Goal: Task Accomplishment & Management: Use online tool/utility

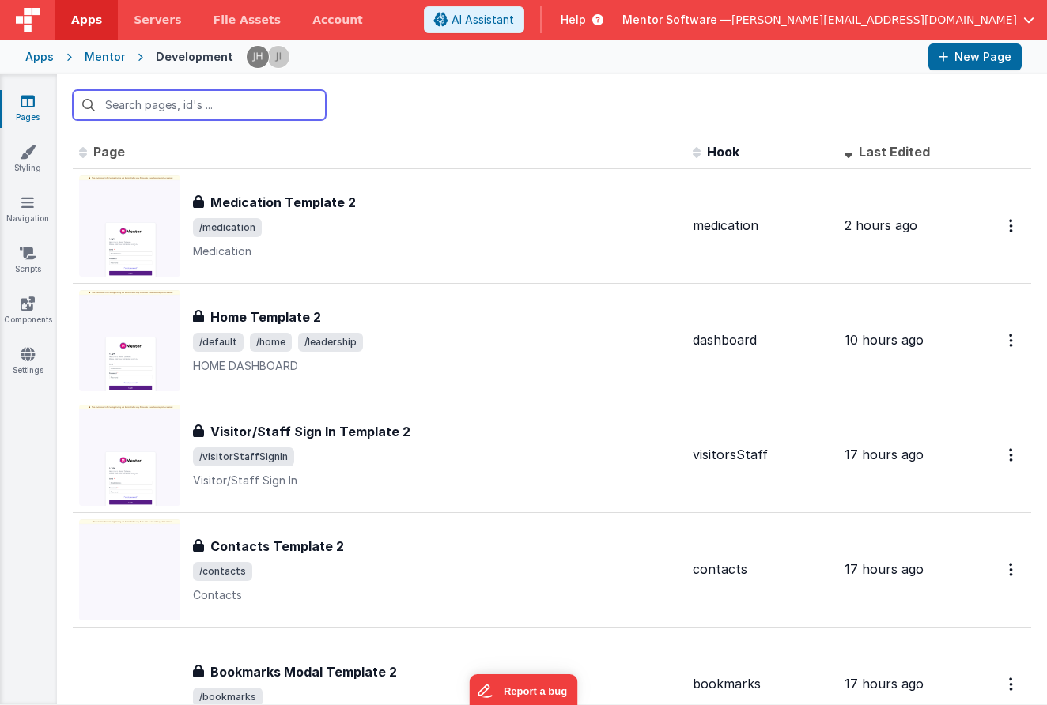
click at [255, 96] on input "text" at bounding box center [199, 105] width 253 height 30
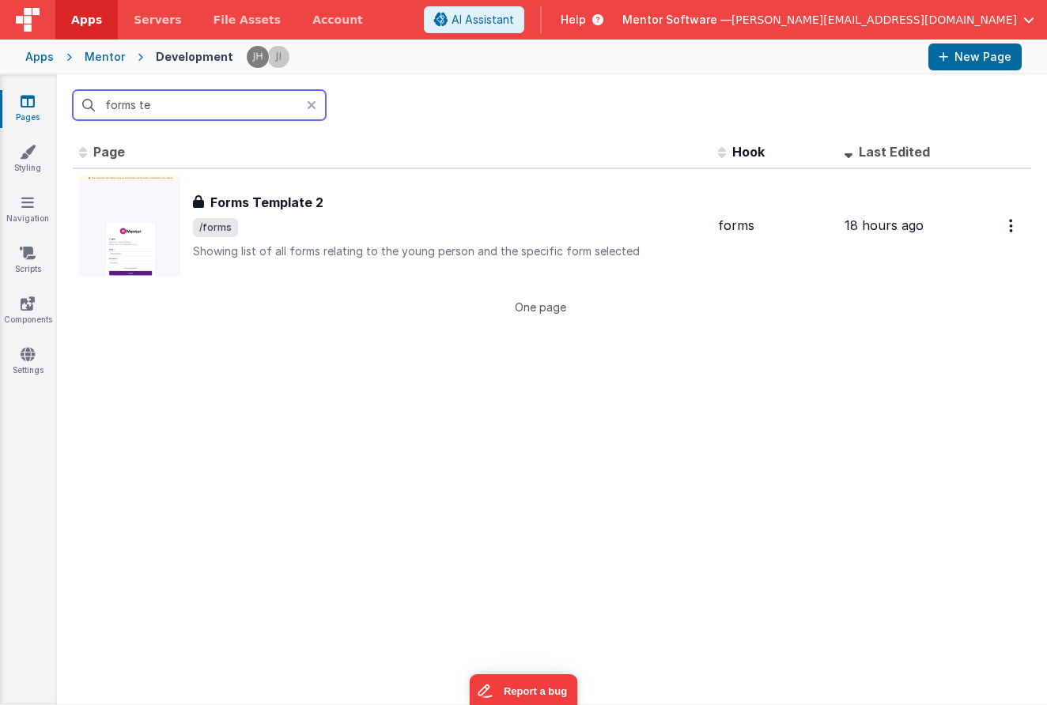
type input "forms the"
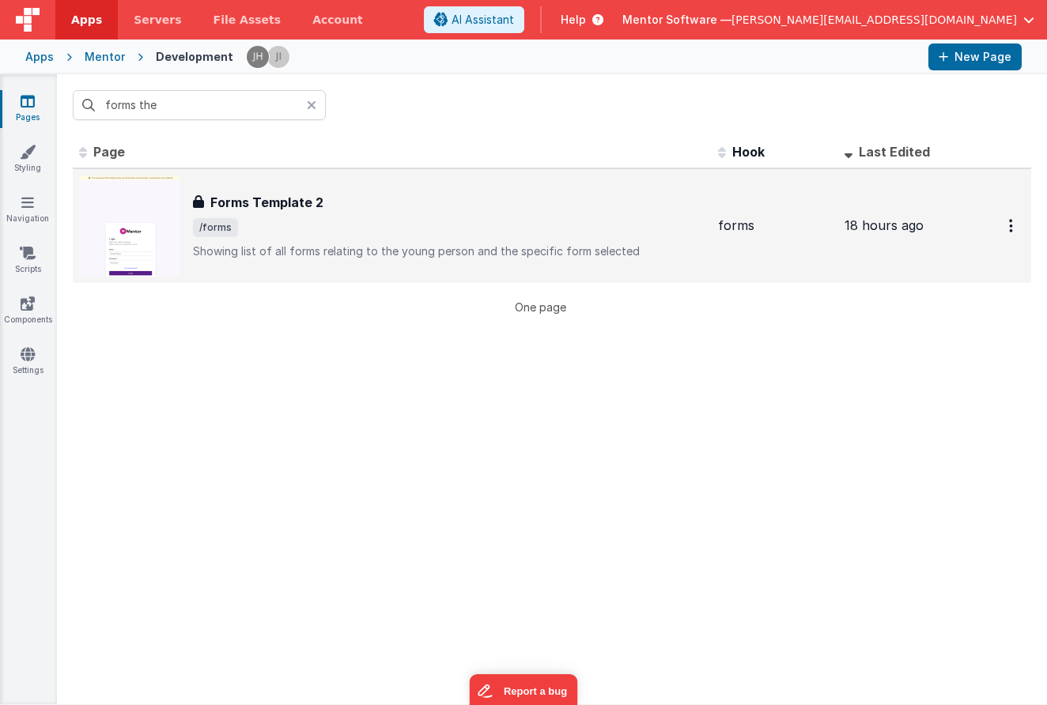
drag, startPoint x: 247, startPoint y: 164, endPoint x: 302, endPoint y: 241, distance: 94.6
click at [302, 241] on div "Forms Template 2 Forms Template 2 /forms Showing list of all forms relating to …" at bounding box center [449, 226] width 512 height 66
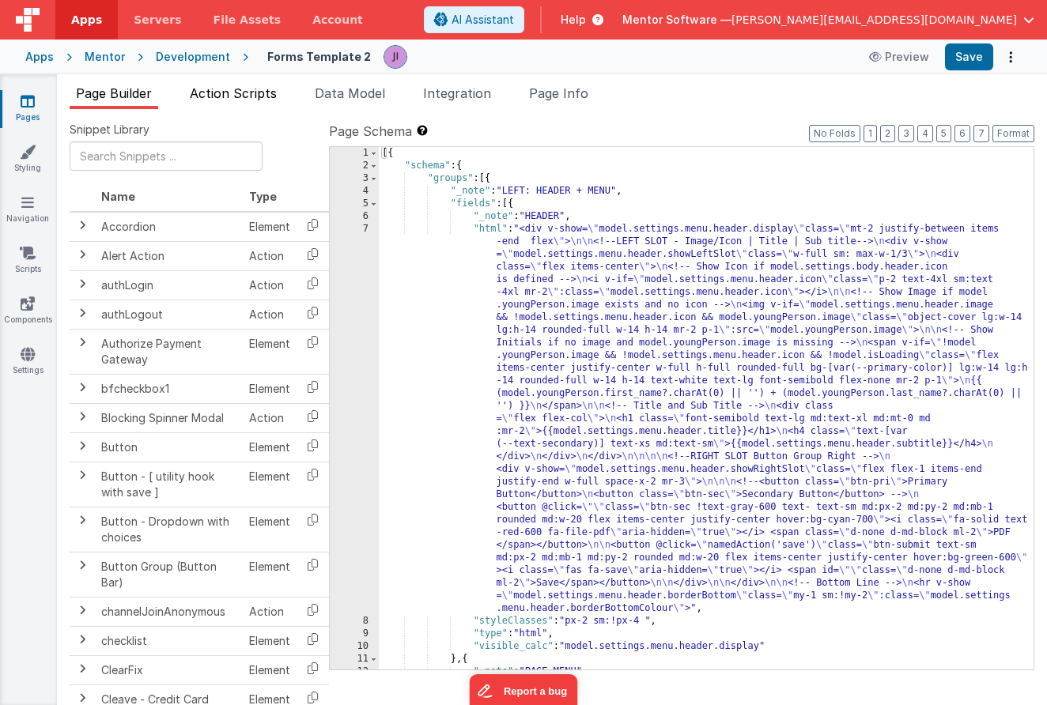
click at [221, 94] on span "Action Scripts" at bounding box center [233, 93] width 87 height 16
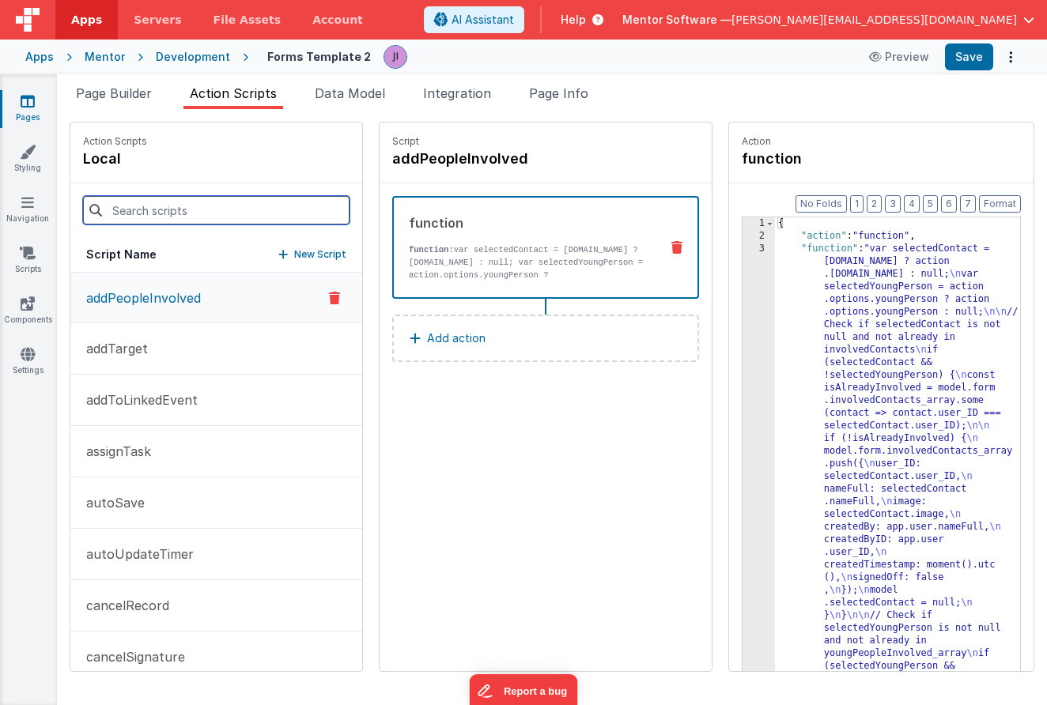
click at [203, 203] on input at bounding box center [216, 210] width 266 height 28
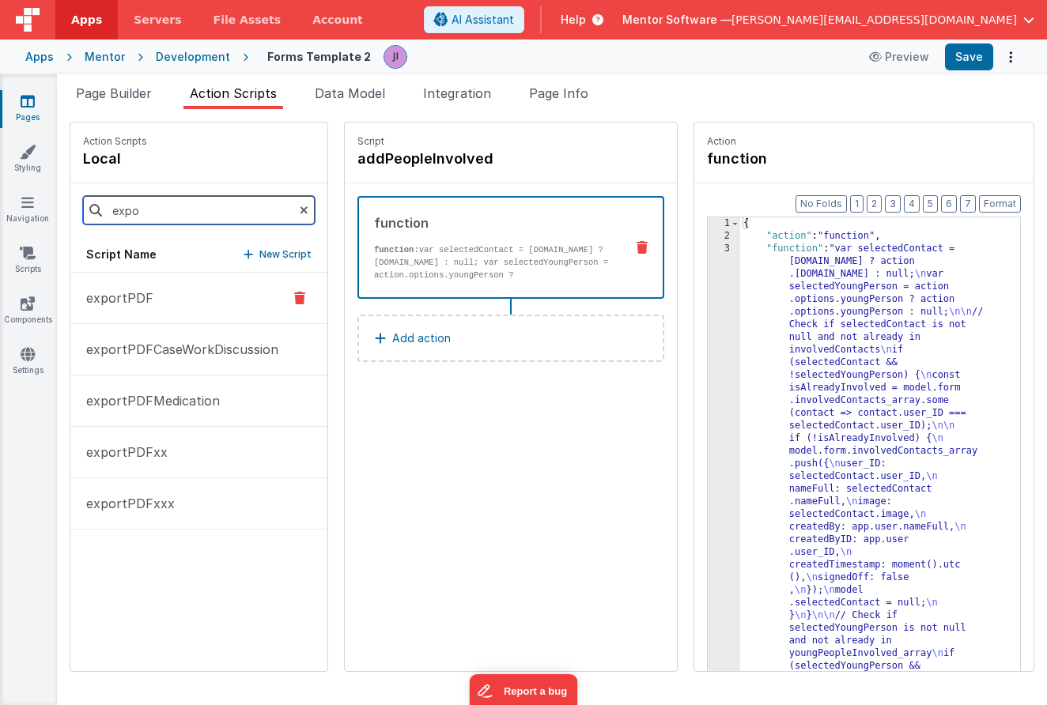
type input "expo"
click at [173, 299] on button "exportPDF" at bounding box center [198, 298] width 257 height 51
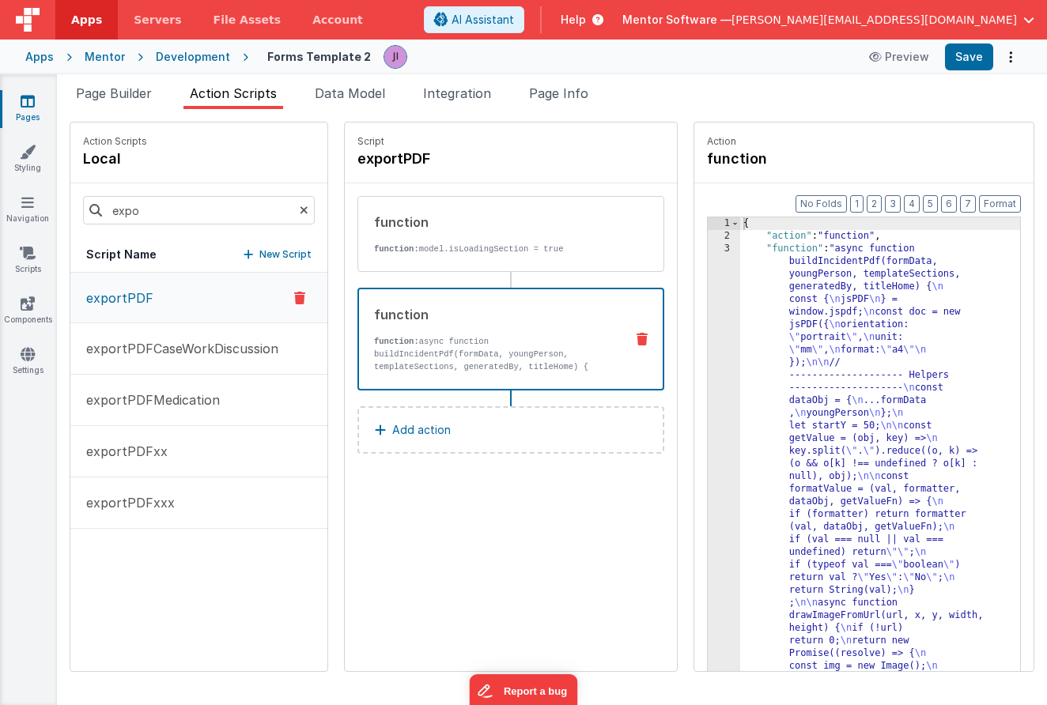
click at [541, 293] on div "function function: async function buildIncidentPdf(formData, youngPerson, templ…" at bounding box center [510, 339] width 307 height 103
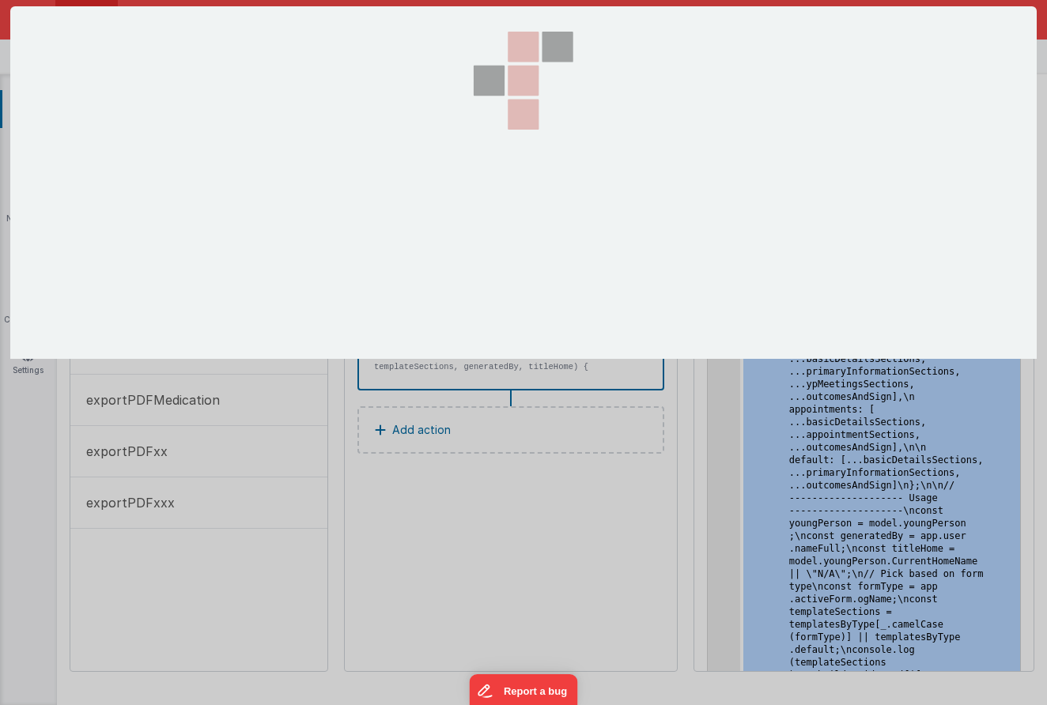
scroll to position [13879, 0]
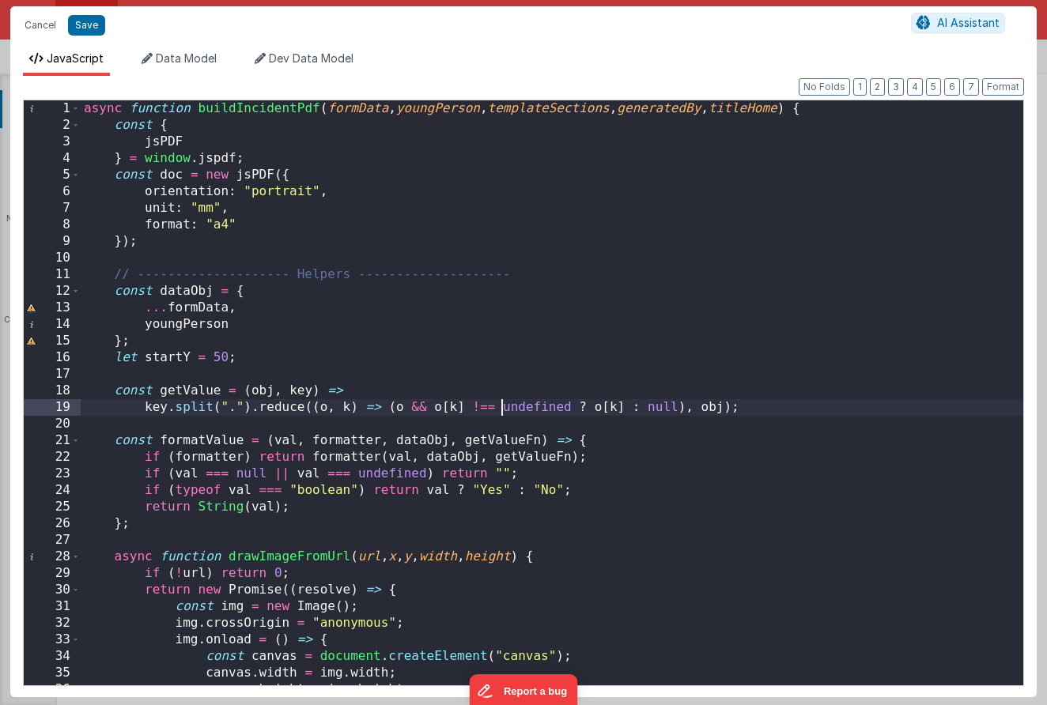
click at [499, 411] on div "async function buildIncidentPdf ( formData , youngPerson , templateSections , g…" at bounding box center [552, 409] width 942 height 618
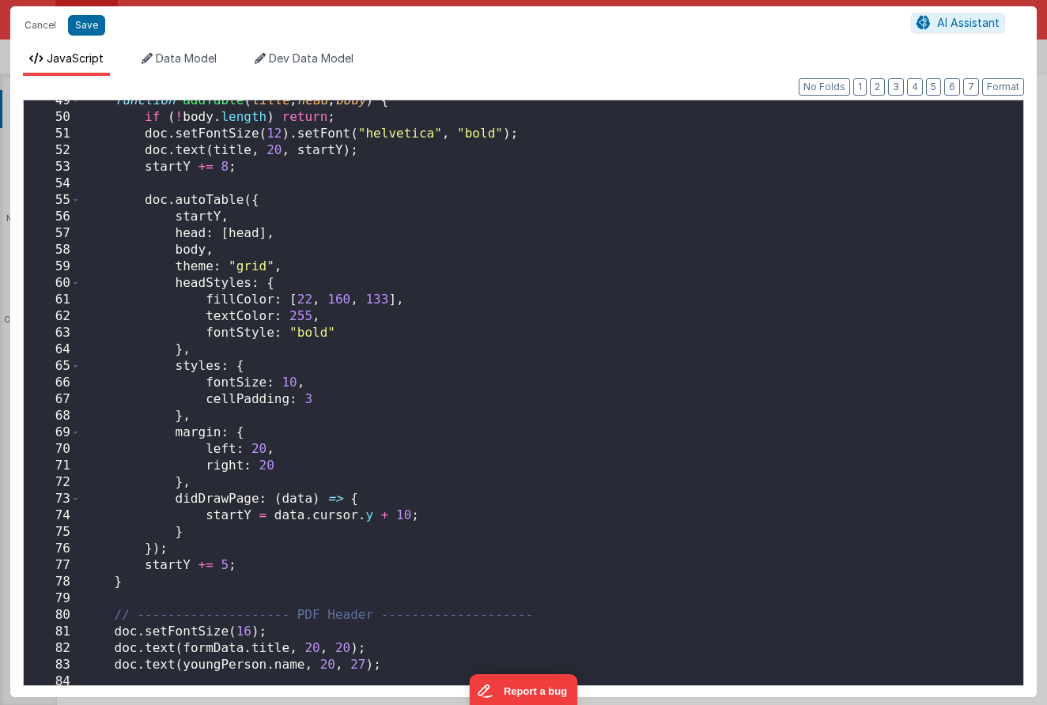
scroll to position [806, 0]
click at [45, 27] on button "Cancel" at bounding box center [40, 25] width 47 height 22
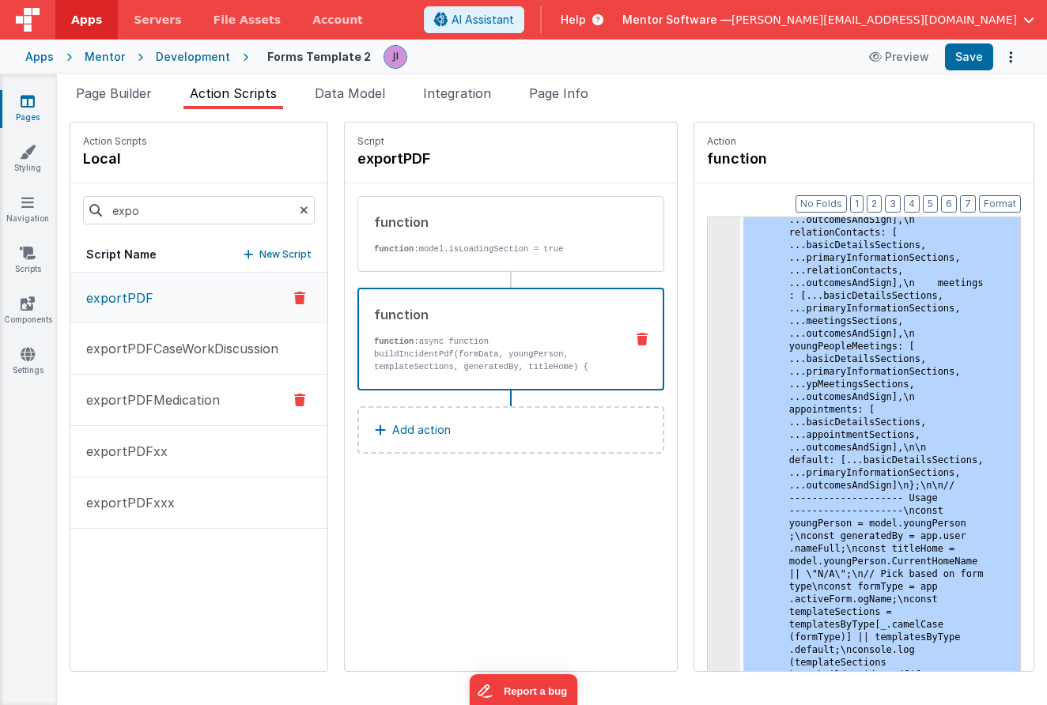
click at [207, 398] on p "exportPDFMedication" at bounding box center [148, 400] width 143 height 19
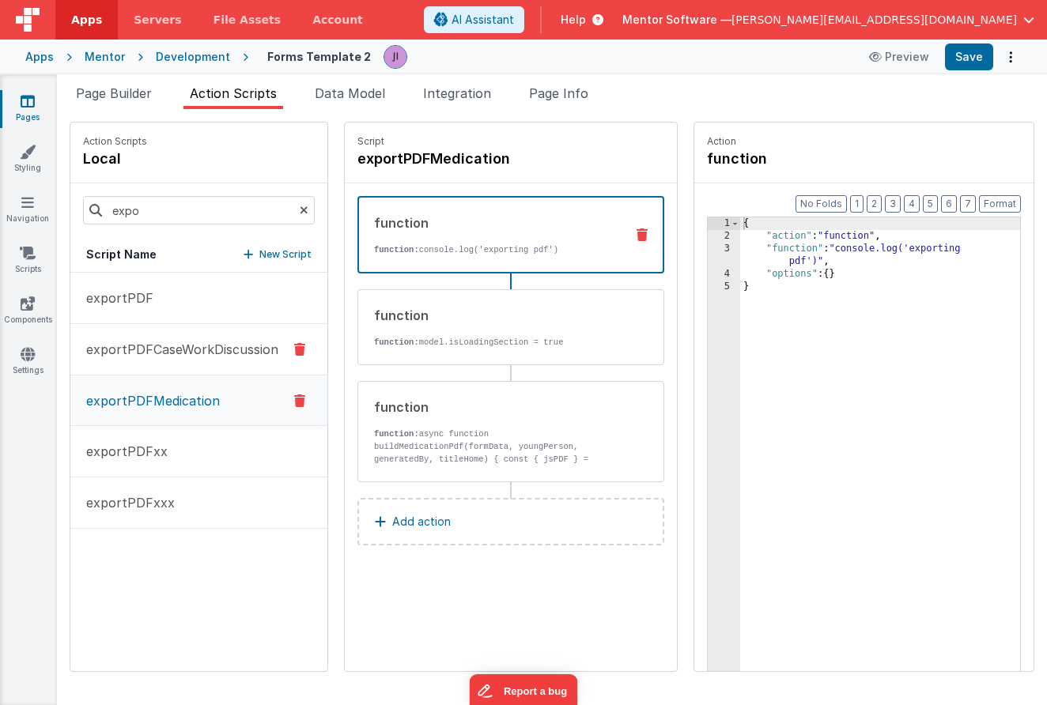
click at [207, 355] on p "exportPDFCaseWorkDiscussion" at bounding box center [178, 349] width 202 height 19
click at [225, 384] on button "exportPDFMedication" at bounding box center [198, 400] width 257 height 51
click at [481, 449] on p "function: async function buildMedicationPdf(formData, youngPerson, generatedBy,…" at bounding box center [493, 466] width 239 height 76
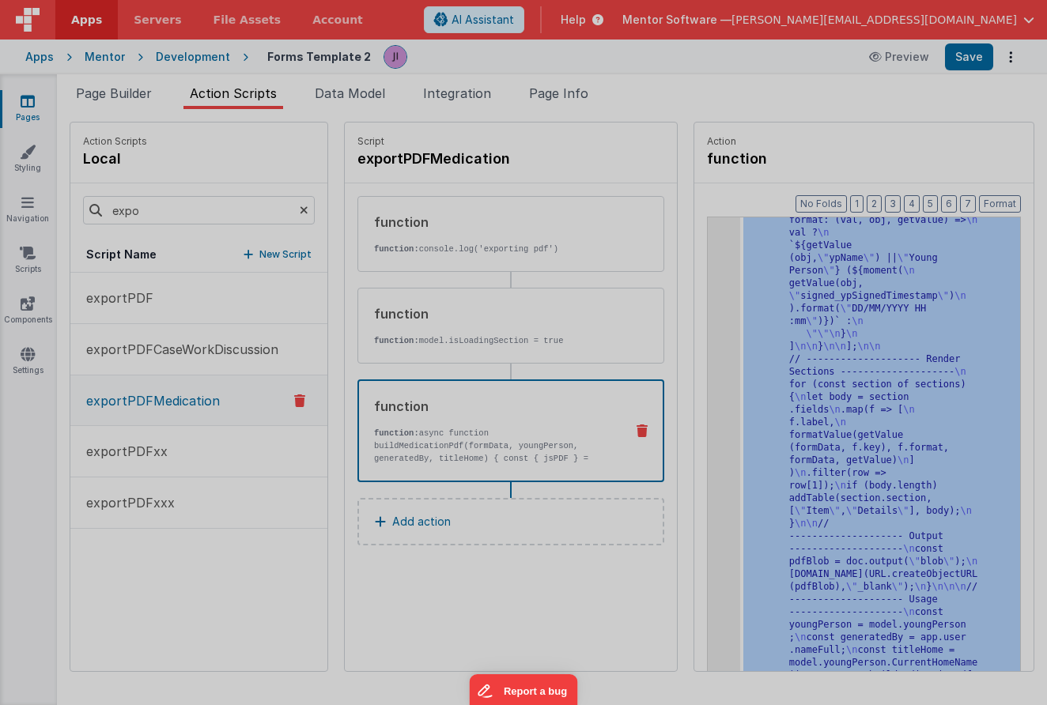
scroll to position [3191, 0]
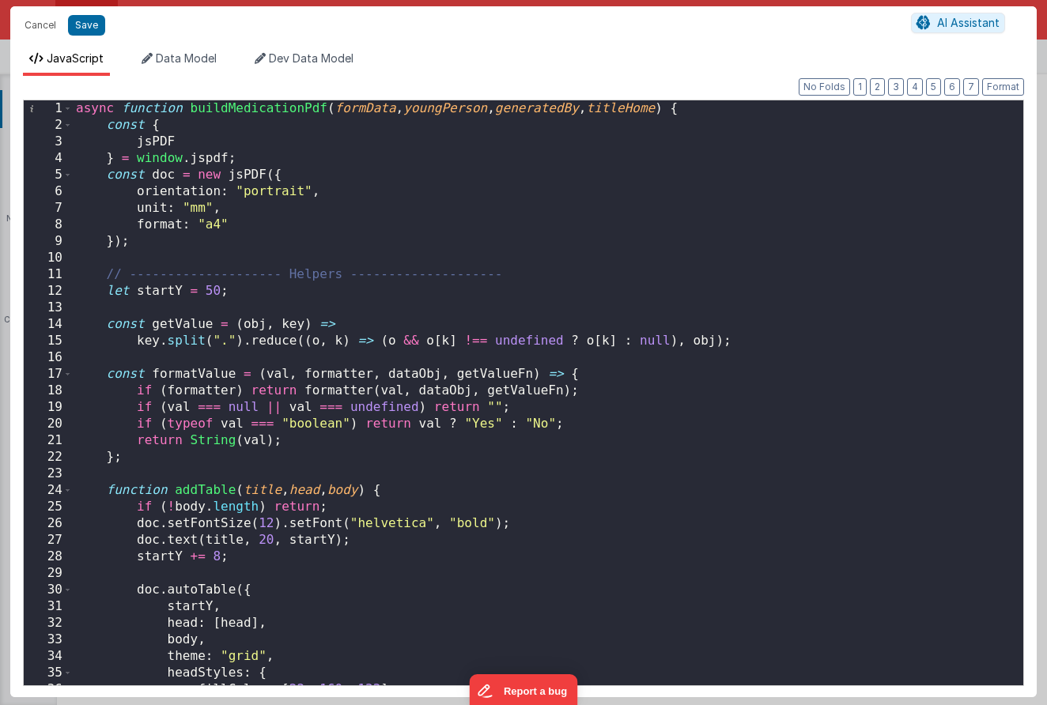
click at [497, 459] on div "async function buildMedicationPdf ( formData , youngPerson , generatedBy , titl…" at bounding box center [548, 409] width 950 height 618
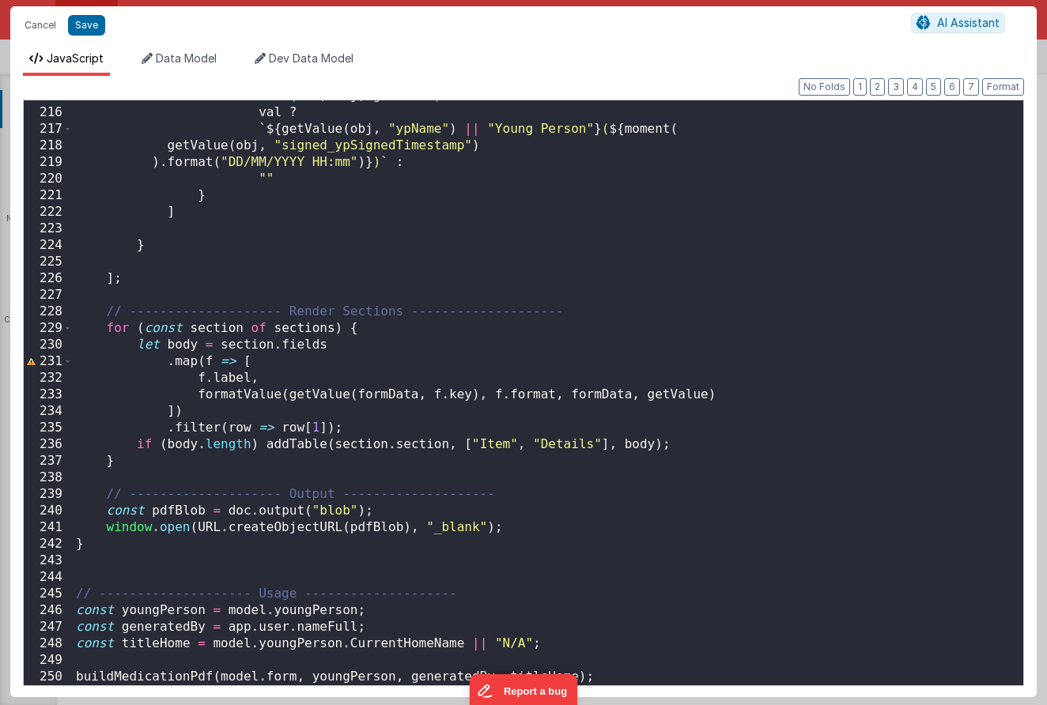
scroll to position [3565, 0]
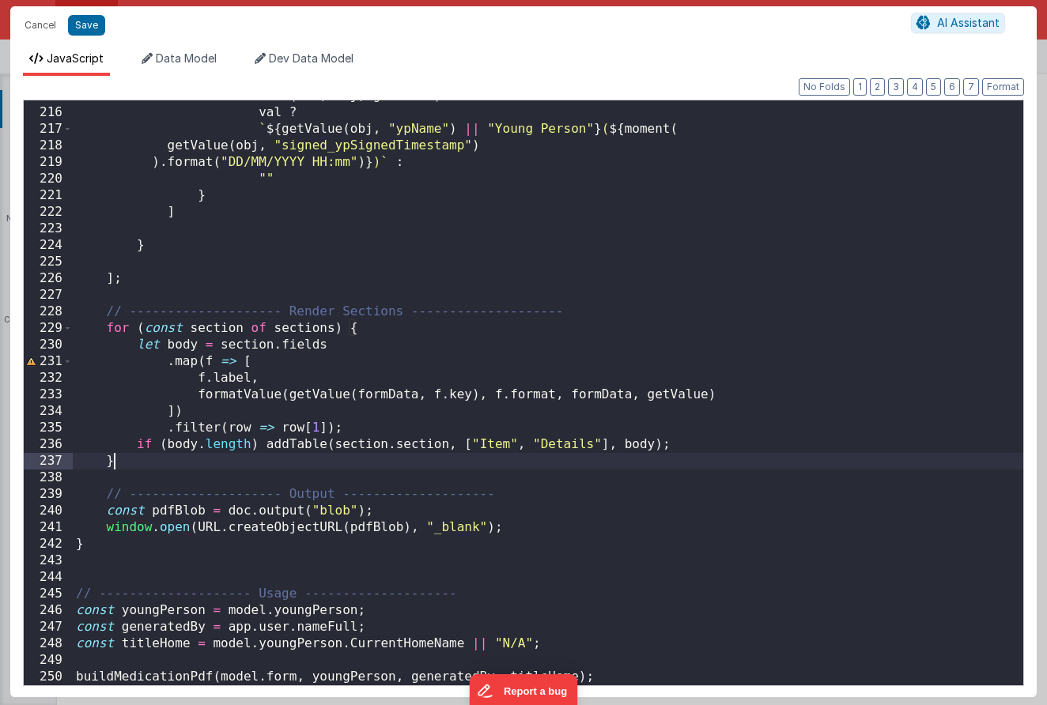
click at [497, 459] on div "format : ( val , obj , getValue ) => val ? ` ${ getValue ( obj , "ypName" ) || …" at bounding box center [548, 397] width 950 height 618
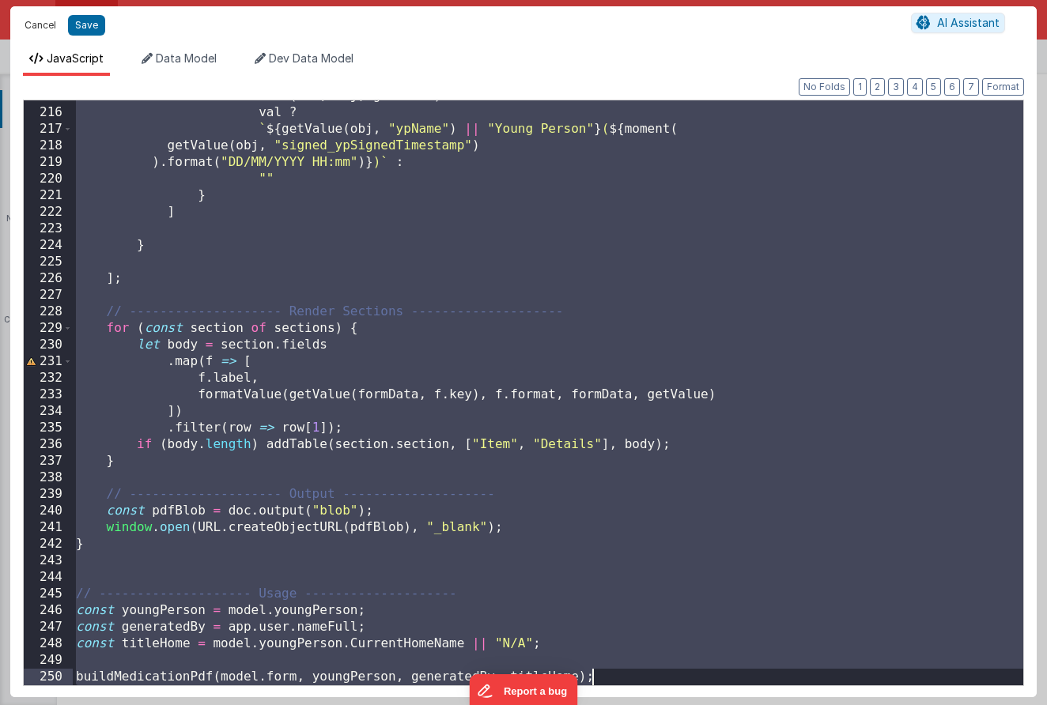
click at [46, 22] on button "Cancel" at bounding box center [40, 25] width 47 height 22
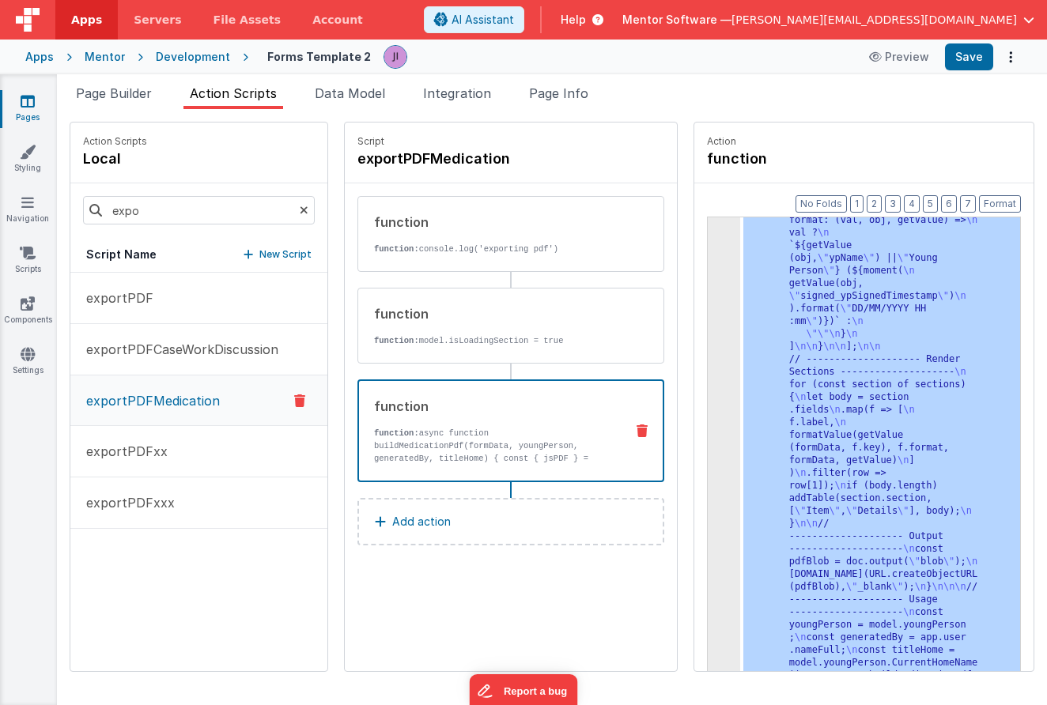
click at [284, 257] on p "New Script" at bounding box center [285, 255] width 52 height 16
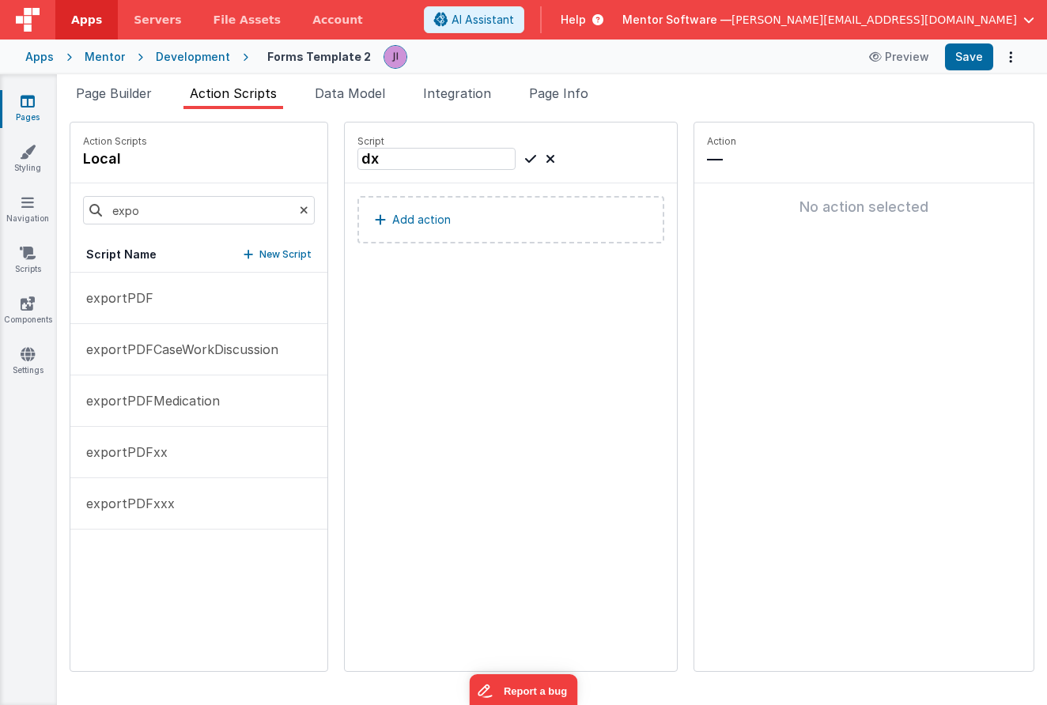
type input "d"
type input "exportBespokeForm"
click at [529, 164] on icon at bounding box center [530, 158] width 11 height 19
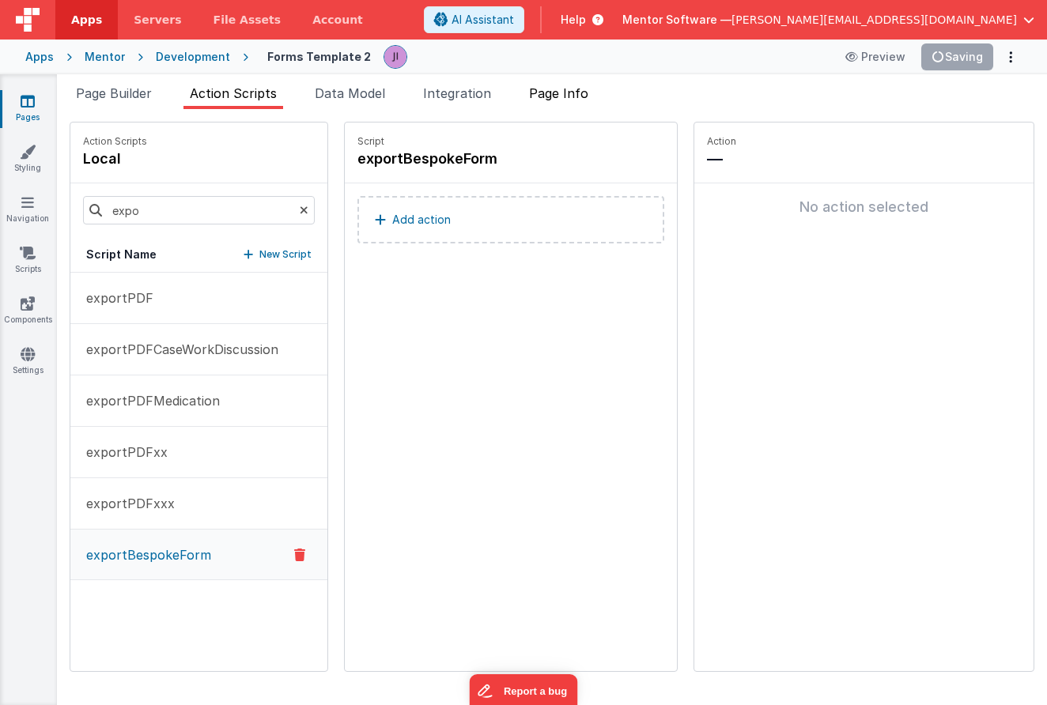
click at [572, 96] on span "Page Info" at bounding box center [558, 93] width 59 height 16
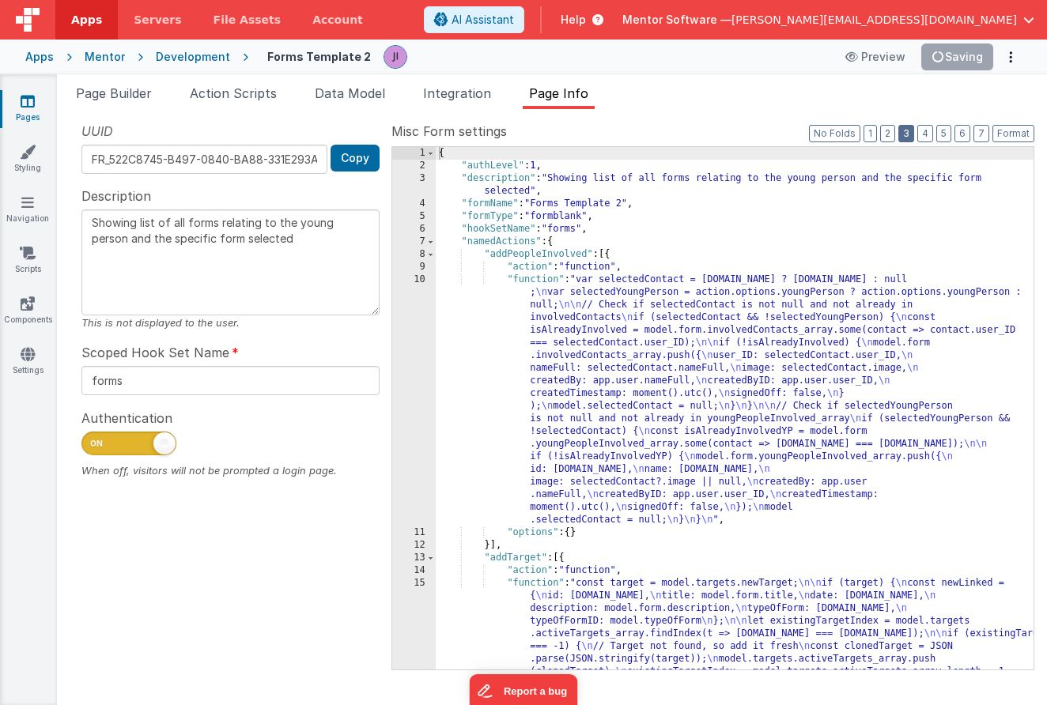
click at [901, 134] on button "3" at bounding box center [906, 133] width 16 height 17
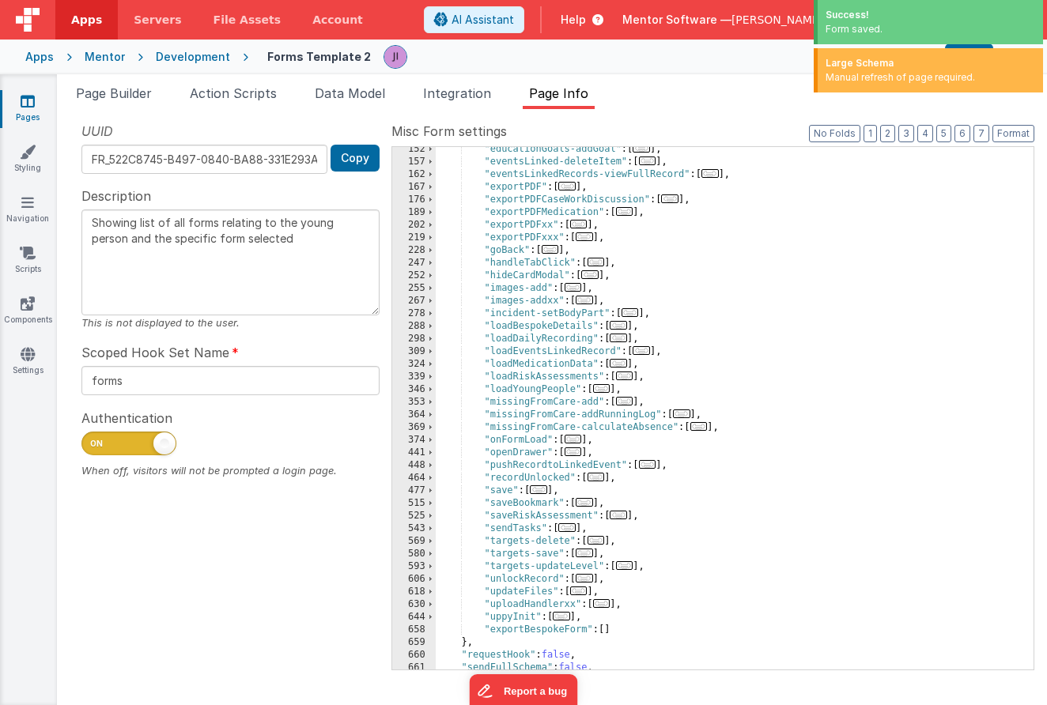
scroll to position [259, 0]
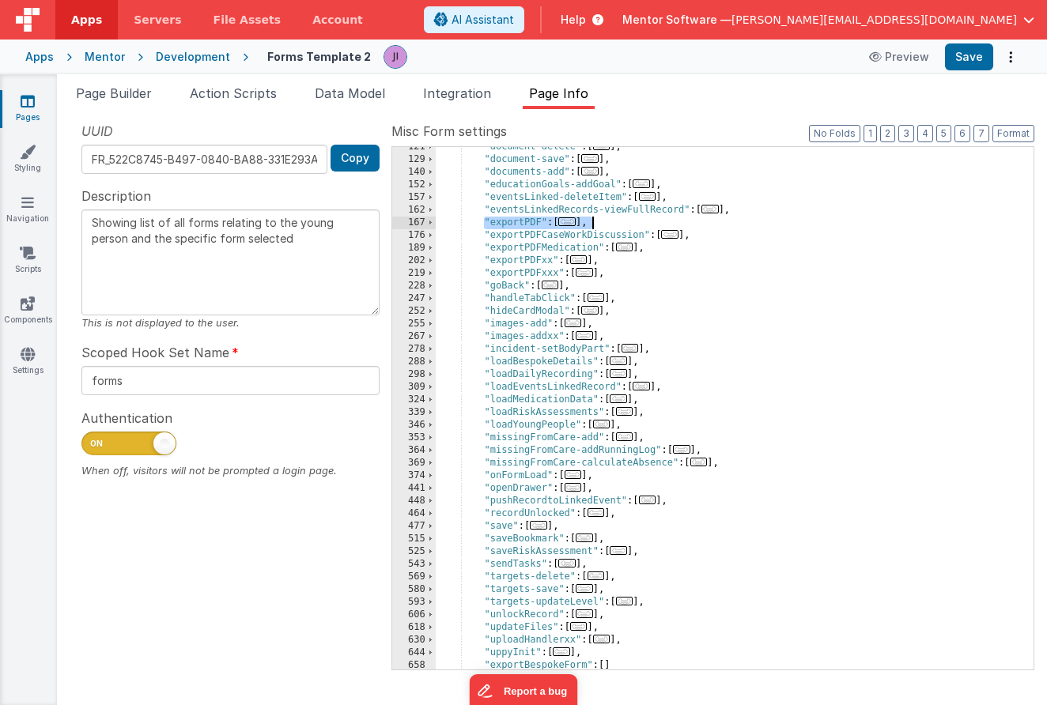
drag, startPoint x: 484, startPoint y: 226, endPoint x: 596, endPoint y: 227, distance: 112.3
click at [596, 227] on div ""document-delete" : [ ... ] , "document-save" : [ ... ] , "documents-add" : [ .…" at bounding box center [735, 415] width 598 height 548
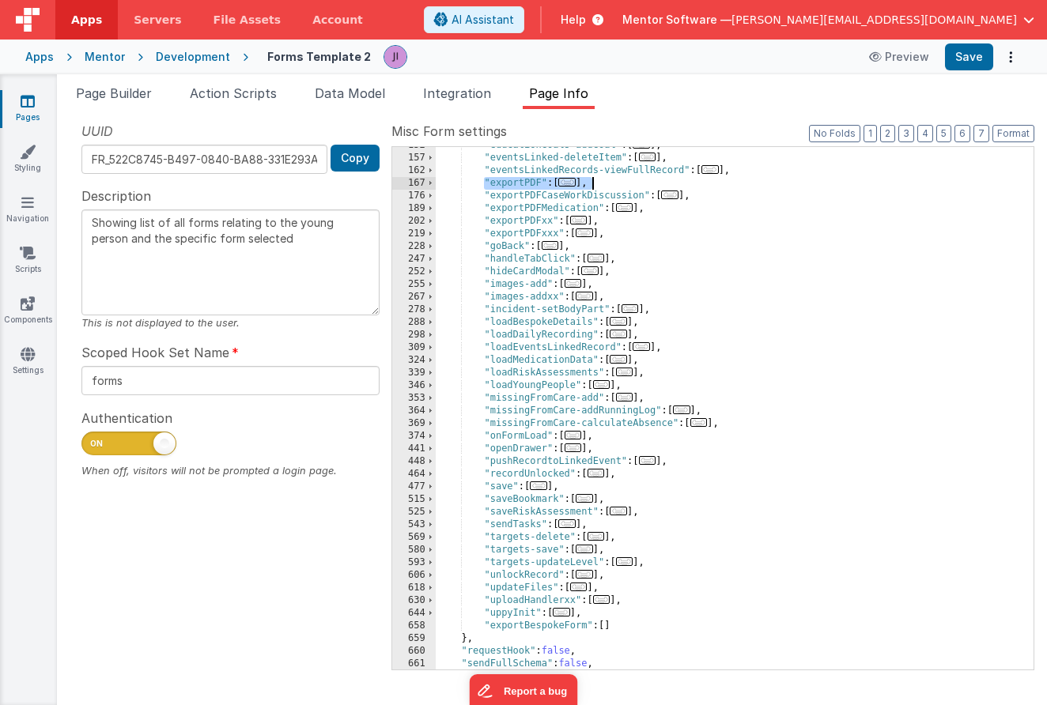
scroll to position [299, 0]
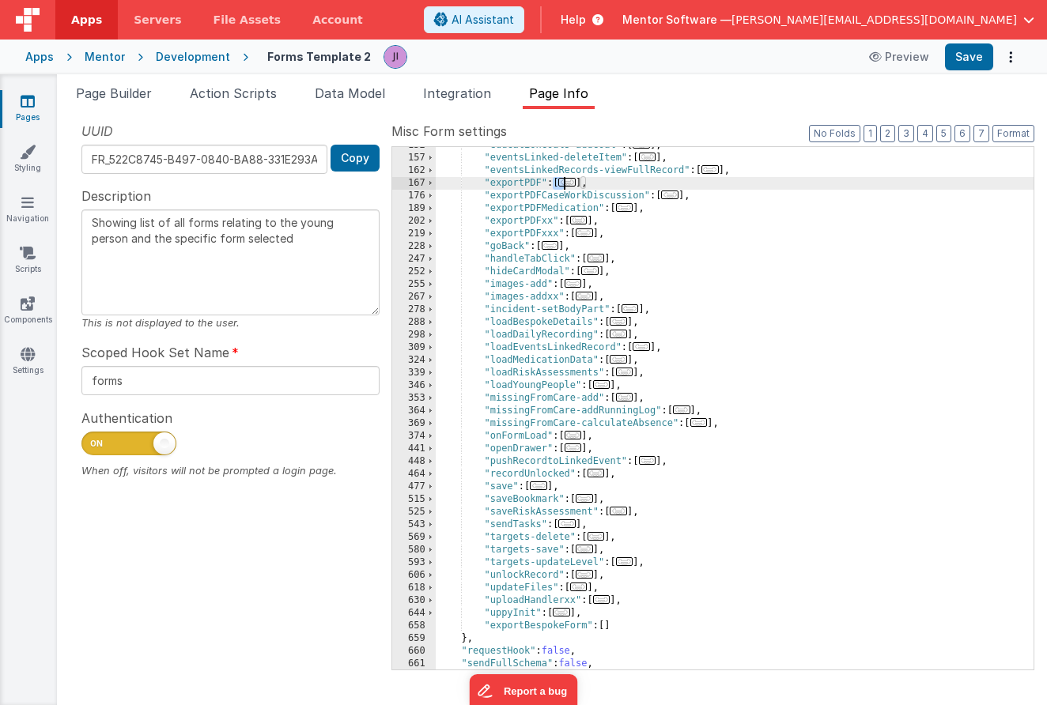
drag, startPoint x: 554, startPoint y: 186, endPoint x: 586, endPoint y: 186, distance: 31.6
click at [585, 186] on div ""educationGoals-addGoal" : [ ... ] , "eventsLinked-deleteItem" : [ ... ] , "eve…" at bounding box center [735, 413] width 598 height 548
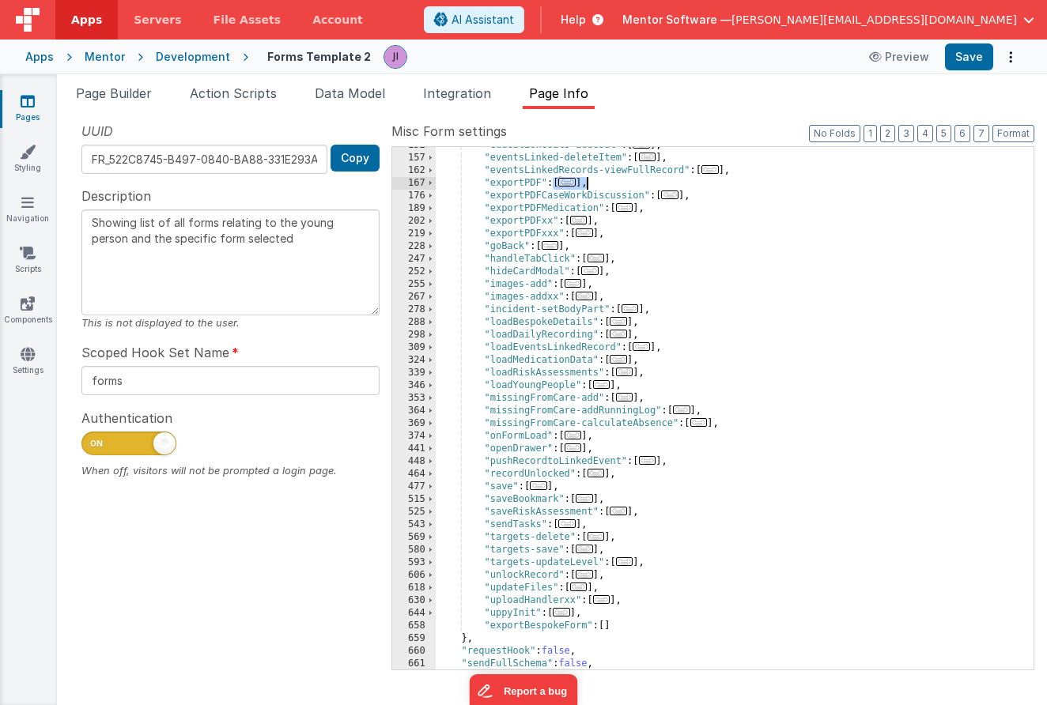
click at [590, 186] on div ""educationGoals-addGoal" : [ ... ] , "eventsLinked-deleteItem" : [ ... ] , "eve…" at bounding box center [735, 413] width 598 height 548
drag, startPoint x: 614, startPoint y: 630, endPoint x: 605, endPoint y: 630, distance: 9.5
click at [605, 630] on div ""educationGoals-addGoal" : [ ... ] , "eventsLinked-deleteItem" : [ ... ] , "eve…" at bounding box center [735, 413] width 598 height 548
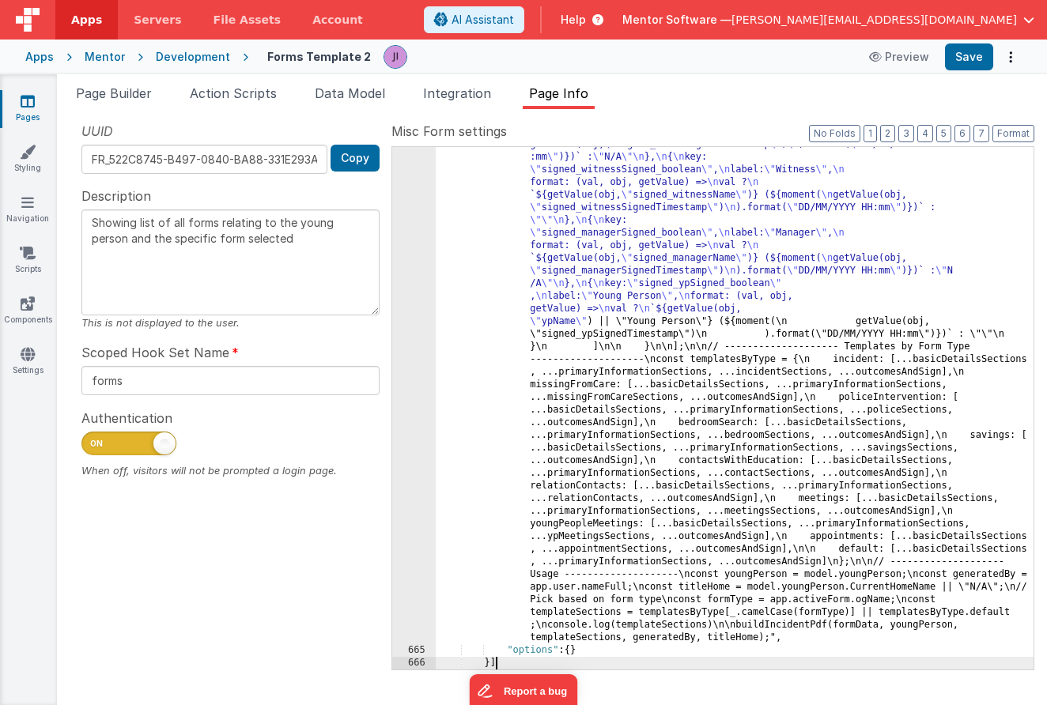
scroll to position [363, 0]
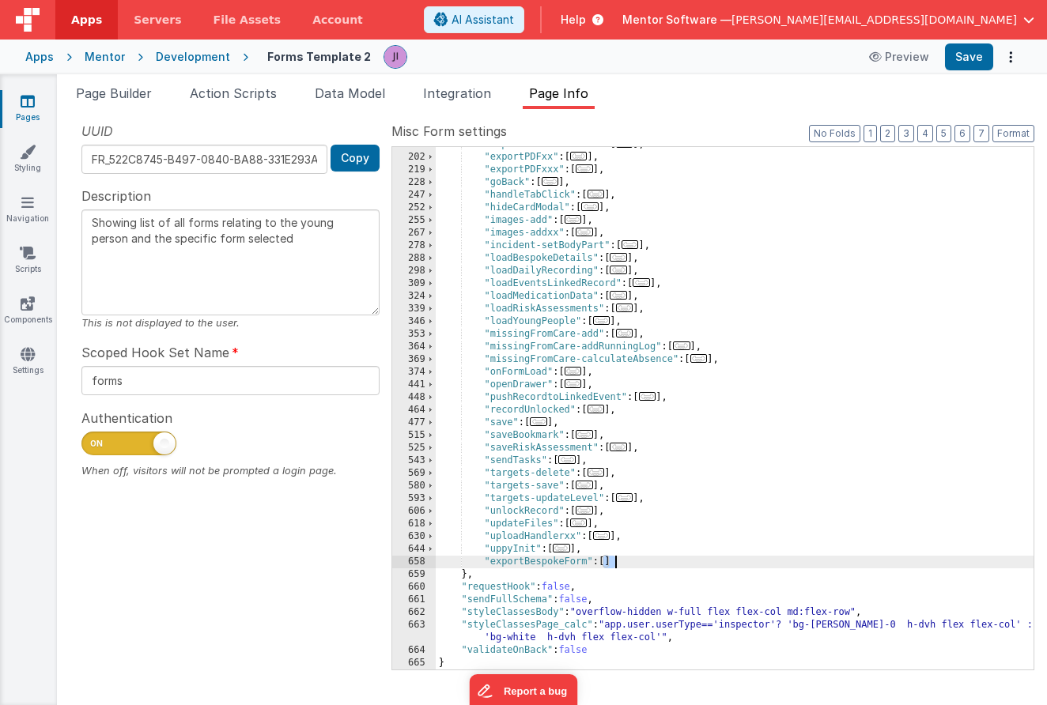
click at [632, 556] on div ""exportPDFMedication" : [ ... ] , "exportPDFxx" : [ ... ] , "exportPDFxxx" : [ …" at bounding box center [735, 412] width 598 height 548
paste textarea
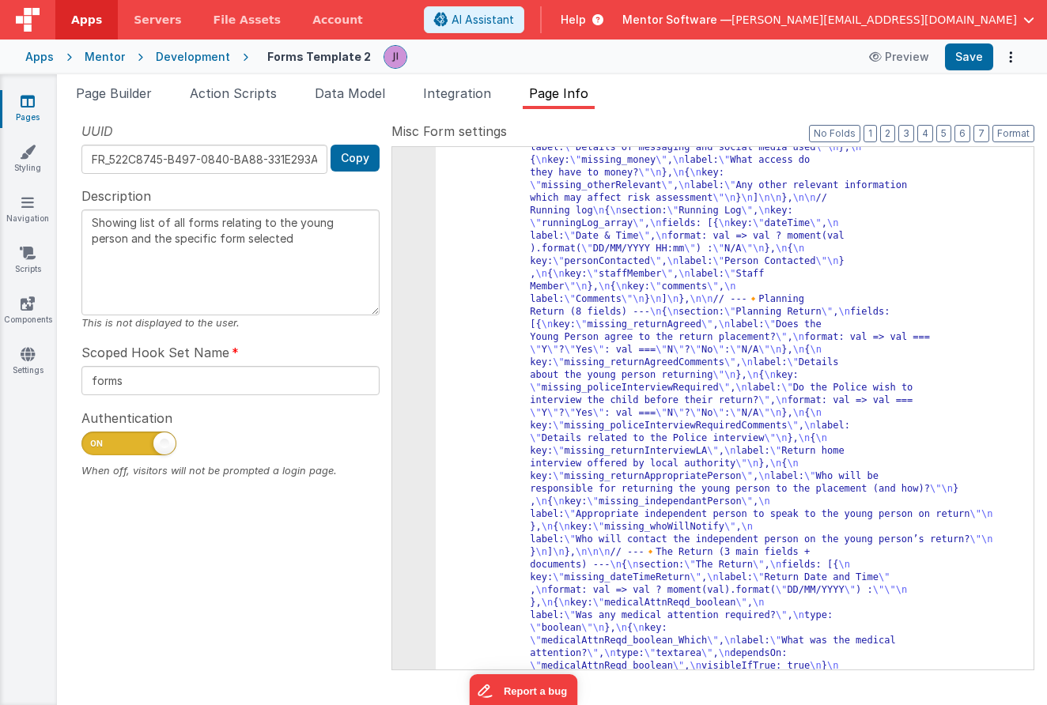
scroll to position [4800, 0]
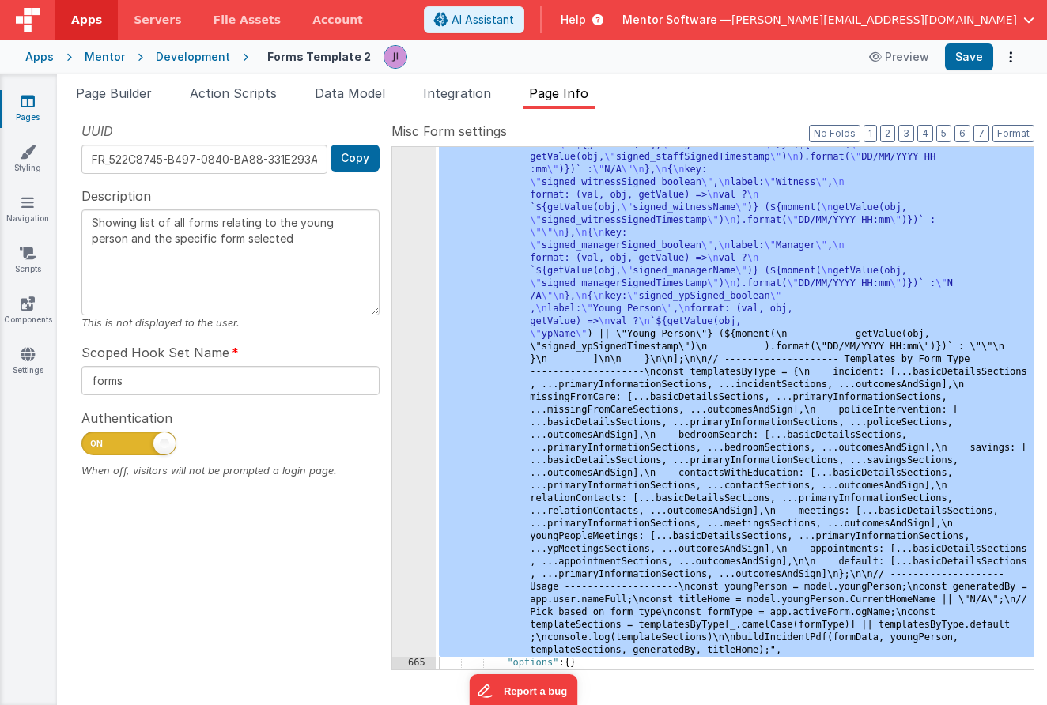
scroll to position [5676, 0]
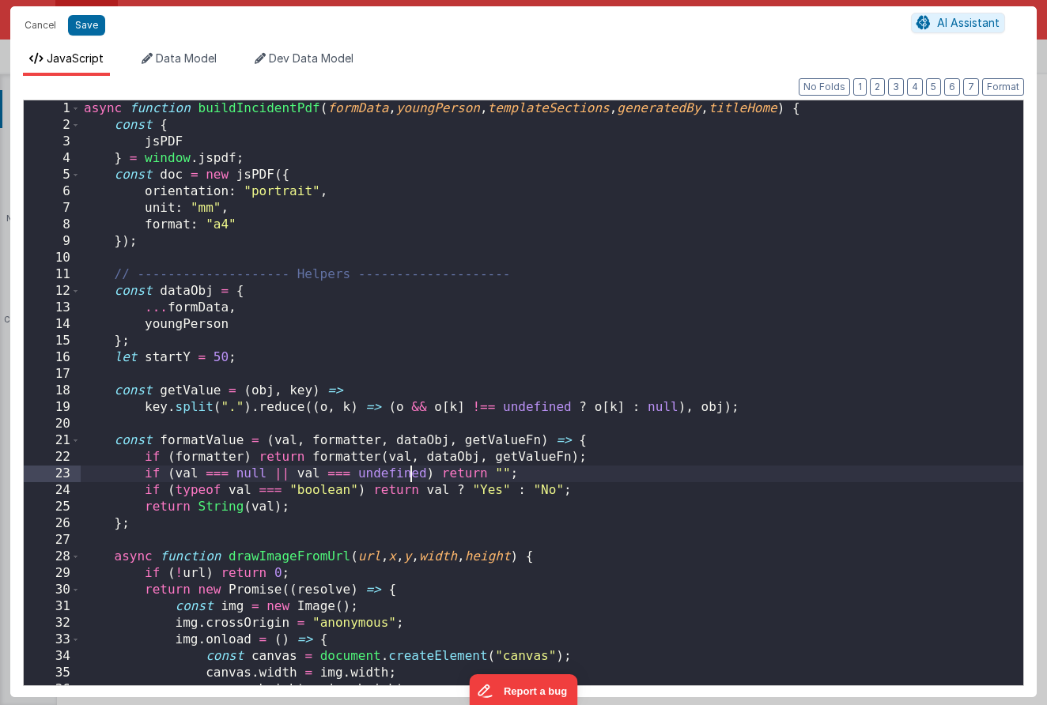
click at [410, 476] on div "async function buildIncidentPdf ( formData , youngPerson , templateSections , g…" at bounding box center [552, 409] width 942 height 618
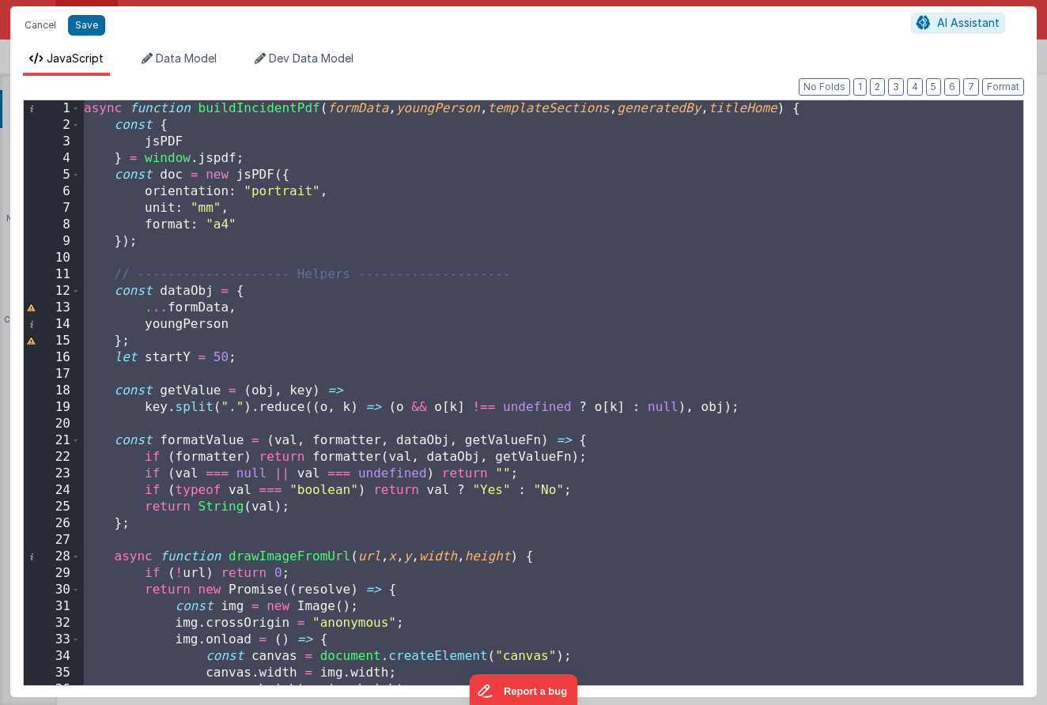
click at [583, 449] on div "async function buildIncidentPdf ( formData , youngPerson , templateSections , g…" at bounding box center [552, 409] width 942 height 618
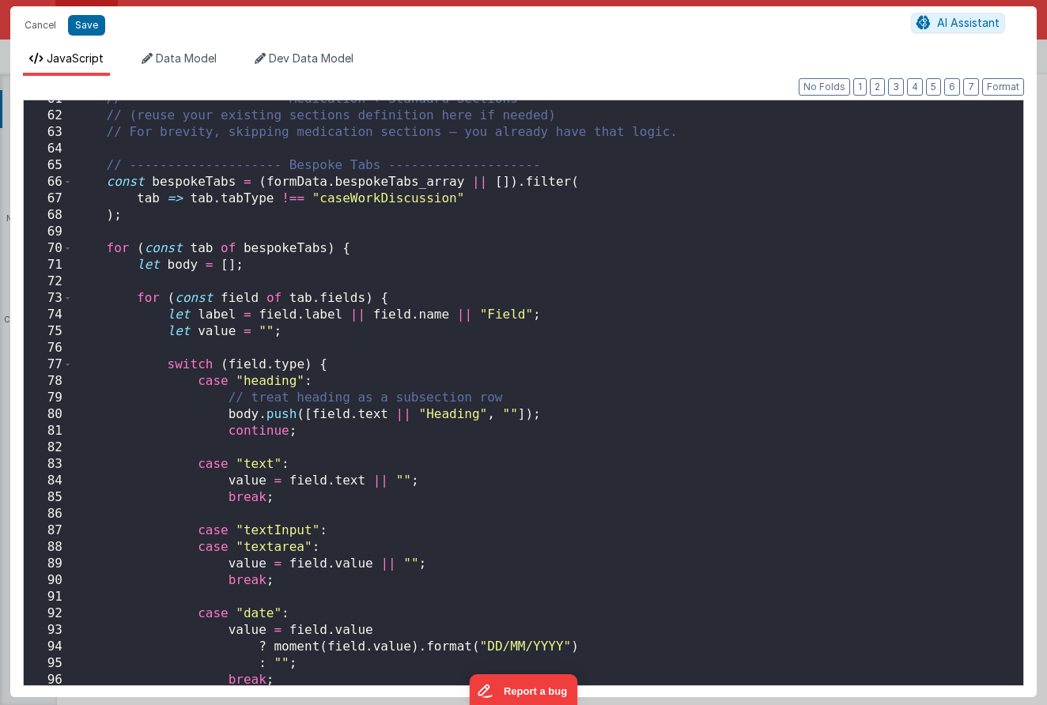
scroll to position [949, 0]
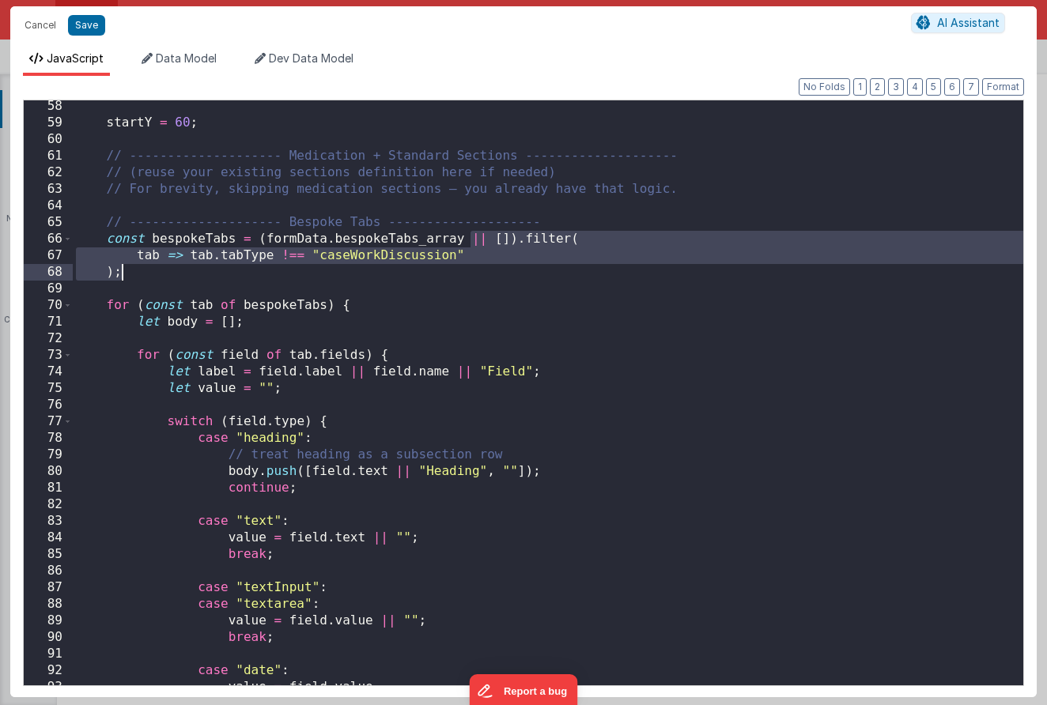
drag, startPoint x: 474, startPoint y: 236, endPoint x: 472, endPoint y: 277, distance: 42.0
click at [472, 277] on div "startY = 60 ; // -------------------- Medication + Standard Sections ----------…" at bounding box center [548, 407] width 950 height 618
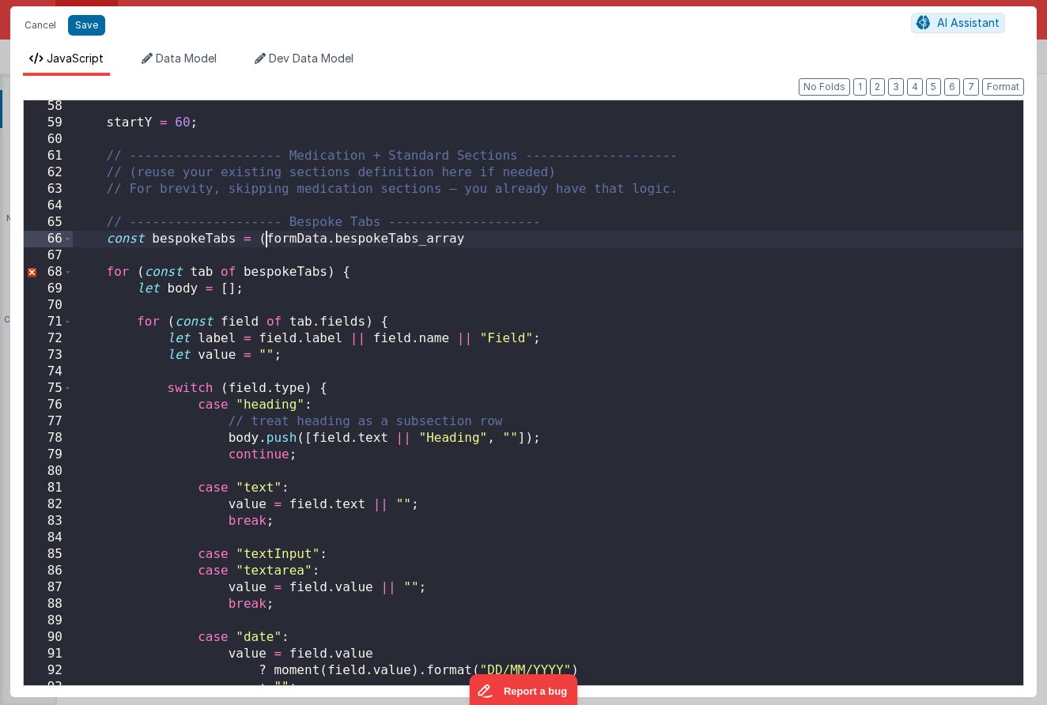
click at [262, 236] on div "startY = 60 ; // -------------------- Medication + Standard Sections ----------…" at bounding box center [548, 407] width 950 height 618
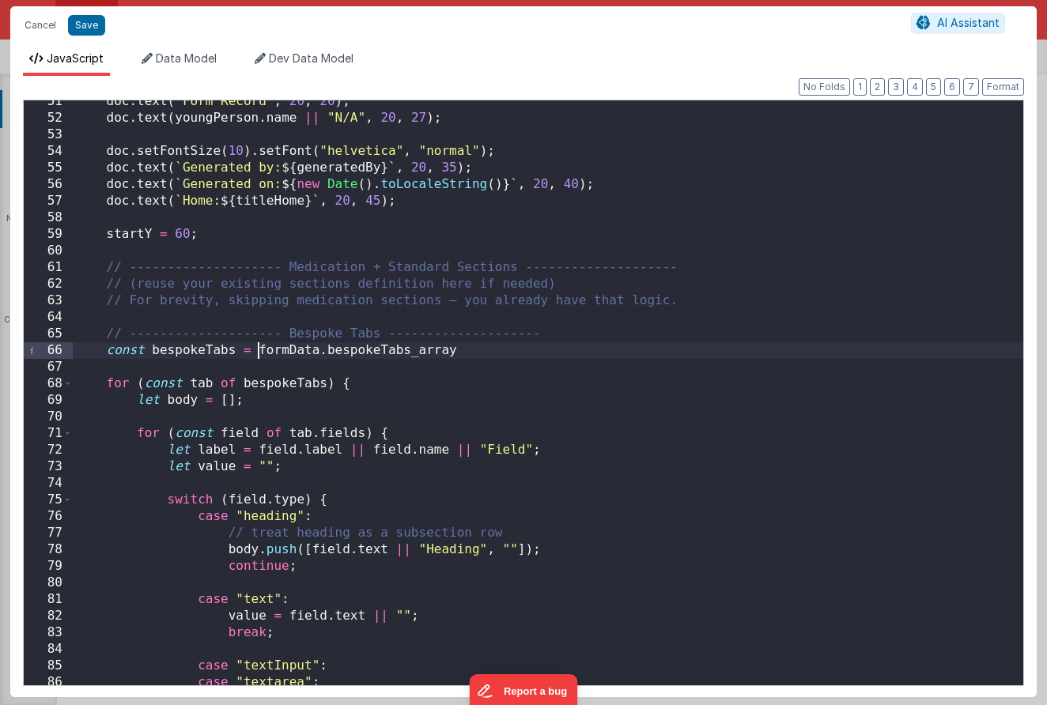
scroll to position [854, 0]
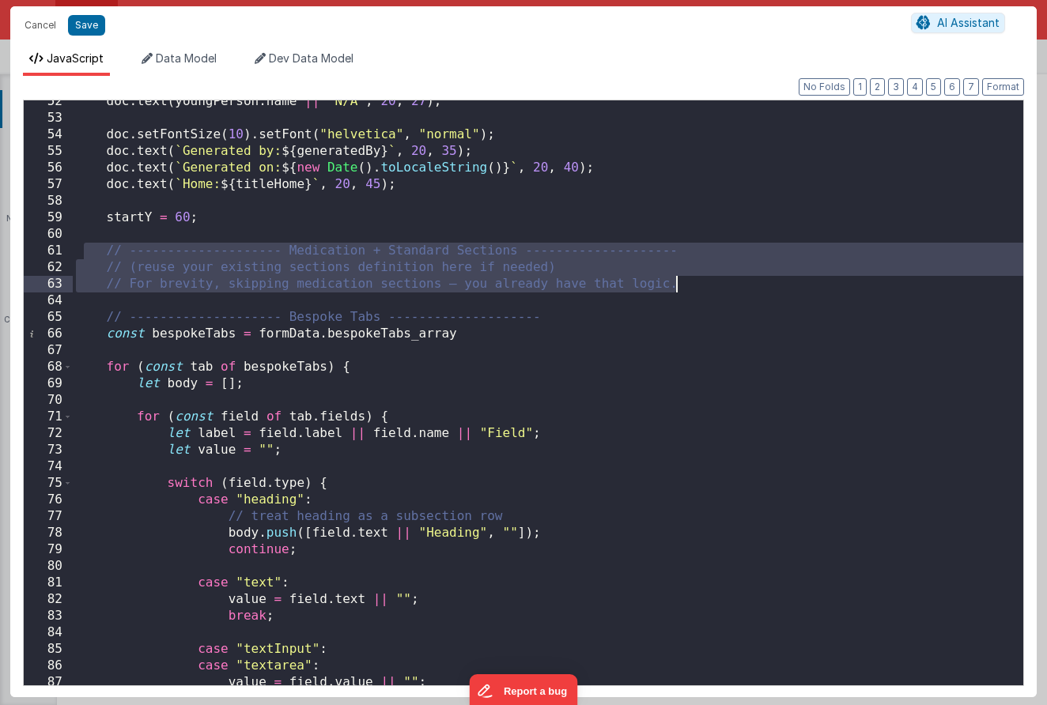
drag, startPoint x: 85, startPoint y: 248, endPoint x: 719, endPoint y: 285, distance: 635.9
click at [719, 285] on div "doc . text ( youngPerson . name || "N/A" , 20 , 27 ) ; doc . setFontSize ( 10 )…" at bounding box center [548, 402] width 950 height 618
drag, startPoint x: 733, startPoint y: 285, endPoint x: -13, endPoint y: 243, distance: 747.4
click at [0, 243] on html "Cancel Save AI Assistant JavaScript Data Model Dev Data Model Format 7 6 5 4 3 …" at bounding box center [523, 352] width 1047 height 705
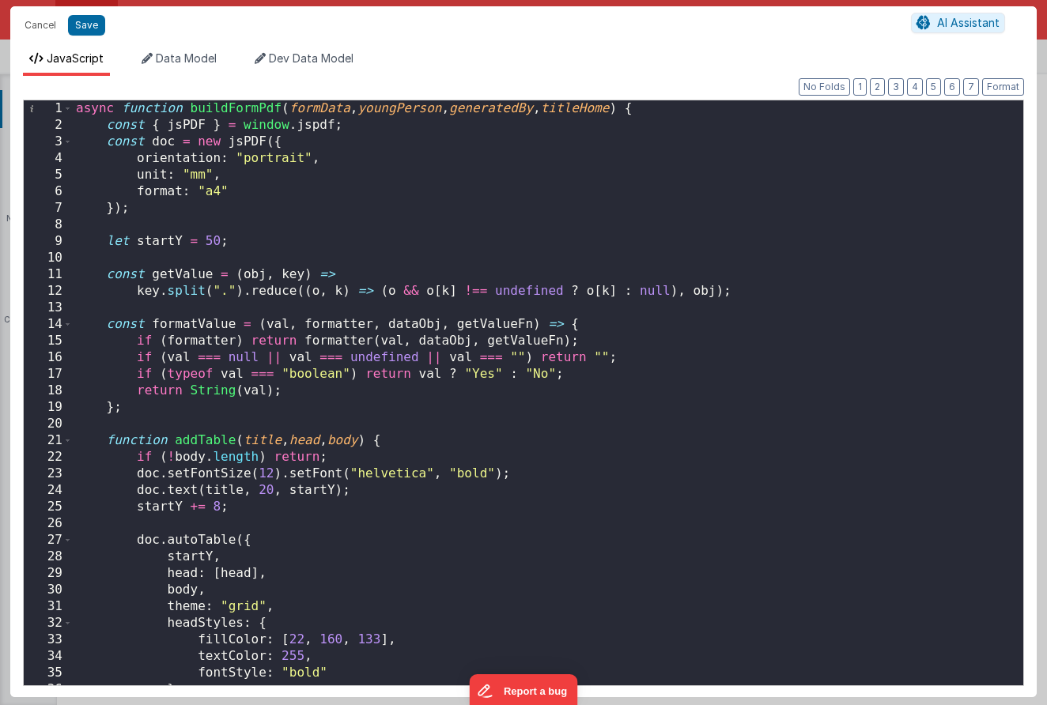
scroll to position [0, 0]
click at [97, 28] on button "Save" at bounding box center [86, 25] width 37 height 21
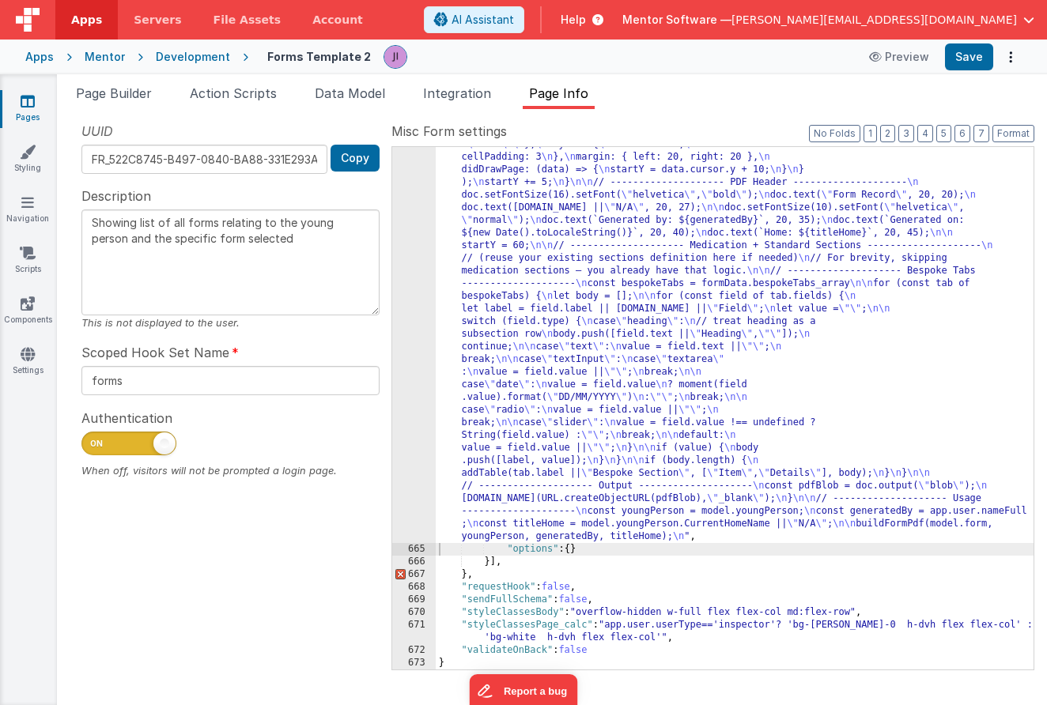
scroll to position [1008, 0]
click at [542, 567] on div ""function" : "async function buildFormPdf(formData, youngPerson, generatedBy, t…" at bounding box center [735, 533] width 598 height 1092
click at [976, 60] on button "Save" at bounding box center [969, 56] width 48 height 27
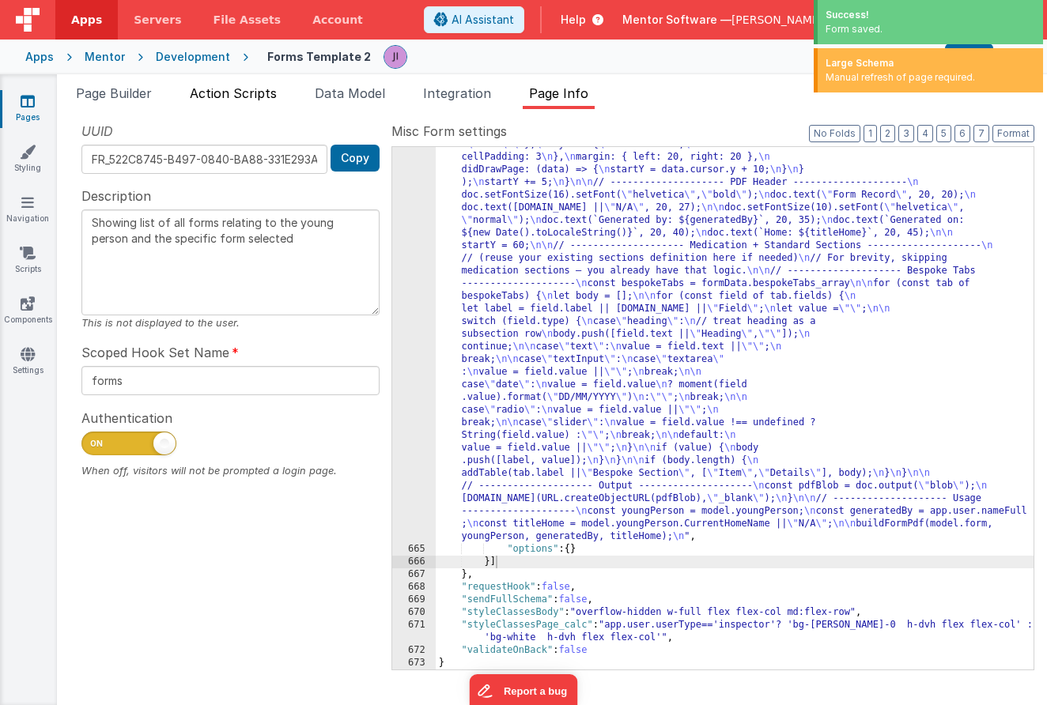
click at [200, 92] on span "Action Scripts" at bounding box center [233, 93] width 87 height 16
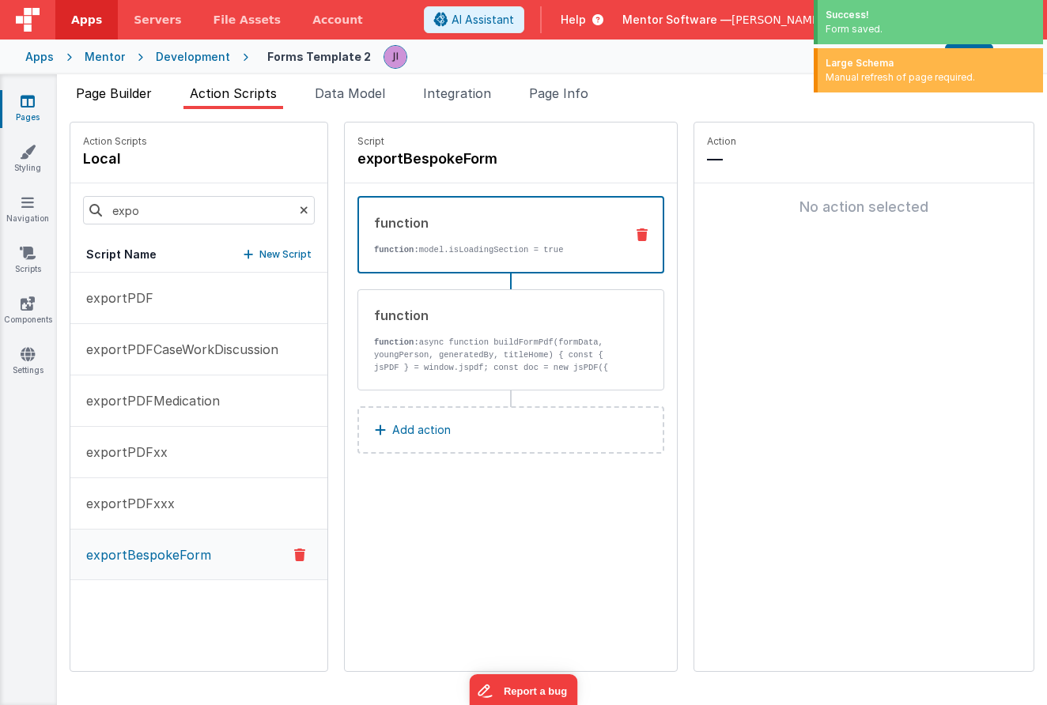
click at [144, 99] on span "Page Builder" at bounding box center [114, 93] width 76 height 16
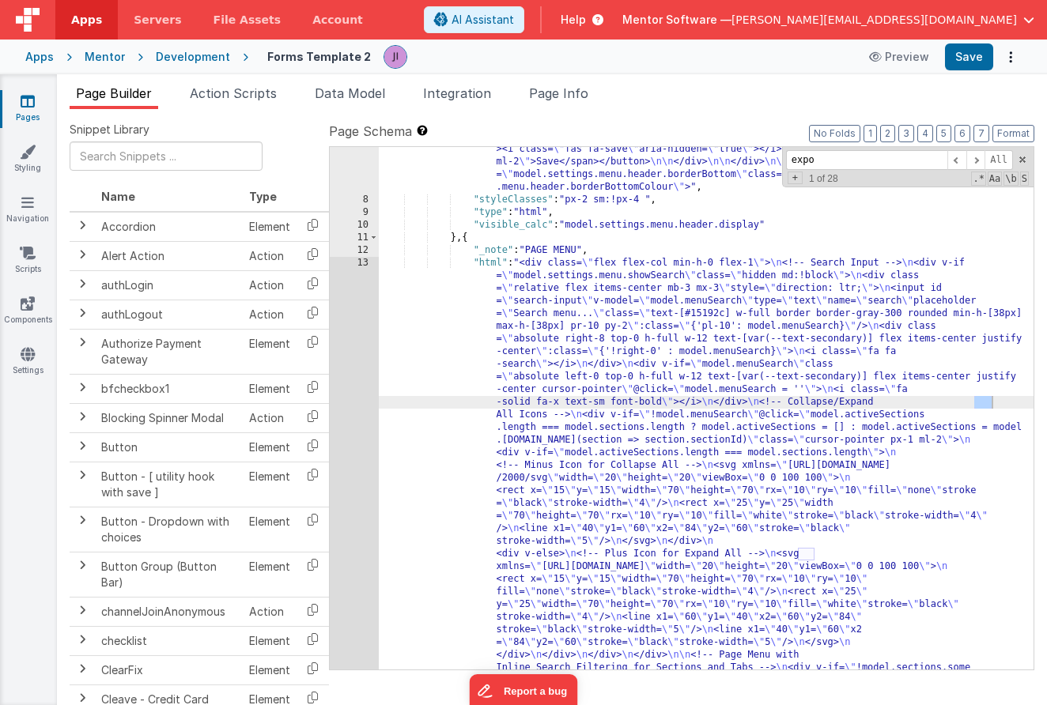
scroll to position [878, 0]
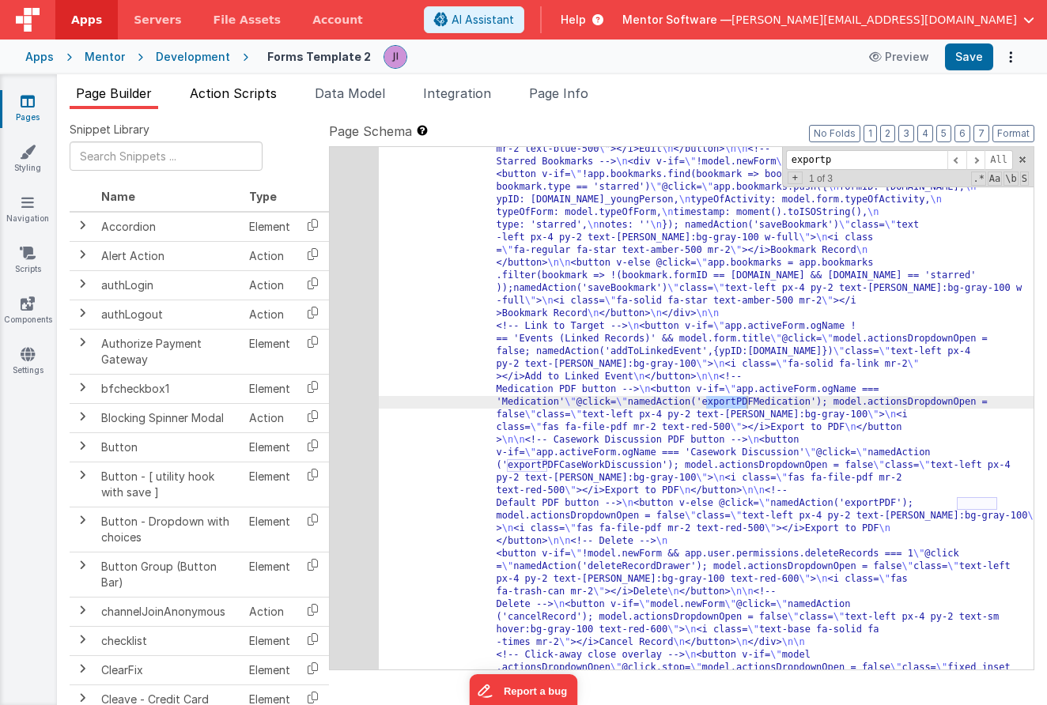
type input "exportp"
click at [242, 108] on li "Action Scripts" at bounding box center [233, 96] width 100 height 25
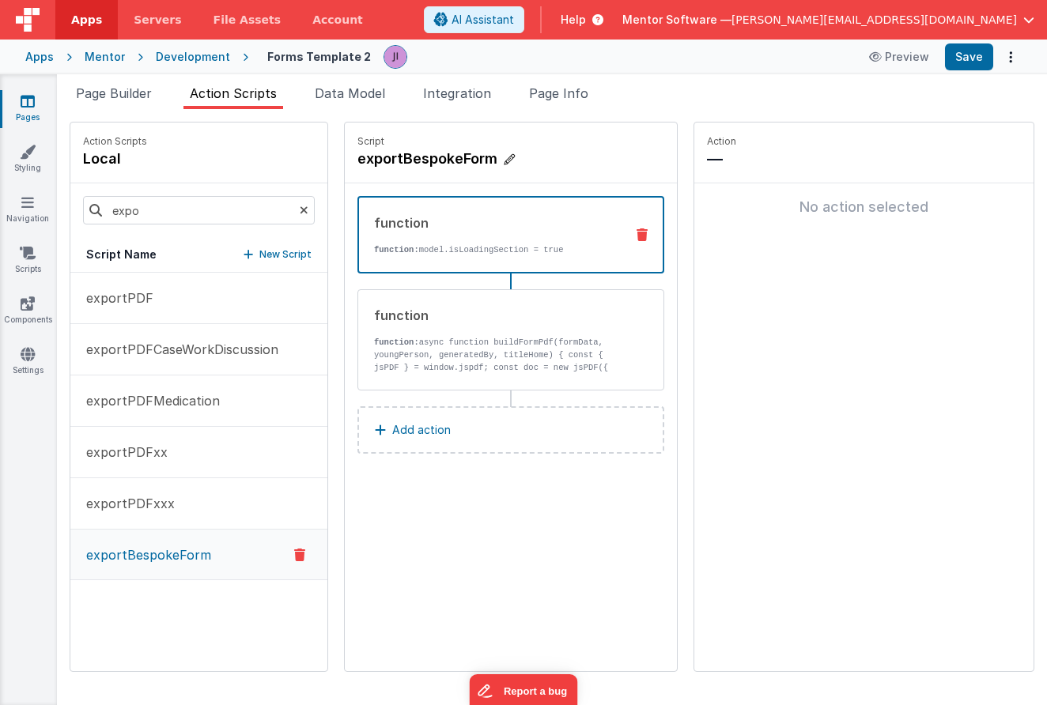
click at [457, 164] on h4 "exportBespokeForm" at bounding box center [475, 159] width 237 height 22
click at [457, 164] on input "exportBespokeForm" at bounding box center [436, 159] width 158 height 22
click at [129, 109] on div "Snippet Library Name Type Accordion Element Alert Action Action authLogin Actio…" at bounding box center [552, 407] width 990 height 596
click at [103, 102] on li "Page Builder" at bounding box center [114, 96] width 89 height 25
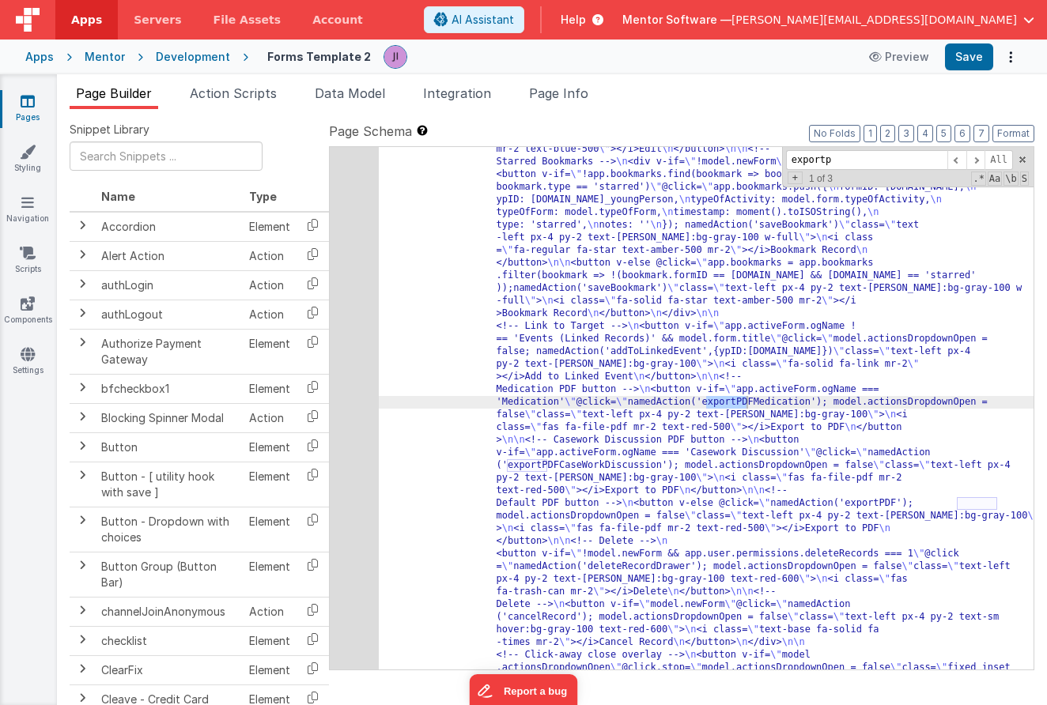
drag, startPoint x: 583, startPoint y: 383, endPoint x: 529, endPoint y: 383, distance: 53.8
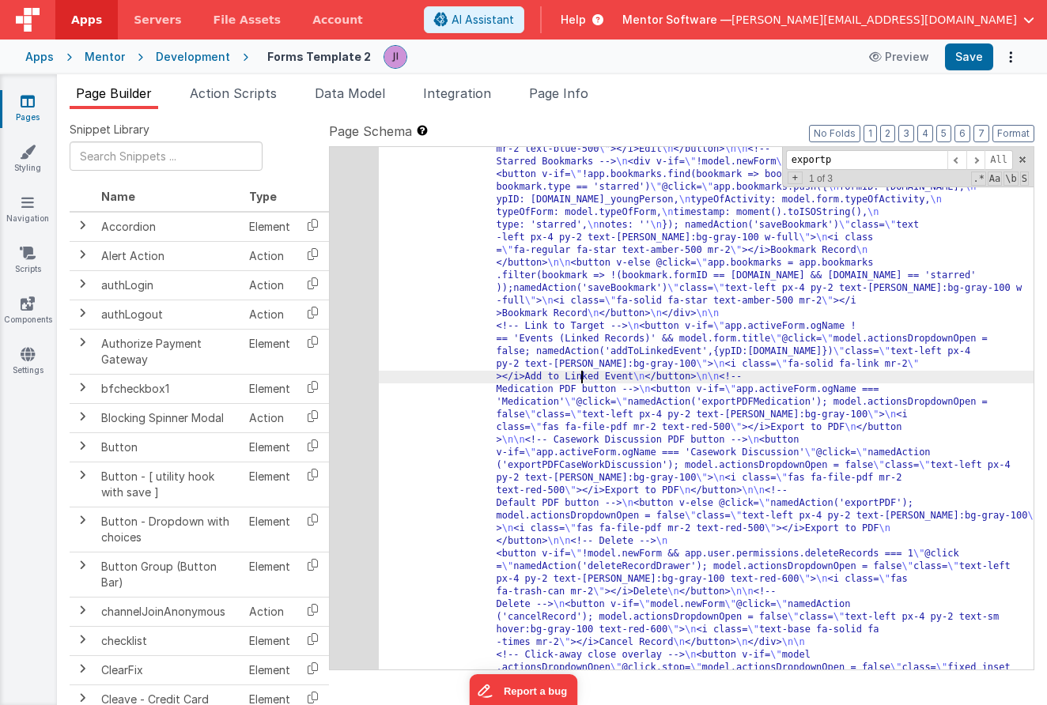
click at [361, 381] on div "24" at bounding box center [354, 257] width 49 height 2176
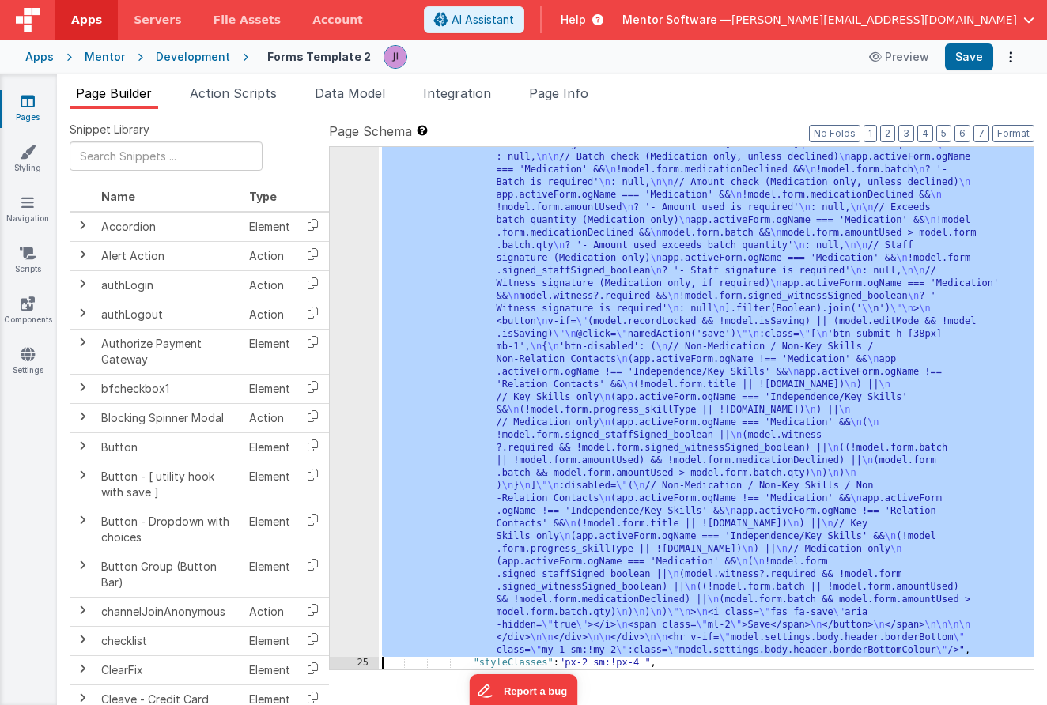
scroll to position [1054, 0]
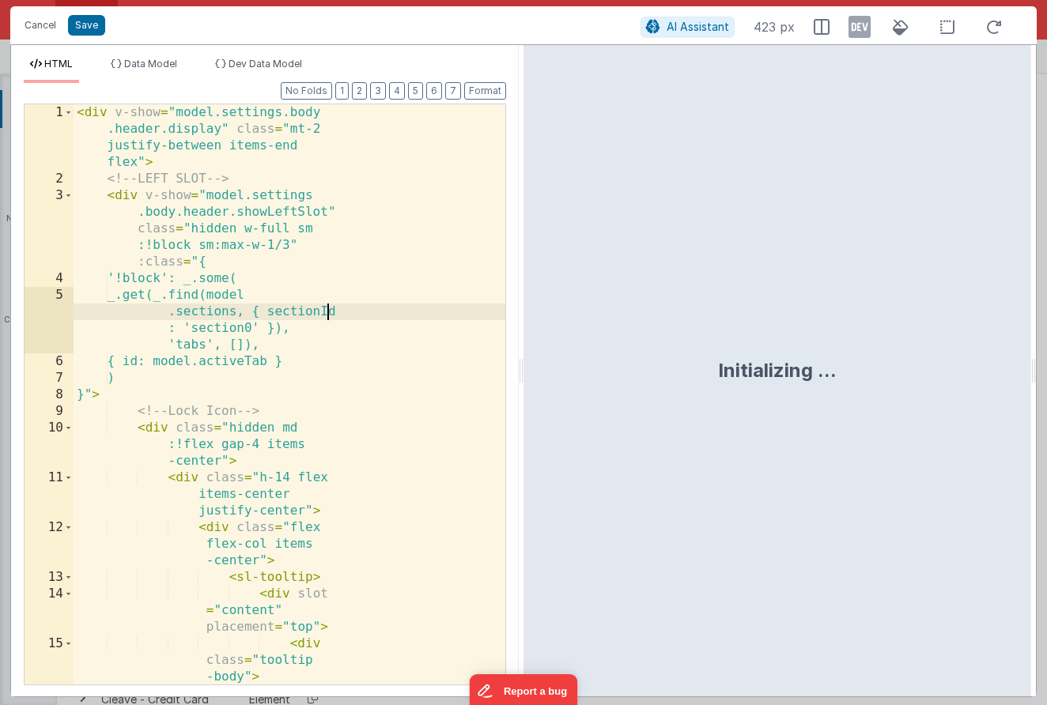
click at [358, 304] on div "< div v-show = "model.settings.body .header.display" class = "mt-2 justify-betw…" at bounding box center [290, 461] width 432 height 715
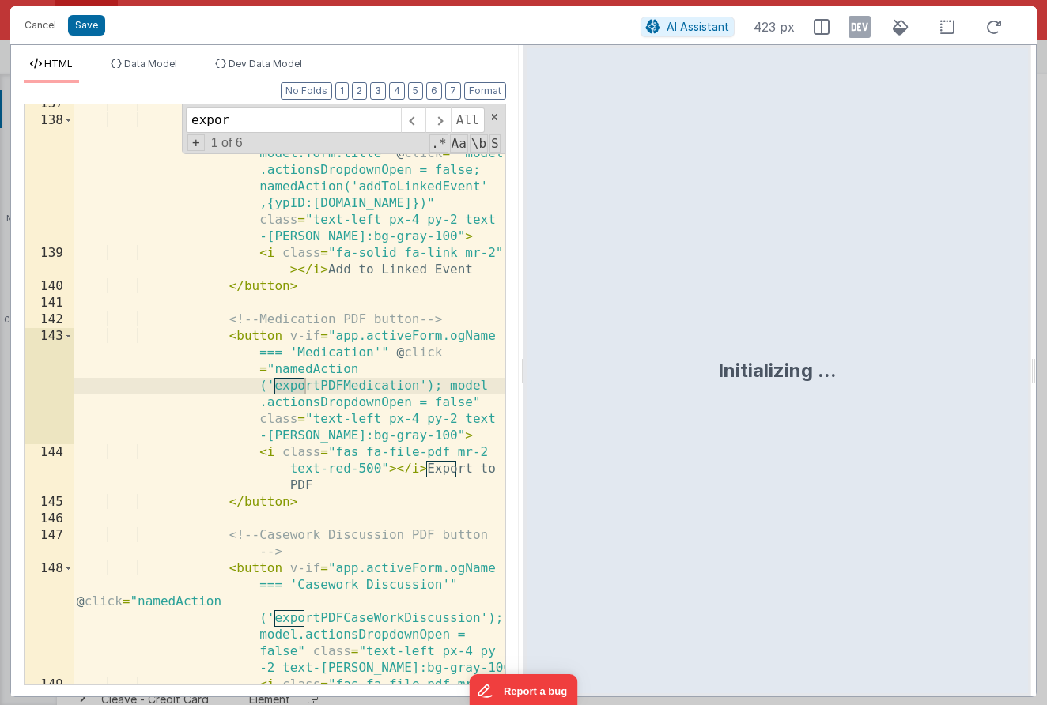
scroll to position [4242, 0]
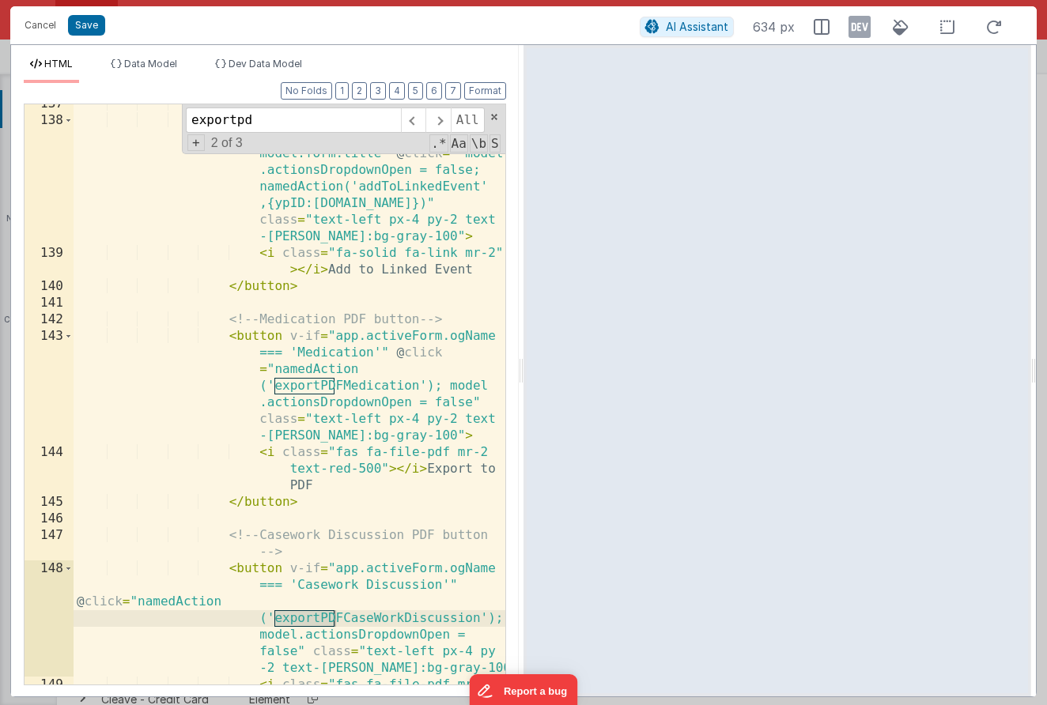
type input "exportpd"
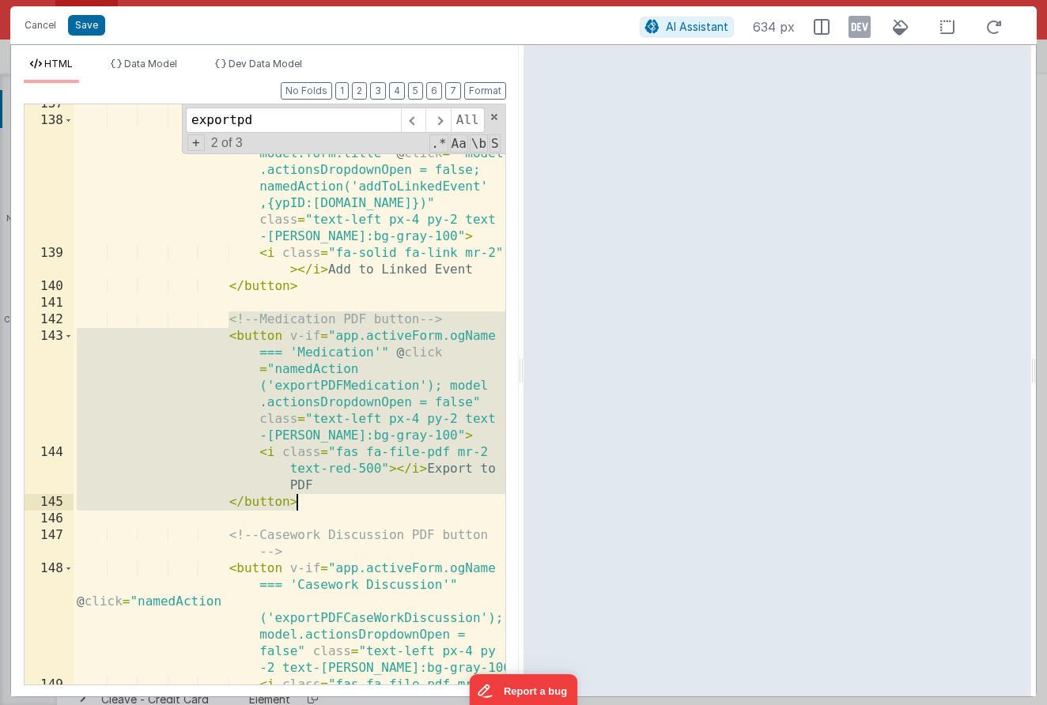
drag, startPoint x: 228, startPoint y: 315, endPoint x: 334, endPoint y: 506, distance: 218.0
click at [334, 506] on div "<!-- Link to Target --> < button v-if = "app.activeForm.ogName !== 'Events (Lin…" at bounding box center [290, 419] width 432 height 647
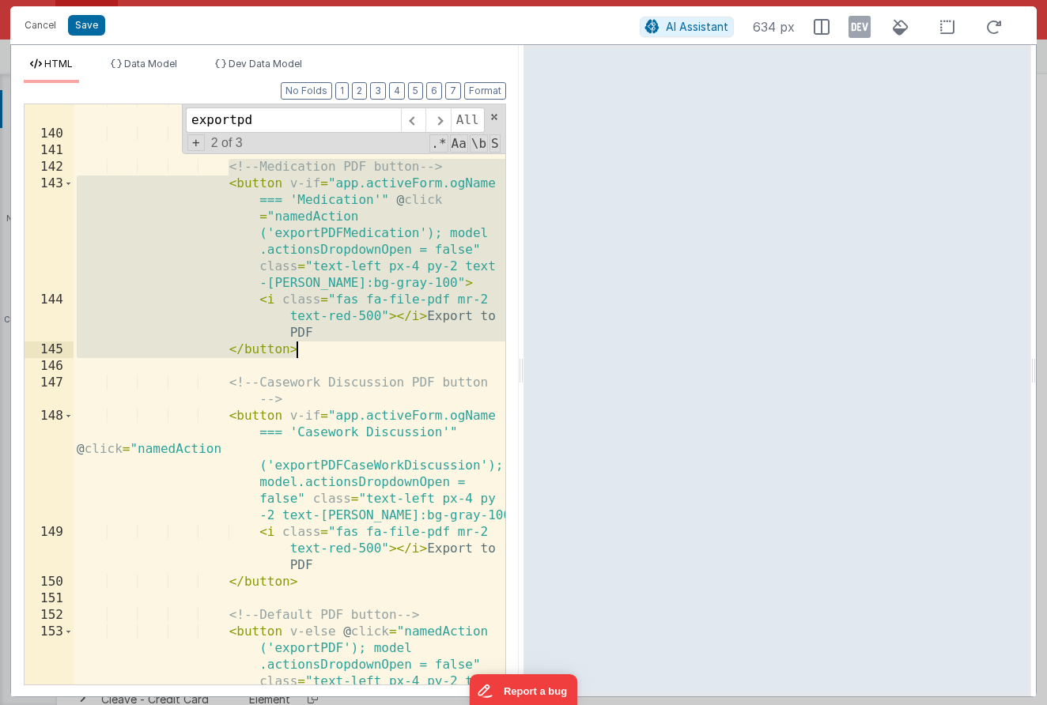
scroll to position [4388, 0]
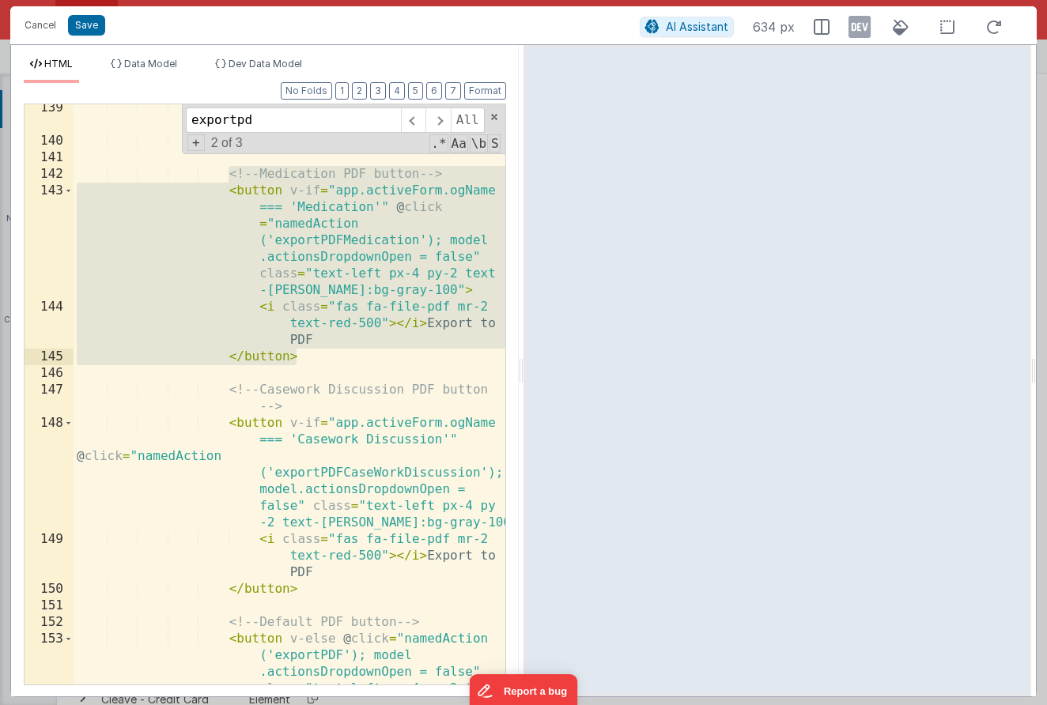
click at [328, 365] on div "< i class = "fa-solid fa-link mr-2" > </ i > Add to Linked Event </ button > <!…" at bounding box center [290, 448] width 432 height 696
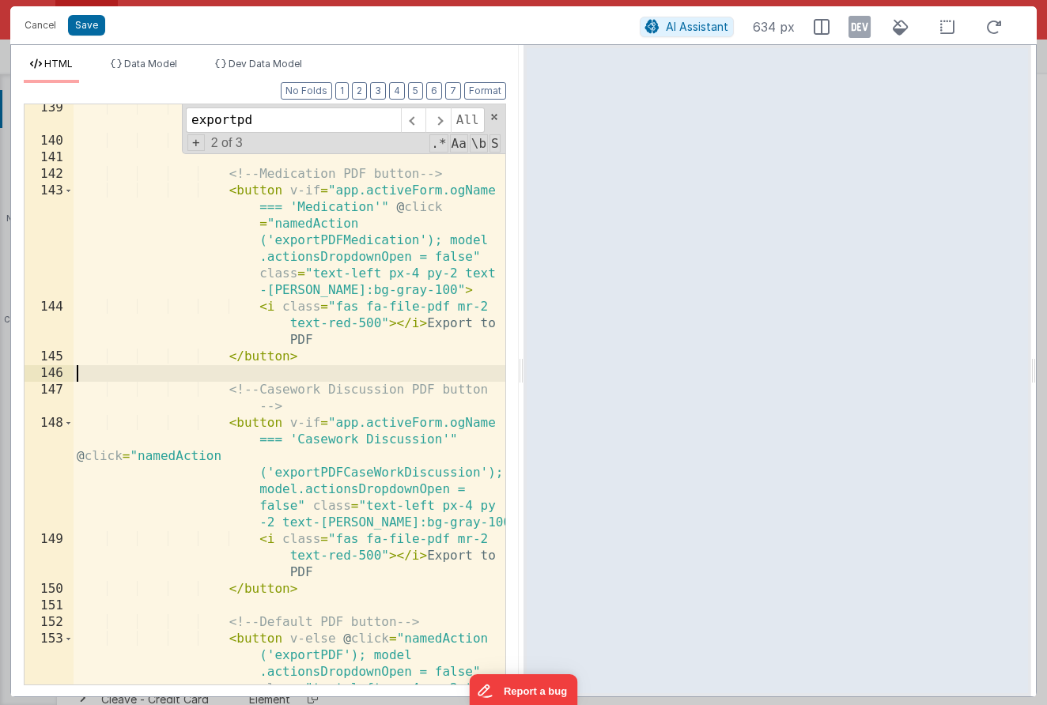
click at [333, 351] on div "< i class = "fa-solid fa-link mr-2" > </ i > Add to Linked Event </ button > <!…" at bounding box center [290, 448] width 432 height 696
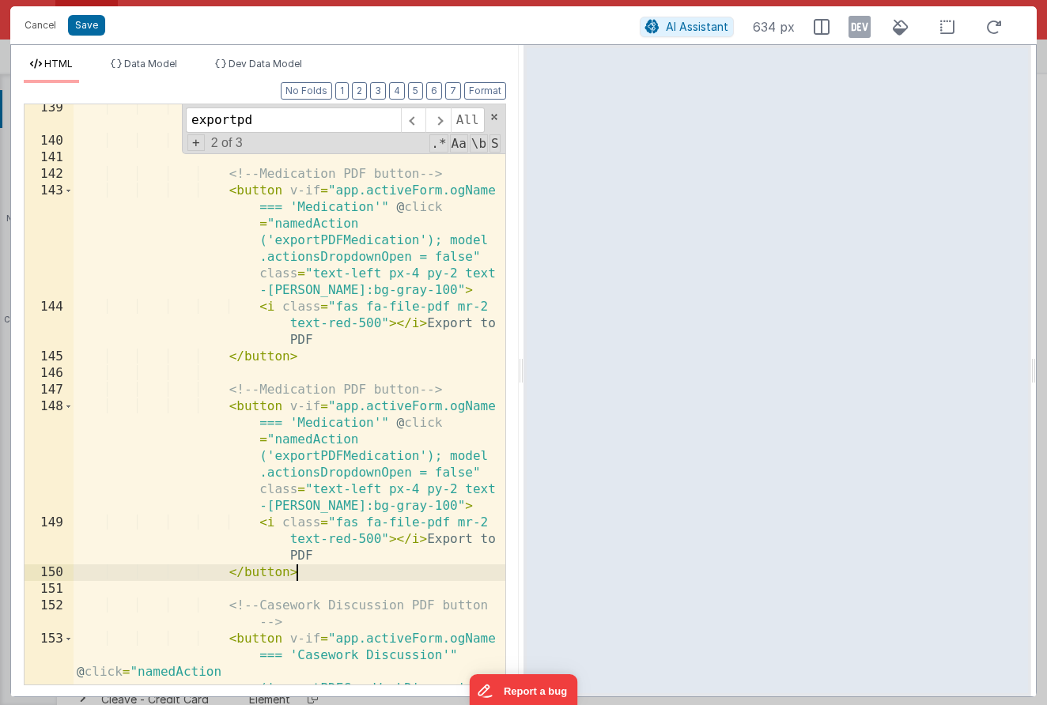
click at [353, 424] on div "< i class = "fa-solid fa-link mr-2" > </ i > Add to Linked Event </ button > <!…" at bounding box center [290, 465] width 432 height 730
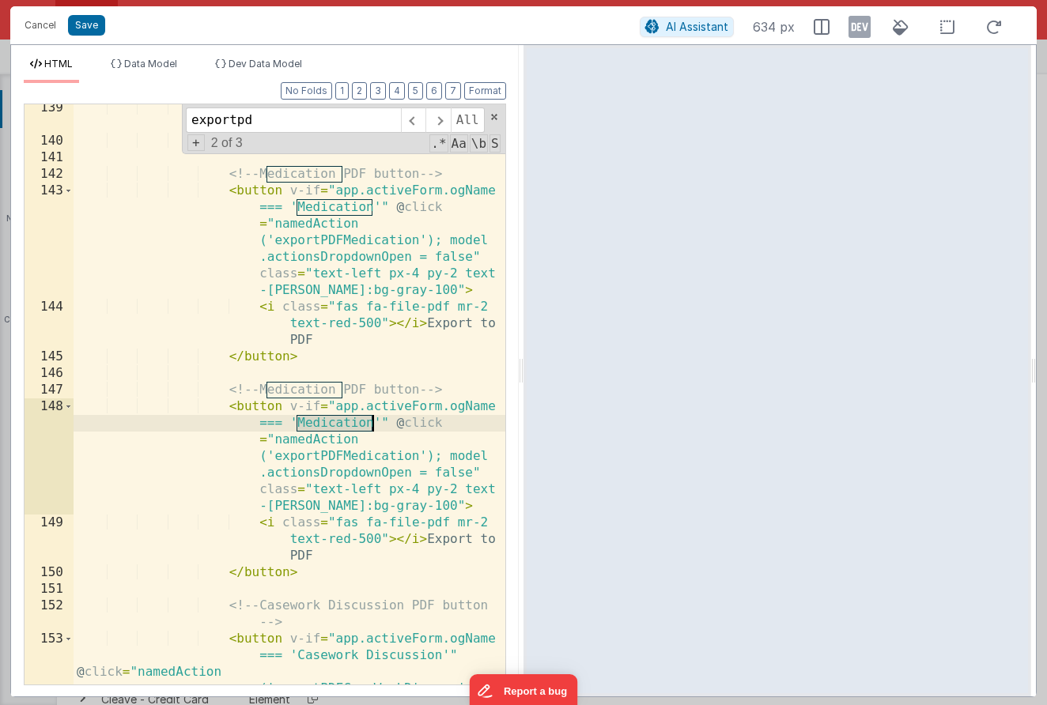
click at [466, 409] on div "< i class = "fa-solid fa-link mr-2" > </ i > Add to Linked Event </ button > <!…" at bounding box center [290, 465] width 432 height 730
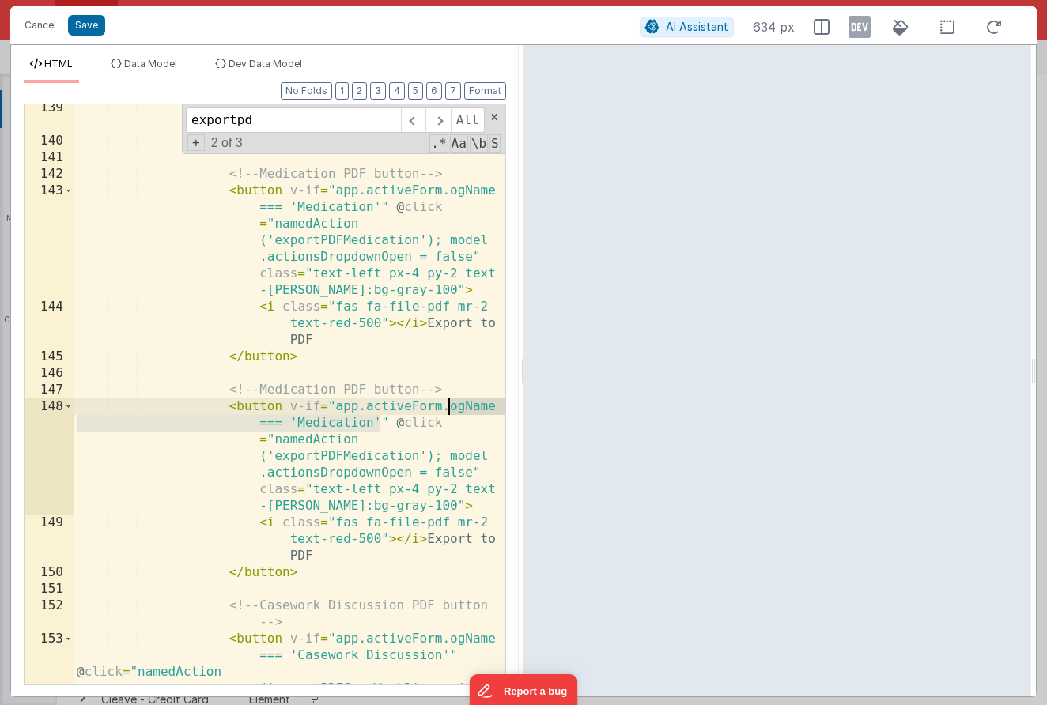
drag, startPoint x: 379, startPoint y: 425, endPoint x: 450, endPoint y: 410, distance: 71.9
click at [450, 410] on div "< i class = "fa-solid fa-link mr-2" > </ i > Add to Linked Event </ button > <!…" at bounding box center [290, 465] width 432 height 730
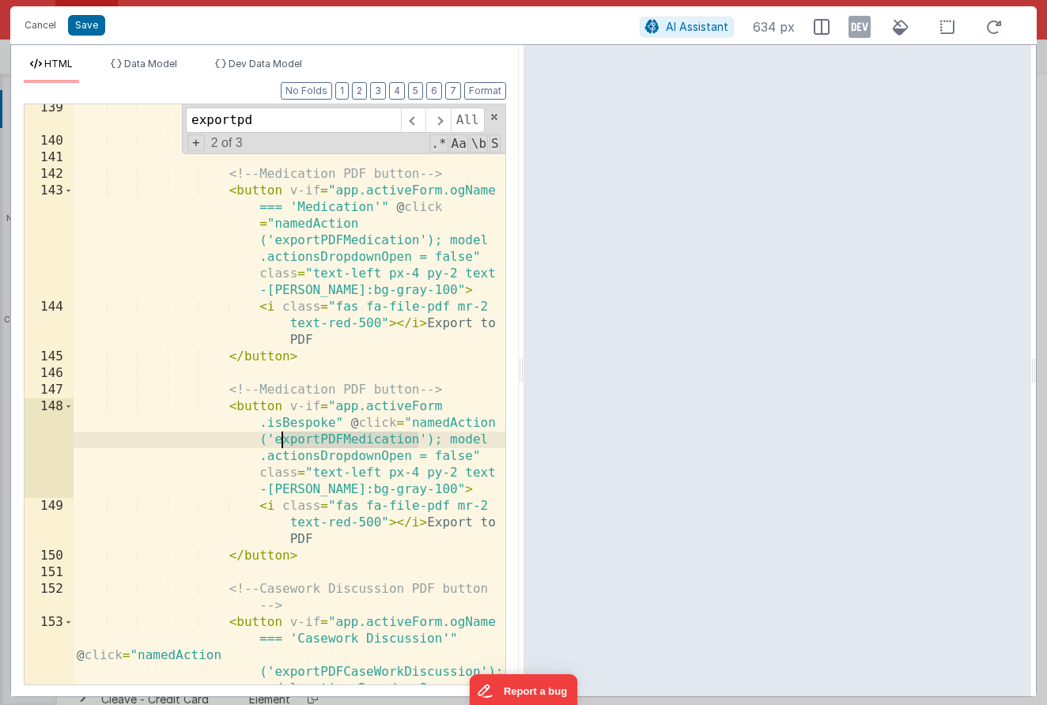
drag, startPoint x: 417, startPoint y: 444, endPoint x: 278, endPoint y: 444, distance: 139.1
click at [278, 444] on div "< i class = "fa-solid fa-link mr-2" > </ i > Add to Linked Event </ button > <!…" at bounding box center [290, 465] width 432 height 730
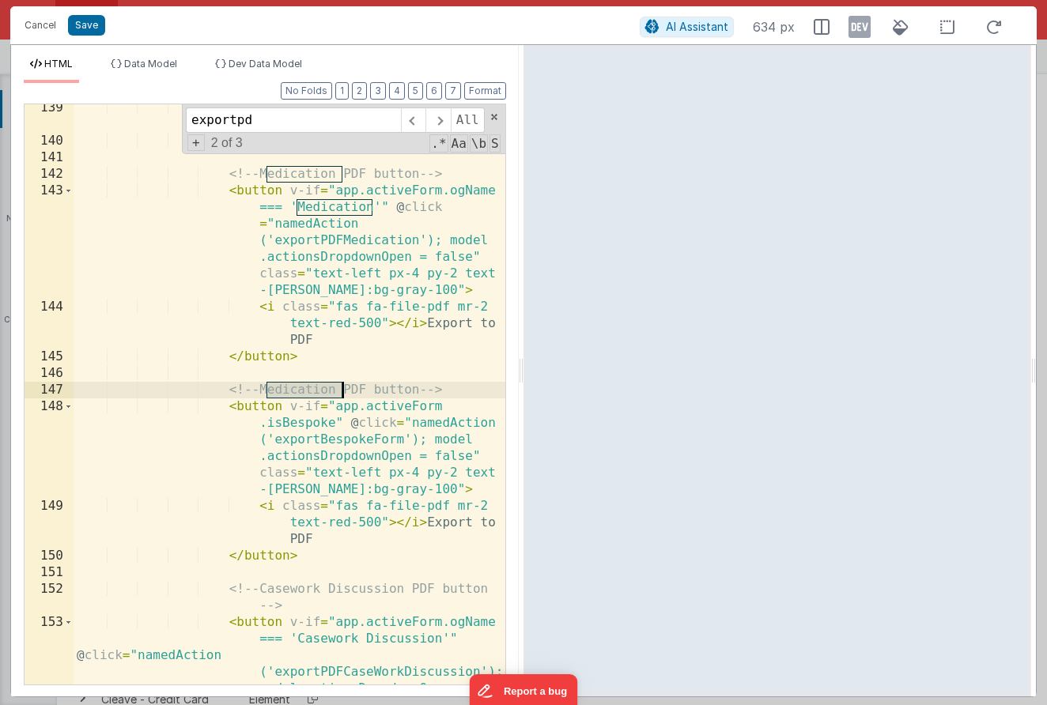
drag, startPoint x: 266, startPoint y: 384, endPoint x: 342, endPoint y: 388, distance: 75.2
click at [343, 387] on div "< i class = "fa-solid fa-link mr-2" > </ i > Add to Linked Event </ button > <!…" at bounding box center [290, 465] width 432 height 730
click at [86, 26] on button "Save" at bounding box center [86, 25] width 37 height 21
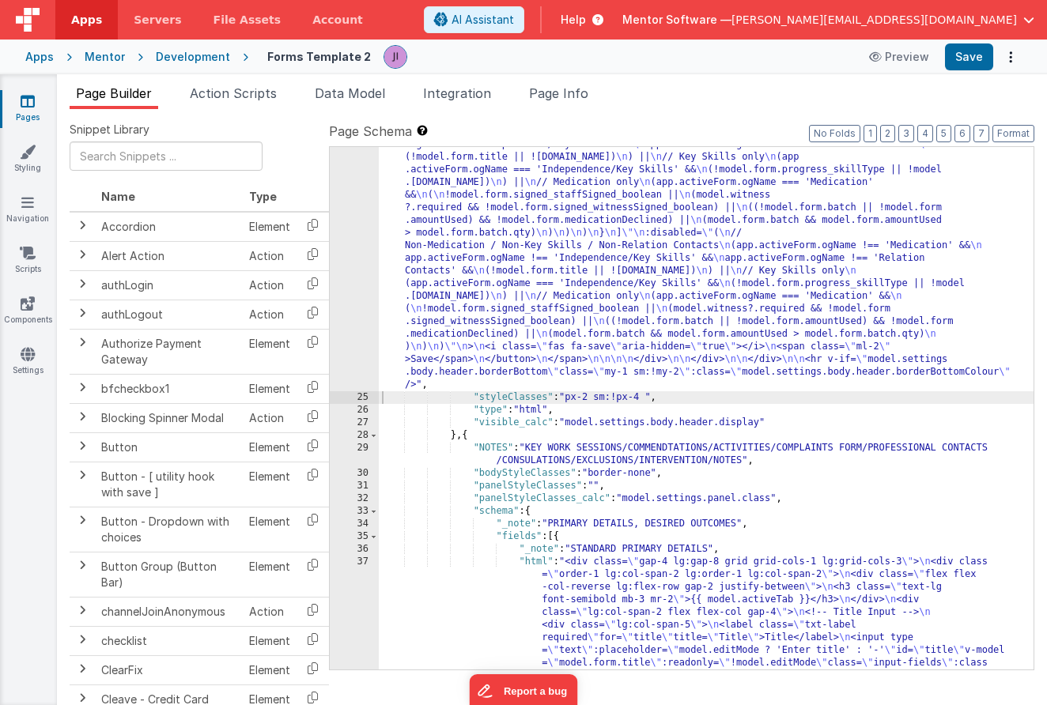
scroll to position [1056, 0]
click at [972, 55] on button "Save" at bounding box center [969, 56] width 48 height 27
click at [232, 110] on div "Snippet Library Name Type Accordion Element Alert Action Action authLogin Actio…" at bounding box center [552, 419] width 990 height 621
click at [232, 99] on span "Action Scripts" at bounding box center [233, 93] width 87 height 16
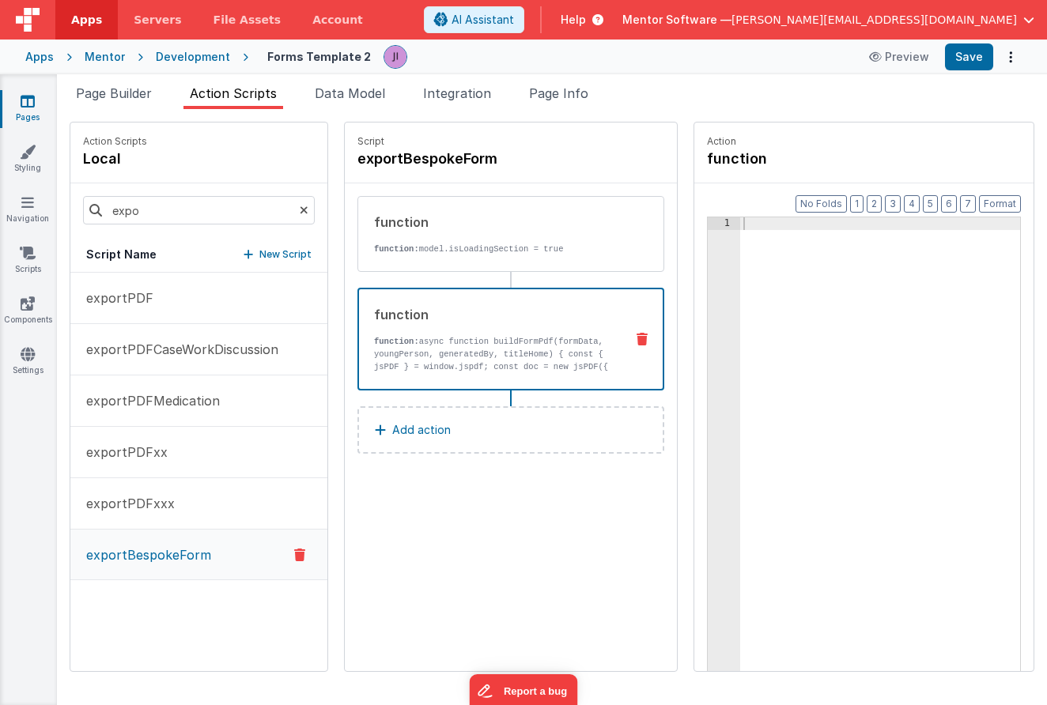
click at [456, 317] on div "function" at bounding box center [493, 314] width 238 height 19
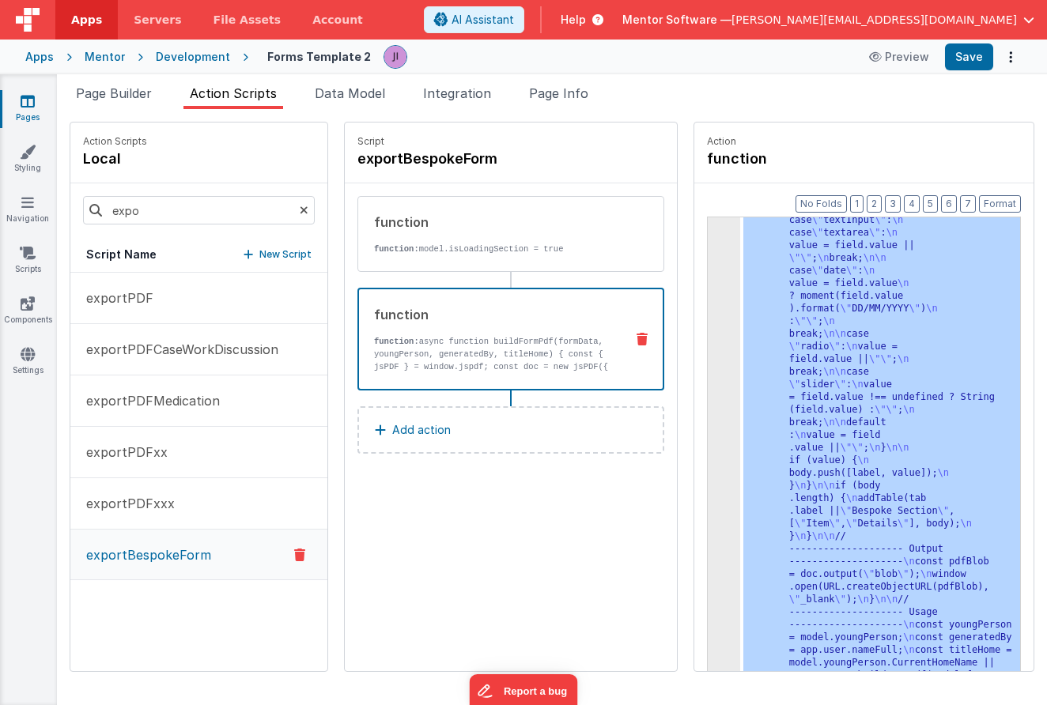
scroll to position [1015, 0]
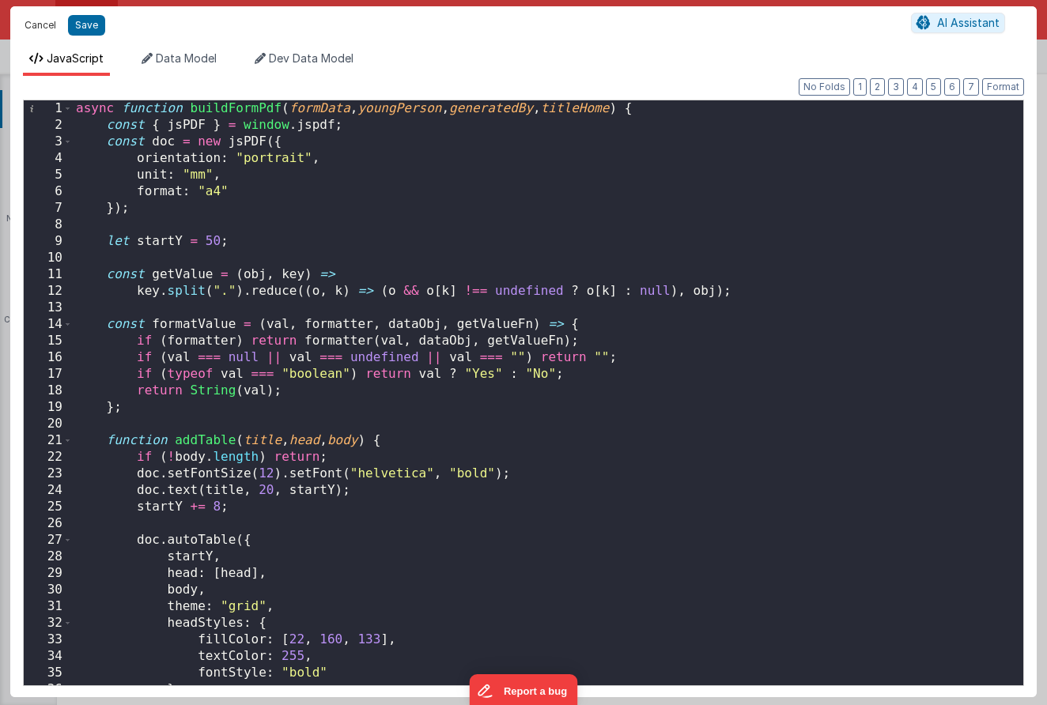
click at [43, 35] on button "Cancel" at bounding box center [40, 25] width 47 height 22
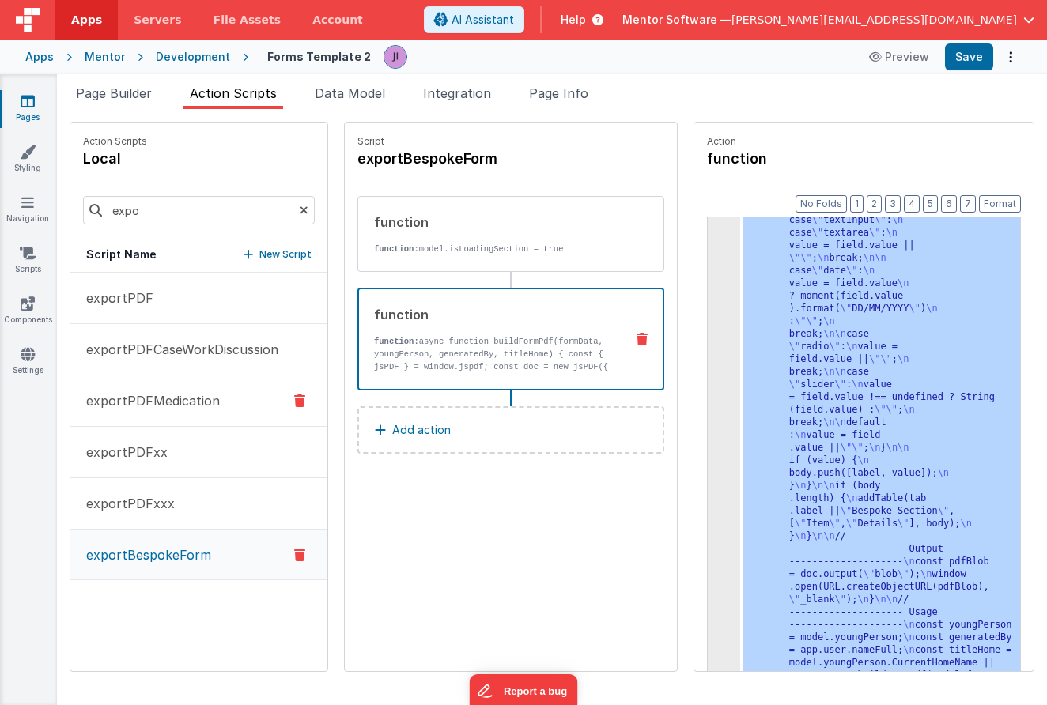
click at [161, 396] on p "exportPDFMedication" at bounding box center [148, 400] width 143 height 19
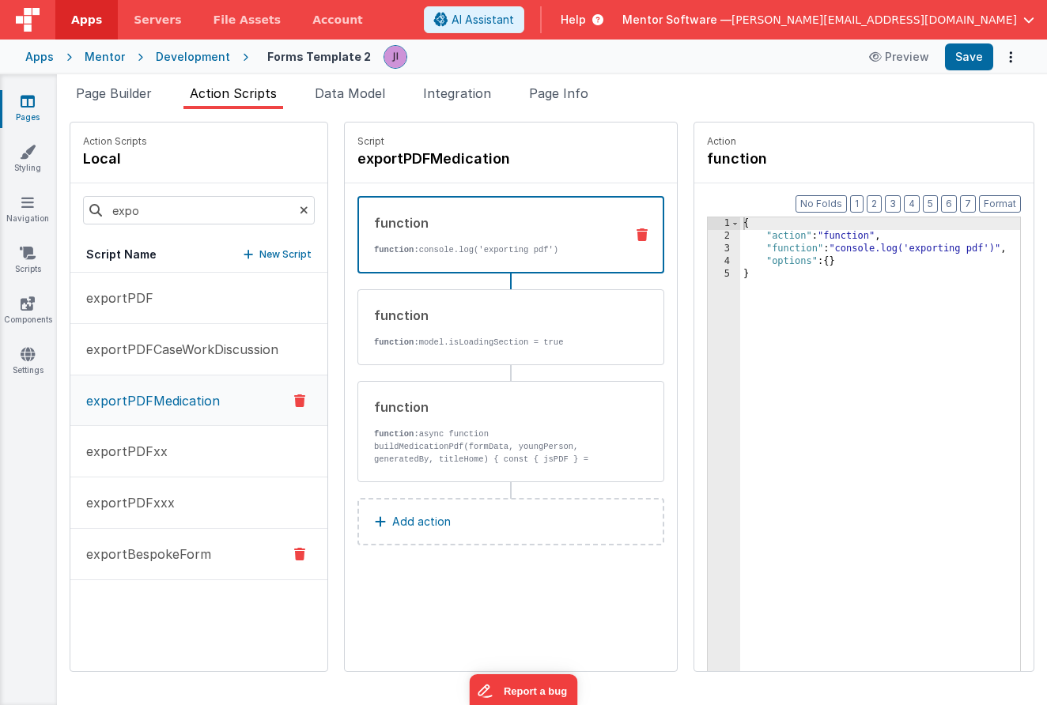
click at [194, 549] on p "exportBespokeForm" at bounding box center [144, 554] width 134 height 19
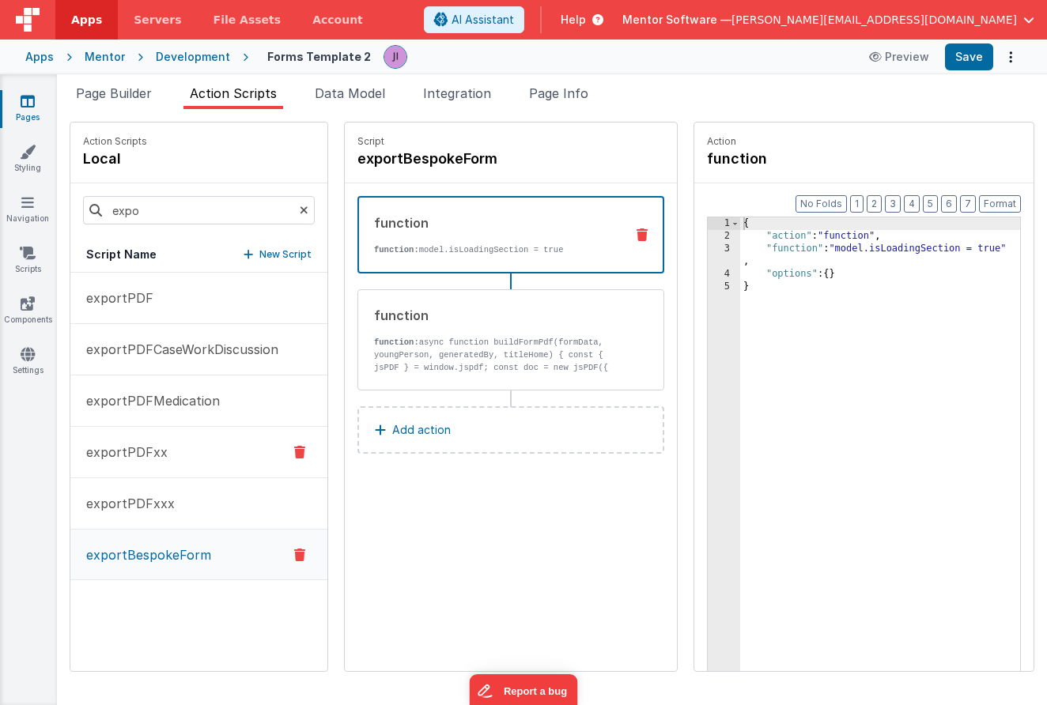
click at [196, 455] on button "exportPDFxx" at bounding box center [198, 452] width 257 height 51
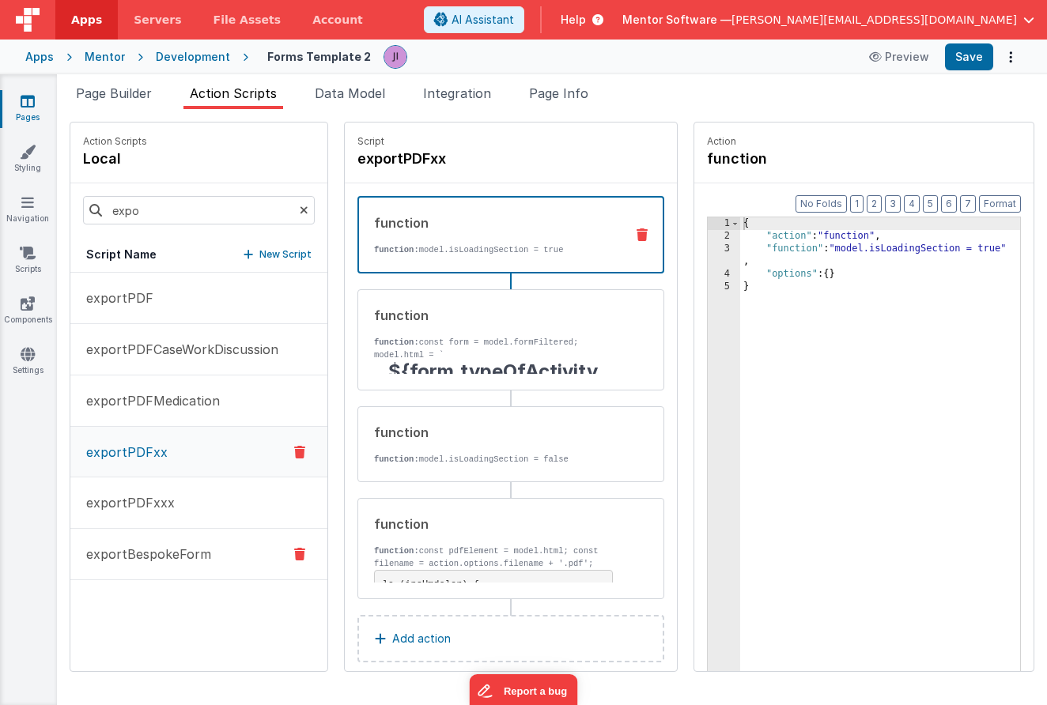
click at [187, 543] on button "exportBespokeForm" at bounding box center [198, 554] width 257 height 51
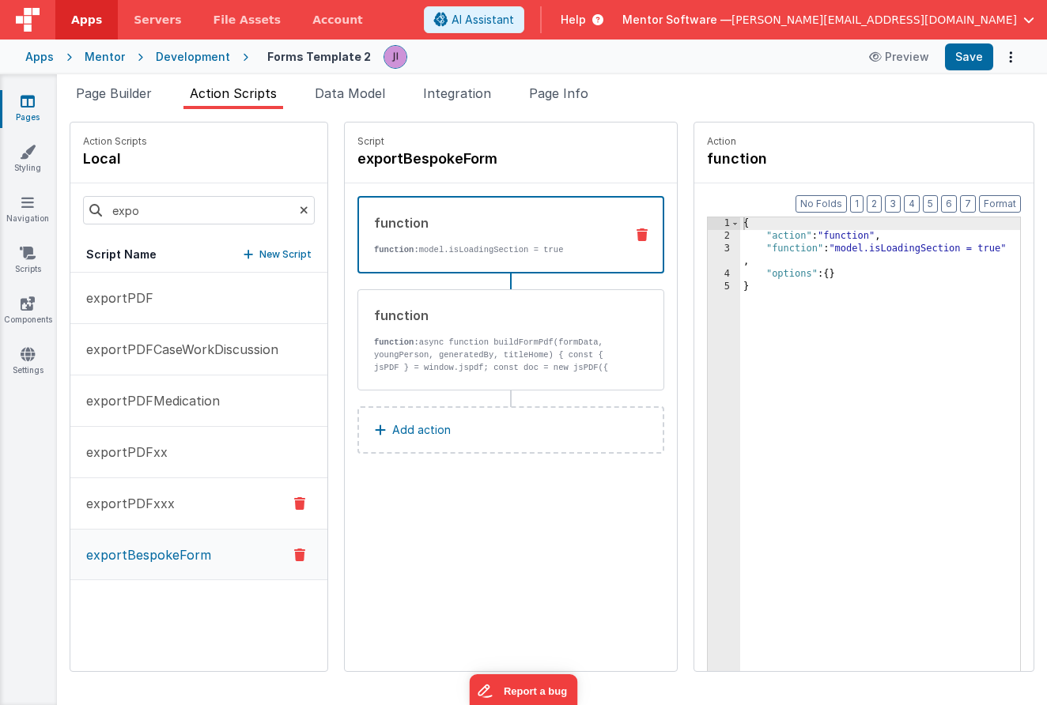
click at [188, 518] on button "exportPDFxxx" at bounding box center [198, 503] width 257 height 51
click at [184, 451] on button "exportPDFxx" at bounding box center [198, 452] width 257 height 51
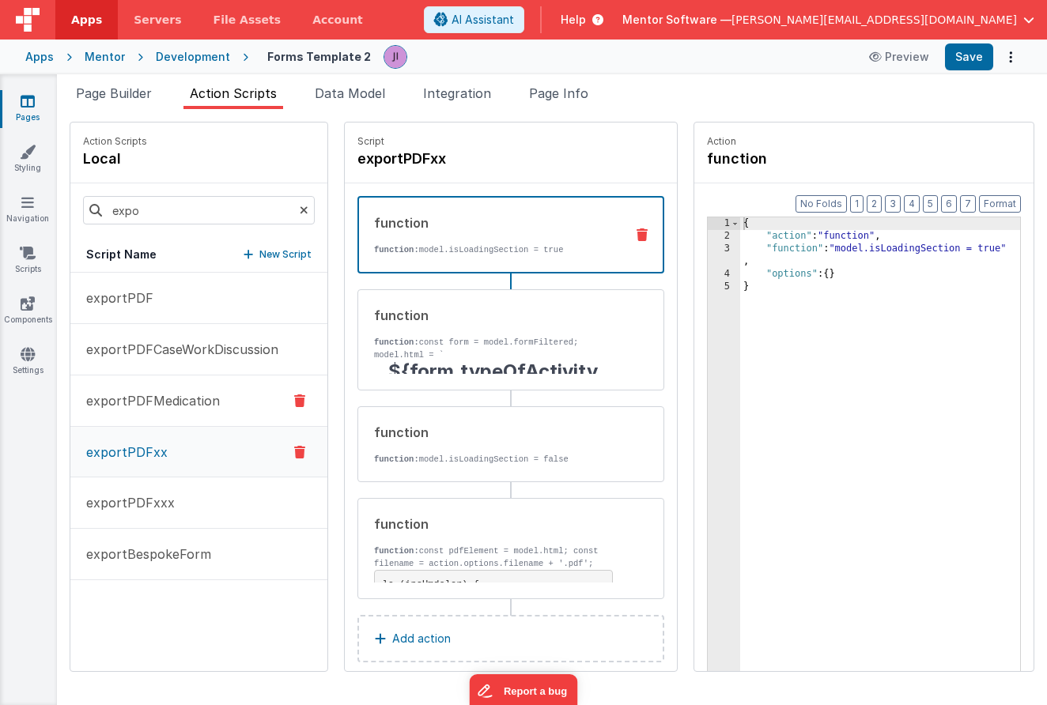
click at [186, 402] on p "exportPDFMedication" at bounding box center [148, 400] width 143 height 19
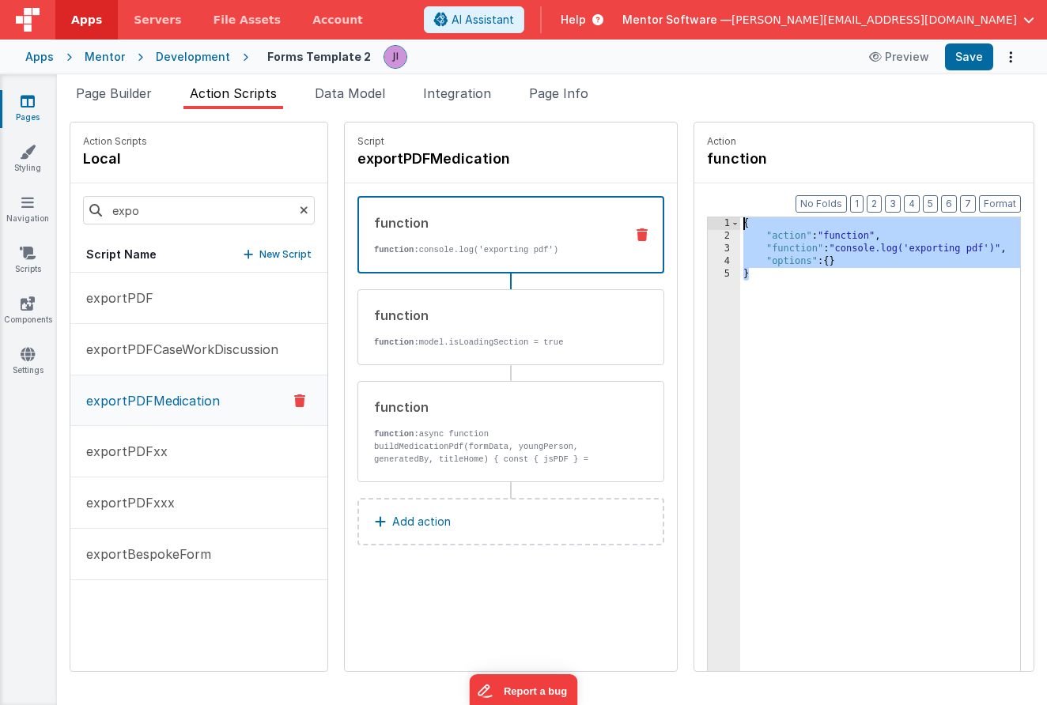
drag, startPoint x: 793, startPoint y: 284, endPoint x: 680, endPoint y: 194, distance: 144.6
click at [680, 194] on div "Action function Format 7 6 5 4 3 2 1 No Folds 1 2 3 4 5 { "action" : "function"…" at bounding box center [856, 397] width 357 height 550
click at [565, 113] on div "Snippet Library Name Type Accordion Element Alert Action Action authLogin Actio…" at bounding box center [552, 407] width 990 height 596
click at [565, 108] on li "Page Info" at bounding box center [559, 96] width 72 height 25
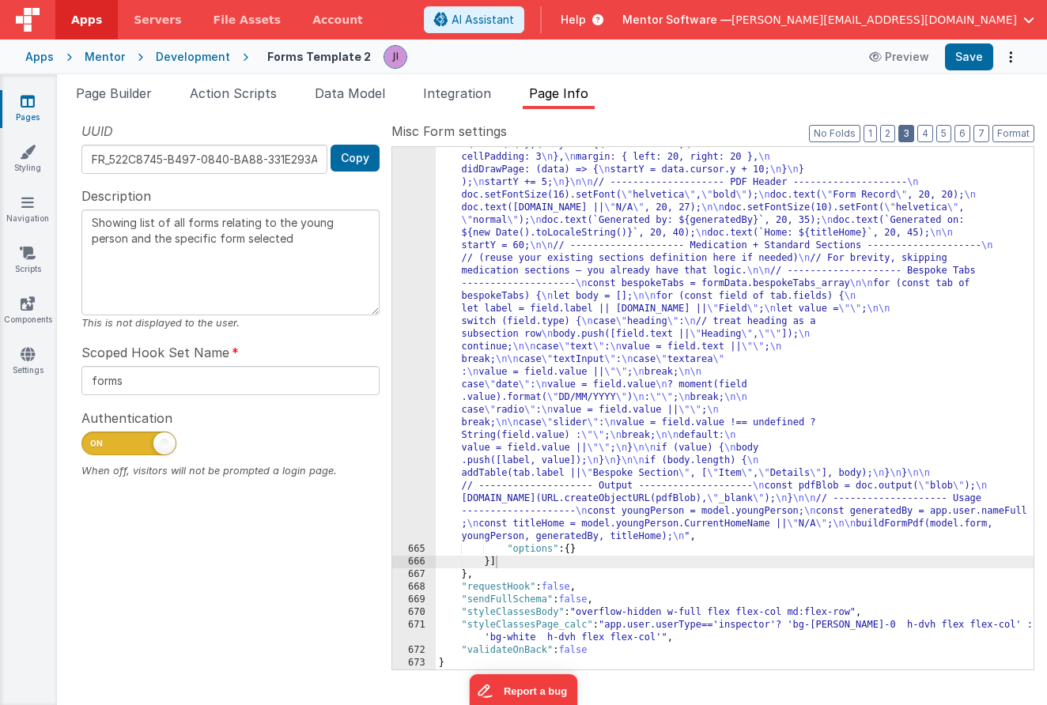
click at [903, 135] on button "3" at bounding box center [906, 133] width 16 height 17
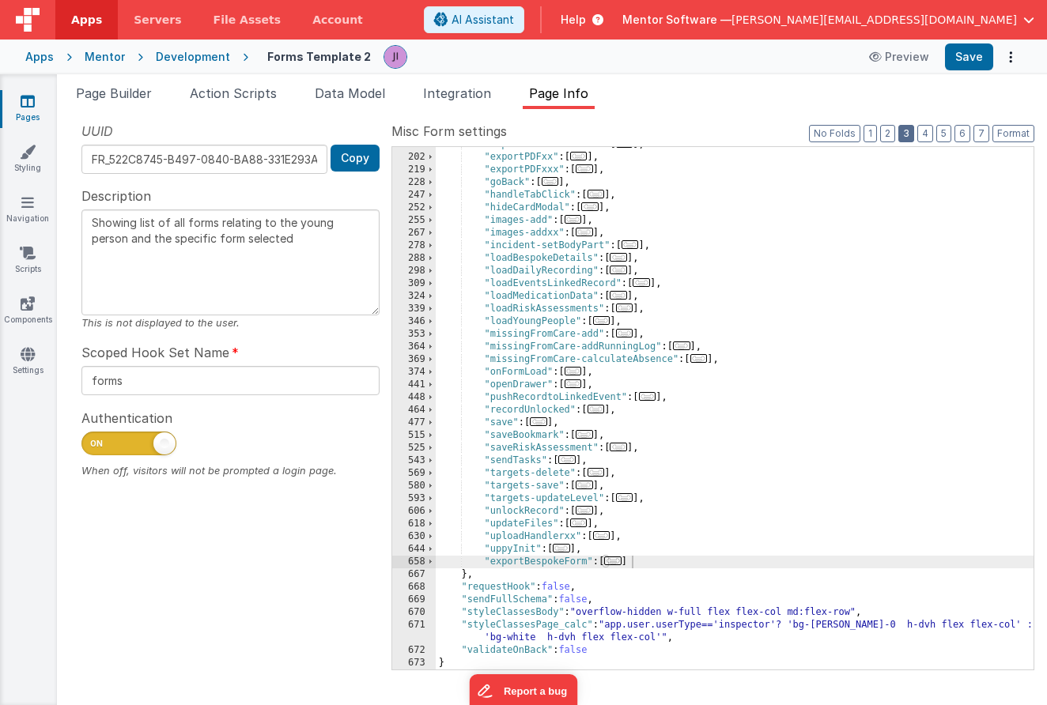
scroll to position [363, 0]
click at [617, 565] on span "..." at bounding box center [612, 561] width 17 height 9
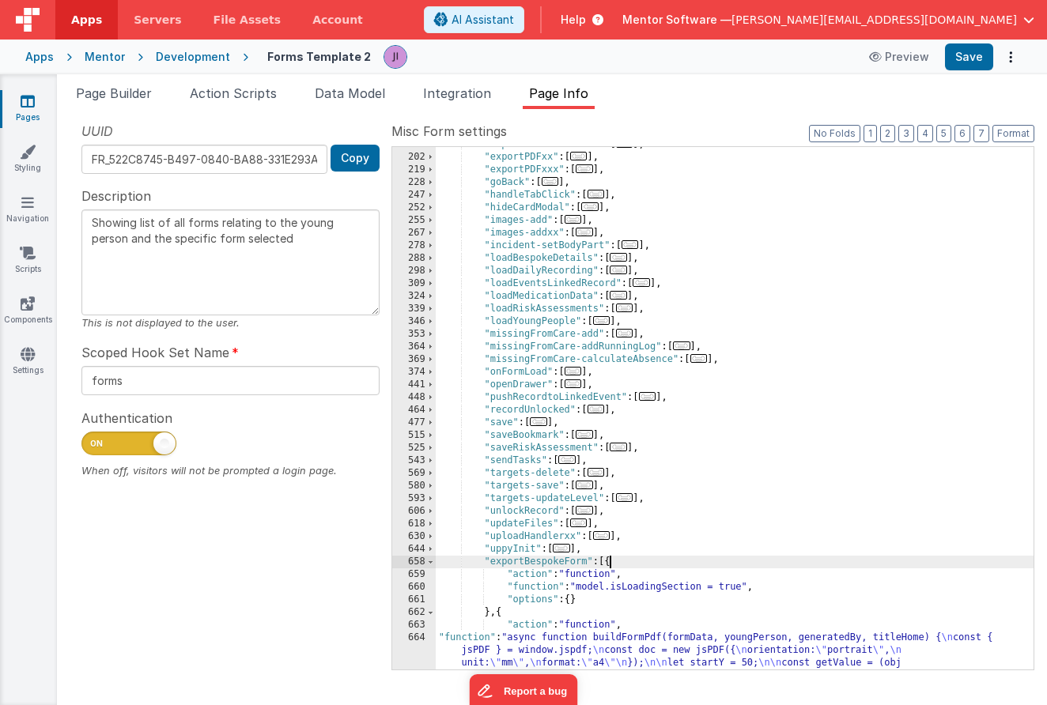
click at [502, 613] on div ""exportPDFMedication" : [ ... ] , "exportPDFxx" : [ ... ] , "exportPDFxxx" : [ …" at bounding box center [735, 684] width 598 height 1092
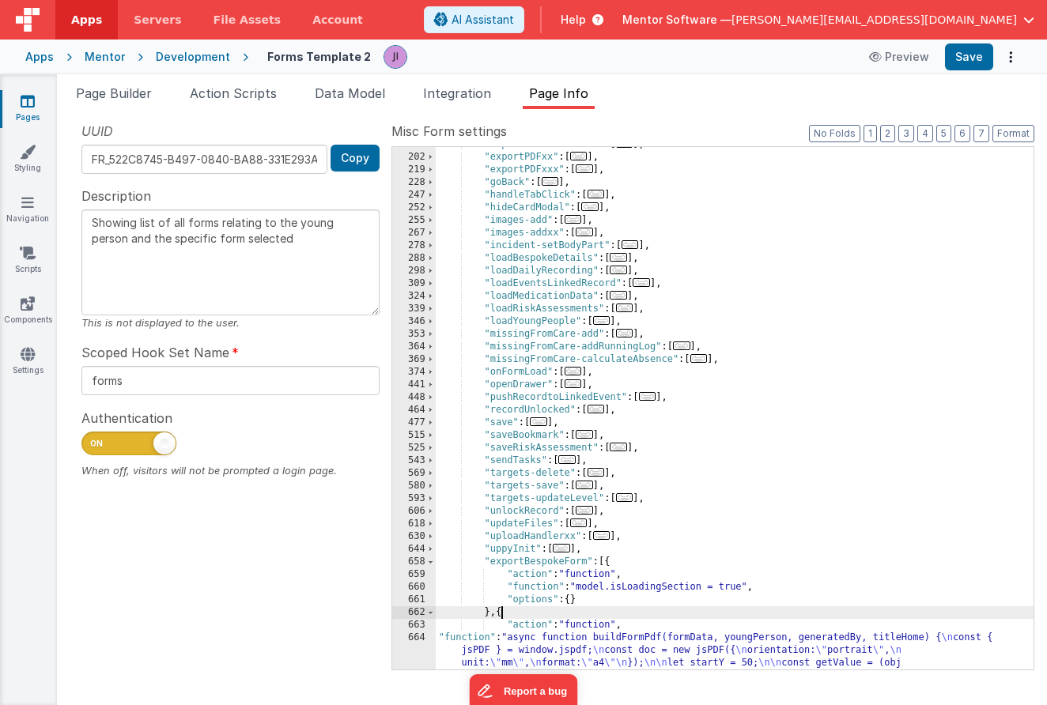
paste textarea
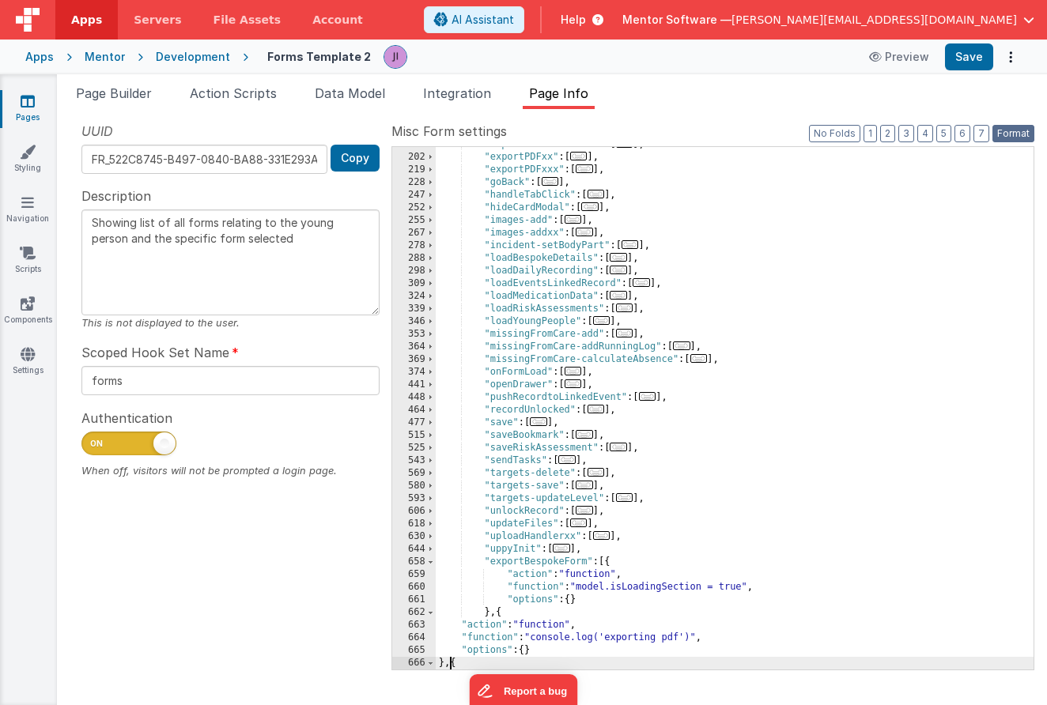
click at [1011, 134] on button "Format" at bounding box center [1013, 133] width 42 height 17
click at [982, 71] on div "Apps Mentor Development Forms Template 2 Preview Save" at bounding box center [523, 57] width 1047 height 35
click at [980, 69] on button "Save" at bounding box center [969, 56] width 48 height 27
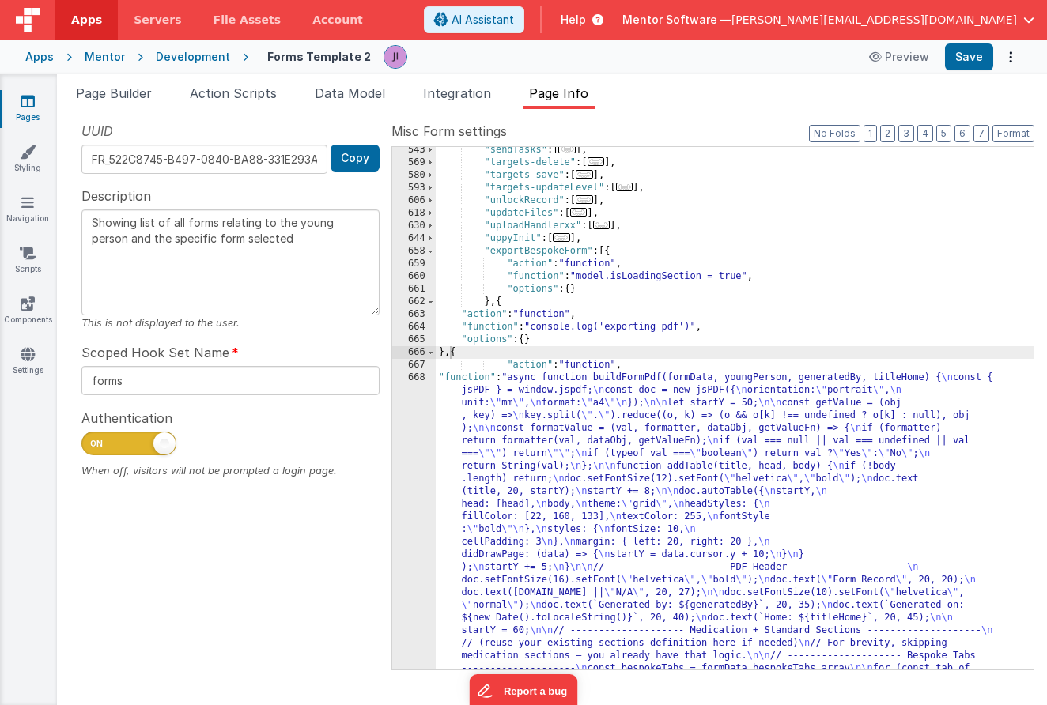
click at [577, 595] on div ""sendTasks" : [ ... ] , "targets-delete" : [ ... ] , "targets-save" : [ ... ] ,…" at bounding box center [735, 690] width 598 height 1092
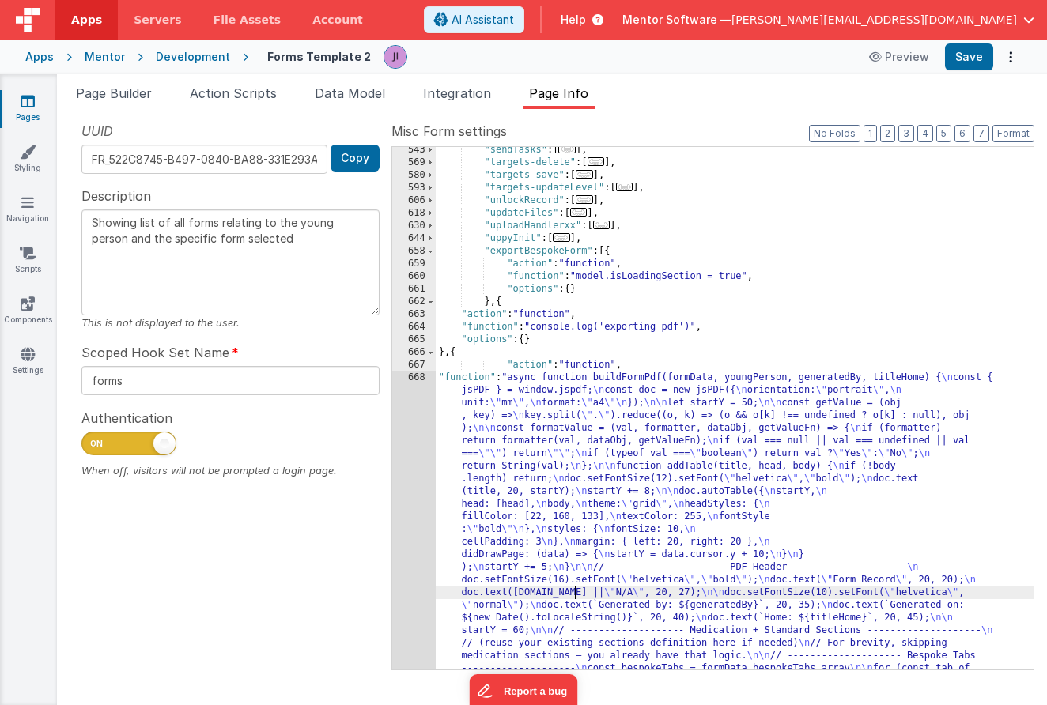
scroll to position [945, 0]
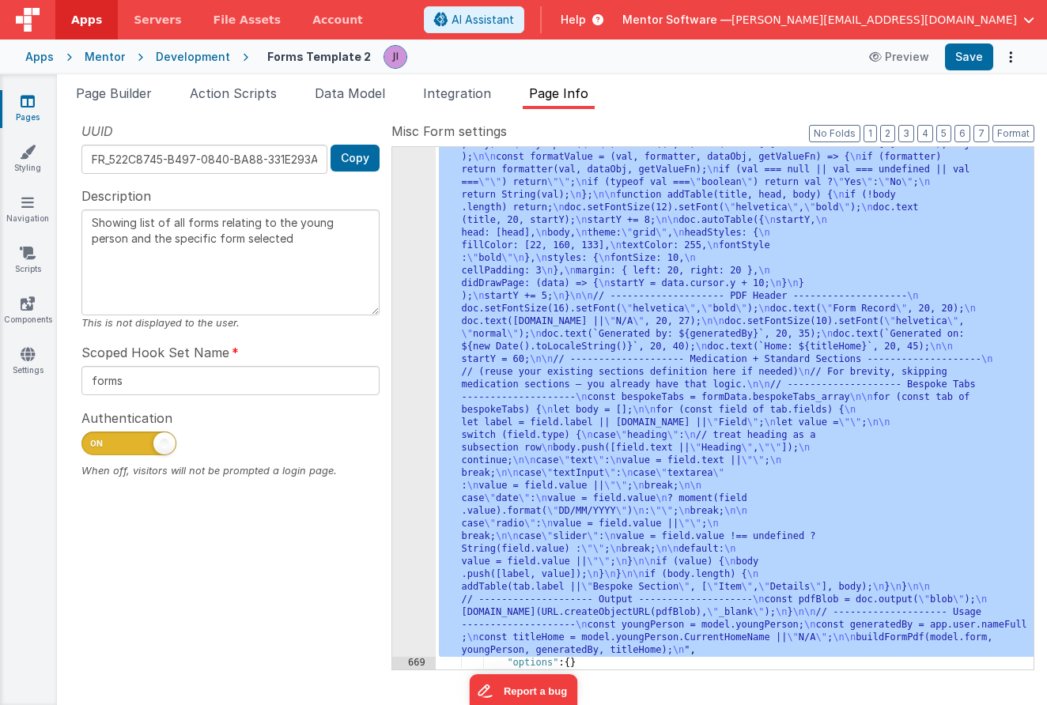
click at [402, 423] on div "668" at bounding box center [413, 378] width 43 height 557
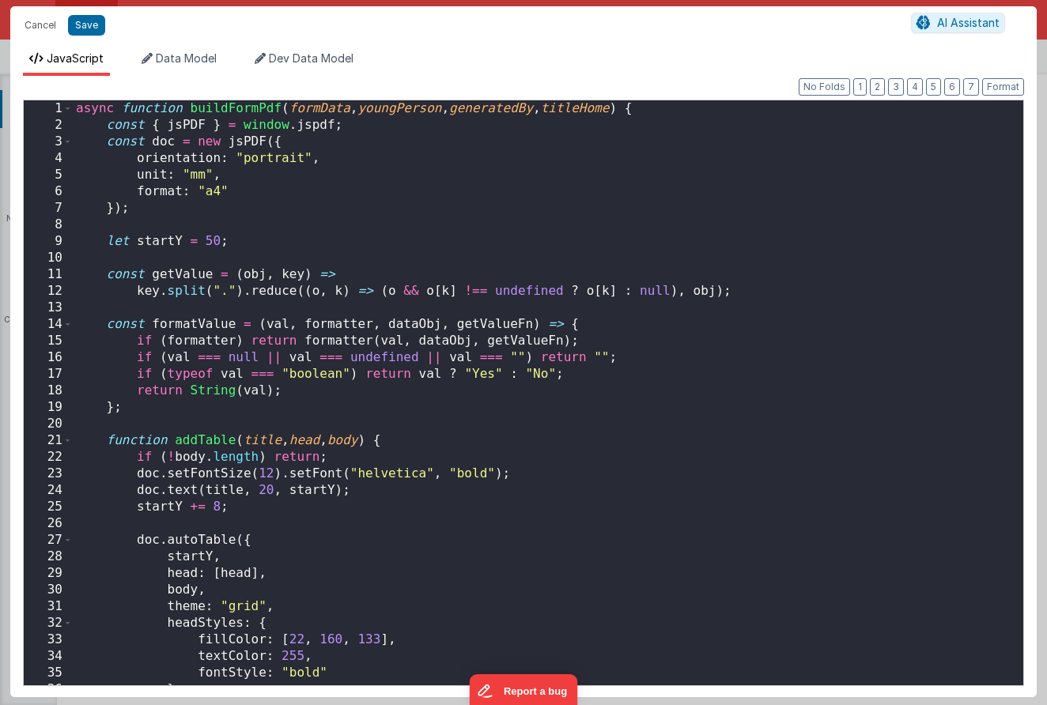
click at [402, 423] on div "async function buildFormPdf ( formData , youngPerson , generatedBy , titleHome …" at bounding box center [548, 409] width 950 height 618
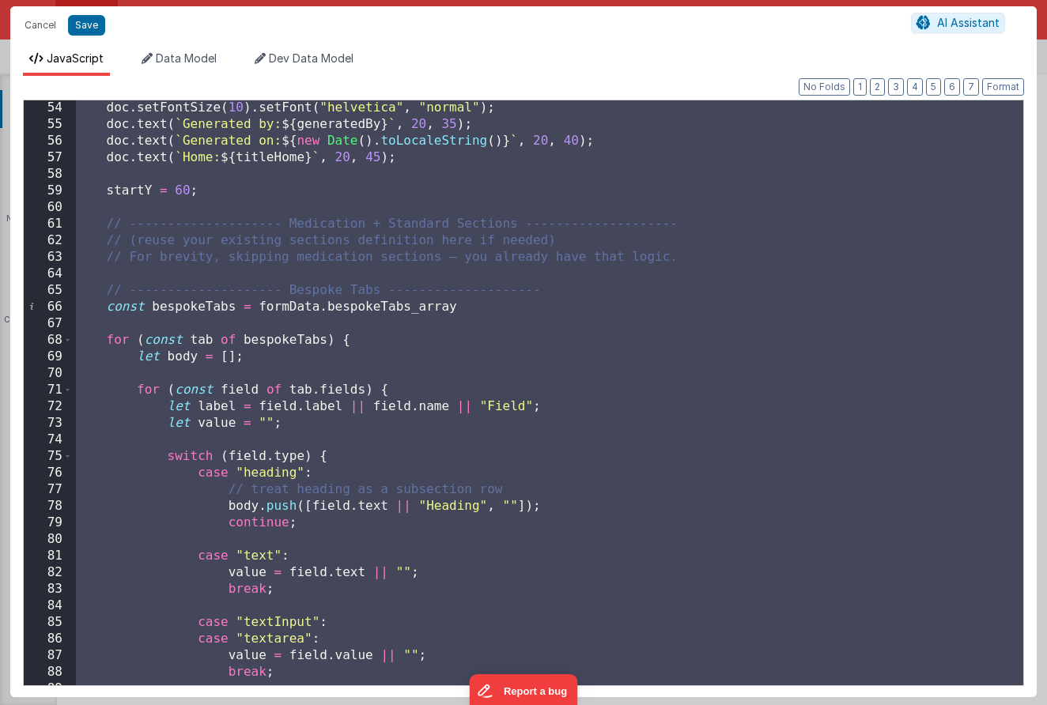
click at [402, 423] on div "doc . setFontSize ( 10 ) . setFont ( "helvetica" , "normal" ) ; doc . text ( ` …" at bounding box center [548, 409] width 950 height 618
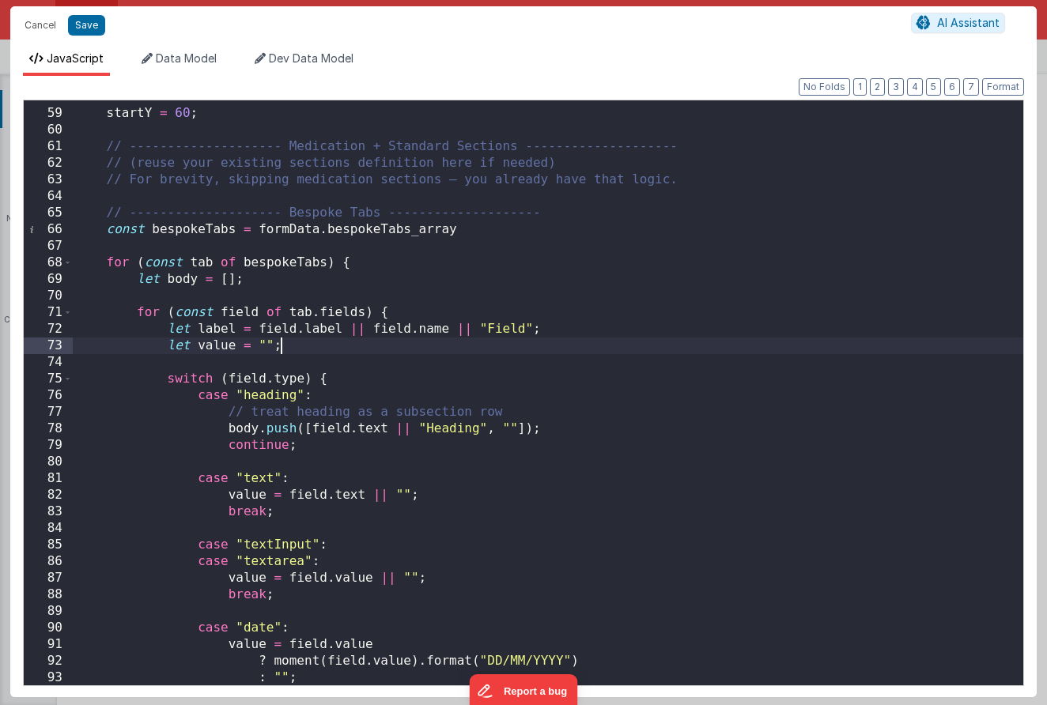
scroll to position [1020, 0]
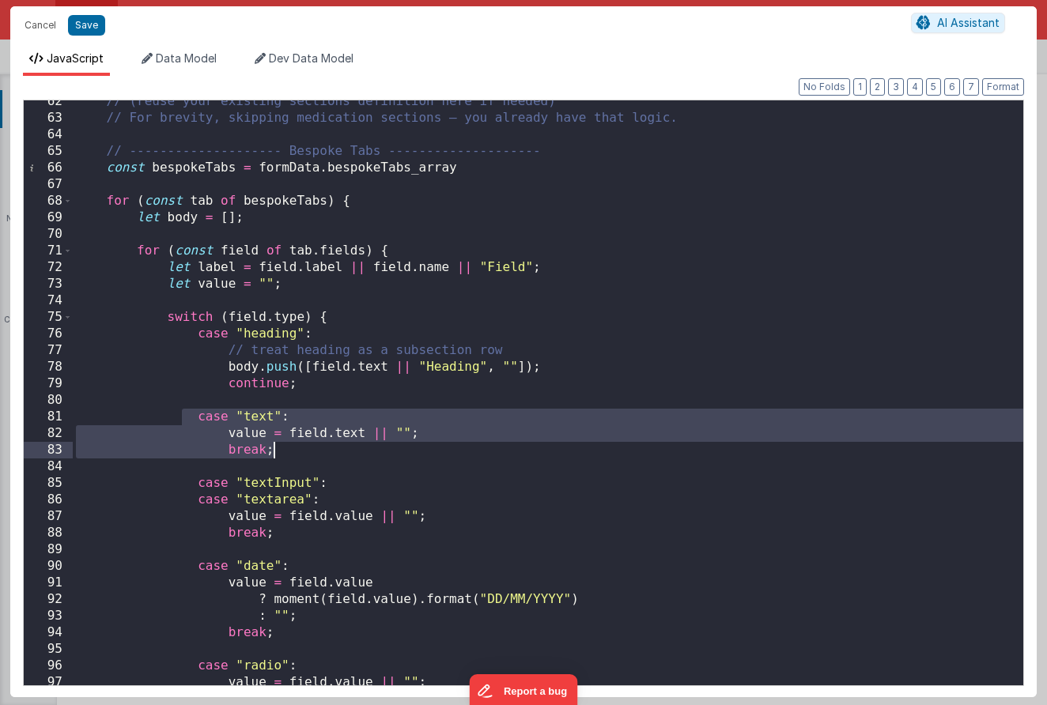
drag, startPoint x: 184, startPoint y: 416, endPoint x: 308, endPoint y: 447, distance: 127.3
click at [308, 447] on div "// (reuse your existing sections definition here if needed) // For brevity, ski…" at bounding box center [548, 402] width 950 height 618
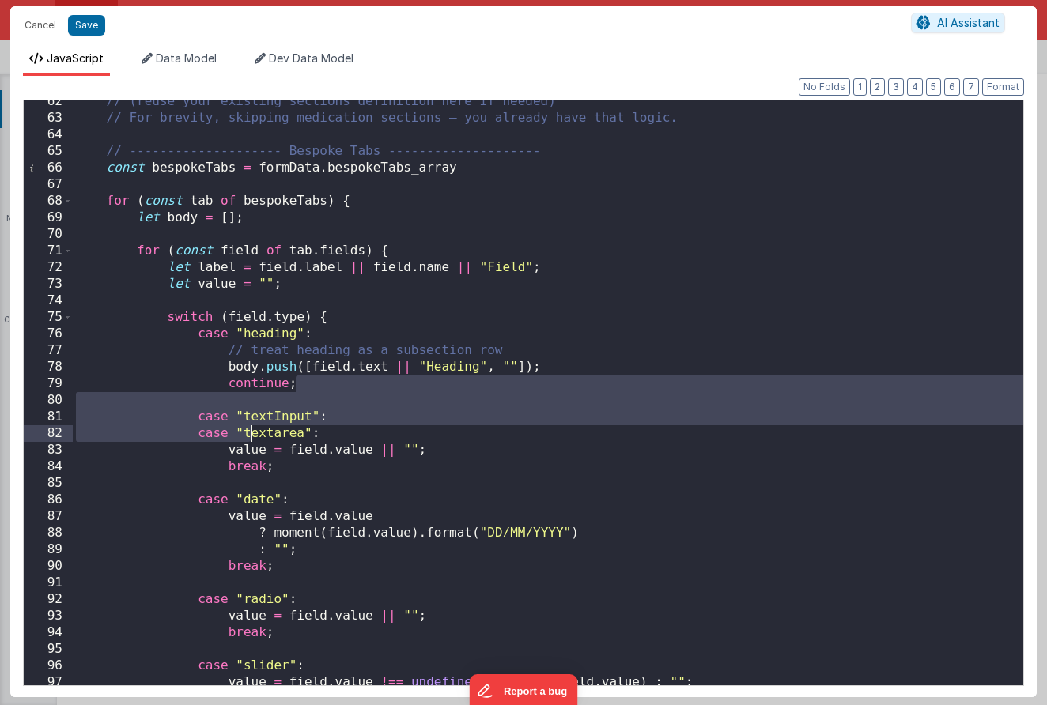
drag, startPoint x: 316, startPoint y: 381, endPoint x: 249, endPoint y: 441, distance: 90.1
click at [249, 441] on div "// (reuse your existing sections definition here if needed) // For brevity, ski…" at bounding box center [548, 402] width 950 height 618
click at [405, 436] on div "// (reuse your existing sections definition here if needed) // For brevity, ski…" at bounding box center [548, 402] width 950 height 618
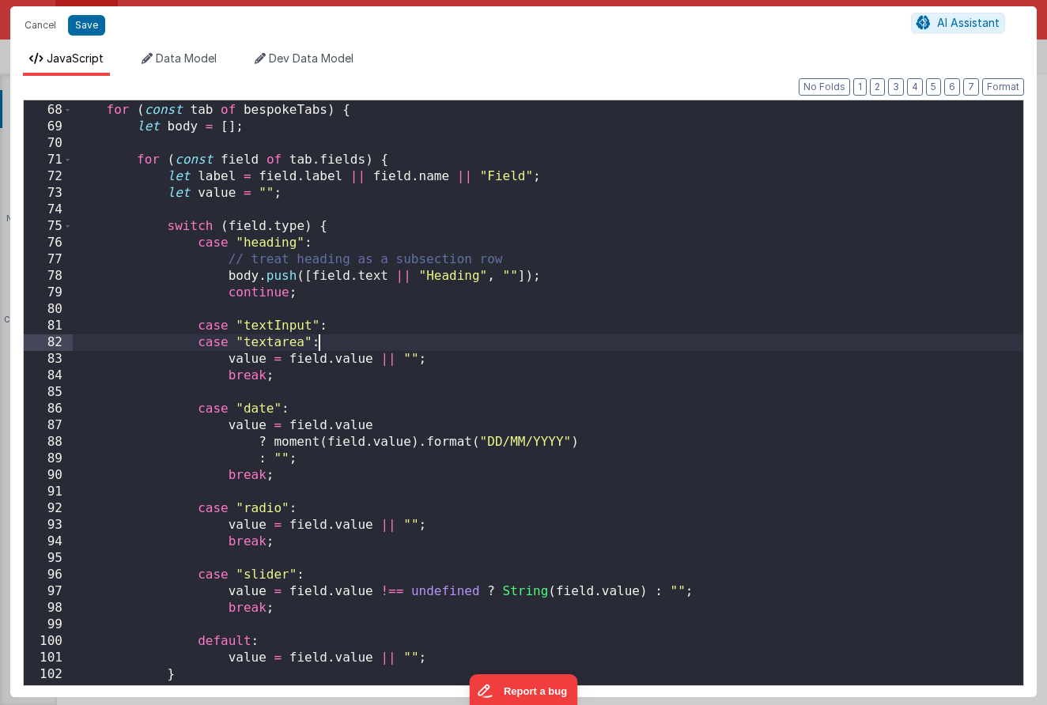
scroll to position [1111, 0]
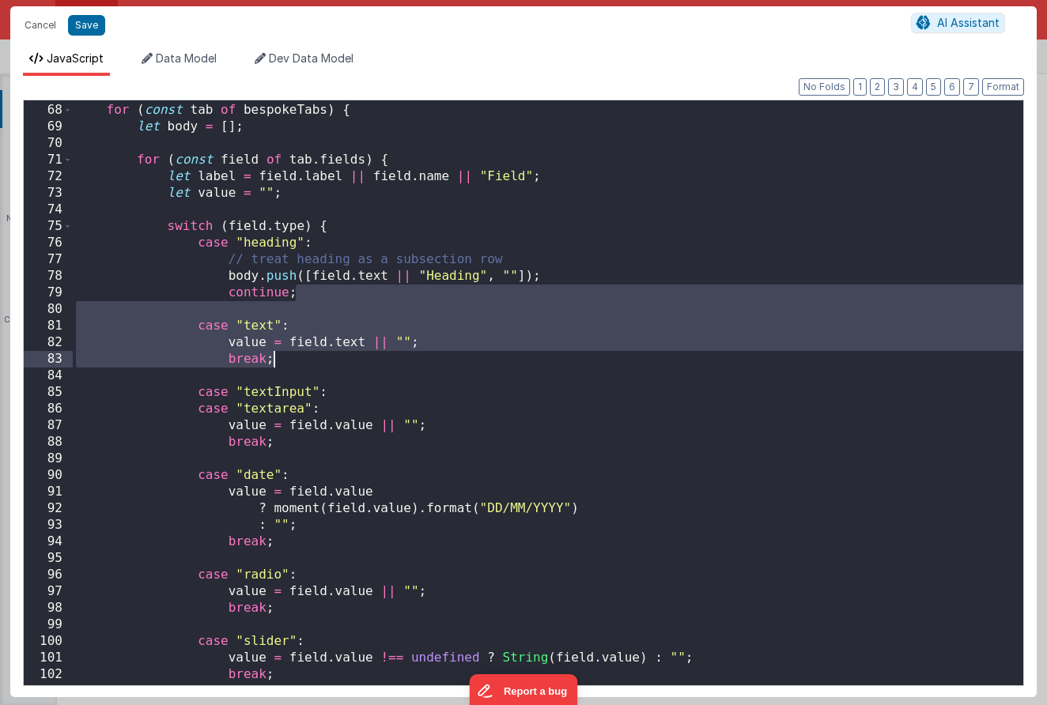
click at [434, 427] on div "for ( const tab of bespokeTabs ) { let body = [ ] ; for ( const field of tab . …" at bounding box center [548, 394] width 950 height 618
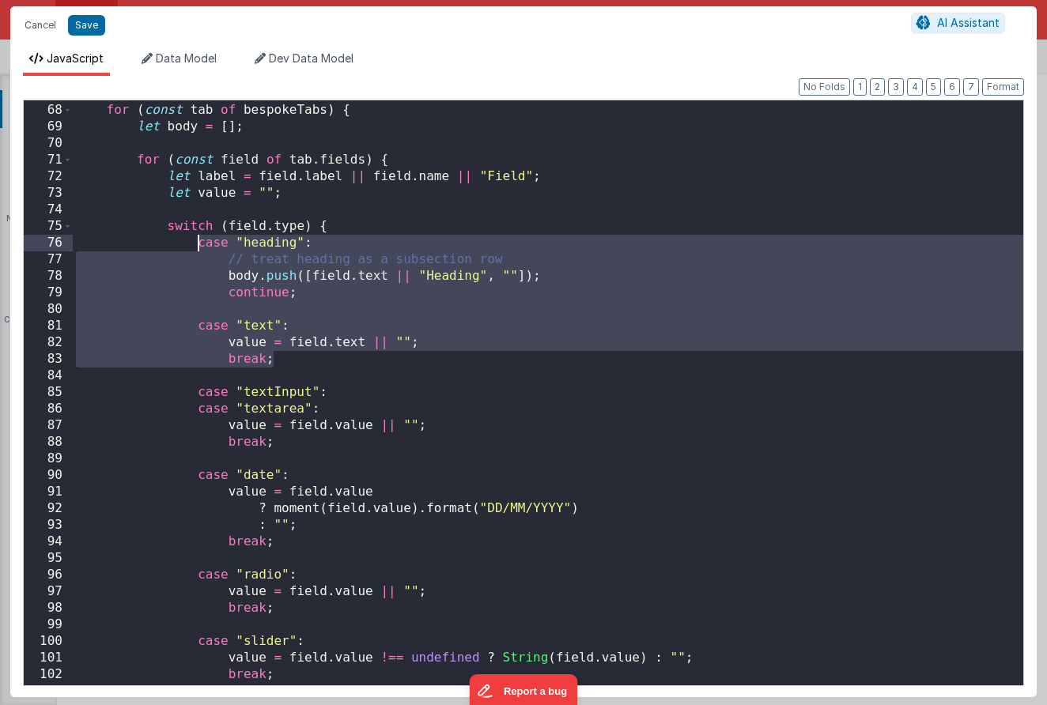
drag, startPoint x: 293, startPoint y: 355, endPoint x: 196, endPoint y: 247, distance: 145.6
click at [196, 247] on div "for ( const tab of bespokeTabs ) { let body = [ ] ; for ( const field of tab . …" at bounding box center [548, 394] width 950 height 618
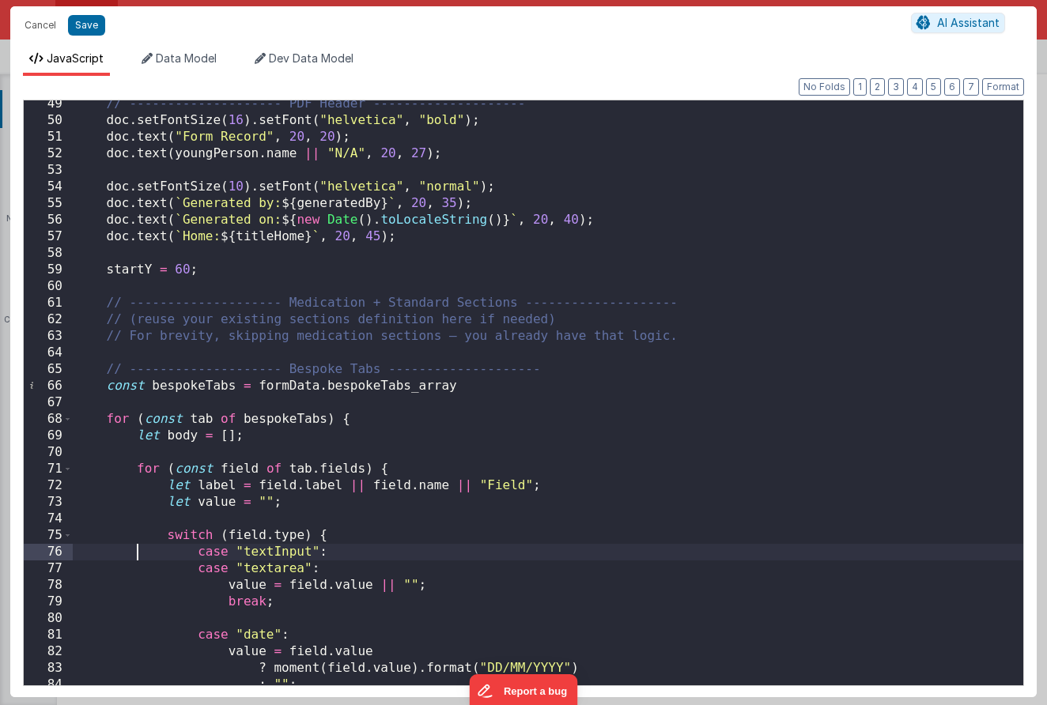
scroll to position [816, 0]
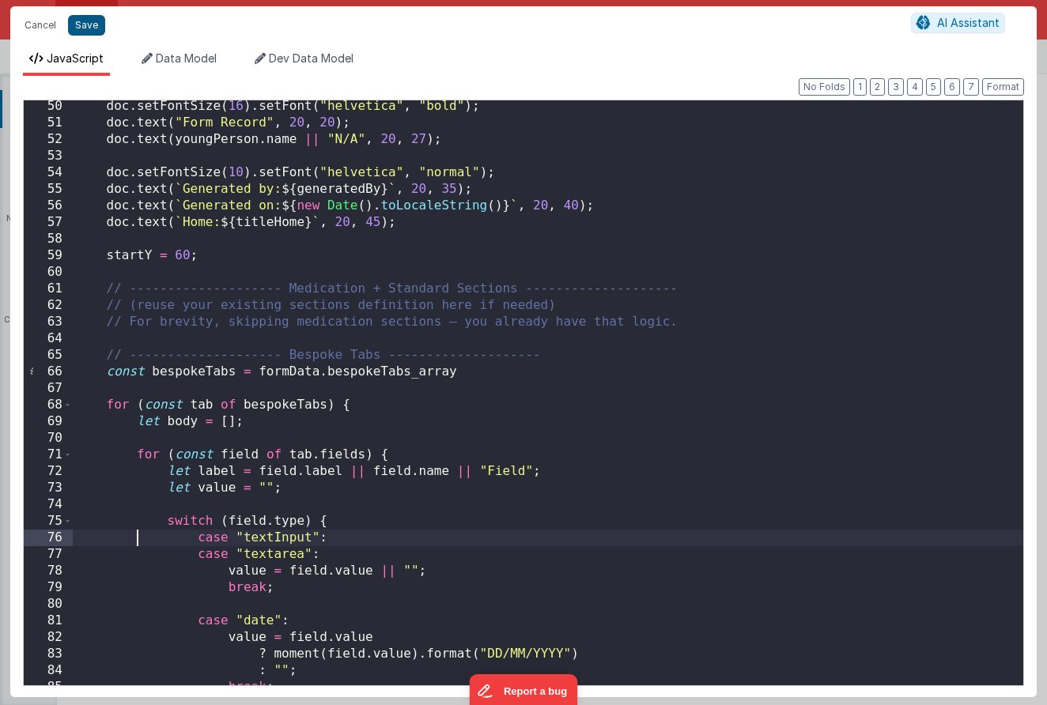
click at [81, 31] on button "Save" at bounding box center [86, 25] width 37 height 21
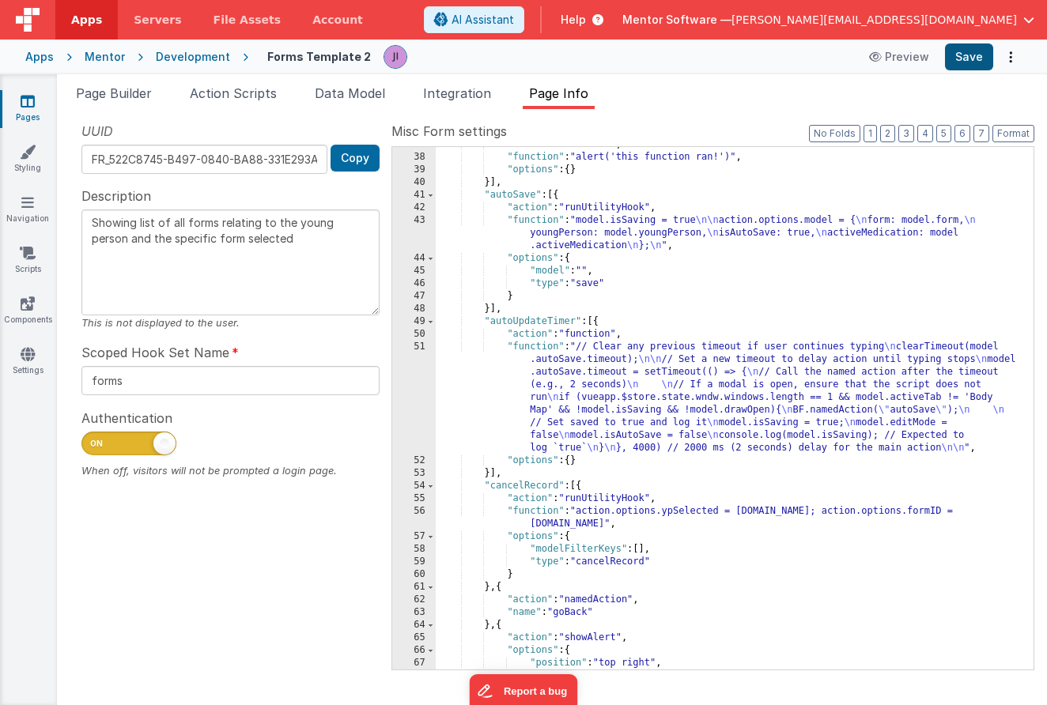
click at [955, 60] on button "Save" at bounding box center [969, 56] width 48 height 27
click at [138, 84] on li "Page Builder" at bounding box center [114, 96] width 89 height 25
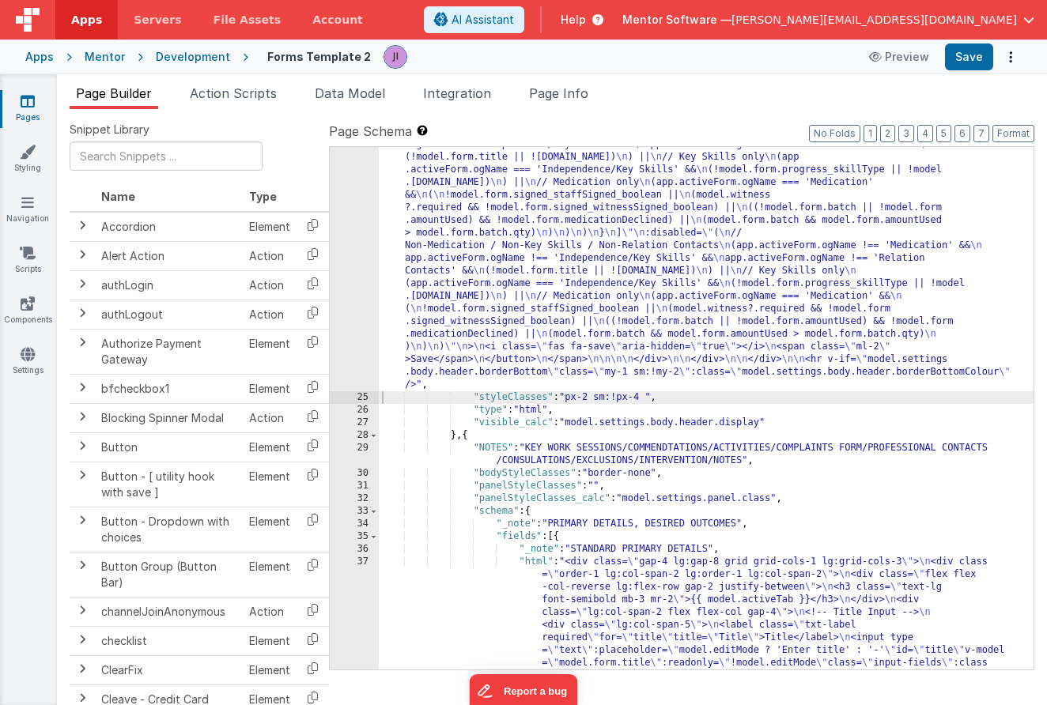
click at [482, 299] on div ""html" : "<div v-show= \" model.settings.body.header.display \" class= \" mt-2 …" at bounding box center [706, 582] width 655 height 4203
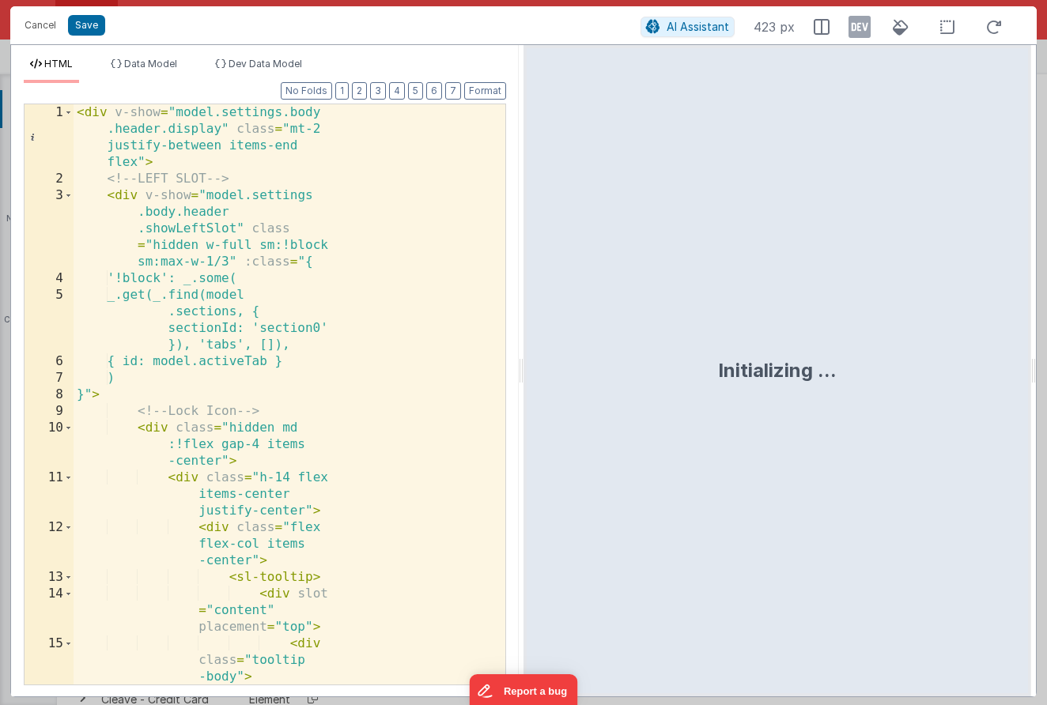
click at [344, 277] on div "< div v-show = "model.settings.body .header.display" class = "mt-2 justify-betw…" at bounding box center [290, 452] width 432 height 696
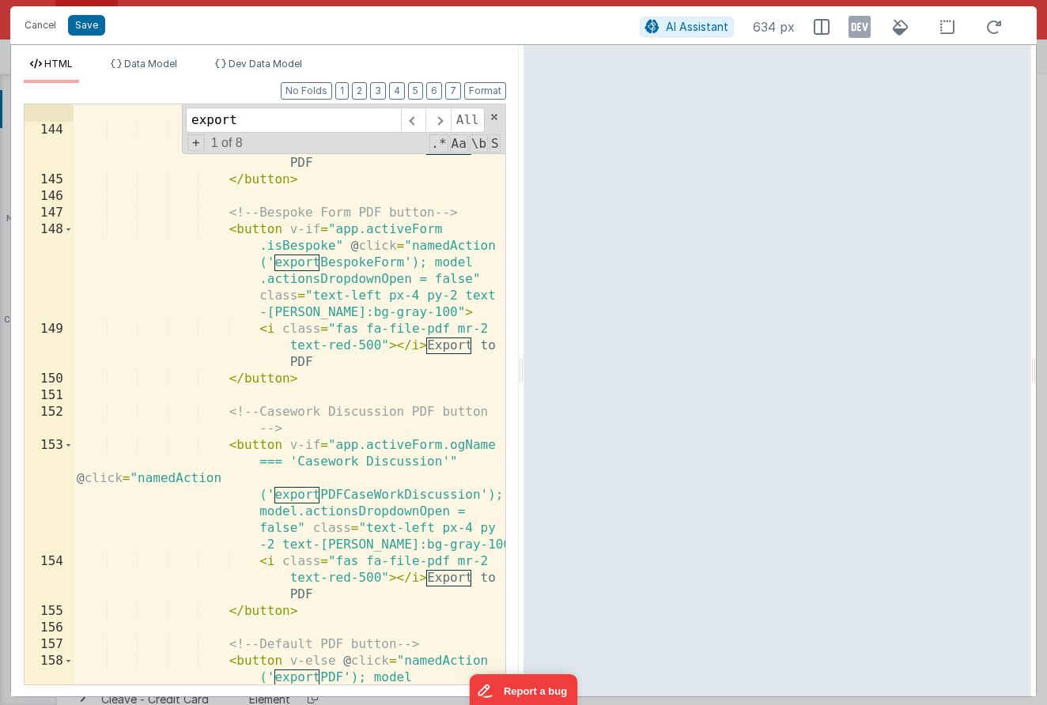
scroll to position [4562, 0]
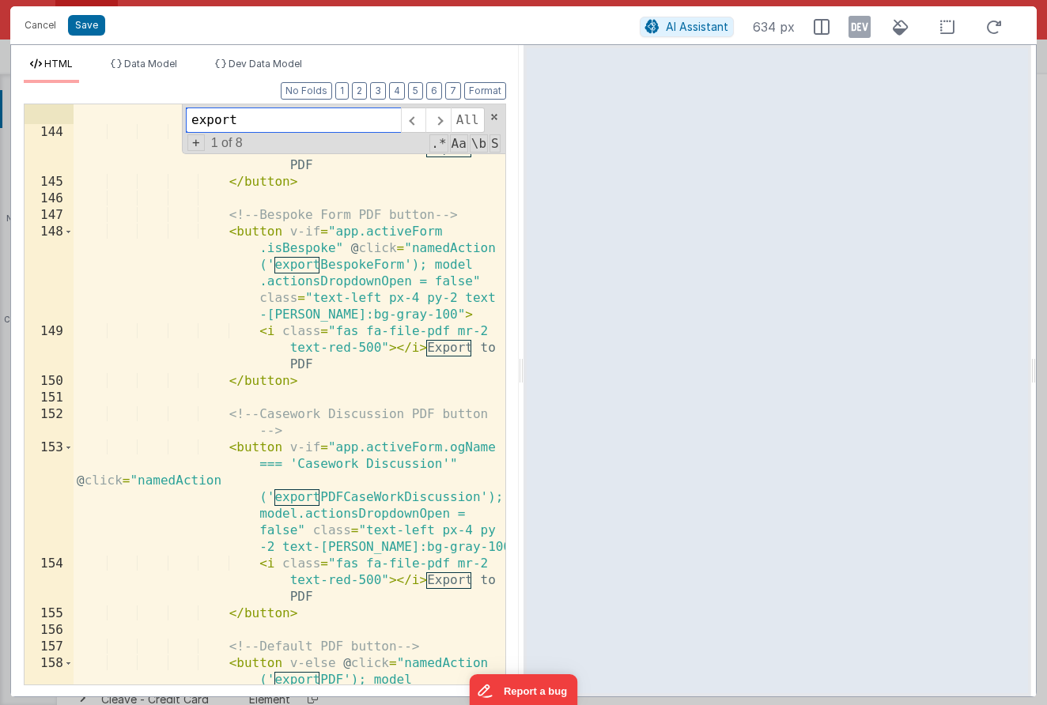
type input "export"
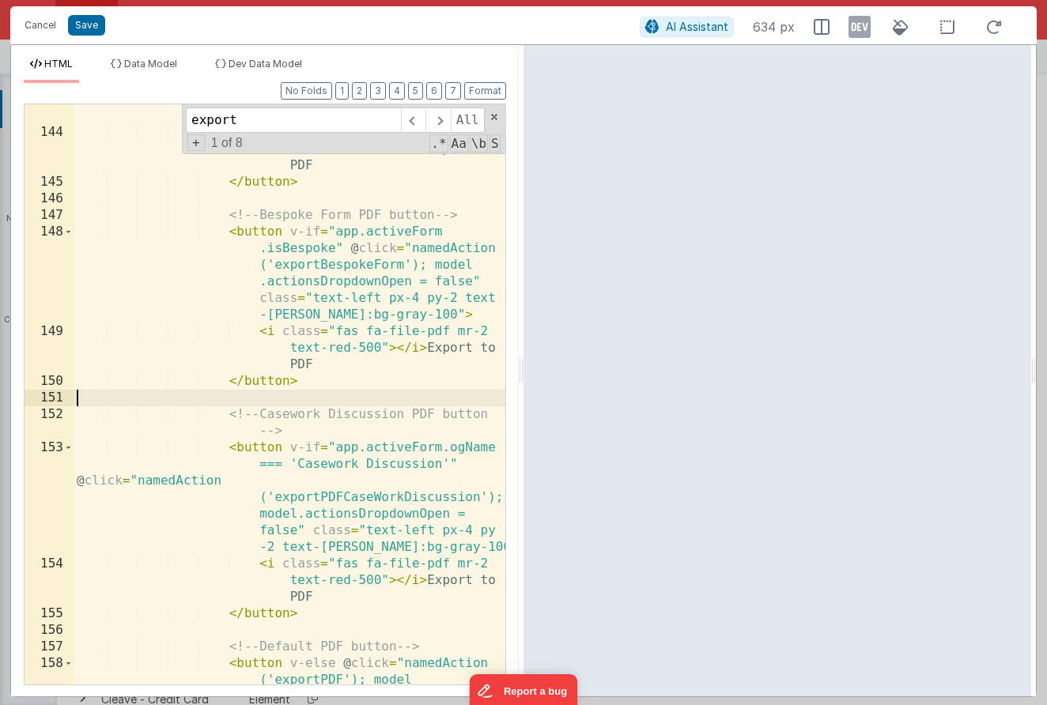
click at [312, 398] on div "< button v-if = "app.activeForm.ogName === 'Medication'" @ click = "namedAction…" at bounding box center [290, 398] width 432 height 780
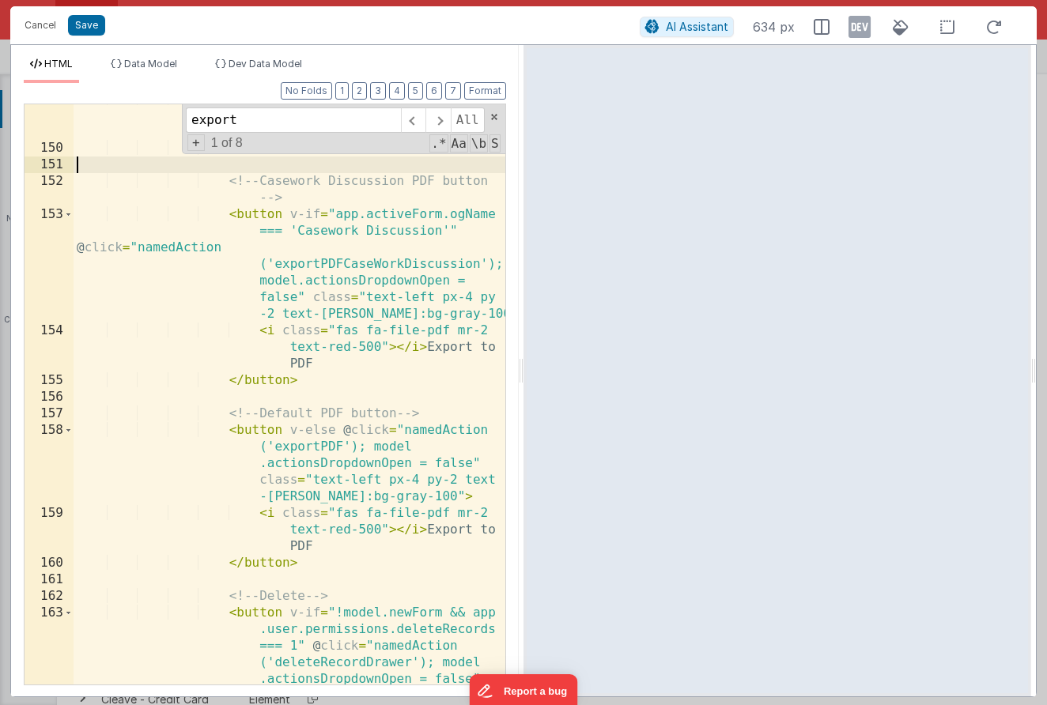
scroll to position [4796, 0]
click at [314, 635] on div "< i class = "fas fa-file-pdf mr-2 text-red-500" > </ i > Export to PDF </ butto…" at bounding box center [290, 471] width 432 height 763
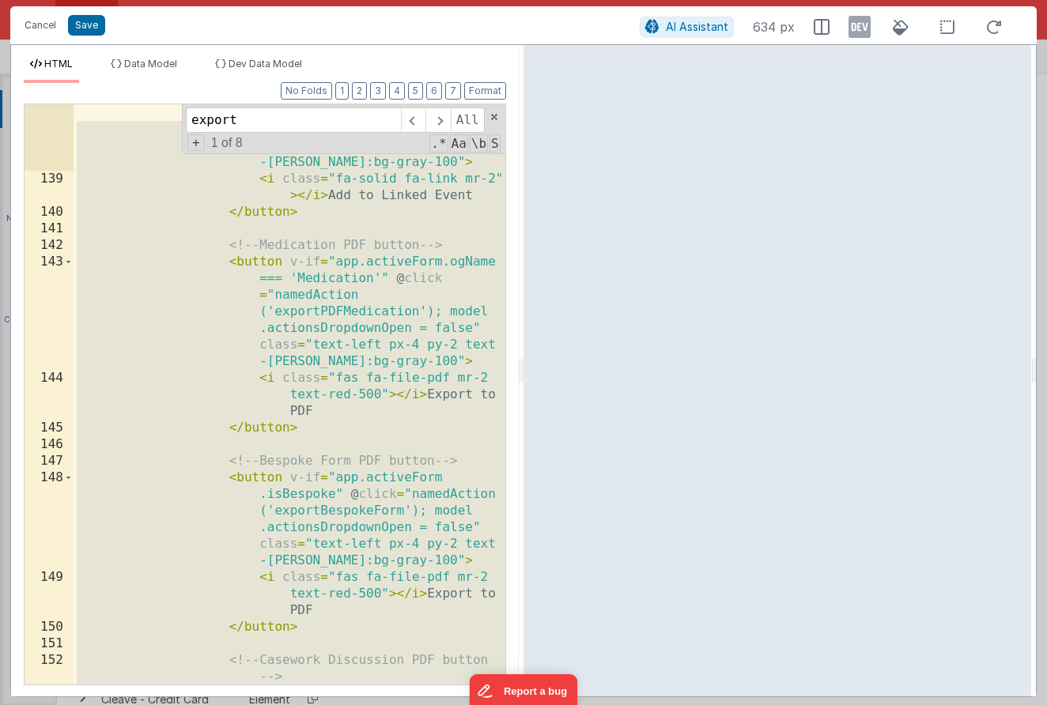
scroll to position [4283, 0]
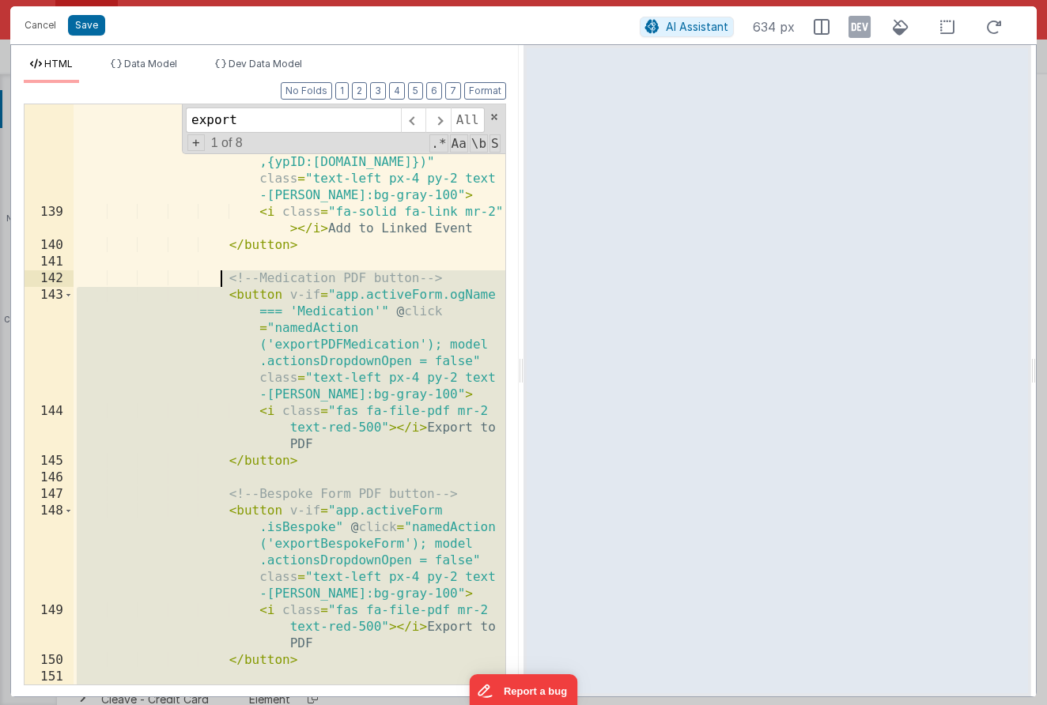
drag, startPoint x: 330, startPoint y: 560, endPoint x: 224, endPoint y: 276, distance: 302.9
click at [224, 276] on div "< button v-if = "app.activeForm.ogName !== 'Events (Linked Records)' && model.f…" at bounding box center [290, 444] width 432 height 746
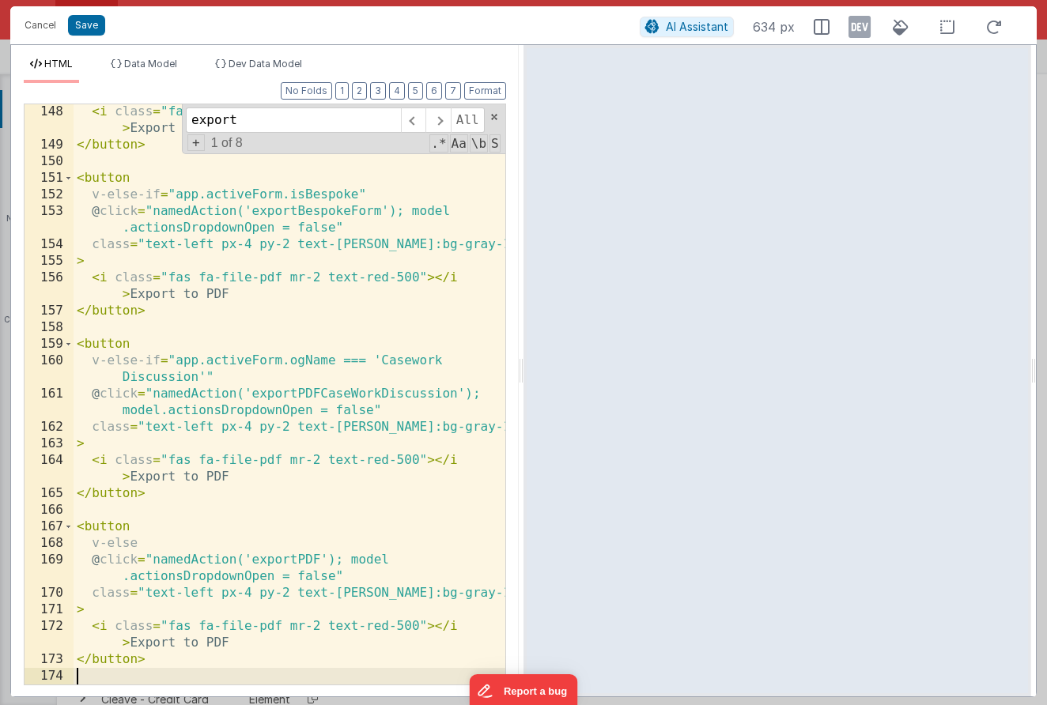
scroll to position [4566, 0]
click at [489, 93] on button "Format" at bounding box center [485, 90] width 42 height 17
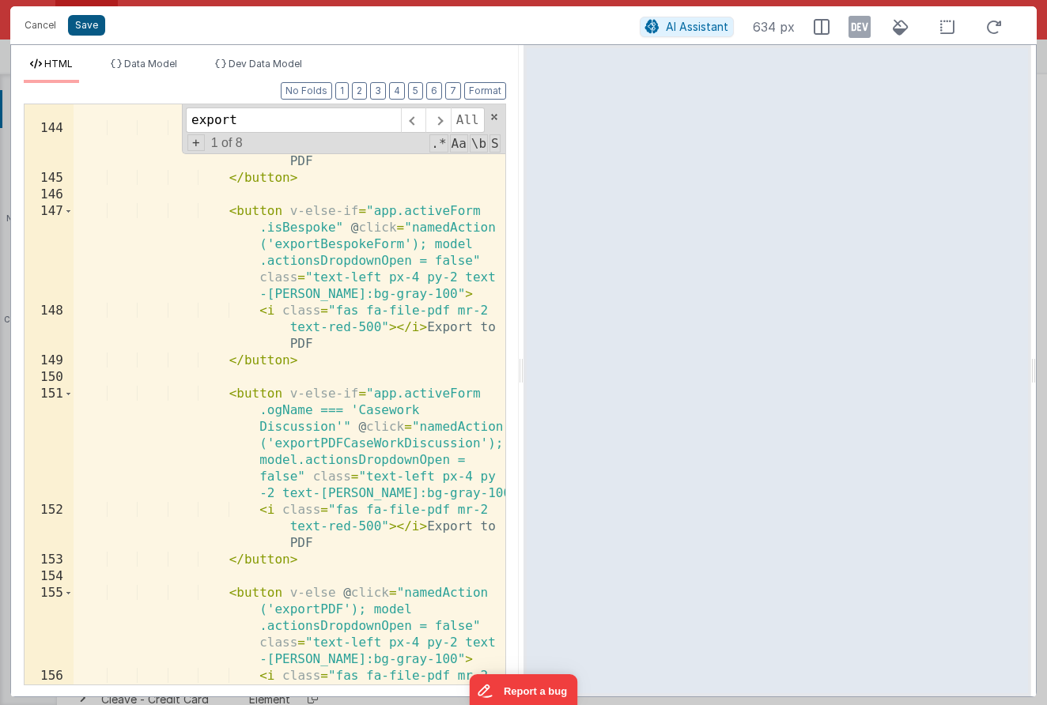
click at [84, 22] on button "Save" at bounding box center [86, 25] width 37 height 21
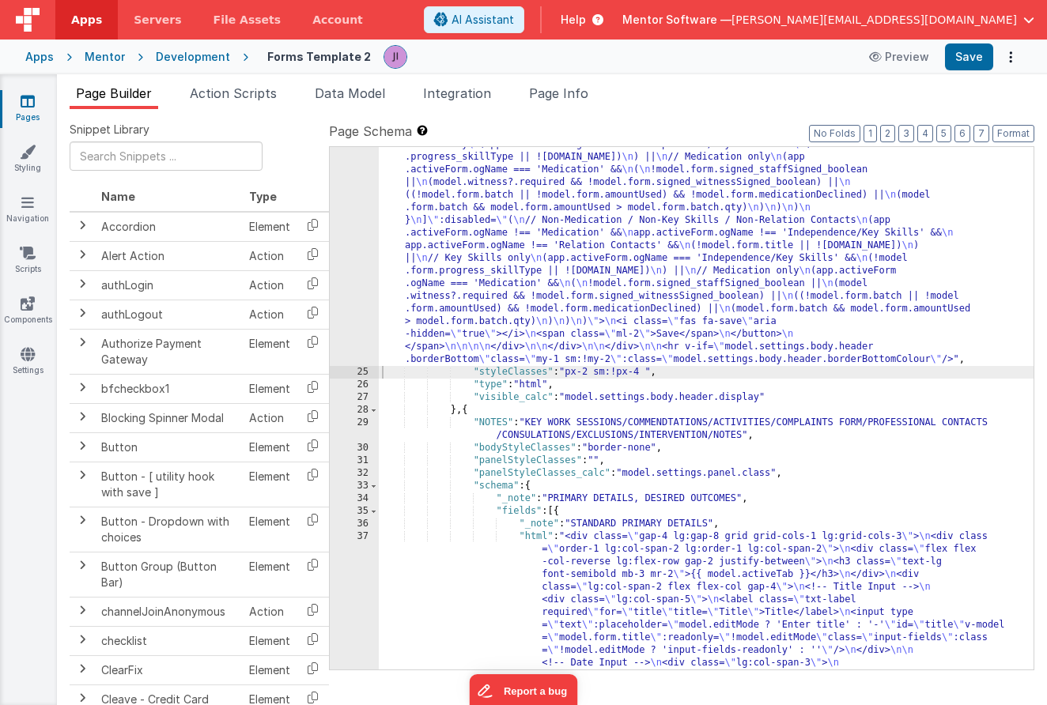
scroll to position [1057, 0]
click at [971, 56] on button "Save" at bounding box center [969, 56] width 48 height 27
click at [221, 89] on span "Action Scripts" at bounding box center [233, 93] width 87 height 16
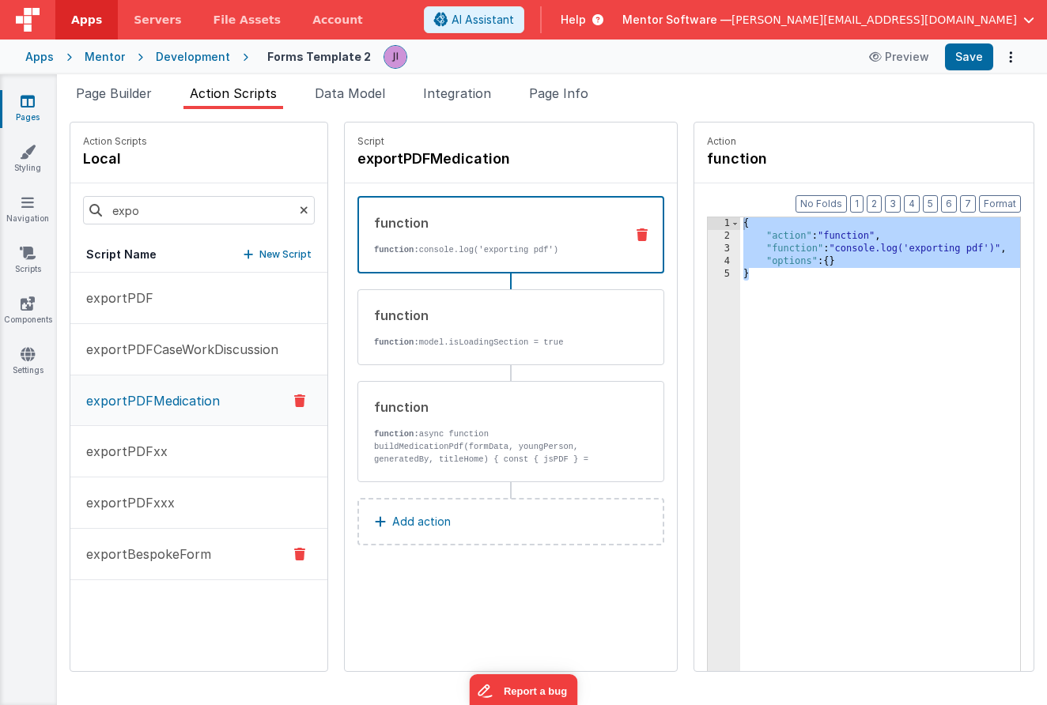
click at [228, 551] on button "exportBespokeForm" at bounding box center [198, 554] width 257 height 51
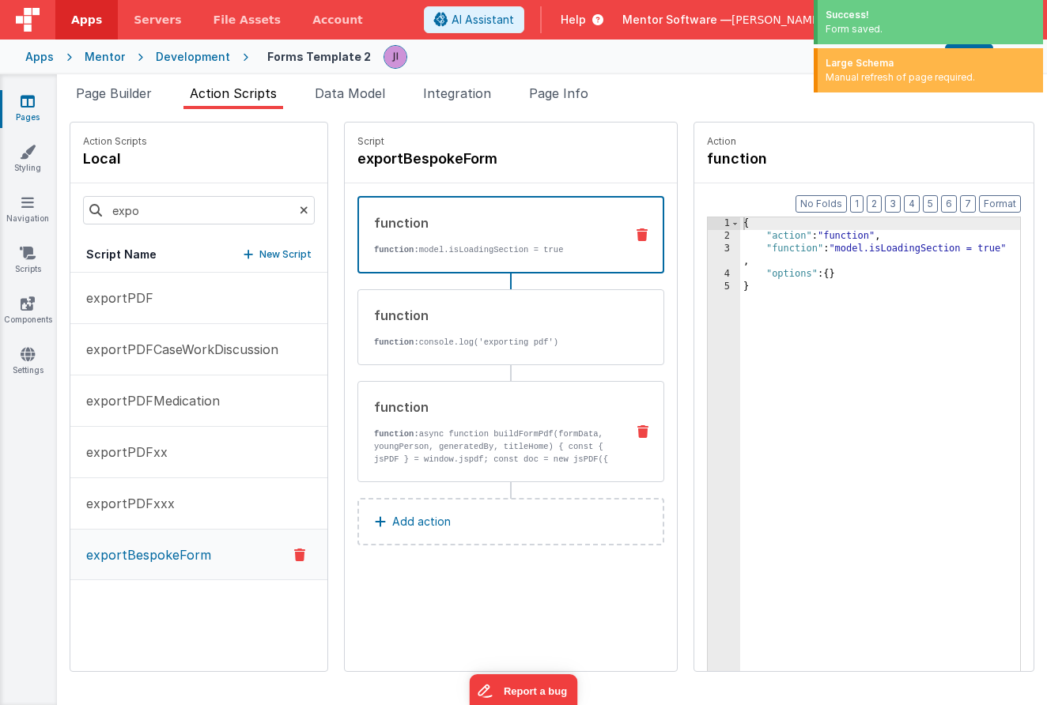
click at [494, 440] on p "function: async function buildFormPdf(formData, youngPerson, generatedBy, title…" at bounding box center [493, 459] width 239 height 63
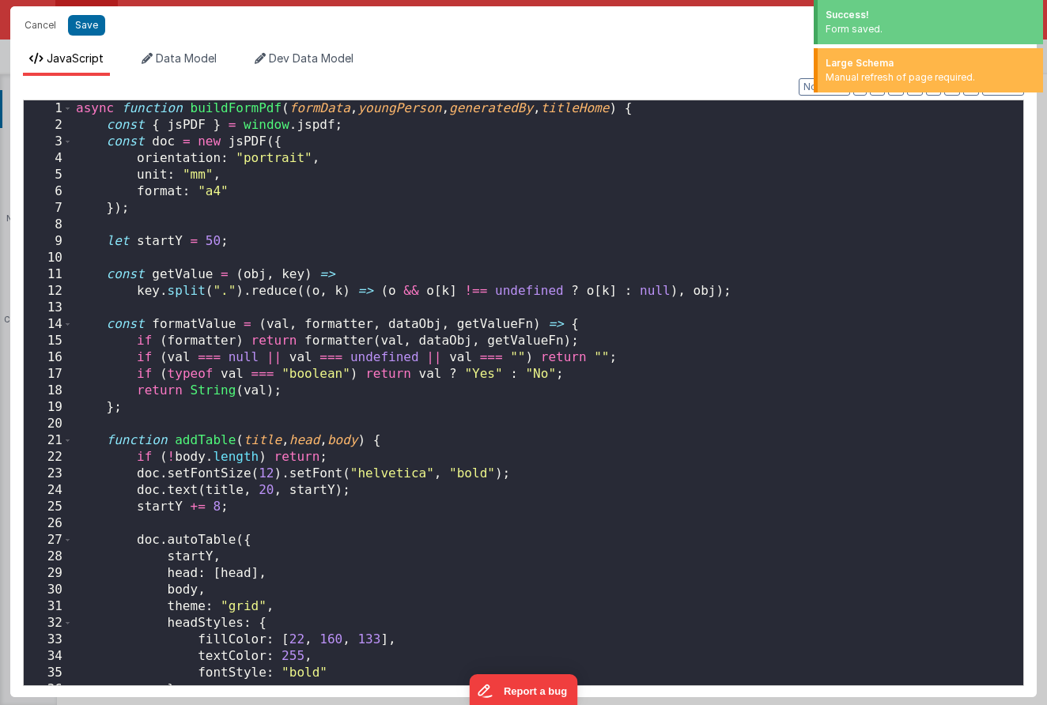
scroll to position [901, 0]
click at [724, 353] on div "async function buildFormPdf ( formData , youngPerson , generatedBy , titleHome …" at bounding box center [548, 409] width 950 height 618
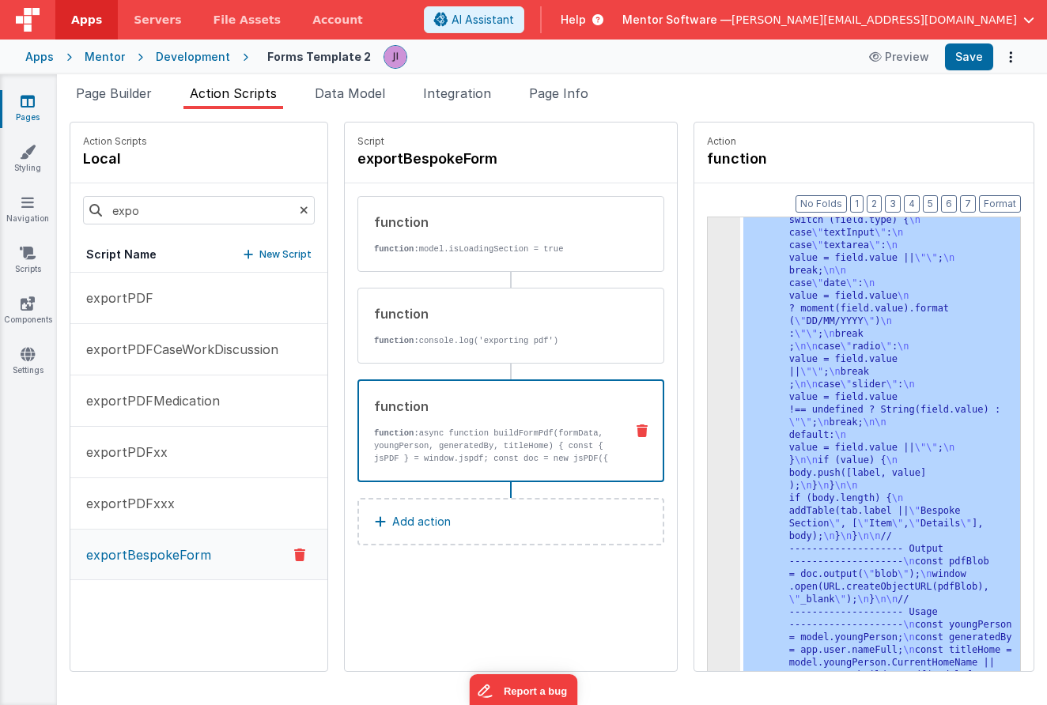
click at [803, 394] on div ""function" : "async function buildFormPdf (formData, youngPerson, generatedBy, …" at bounding box center [880, 282] width 280 height 1882
click at [726, 394] on div "3" at bounding box center [724, 24] width 32 height 1366
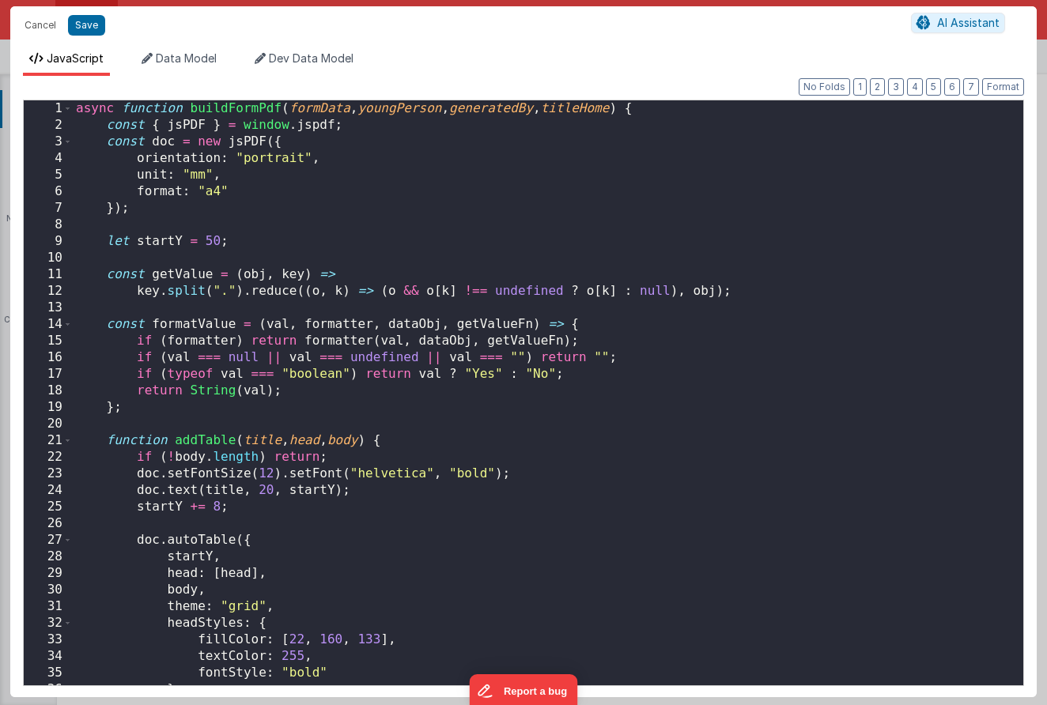
click at [644, 394] on div "async function buildFormPdf ( formData , youngPerson , generatedBy , titleHome …" at bounding box center [548, 409] width 950 height 618
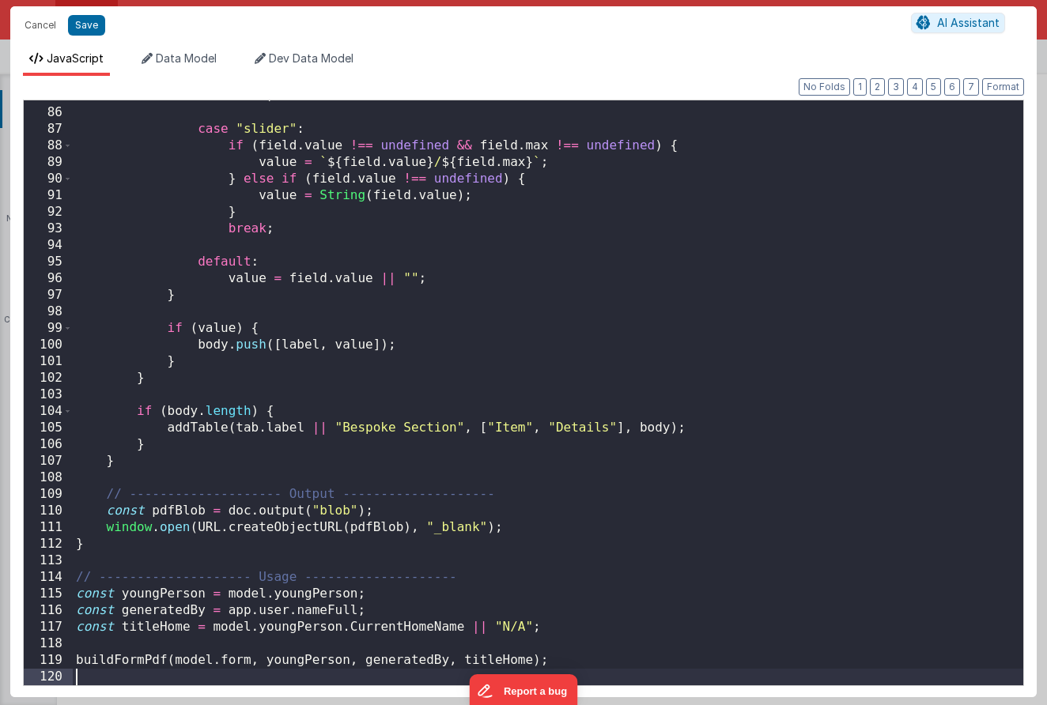
scroll to position [1407, 0]
click at [90, 20] on button "Save" at bounding box center [86, 25] width 37 height 21
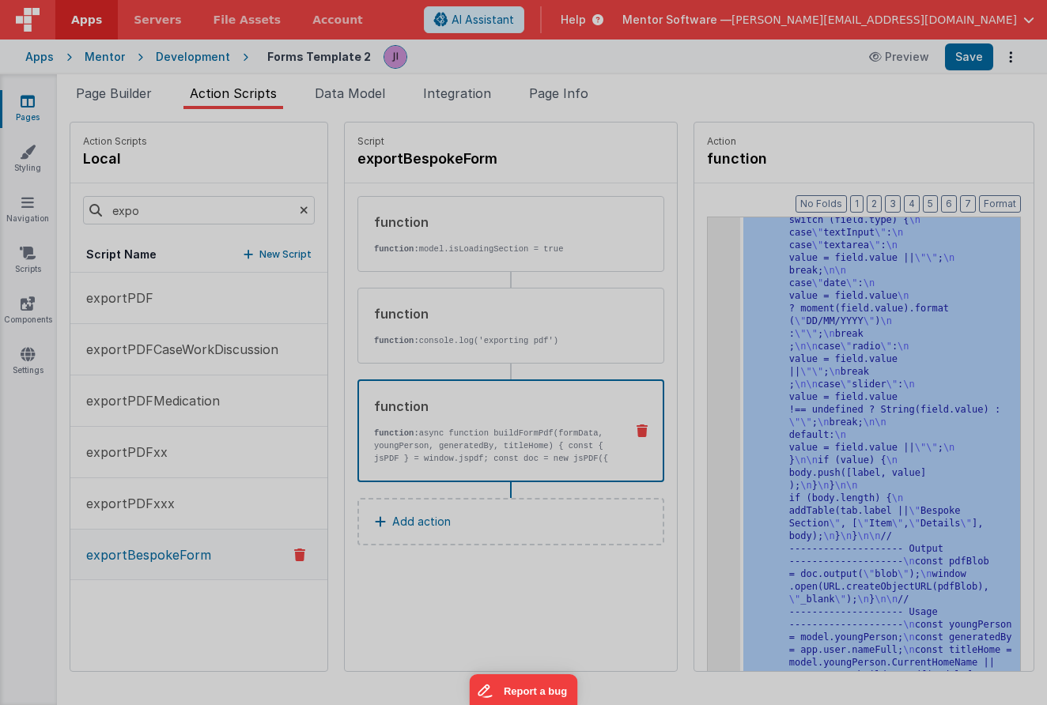
scroll to position [749, 0]
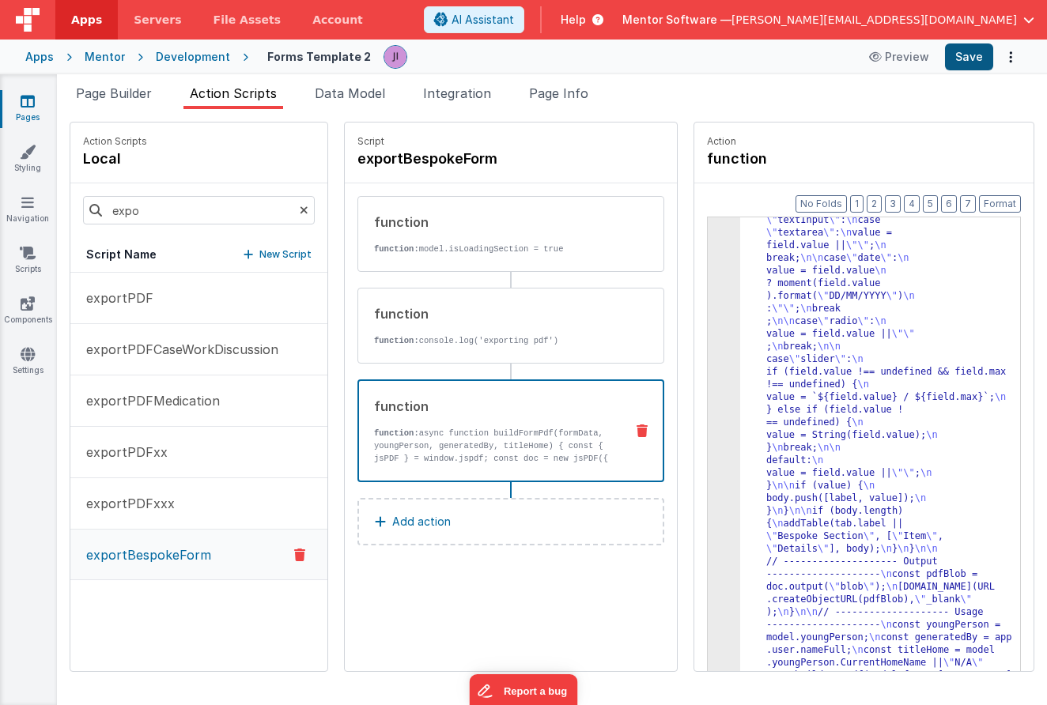
click at [974, 63] on button "Save" at bounding box center [969, 56] width 48 height 27
click at [143, 462] on button "exportPDFxx" at bounding box center [198, 452] width 257 height 51
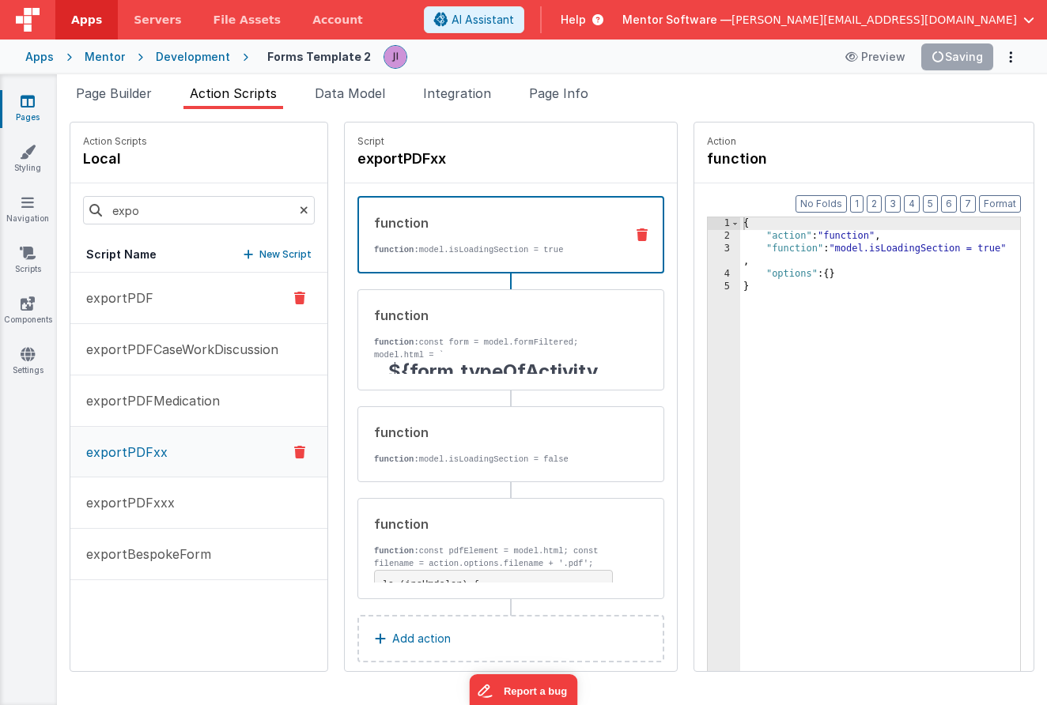
click at [169, 311] on button "exportPDF" at bounding box center [198, 298] width 257 height 51
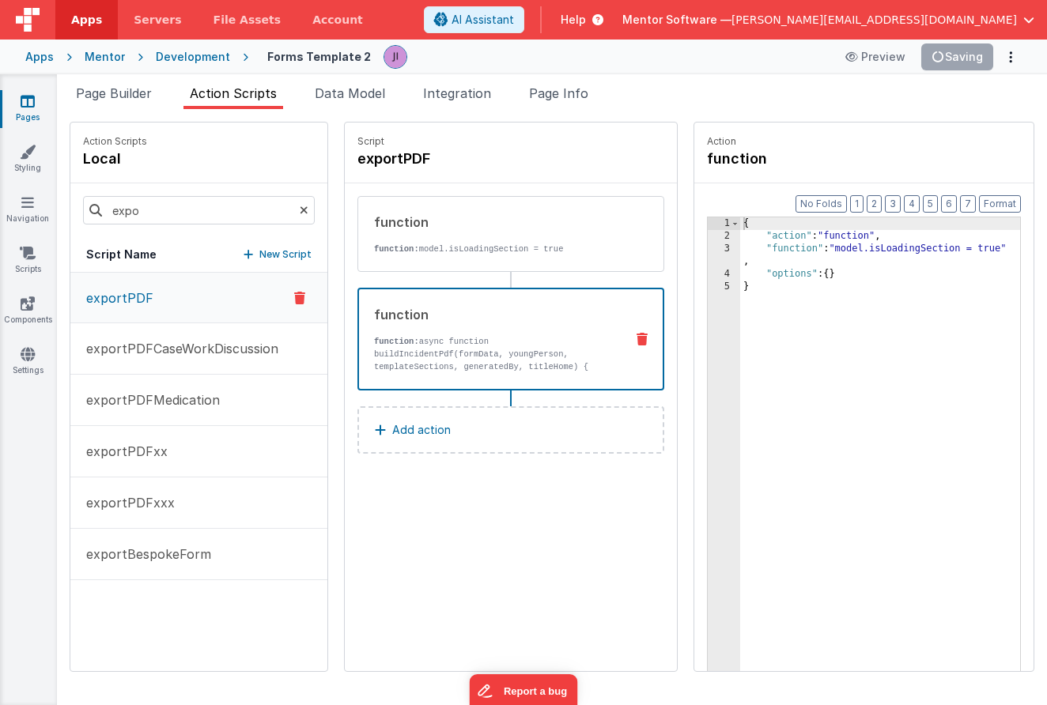
click at [505, 357] on p "function: async function buildIncidentPdf(formData, youngPerson, templateSectio…" at bounding box center [493, 373] width 238 height 76
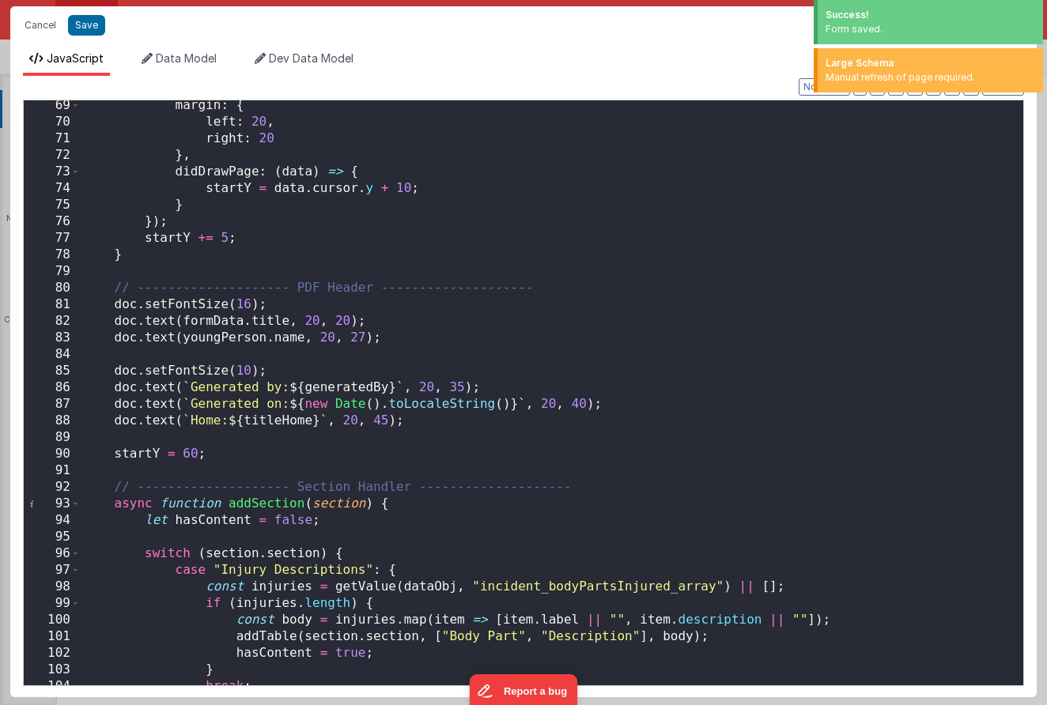
scroll to position [1132, 0]
click at [446, 383] on div "margin : { left : 20 , right : 20 } , didDrawPage : ( data ) => { startY = data…" at bounding box center [552, 406] width 942 height 618
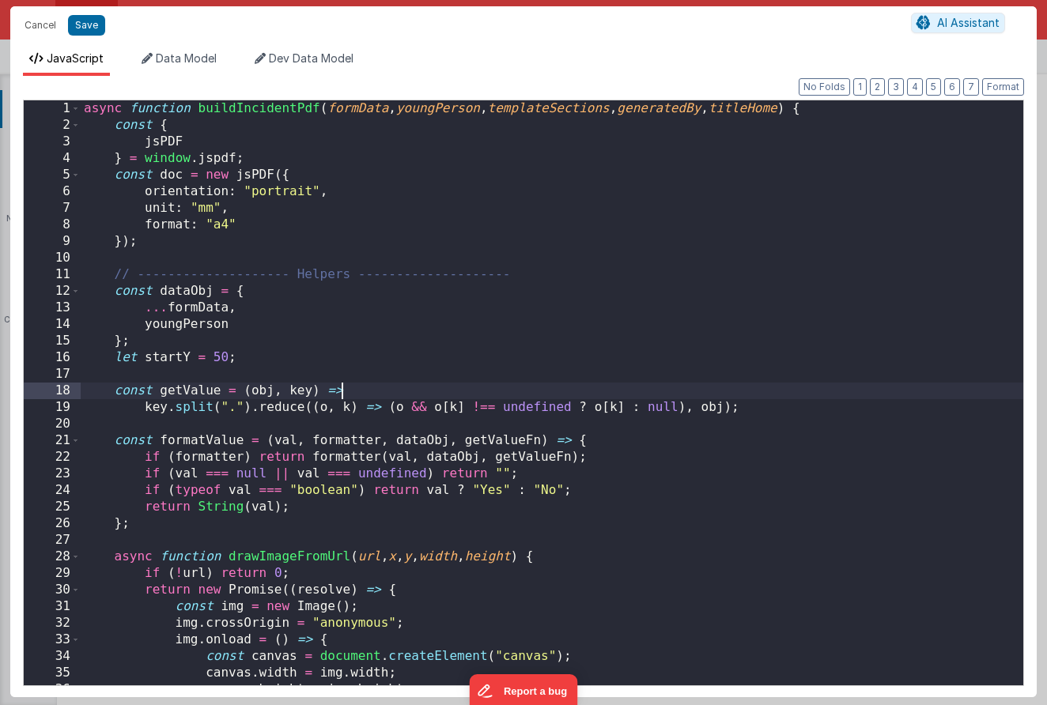
click at [688, 398] on div "async function buildIncidentPdf ( formData , youngPerson , templateSections , g…" at bounding box center [552, 409] width 942 height 618
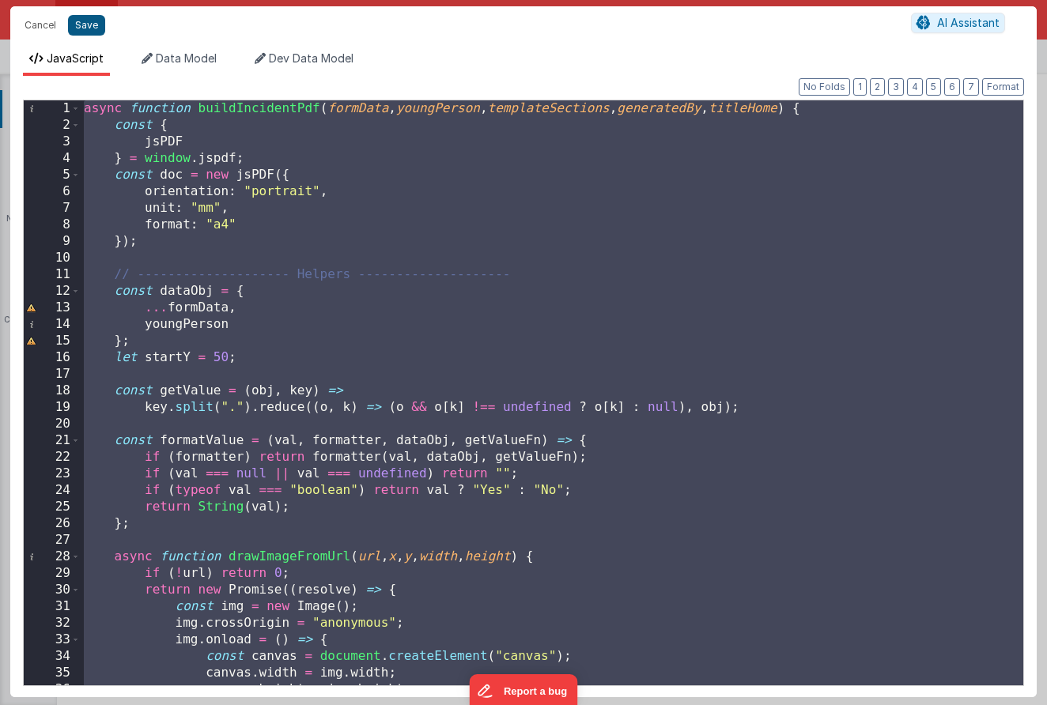
click at [88, 21] on button "Save" at bounding box center [86, 25] width 37 height 21
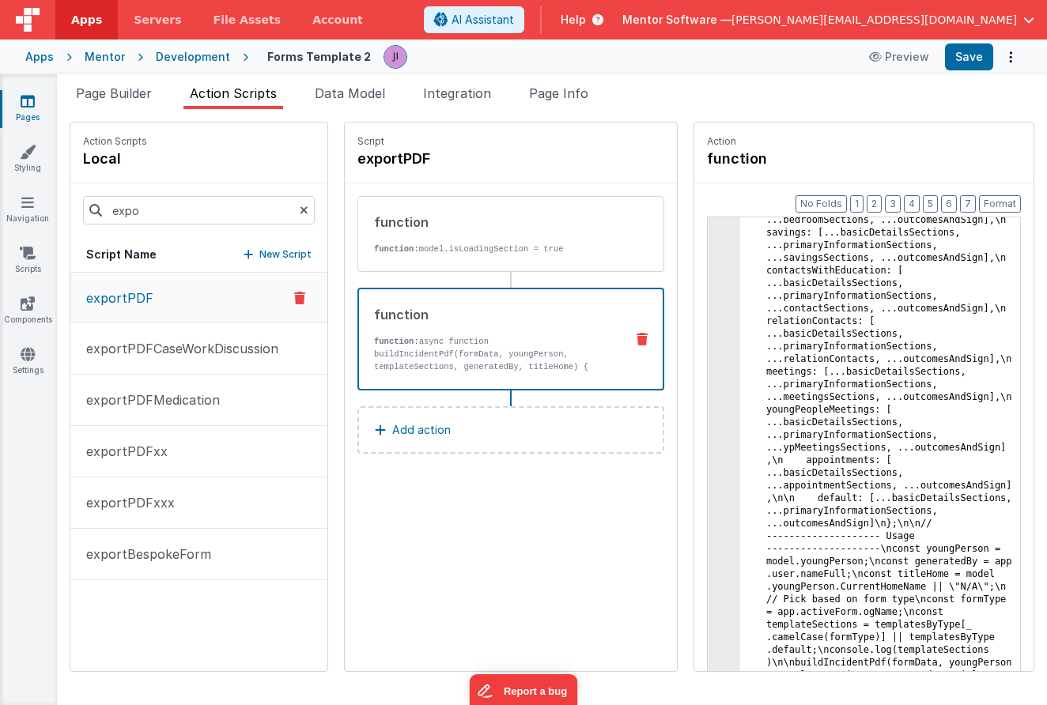
scroll to position [10730, 0]
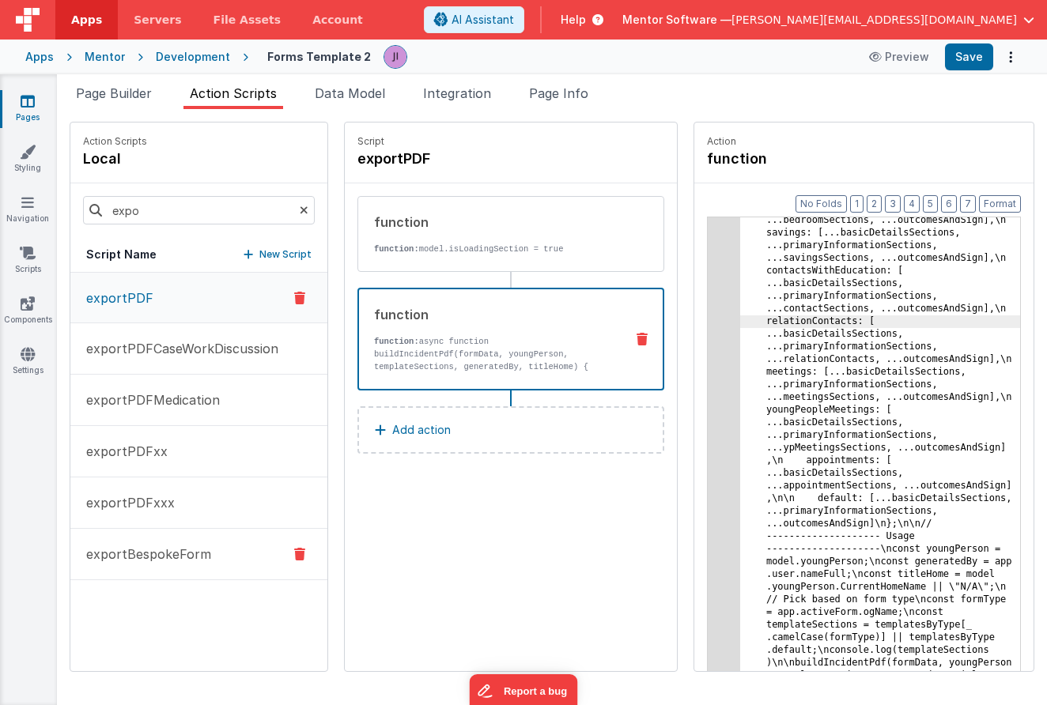
click at [160, 552] on p "exportBespokeForm" at bounding box center [144, 554] width 134 height 19
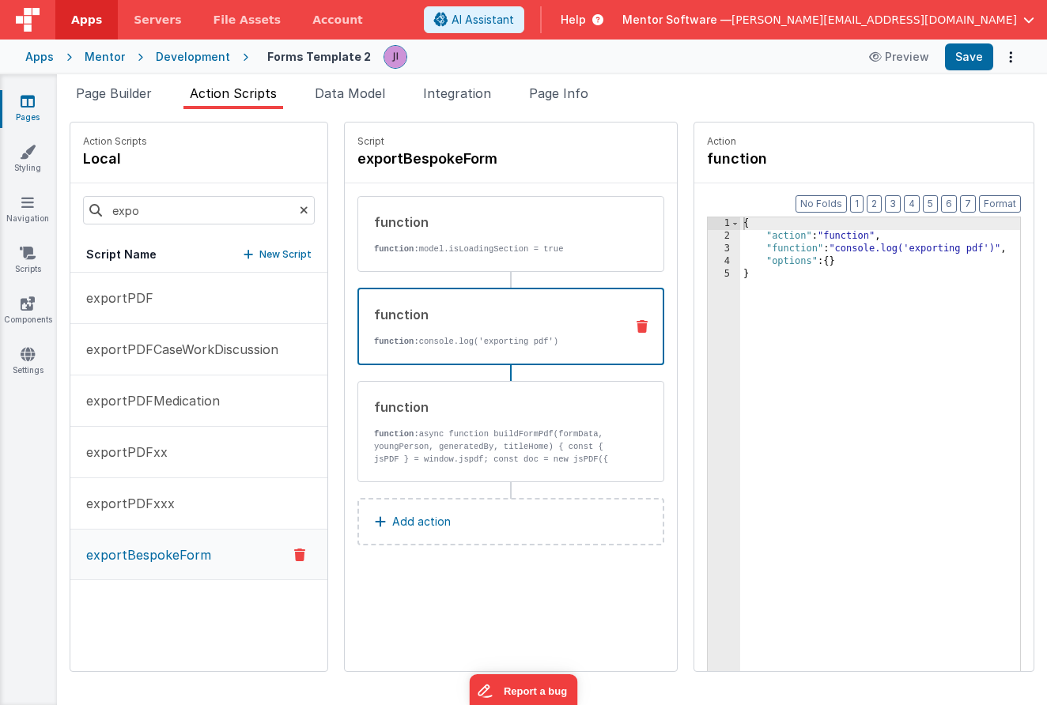
click at [454, 358] on div "function function: console.log('exporting pdf')" at bounding box center [510, 326] width 307 height 77
click at [455, 430] on p "function: async function buildFormPdf(formData, youngPerson, generatedBy, title…" at bounding box center [493, 459] width 239 height 63
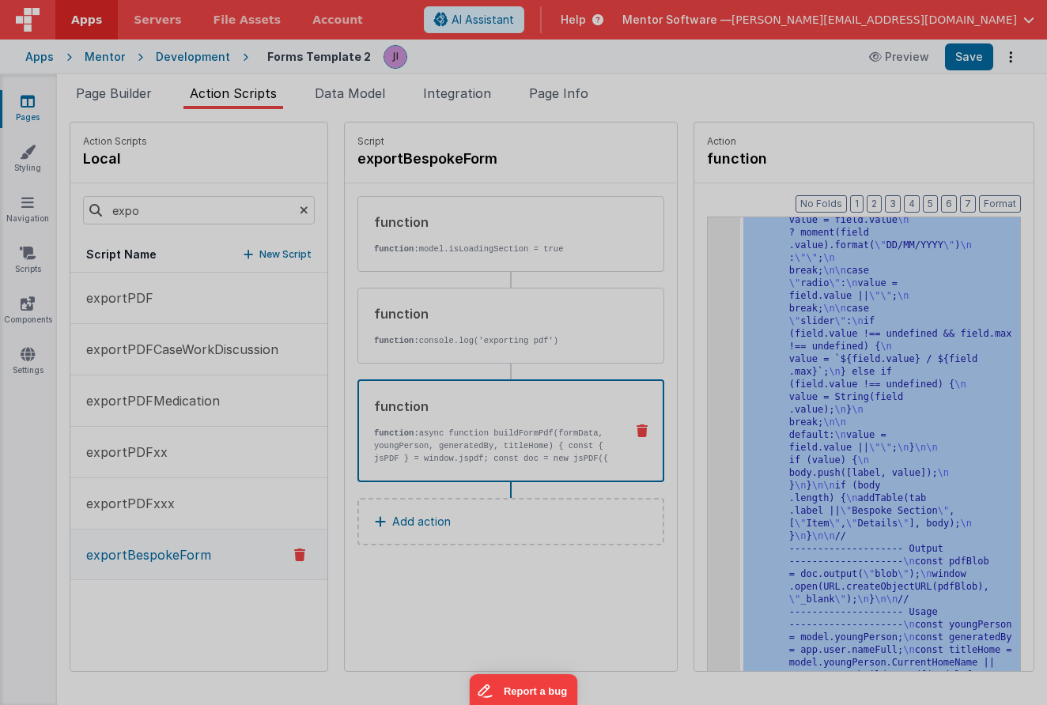
scroll to position [889, 0]
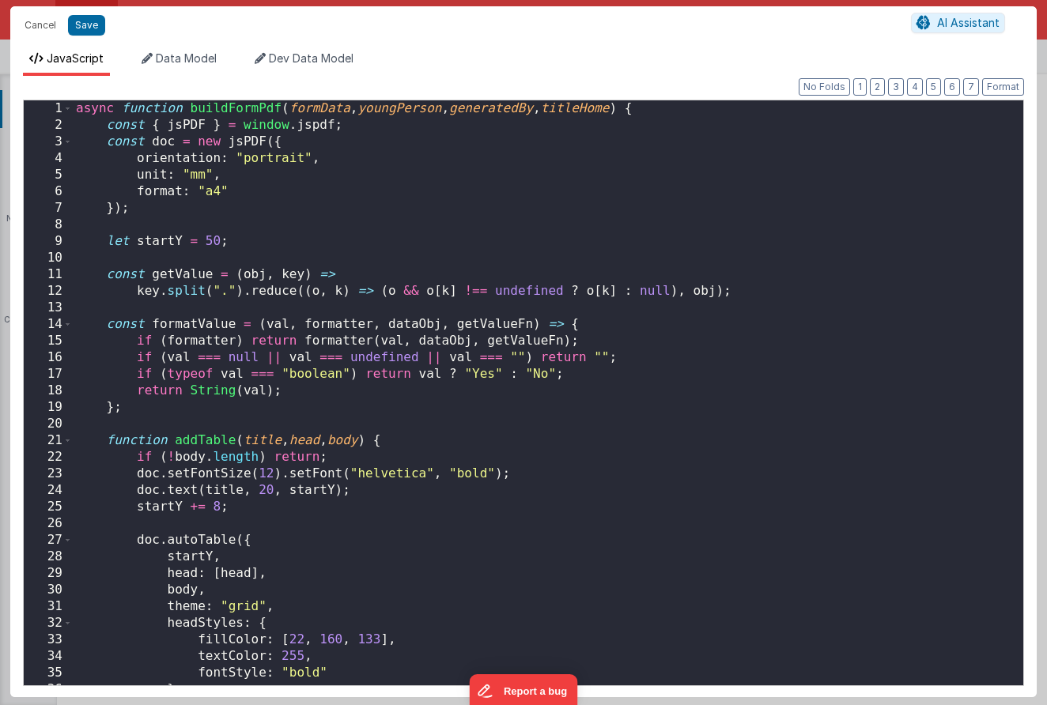
click at [729, 401] on div "async function buildFormPdf ( formData , youngPerson , generatedBy , titleHome …" at bounding box center [548, 409] width 950 height 618
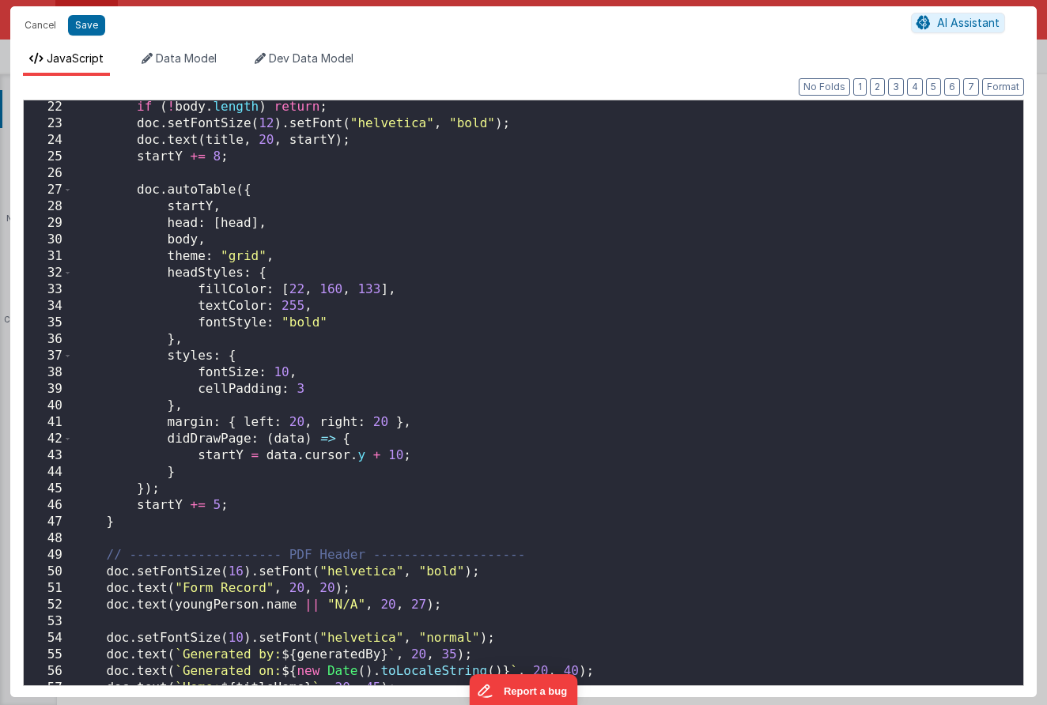
scroll to position [0, 0]
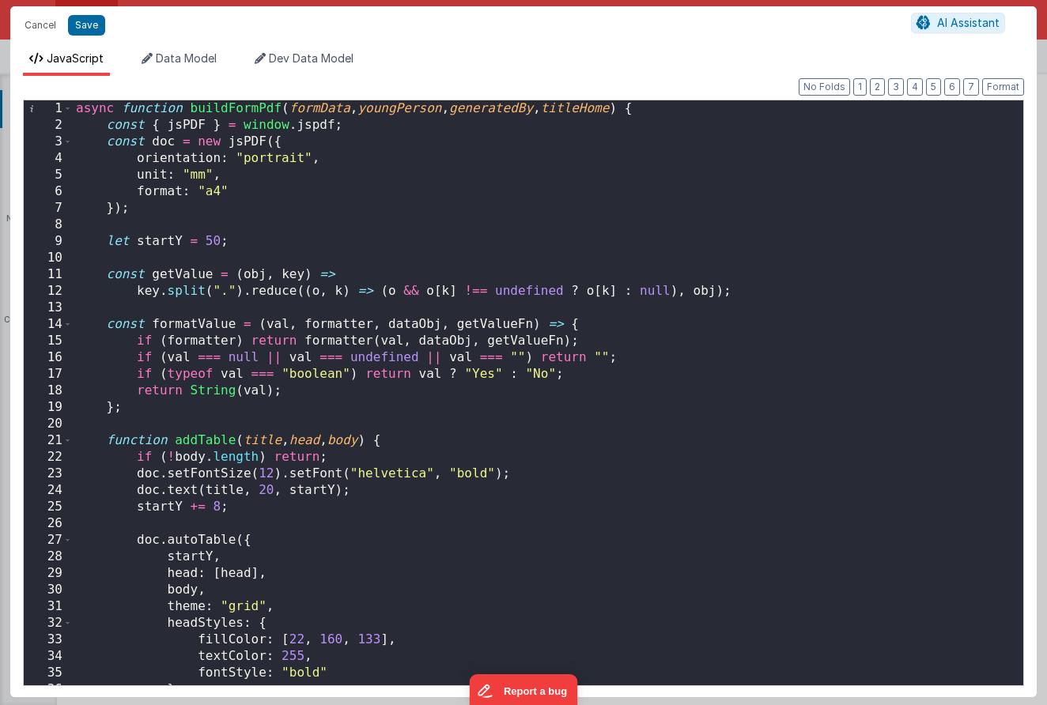
click at [729, 401] on div "async function buildFormPdf ( formData , youngPerson , generatedBy , titleHome …" at bounding box center [548, 409] width 950 height 618
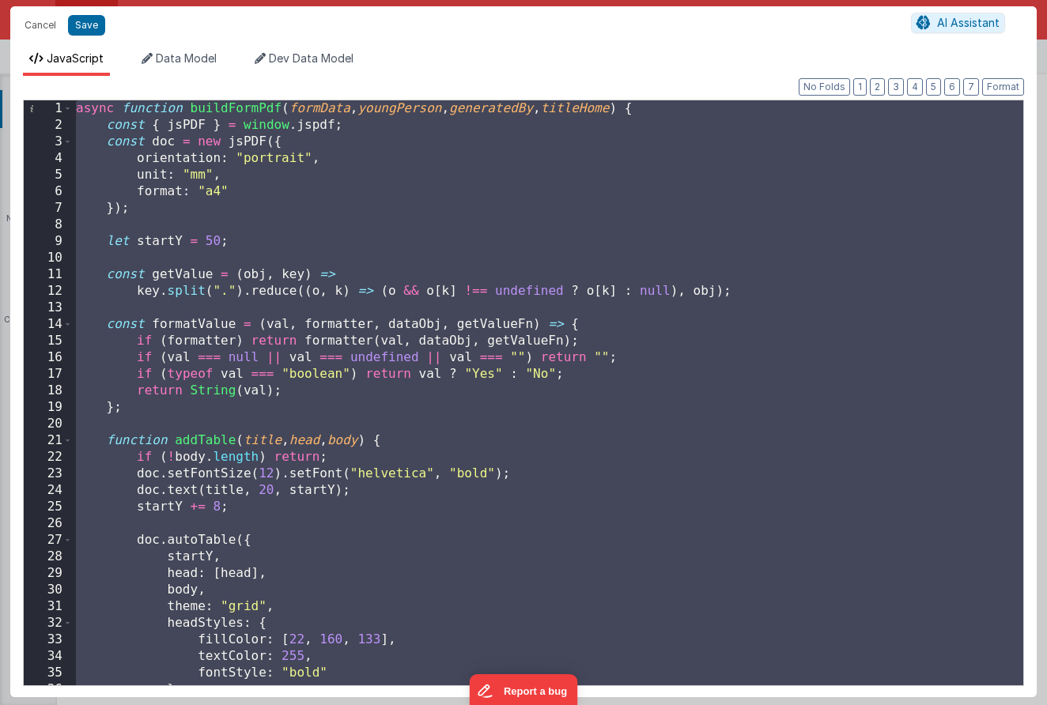
click at [925, 1] on div "Cancel Save AI Assistant JavaScript Data Model Dev Data Model Format 7 6 5 4 3 …" at bounding box center [523, 352] width 1047 height 705
click at [925, 0] on div "Cancel Save AI Assistant JavaScript Data Model Dev Data Model Format 7 6 5 4 3 …" at bounding box center [523, 352] width 1047 height 705
click at [32, 25] on button "Cancel" at bounding box center [40, 25] width 47 height 22
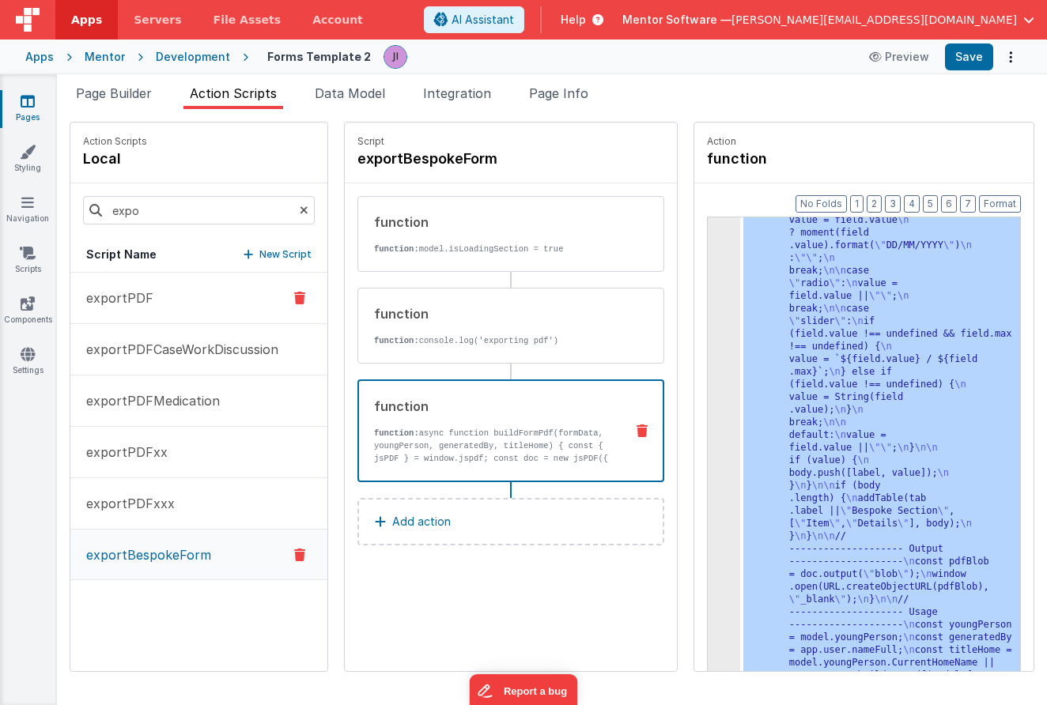
click at [186, 308] on button "exportPDF" at bounding box center [198, 298] width 257 height 51
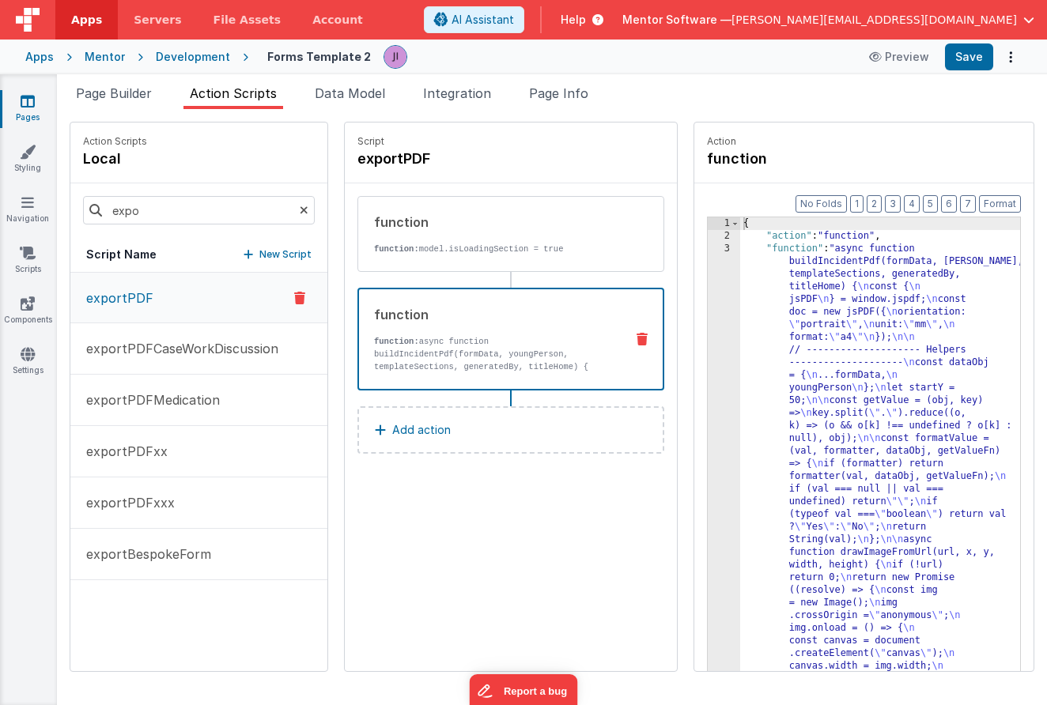
click at [547, 365] on p "function: async function buildIncidentPdf(formData, youngPerson, templateSectio…" at bounding box center [493, 373] width 238 height 76
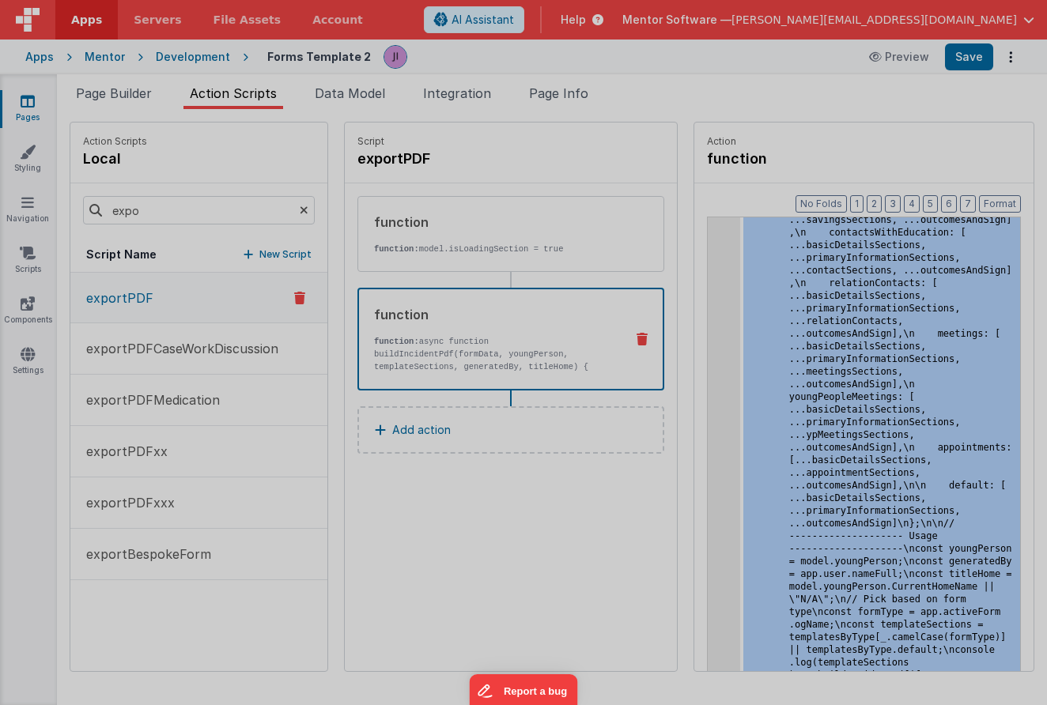
scroll to position [11969, 0]
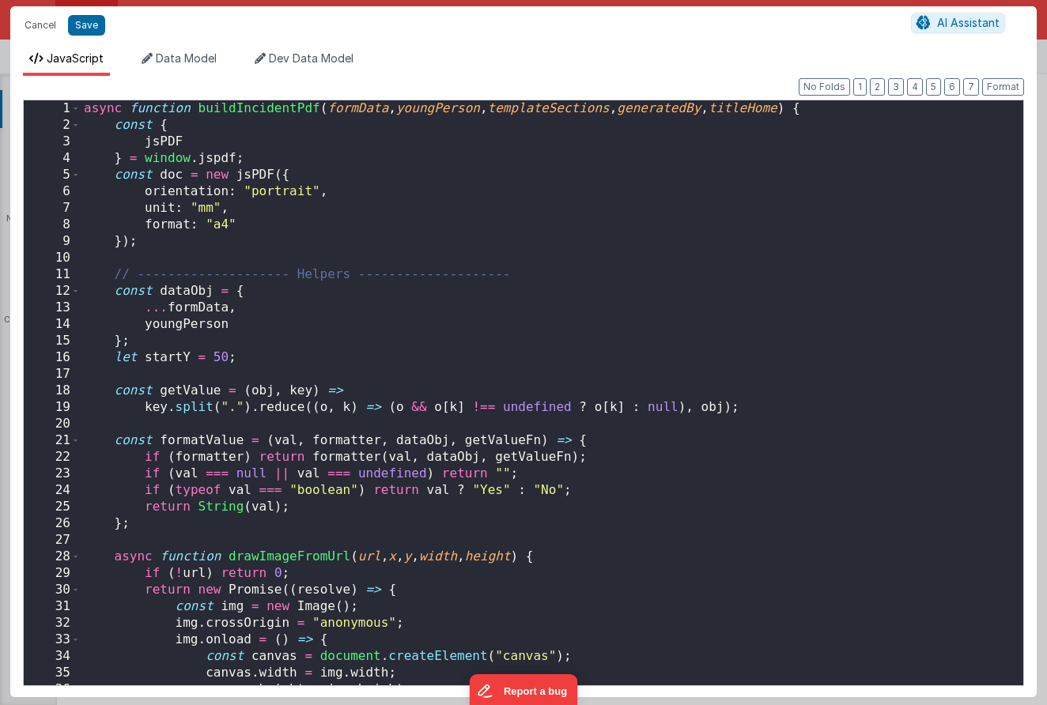
click at [722, 389] on div "async function buildIncidentPdf ( formData , youngPerson , templateSections , g…" at bounding box center [552, 409] width 942 height 618
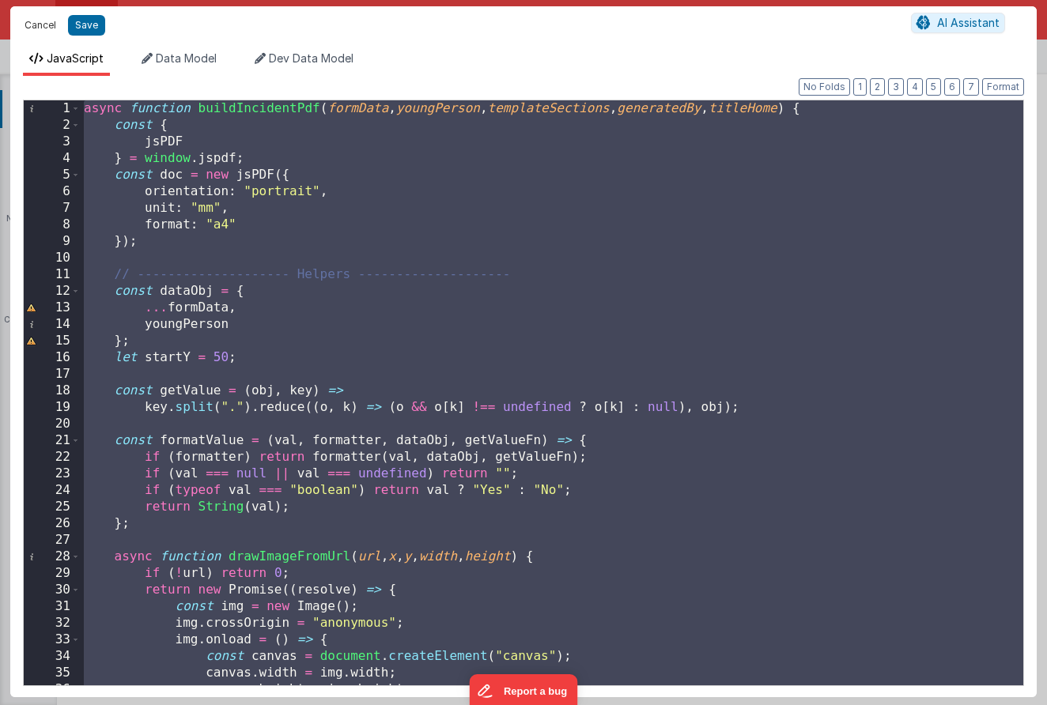
click at [37, 25] on button "Cancel" at bounding box center [40, 25] width 47 height 22
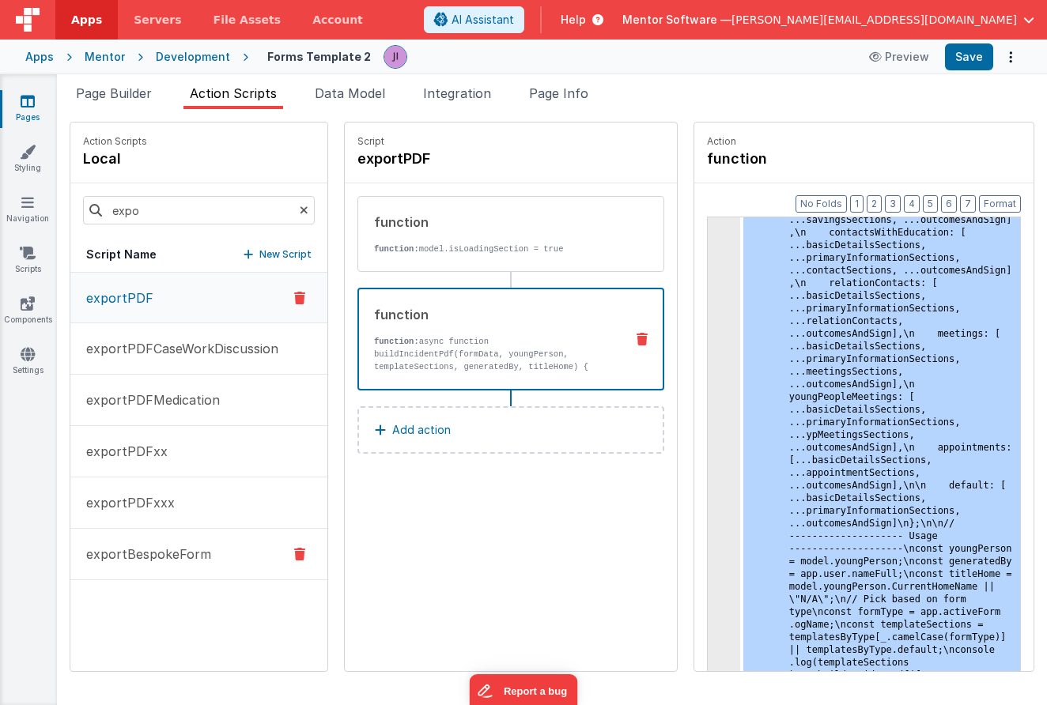
click at [187, 553] on p "exportBespokeForm" at bounding box center [144, 554] width 134 height 19
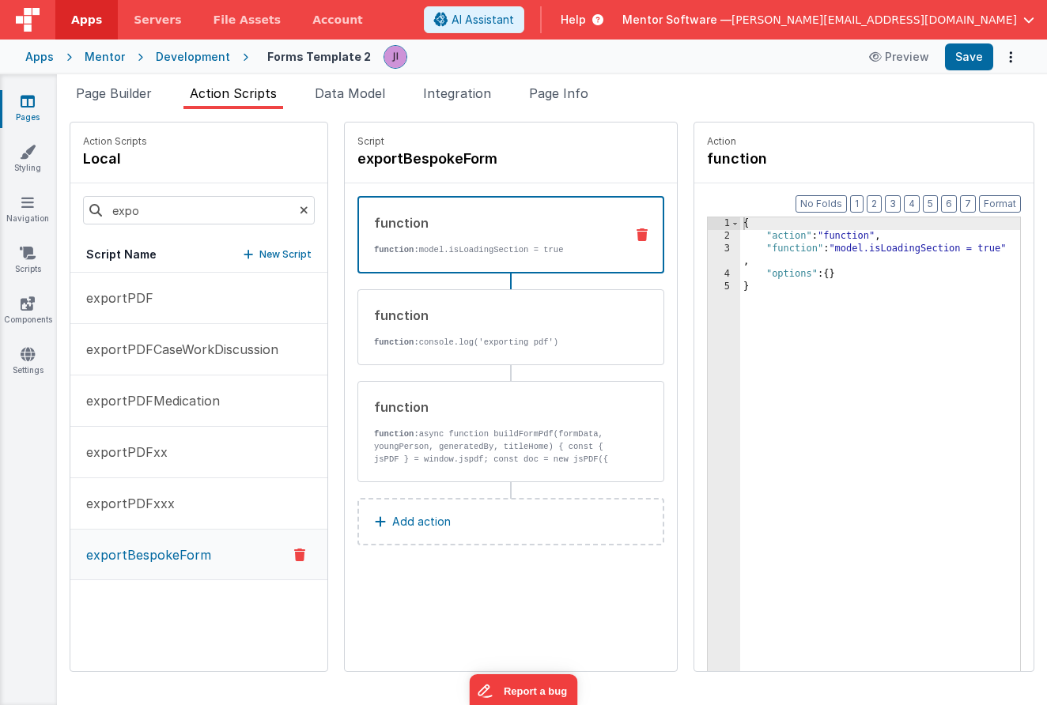
click at [606, 368] on div "function function: model.isLoadingSection = true function function: console.log…" at bounding box center [510, 339] width 307 height 286
drag, startPoint x: 573, startPoint y: 421, endPoint x: 611, endPoint y: 420, distance: 38.0
click at [573, 421] on div "function function: async function buildFormPdf(formData, youngPerson, generated…" at bounding box center [485, 432] width 255 height 68
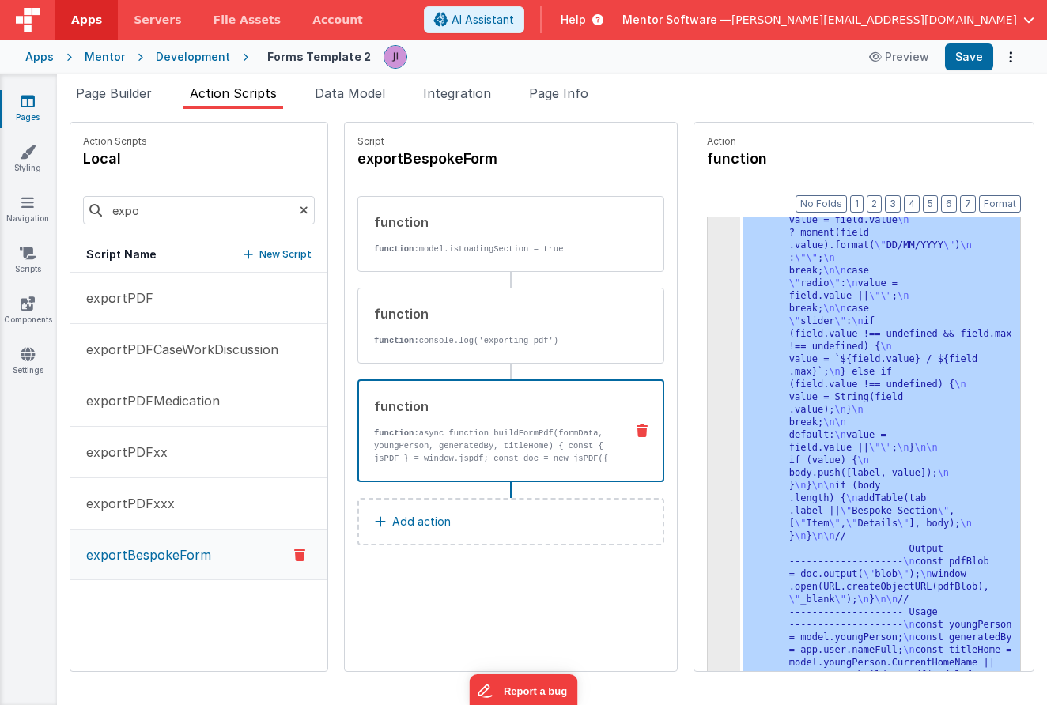
scroll to position [889, 0]
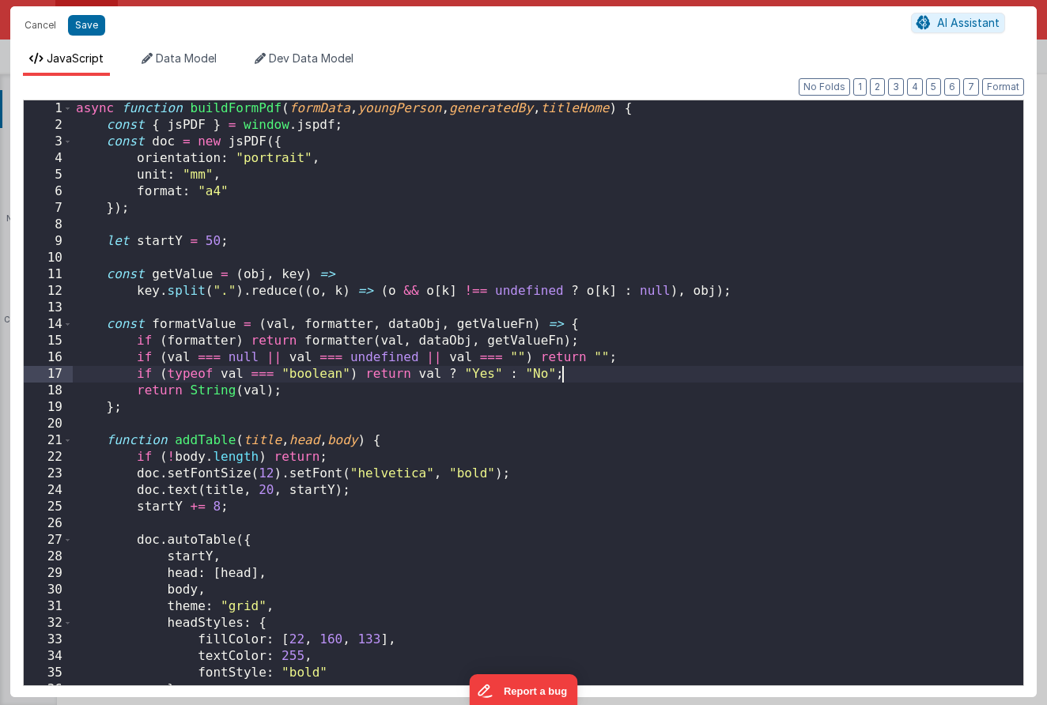
click at [713, 379] on div "async function buildFormPdf ( formData , youngPerson , generatedBy , titleHome …" at bounding box center [548, 409] width 950 height 618
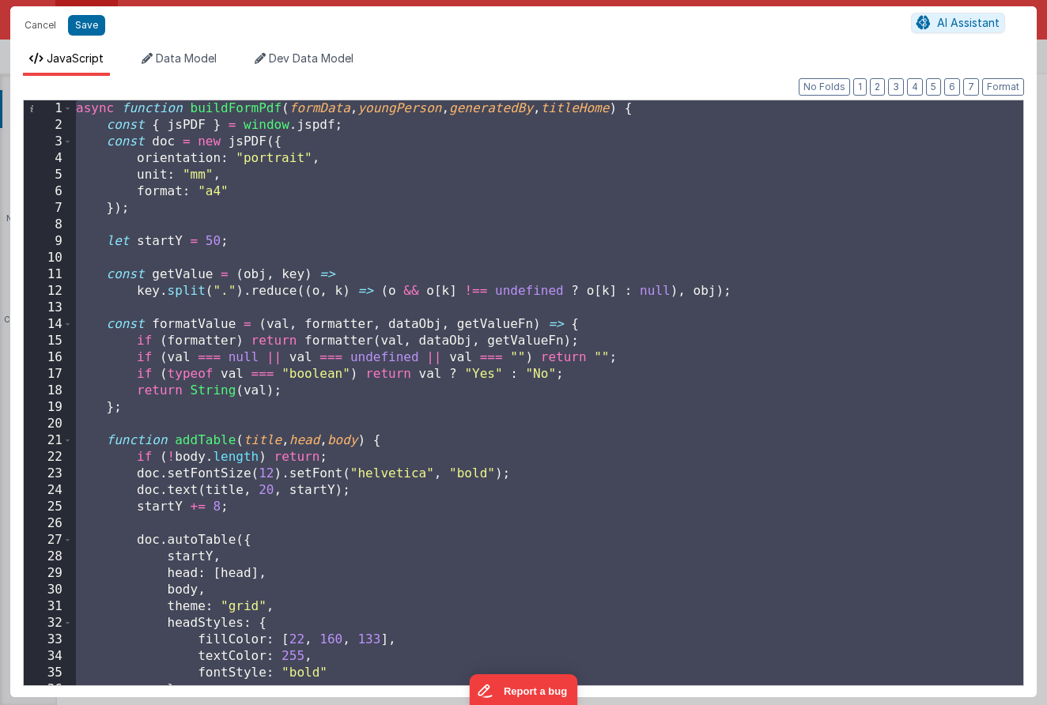
click at [338, 358] on div "async function buildFormPdf ( formData , youngPerson , generatedBy , titleHome …" at bounding box center [548, 409] width 950 height 618
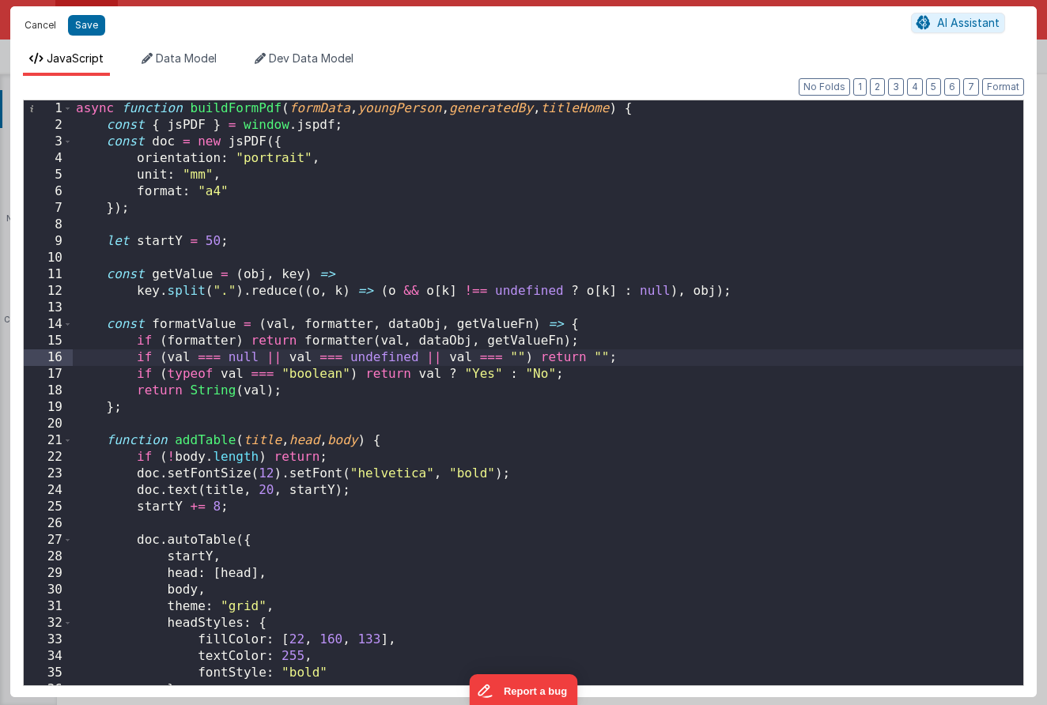
click at [43, 26] on button "Cancel" at bounding box center [40, 25] width 47 height 22
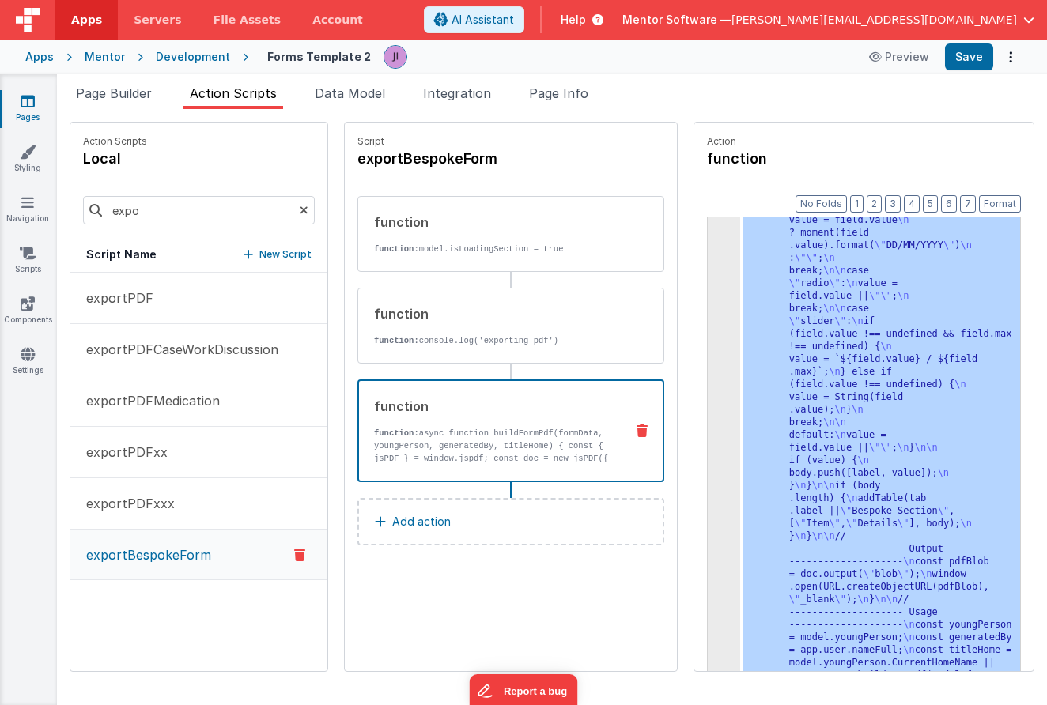
click at [795, 427] on div ""function" : "async function buildFormPdf (formData, youngPerson, generatedBy, …" at bounding box center [880, 288] width 280 height 1869
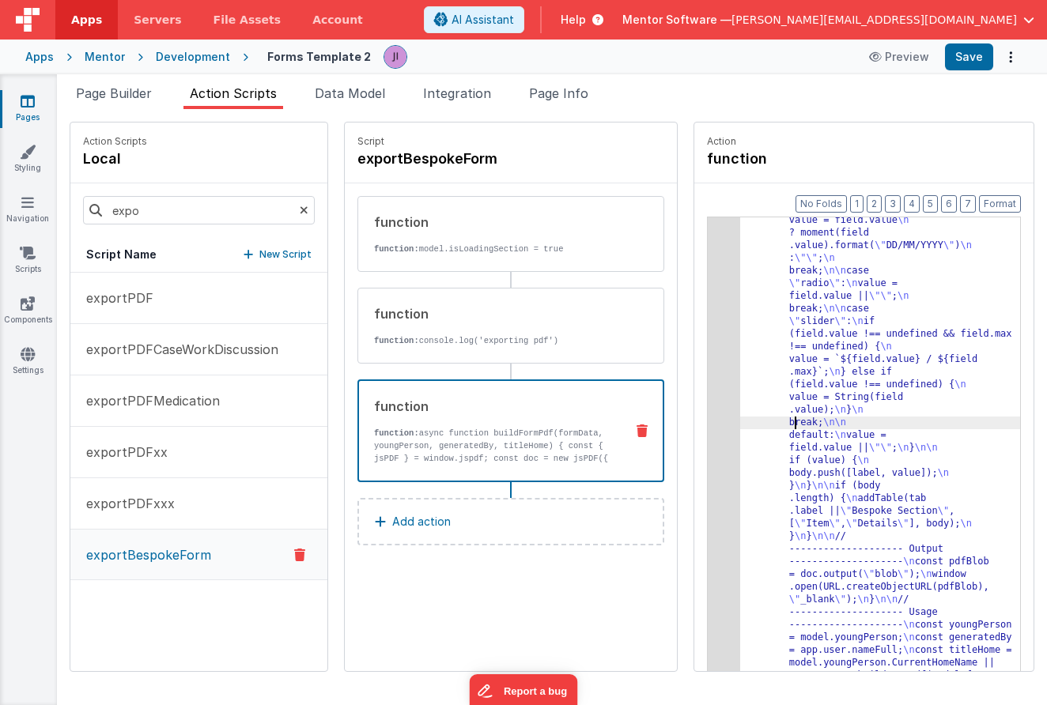
click at [723, 424] on div "3" at bounding box center [724, 30] width 32 height 1353
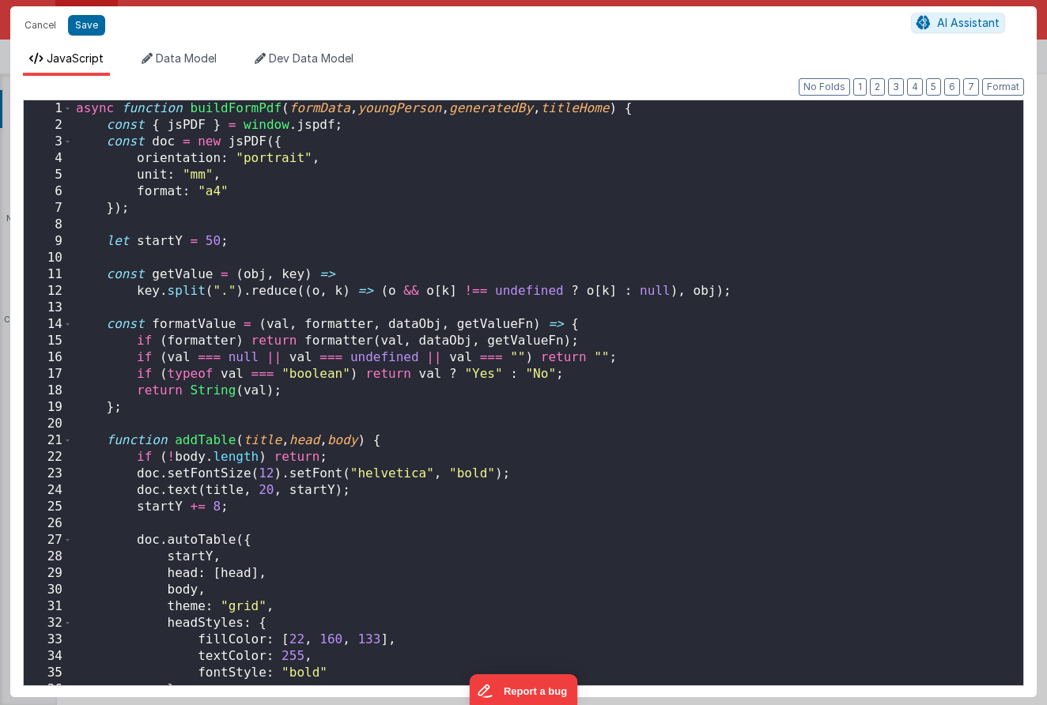
click at [641, 410] on div "async function buildFormPdf ( formData , youngPerson , generatedBy , titleHome …" at bounding box center [548, 409] width 950 height 618
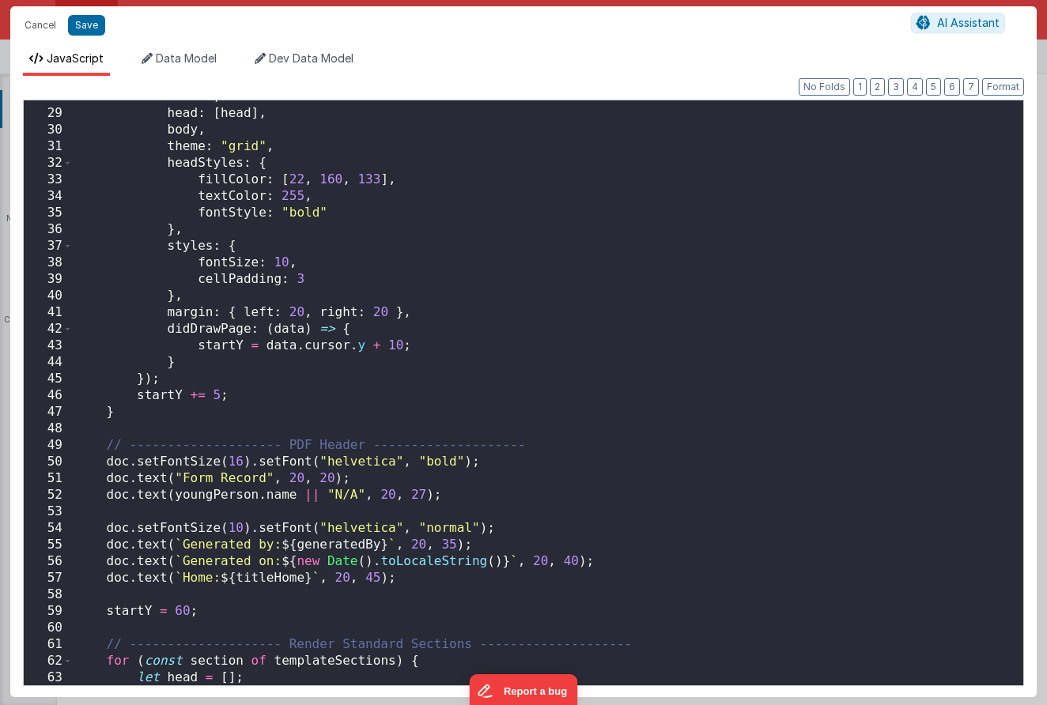
scroll to position [0, 0]
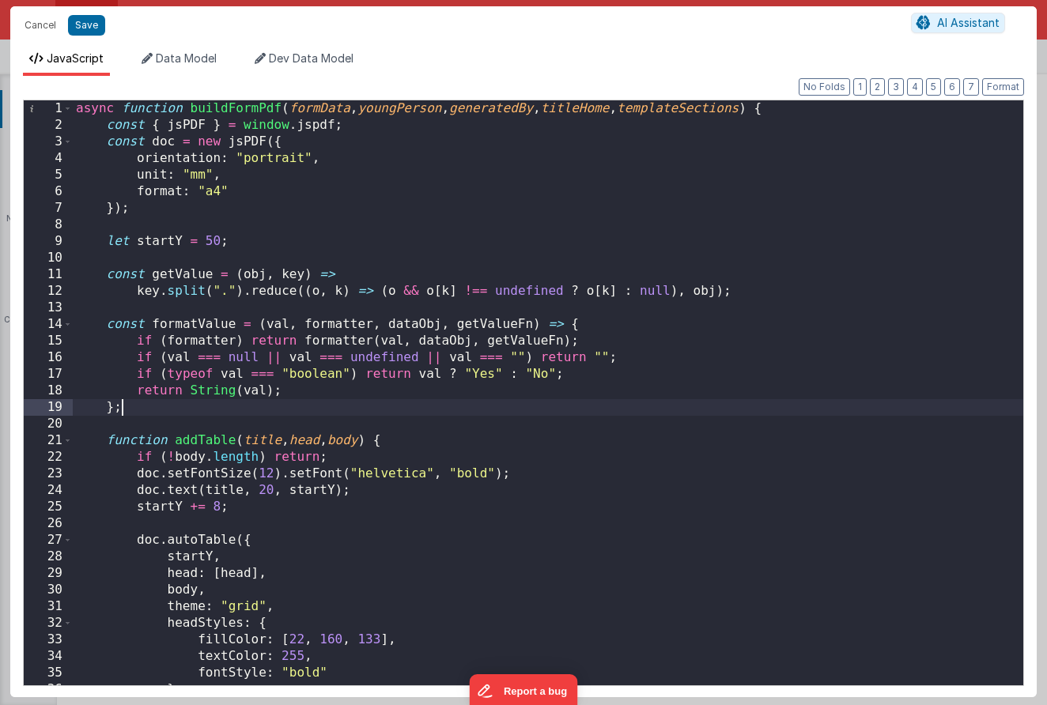
click at [641, 410] on div "async function buildFormPdf ( formData , youngPerson , generatedBy , titleHome …" at bounding box center [548, 409] width 950 height 618
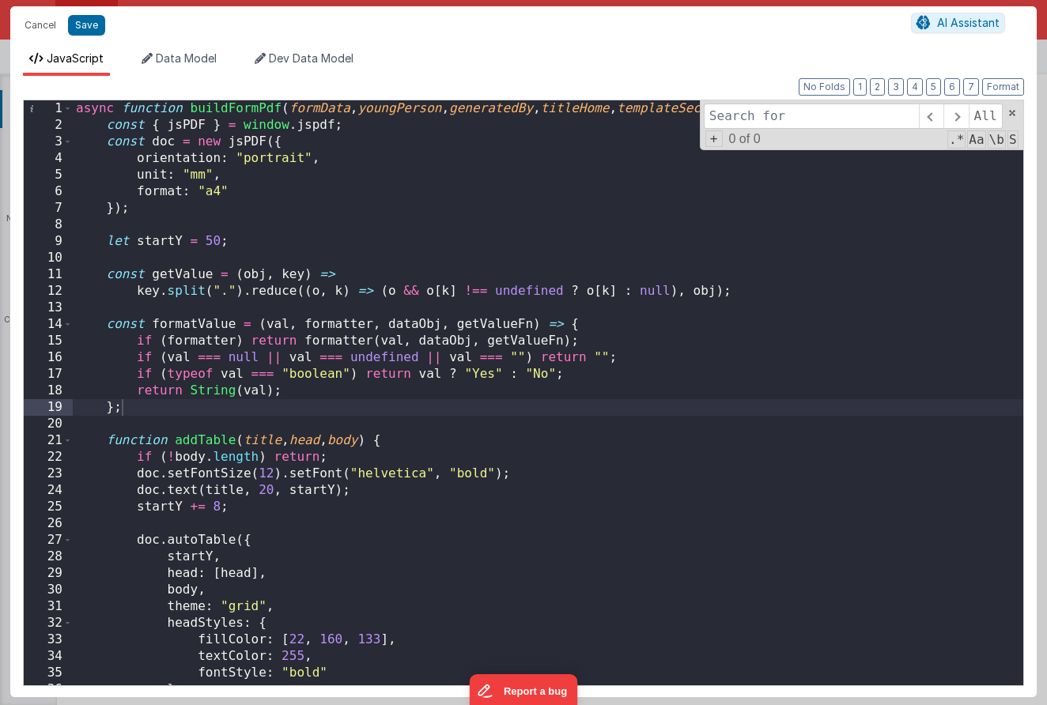
type input "a"
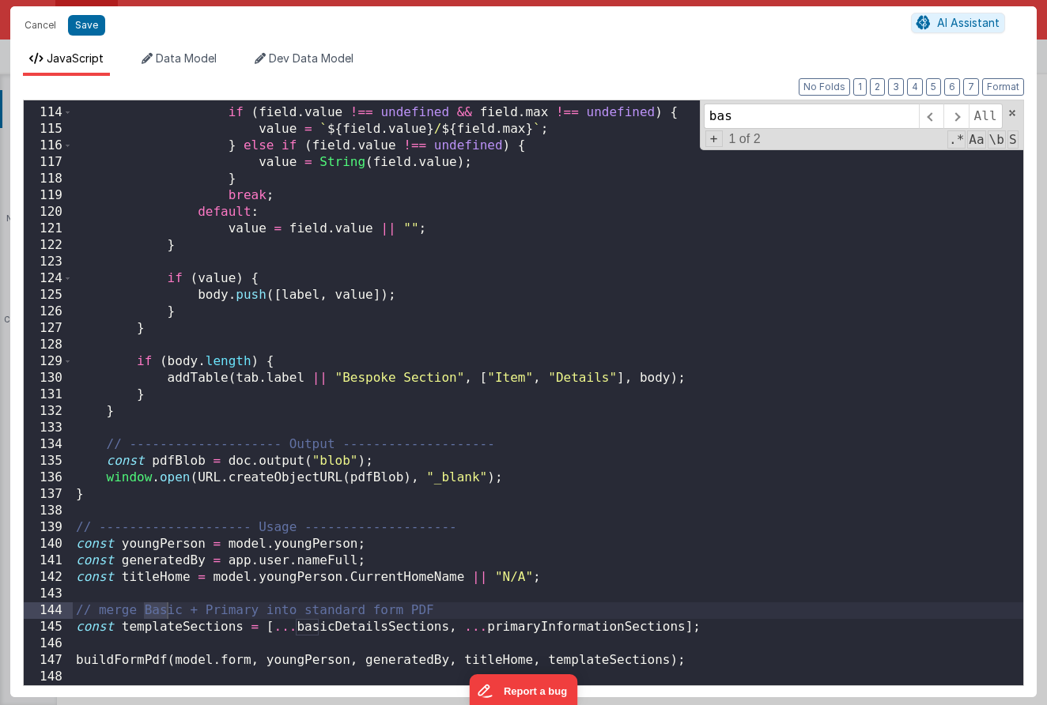
scroll to position [1872, 0]
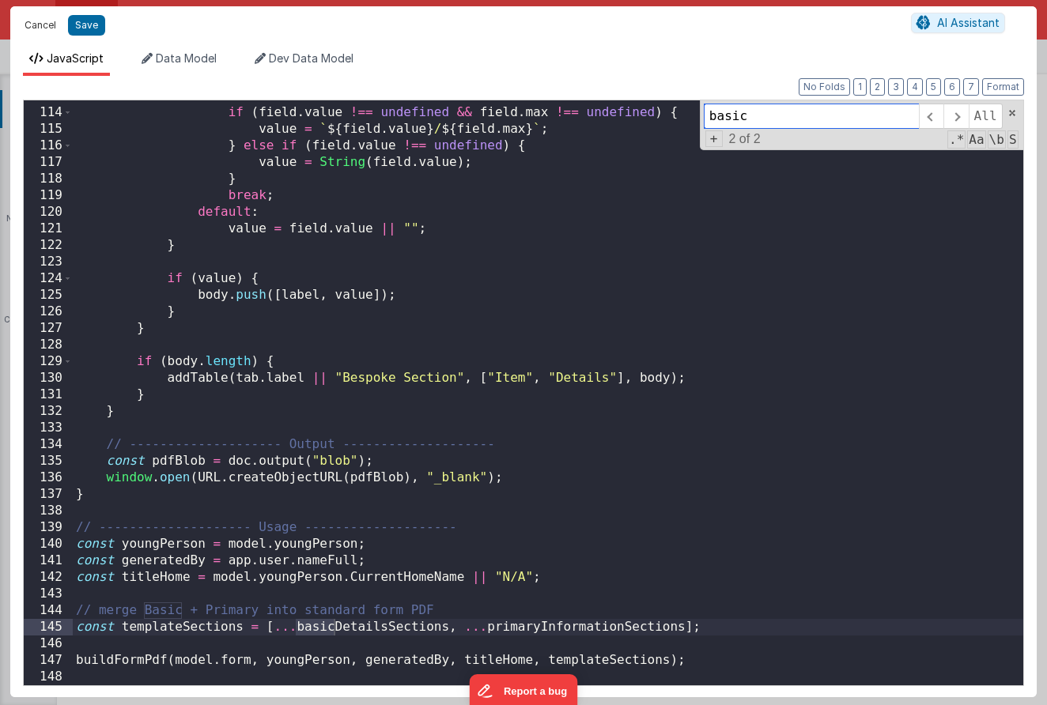
type input "basic"
click at [38, 28] on button "Cancel" at bounding box center [40, 25] width 47 height 22
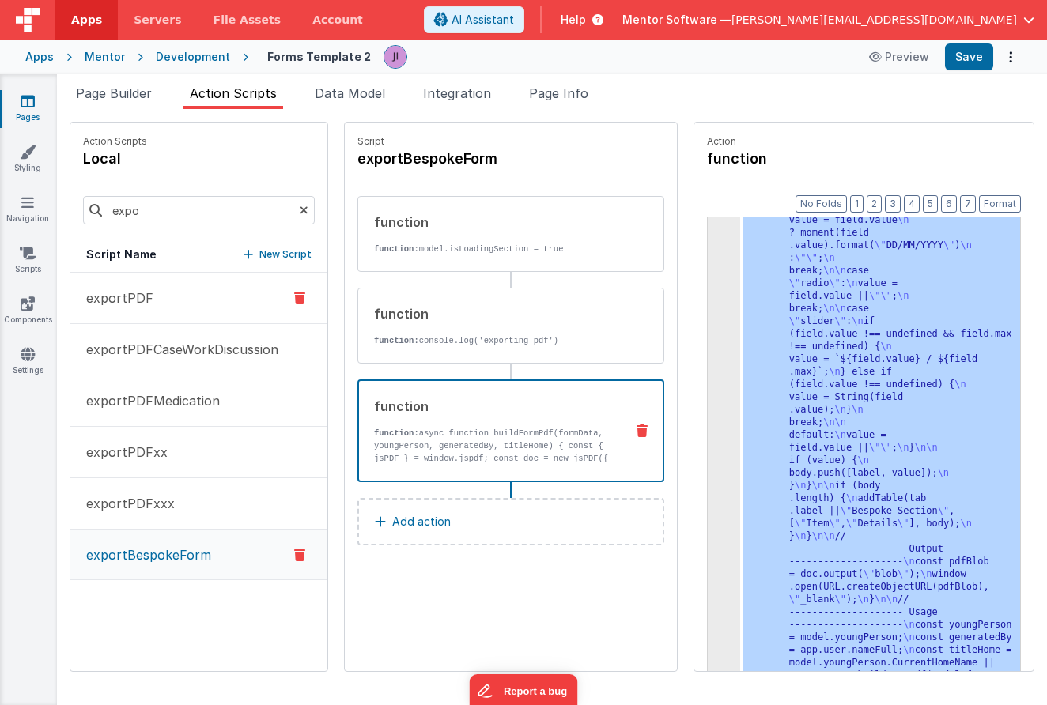
click at [179, 289] on button "exportPDF" at bounding box center [198, 298] width 257 height 51
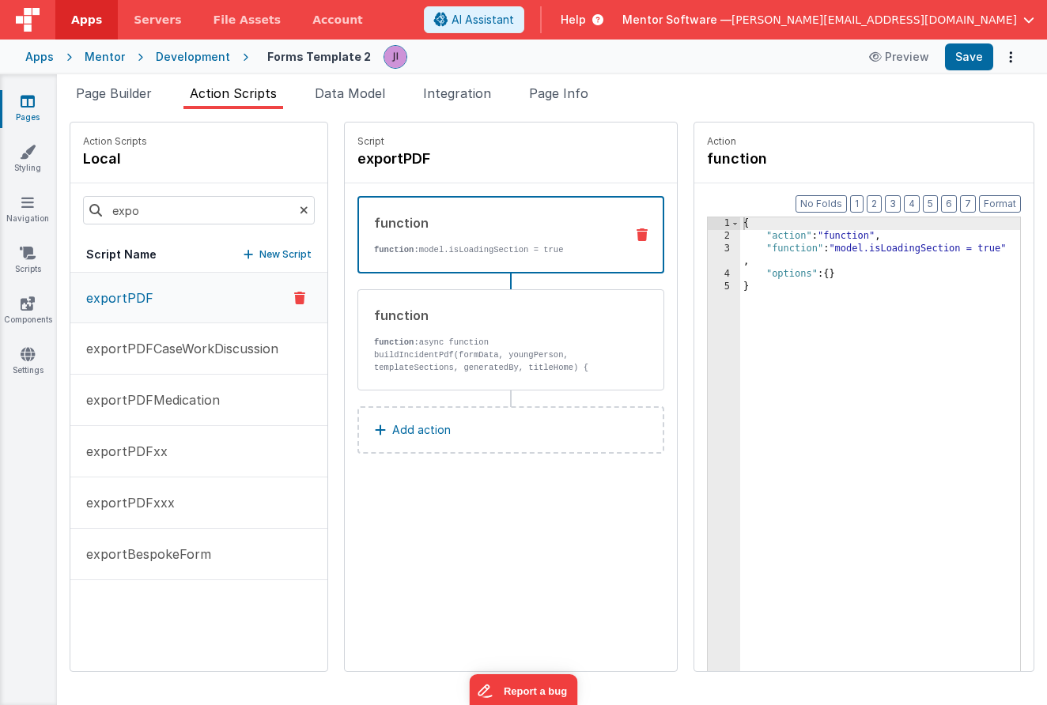
click at [459, 413] on button "Add action" at bounding box center [510, 429] width 307 height 47
click at [459, 364] on div at bounding box center [523, 342] width 158 height 353
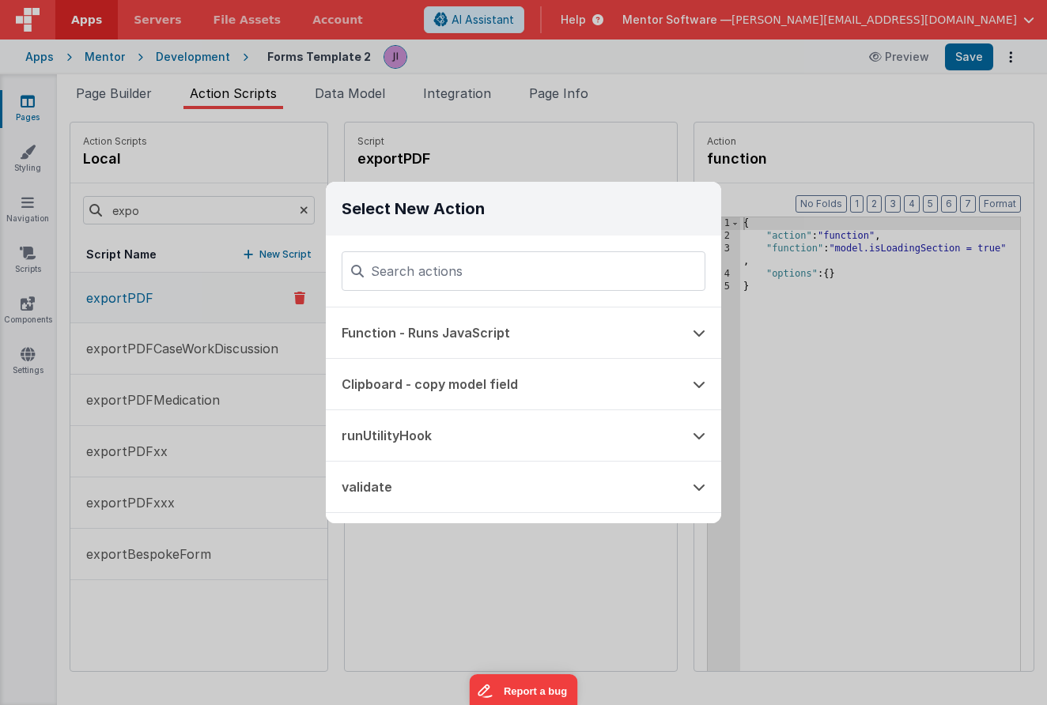
click at [545, 534] on div "Select New Action Function - Runs JavaScript Clipboard - copy model field runUt…" at bounding box center [523, 352] width 1047 height 705
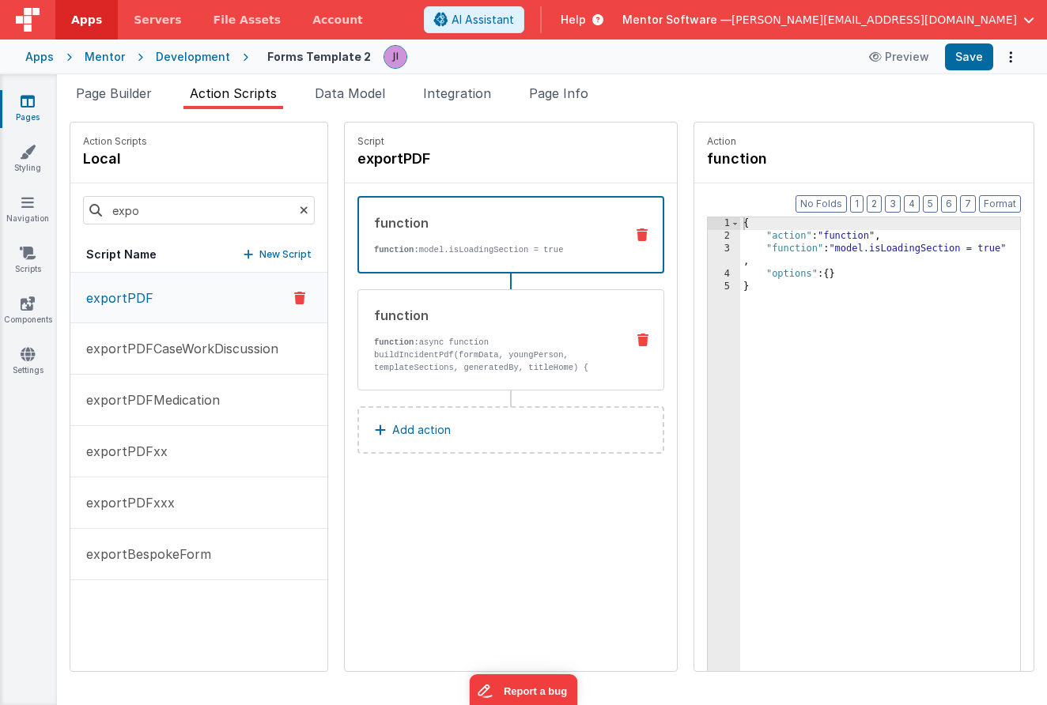
click at [504, 312] on div "function" at bounding box center [493, 315] width 239 height 19
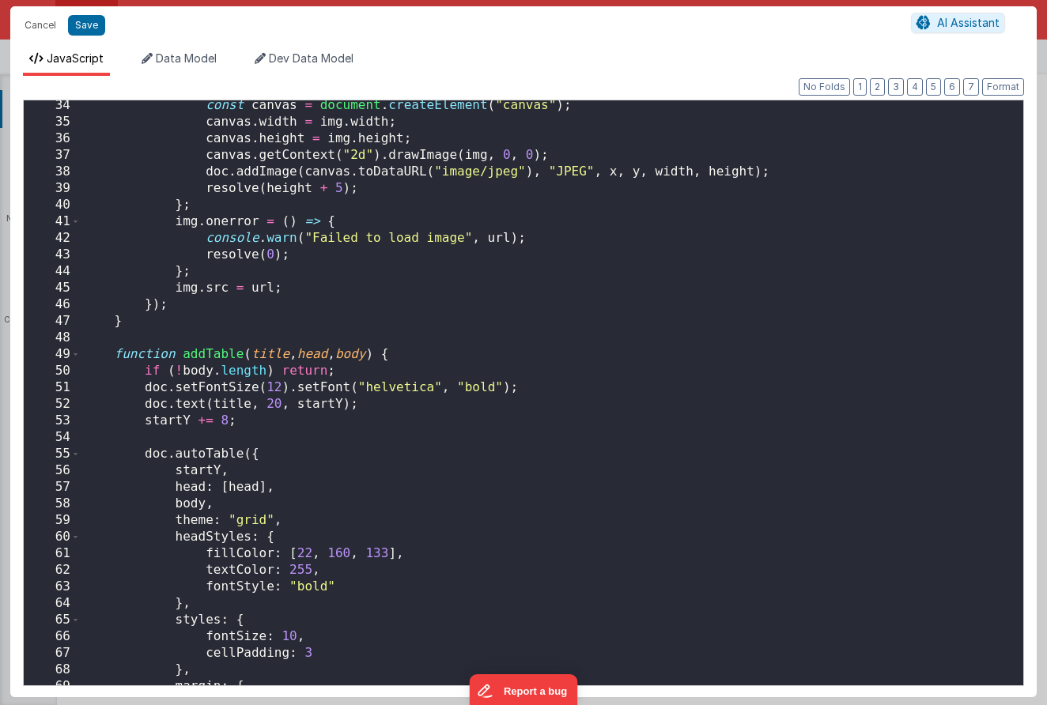
scroll to position [885, 0]
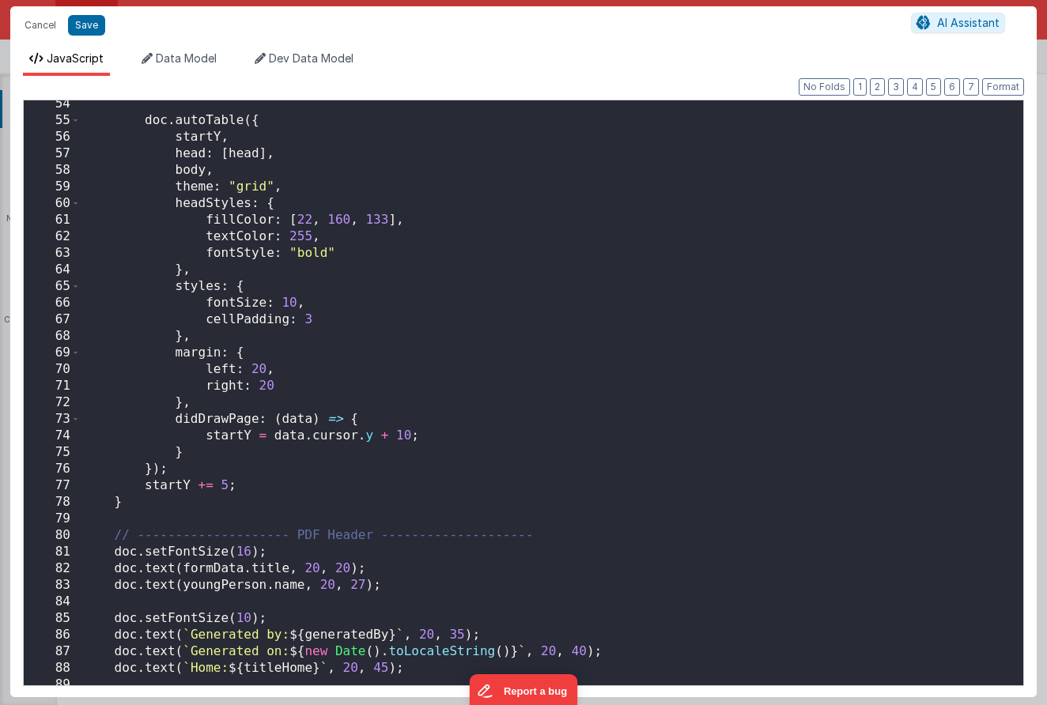
click at [446, 413] on div "doc . autoTable ({ startY , head : [ head ] , body , theme : "grid" , headStyle…" at bounding box center [552, 405] width 942 height 618
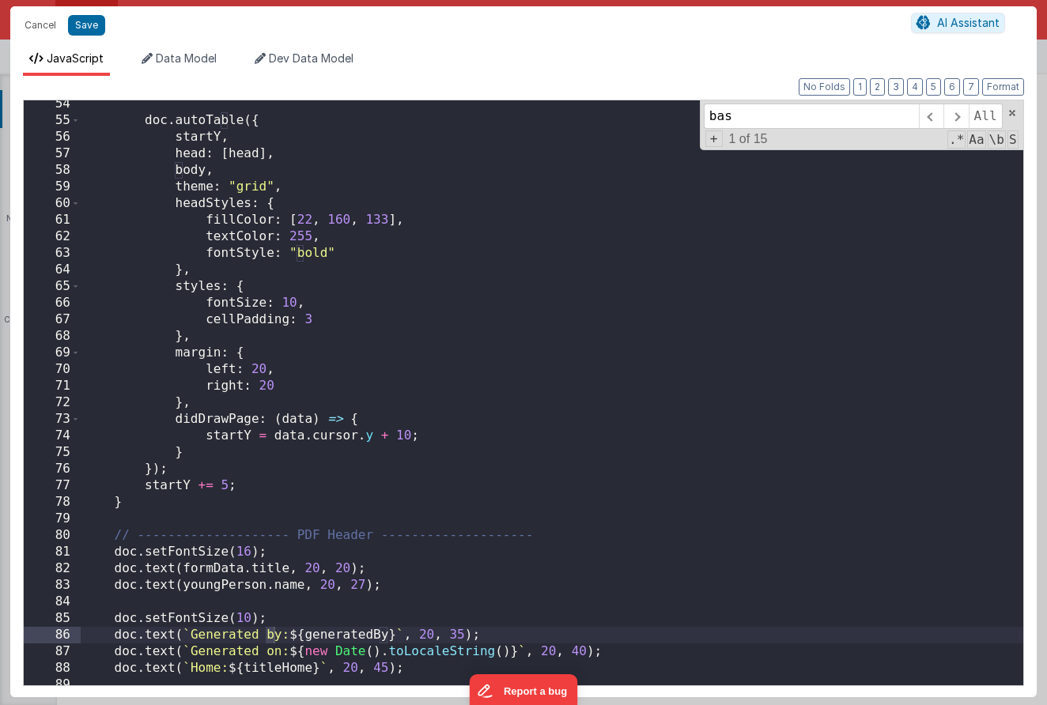
scroll to position [2762, 0]
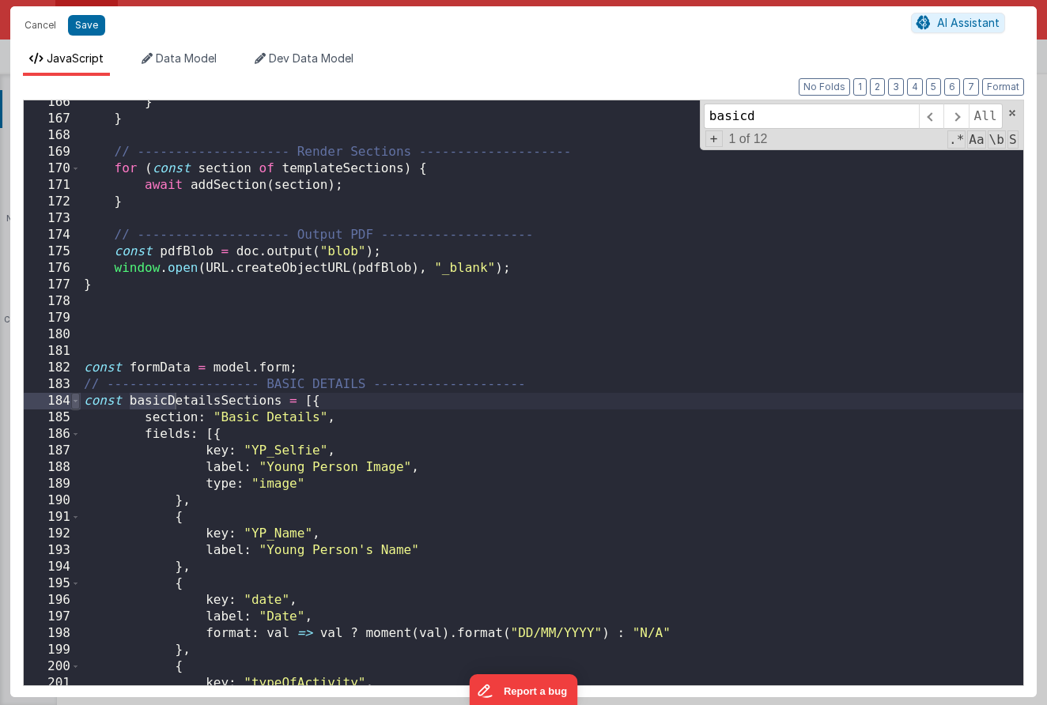
type input "basicd"
click at [73, 401] on span at bounding box center [75, 401] width 9 height 17
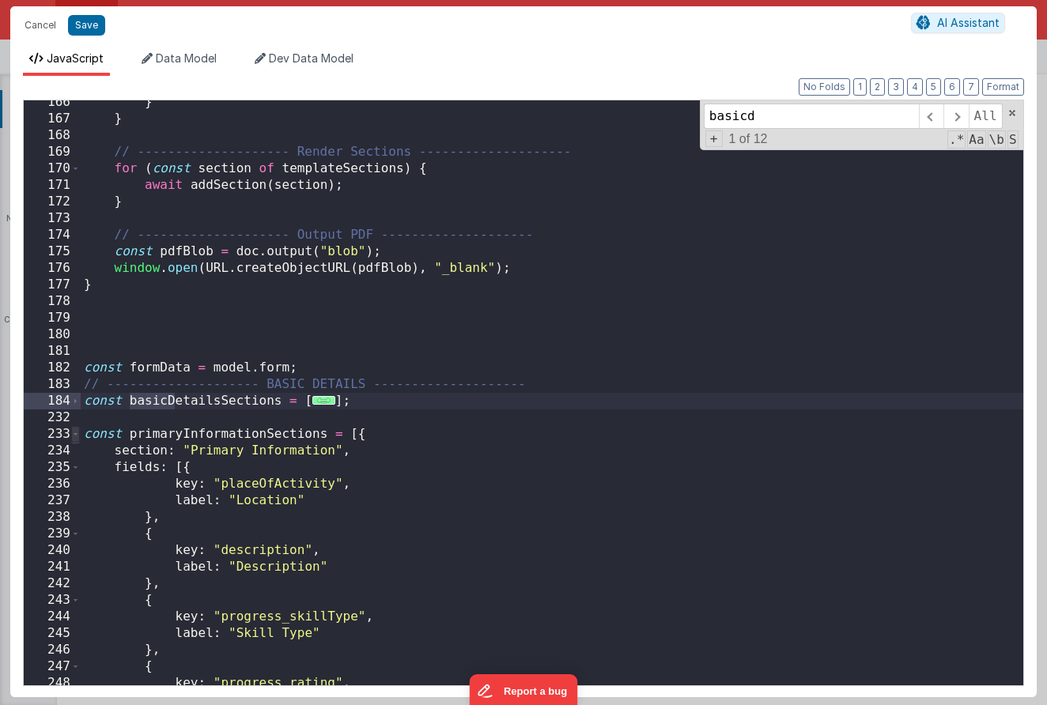
click at [77, 438] on span at bounding box center [75, 434] width 9 height 17
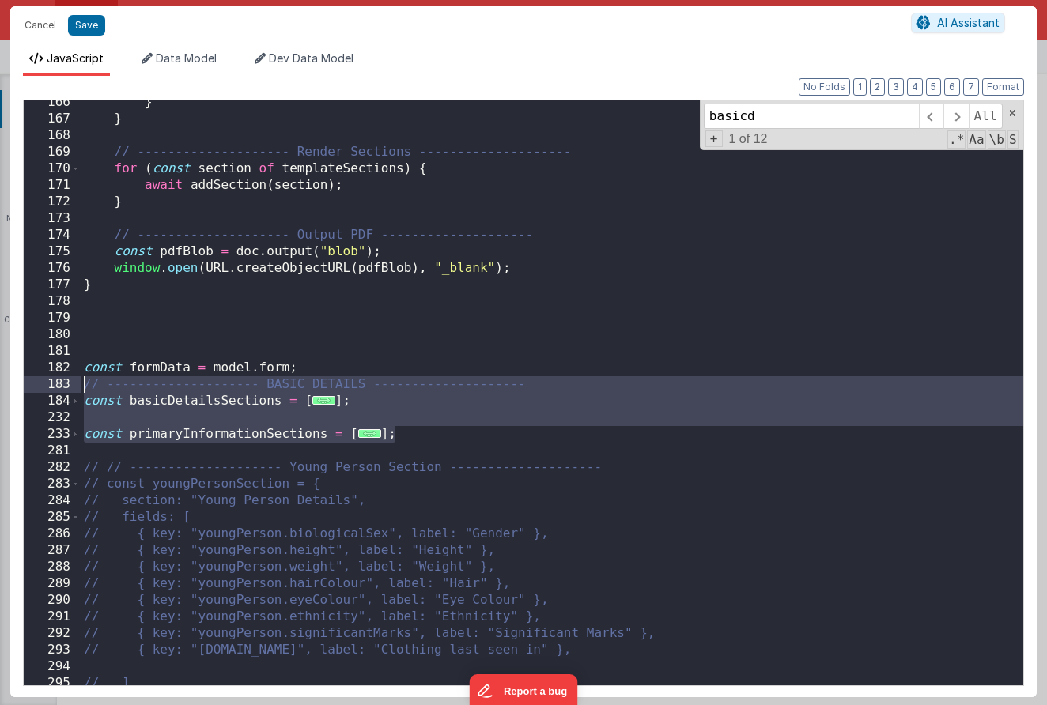
drag, startPoint x: 453, startPoint y: 433, endPoint x: 66, endPoint y: 386, distance: 389.5
click at [66, 386] on div "166 167 168 169 170 171 172 173 174 175 176 177 178 179 180 181 182 183 184 232…" at bounding box center [523, 393] width 1001 height 587
click at [40, 30] on button "Cancel" at bounding box center [40, 25] width 47 height 22
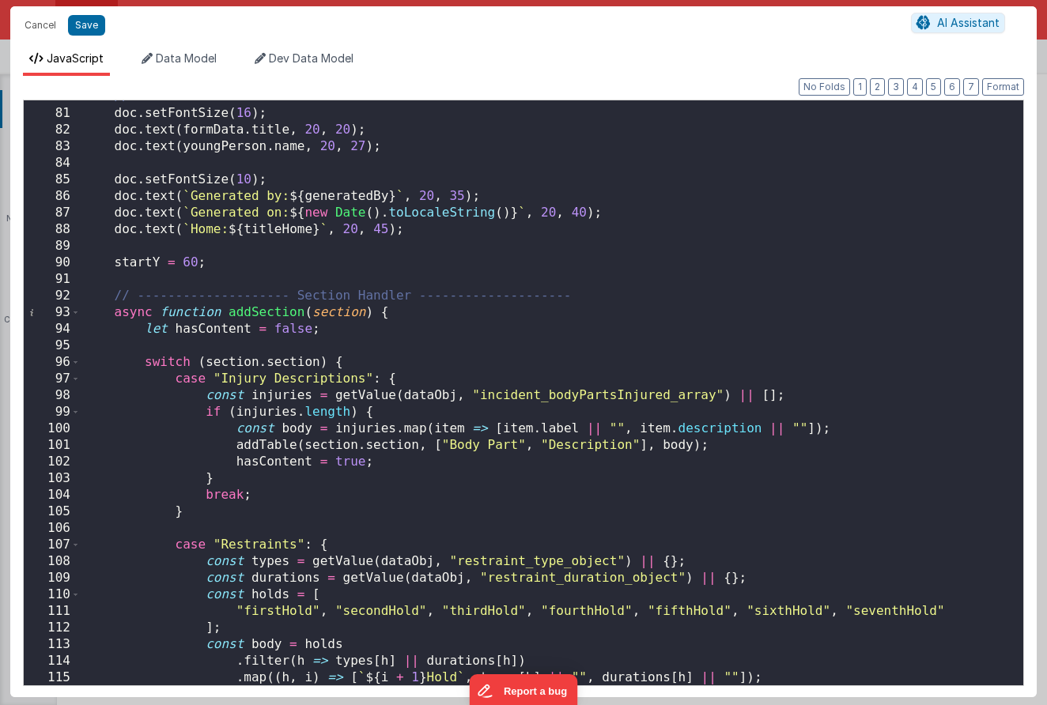
scroll to position [1323, 0]
click at [333, 445] on div "// -------------------- PDF Header -------------------- doc . setFontSize ( 16 …" at bounding box center [552, 398] width 942 height 618
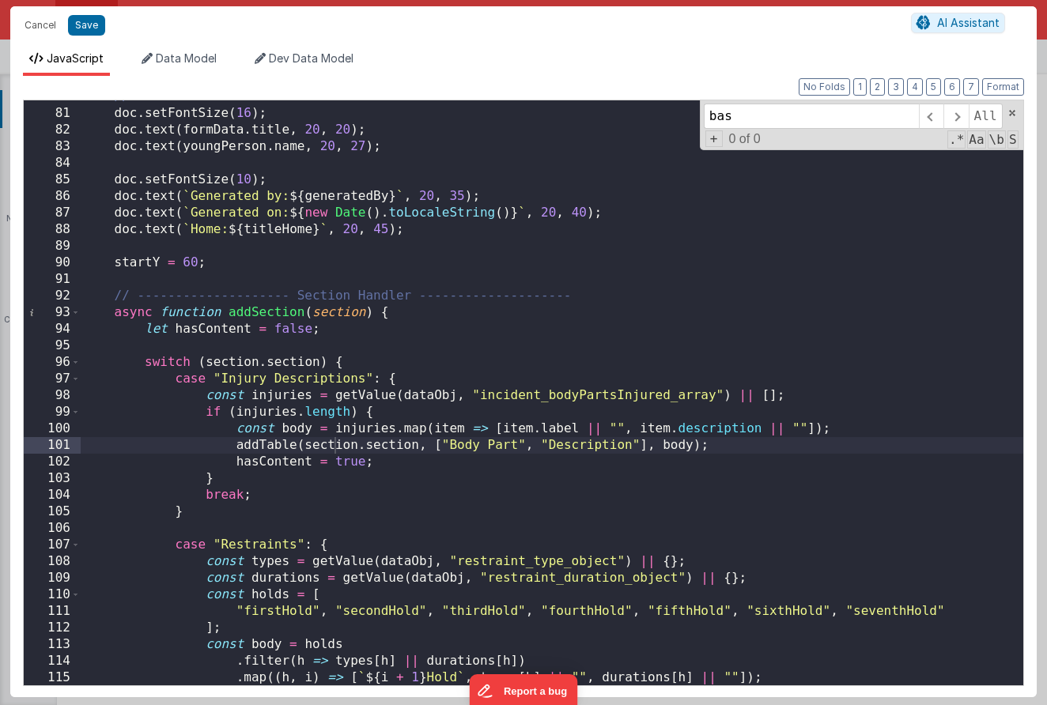
scroll to position [2762, 0]
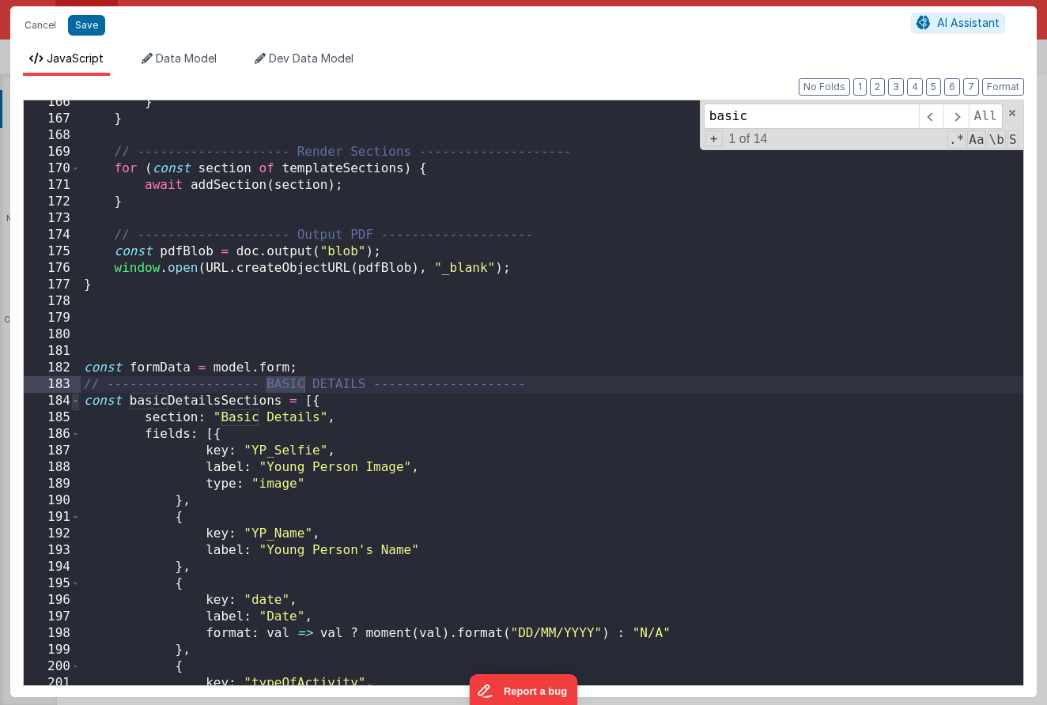
click at [74, 401] on span at bounding box center [75, 401] width 9 height 17
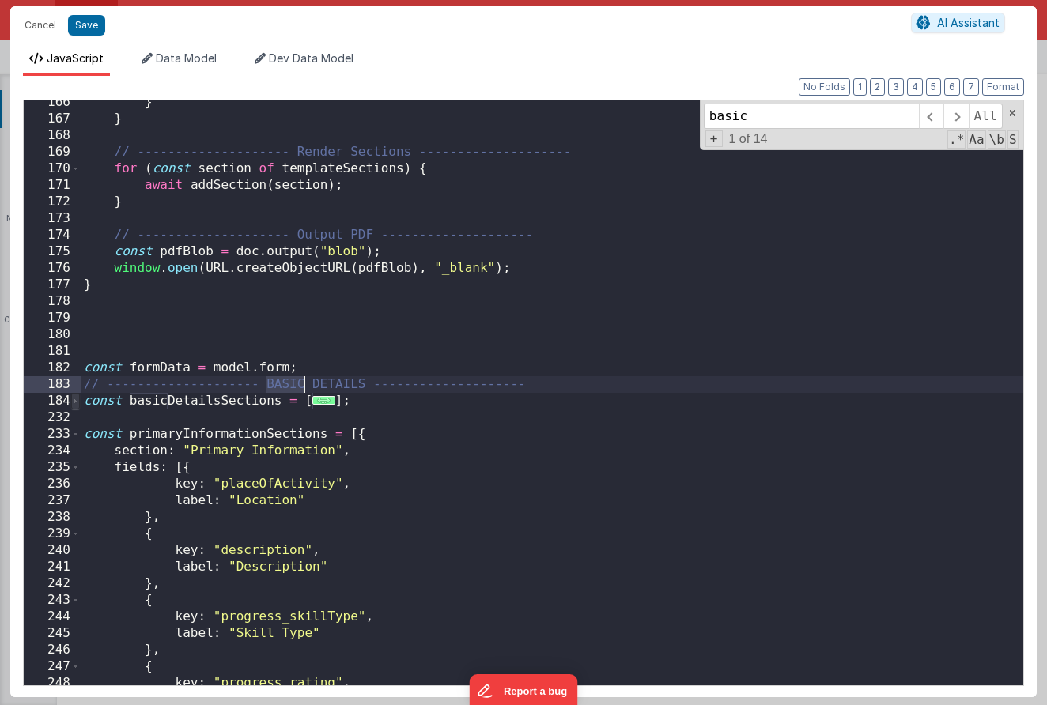
click at [74, 401] on span at bounding box center [75, 401] width 9 height 17
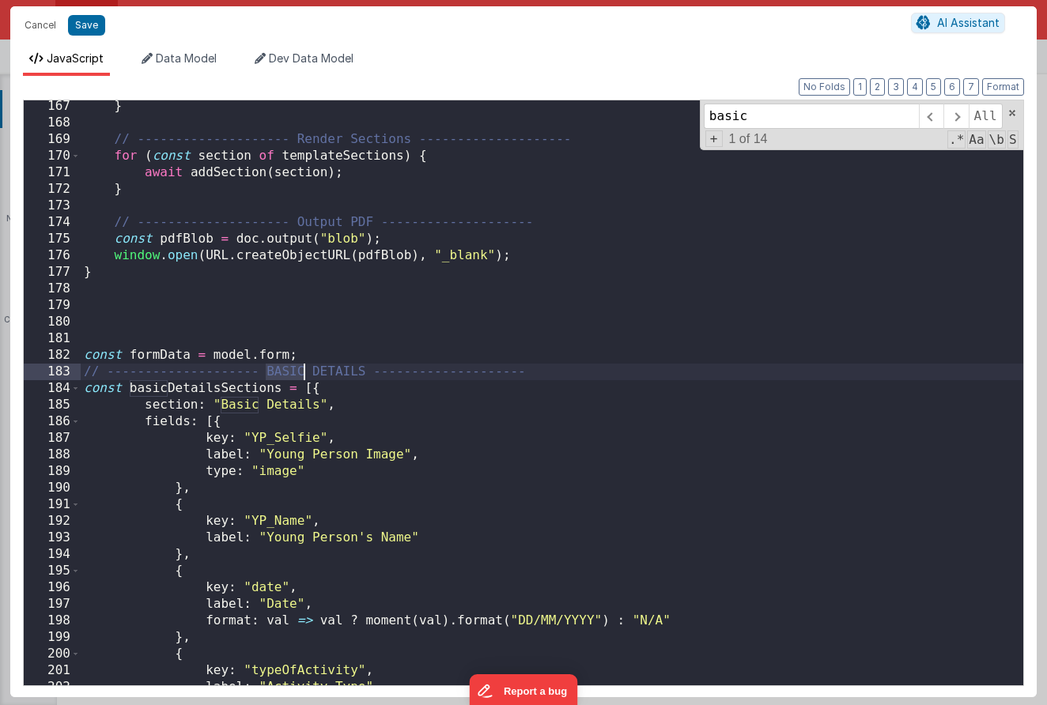
scroll to position [2775, 0]
click at [202, 385] on div "} // -------------------- Render Sections -------------------- for ( const sect…" at bounding box center [552, 407] width 942 height 618
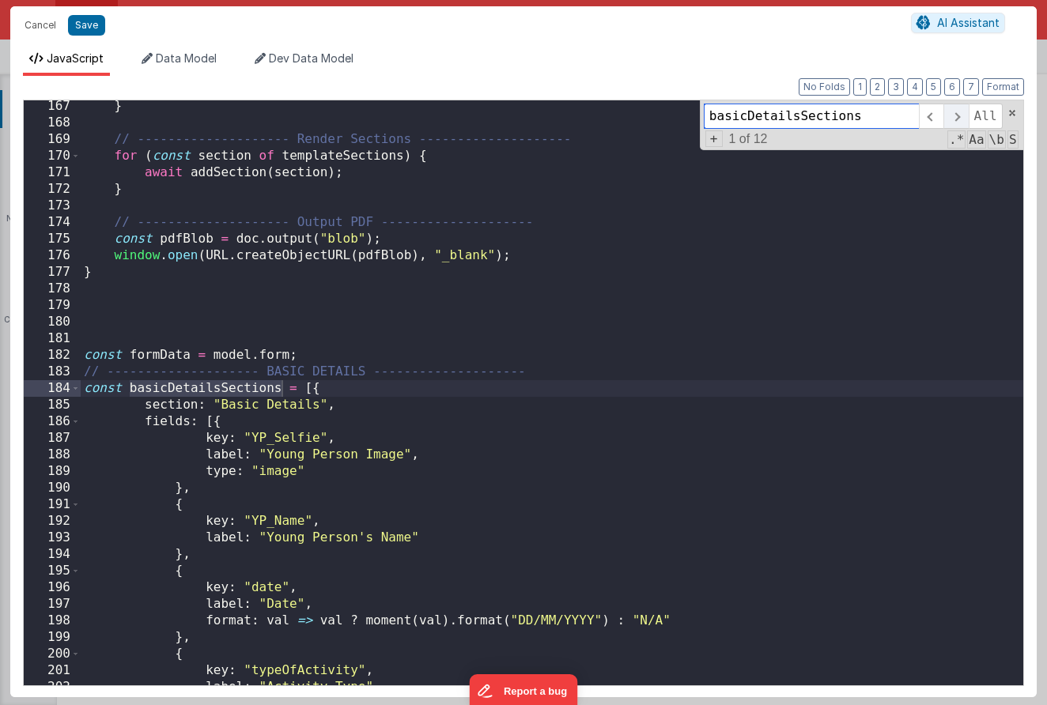
click at [953, 119] on span at bounding box center [955, 116] width 25 height 25
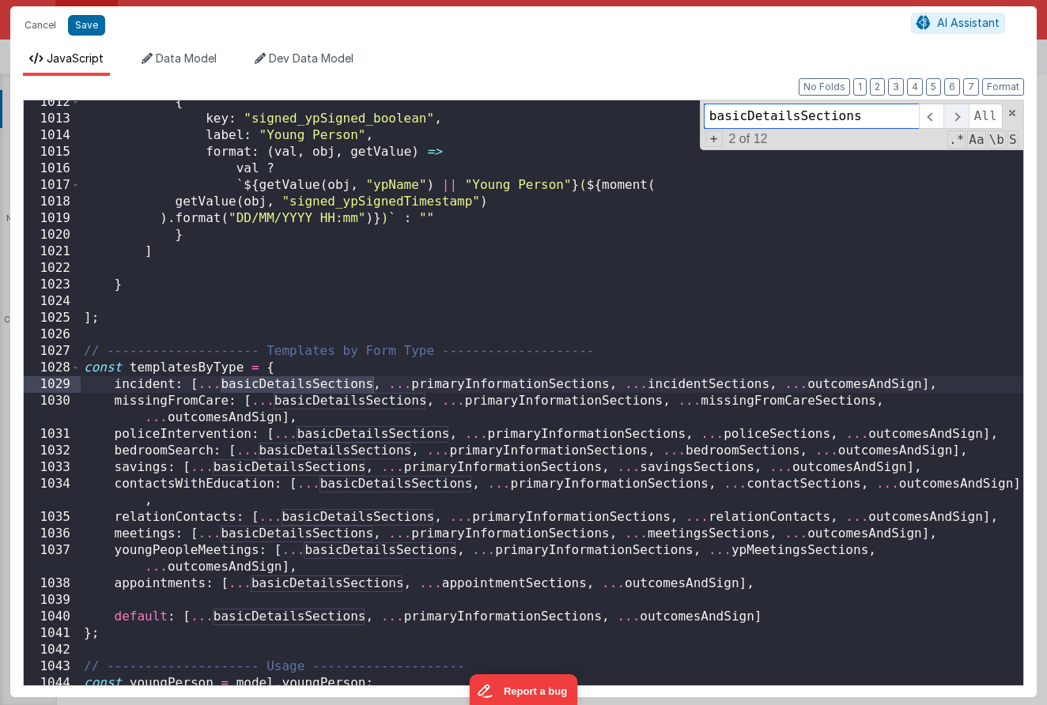
click at [953, 119] on span at bounding box center [955, 116] width 25 height 25
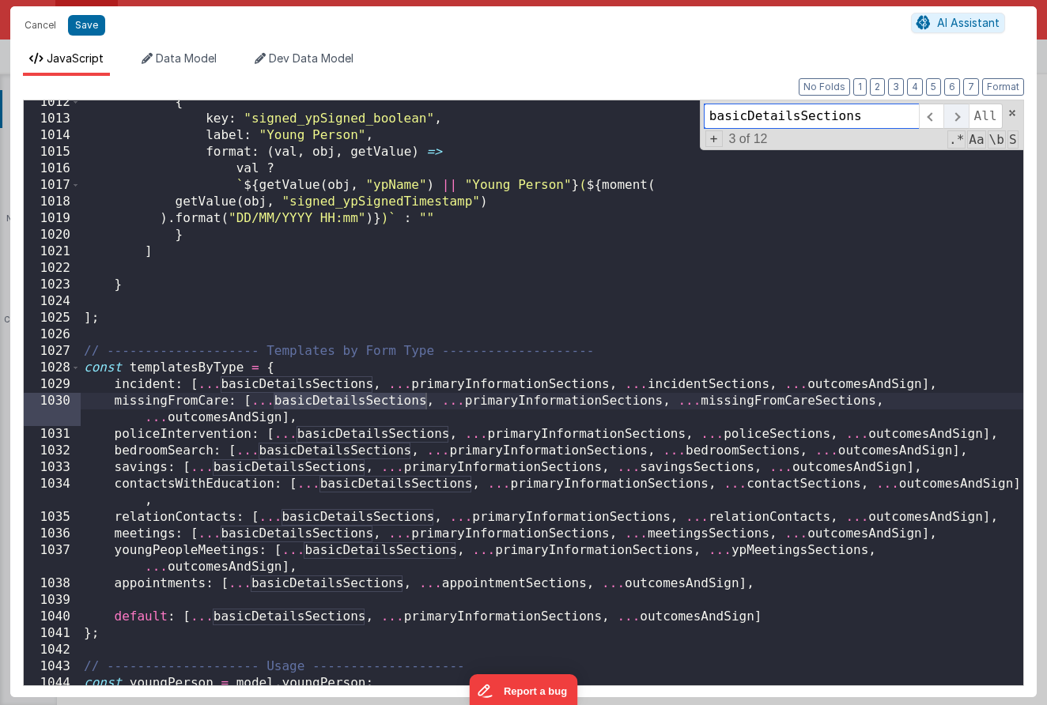
click at [953, 119] on span at bounding box center [955, 116] width 25 height 25
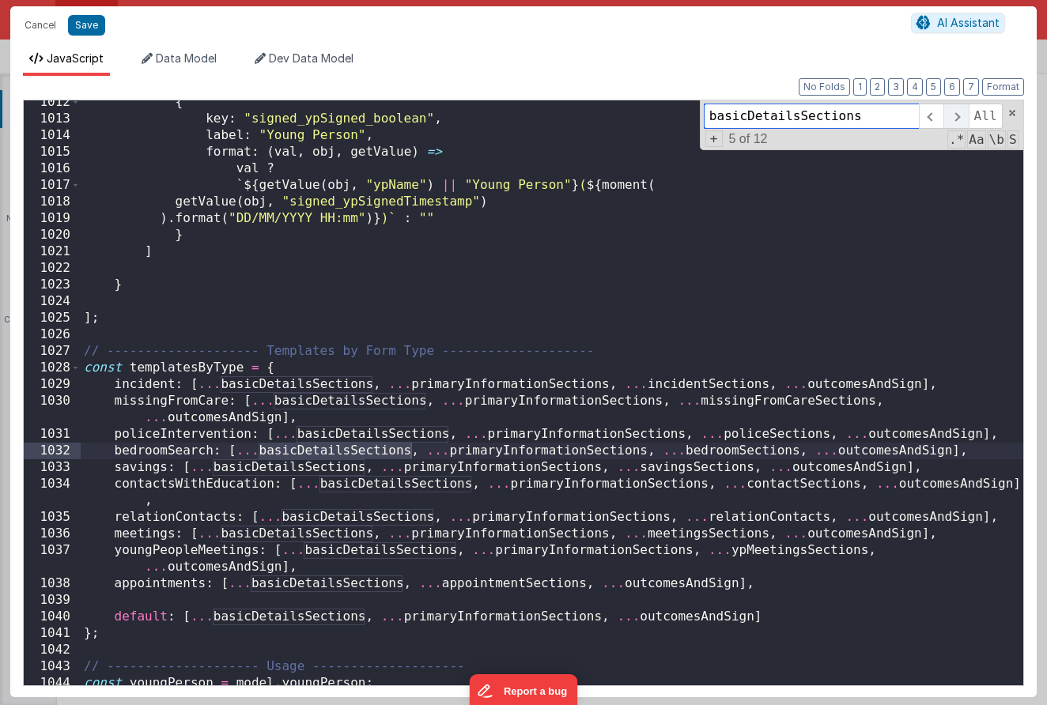
click at [953, 119] on span at bounding box center [955, 116] width 25 height 25
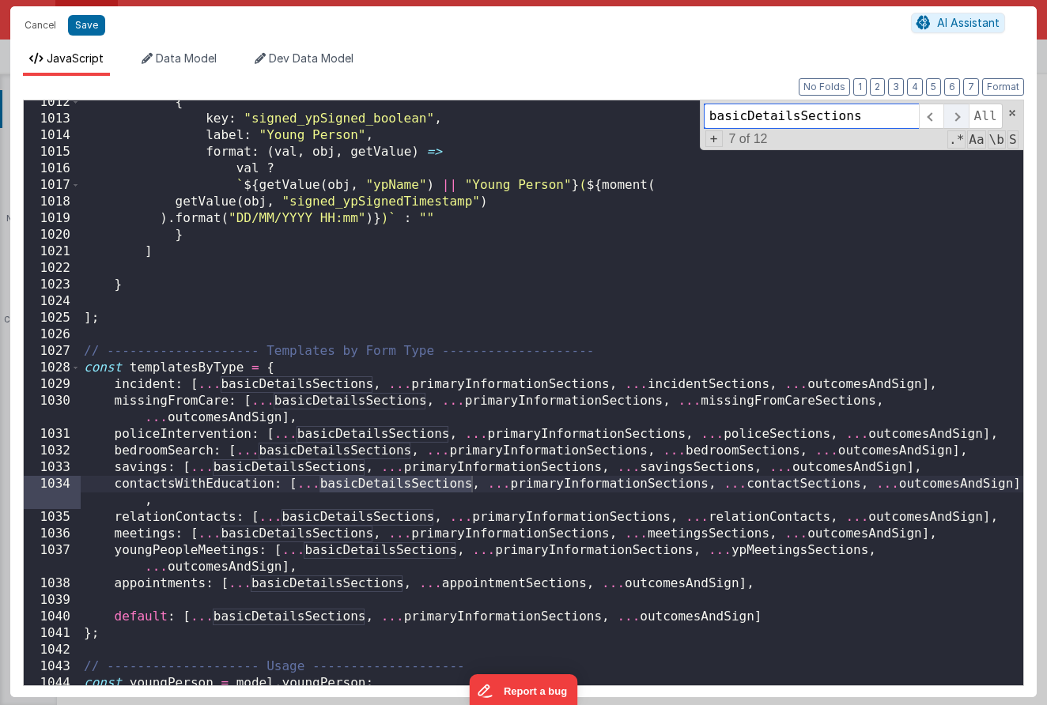
click at [953, 119] on span at bounding box center [955, 116] width 25 height 25
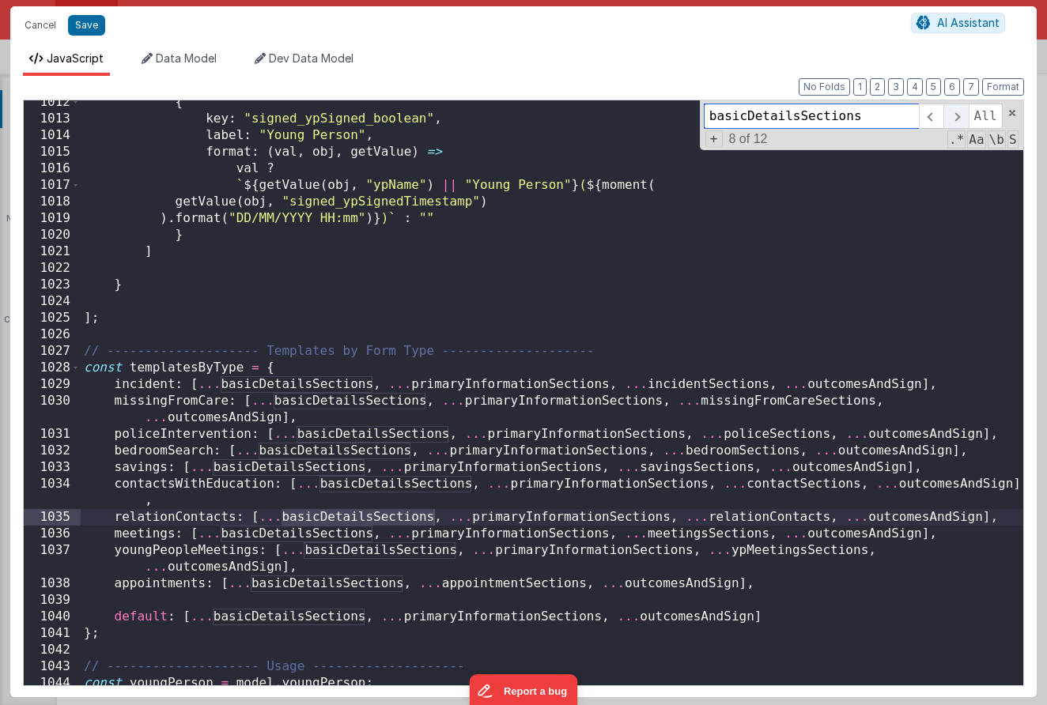
click at [953, 119] on span at bounding box center [955, 116] width 25 height 25
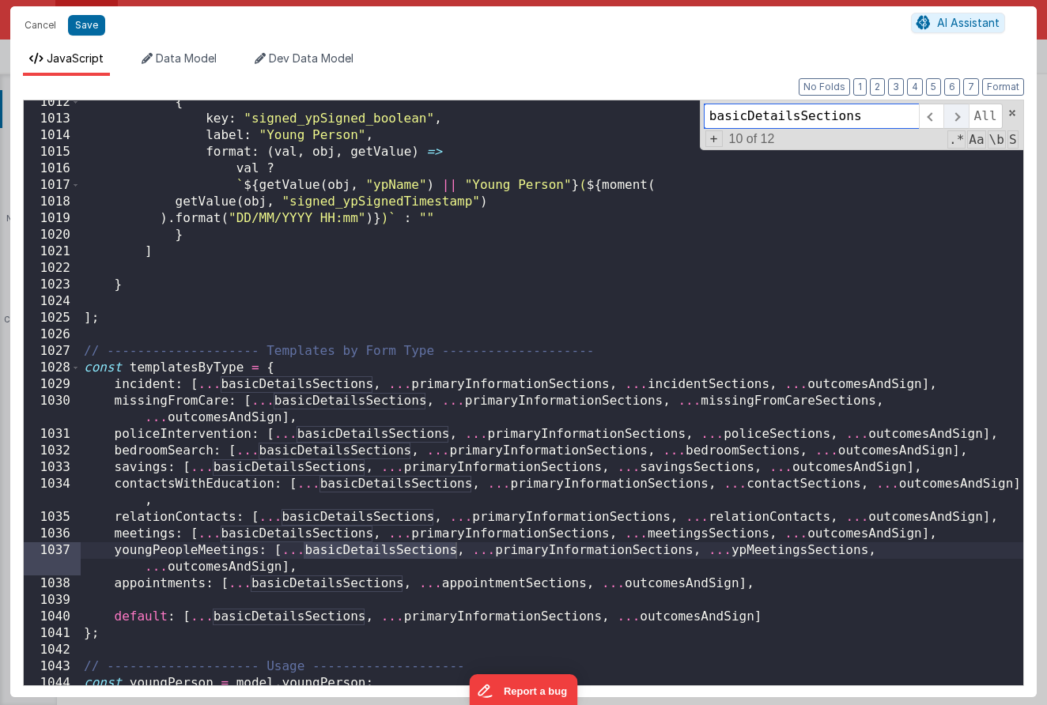
click at [953, 119] on span at bounding box center [955, 116] width 25 height 25
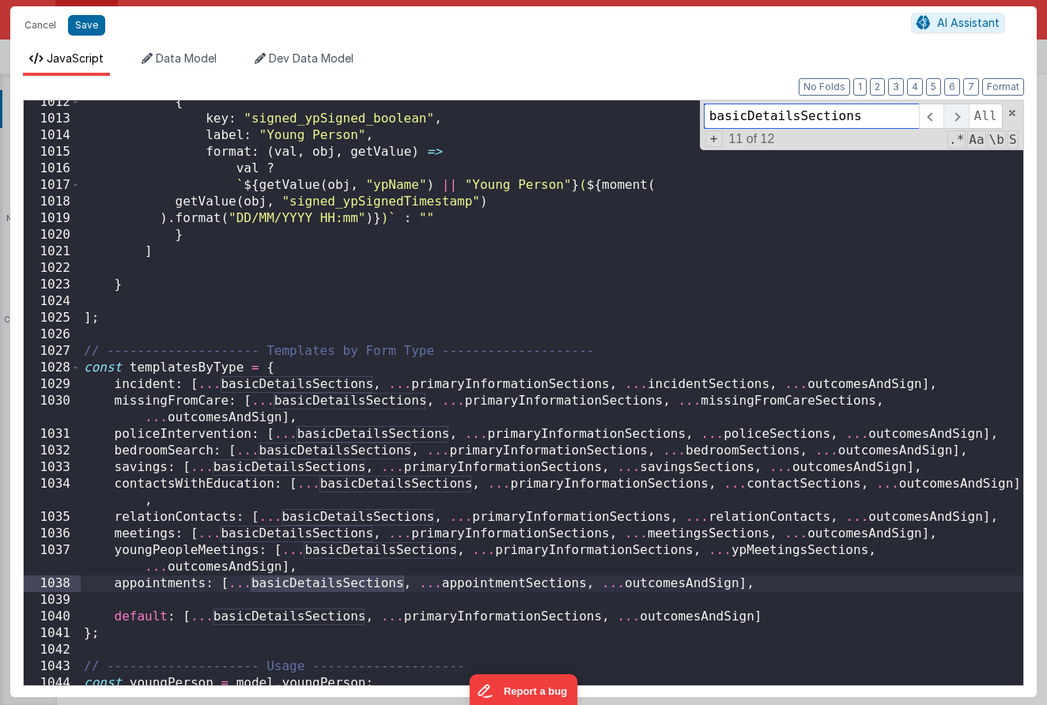
click at [953, 119] on span at bounding box center [955, 116] width 25 height 25
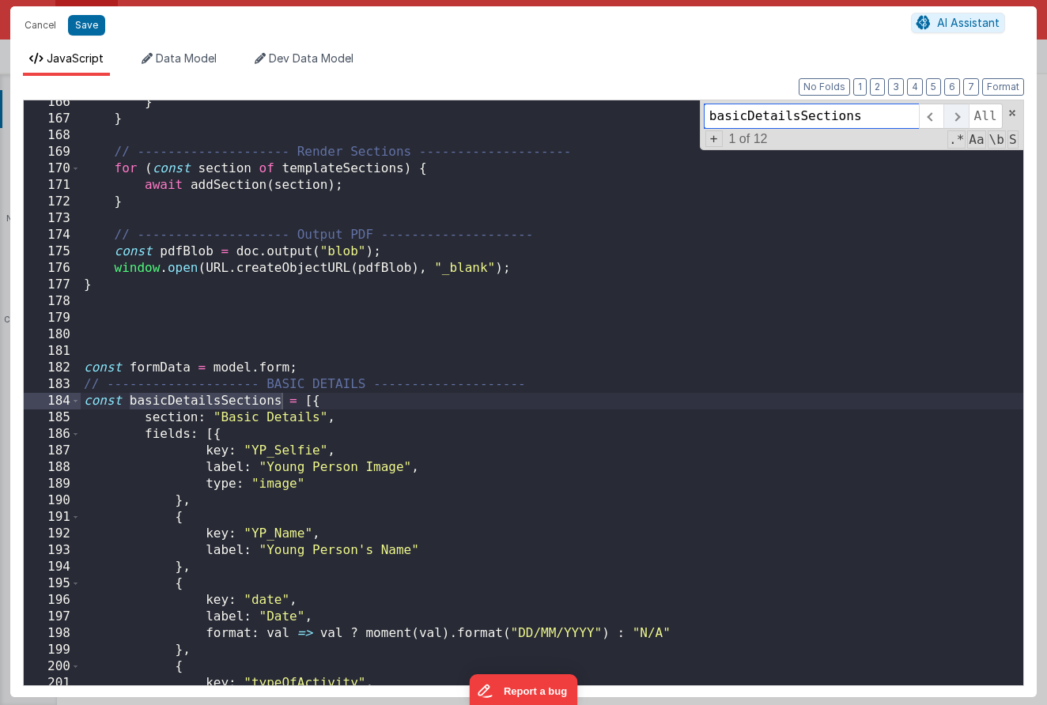
click at [953, 119] on span at bounding box center [955, 116] width 25 height 25
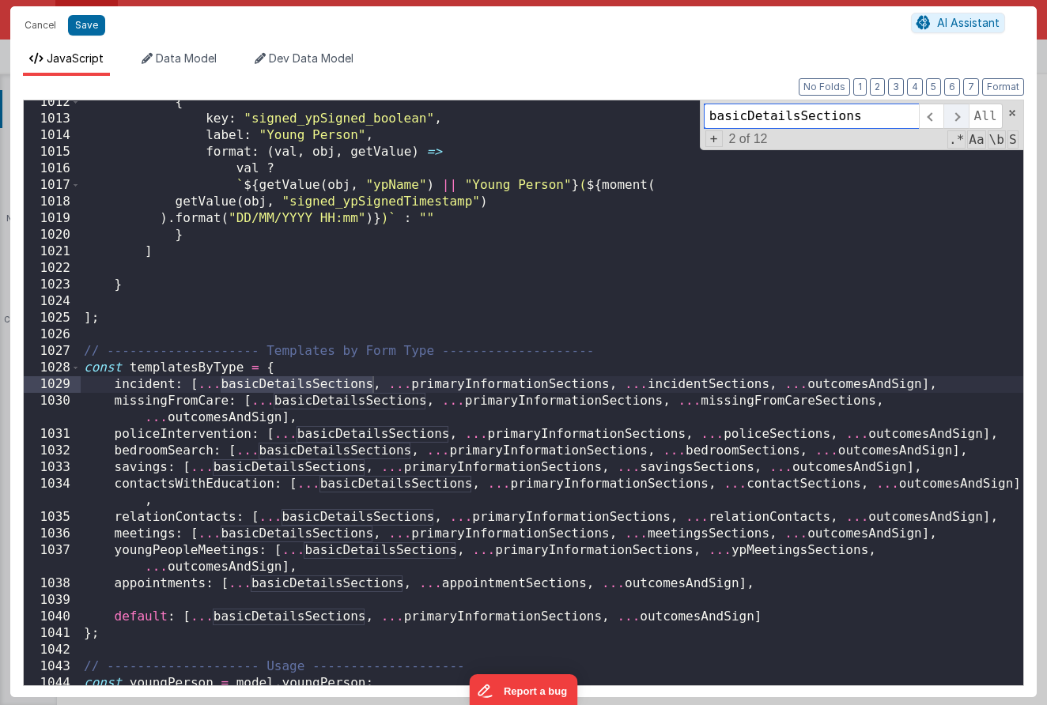
click at [953, 119] on span at bounding box center [955, 116] width 25 height 25
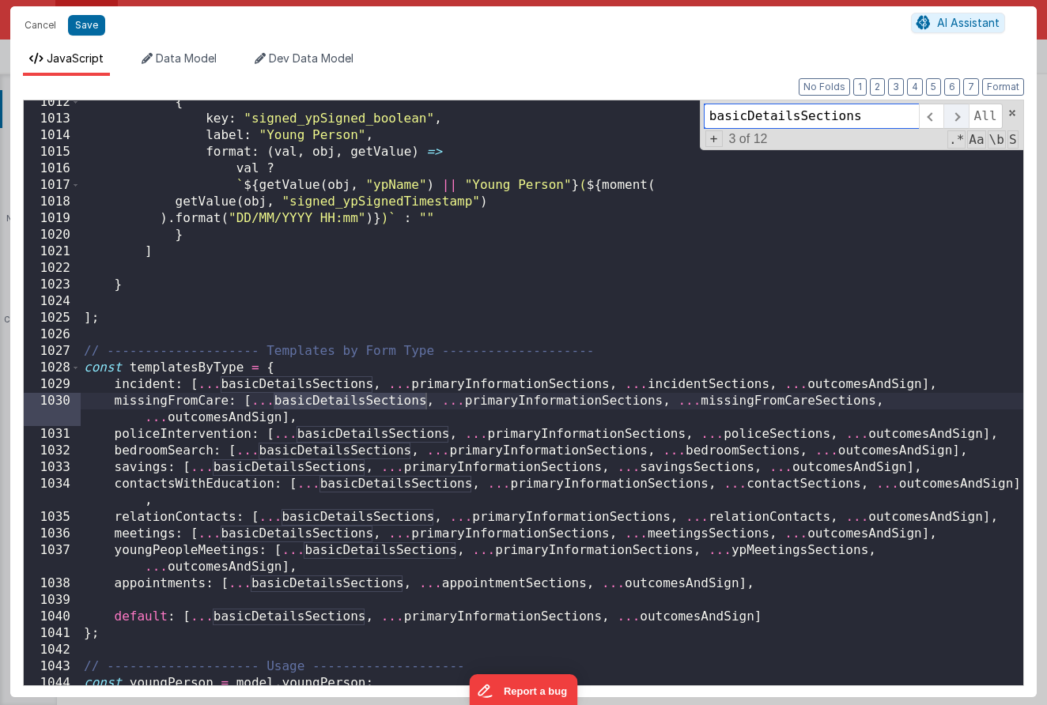
click at [953, 119] on span at bounding box center [955, 116] width 25 height 25
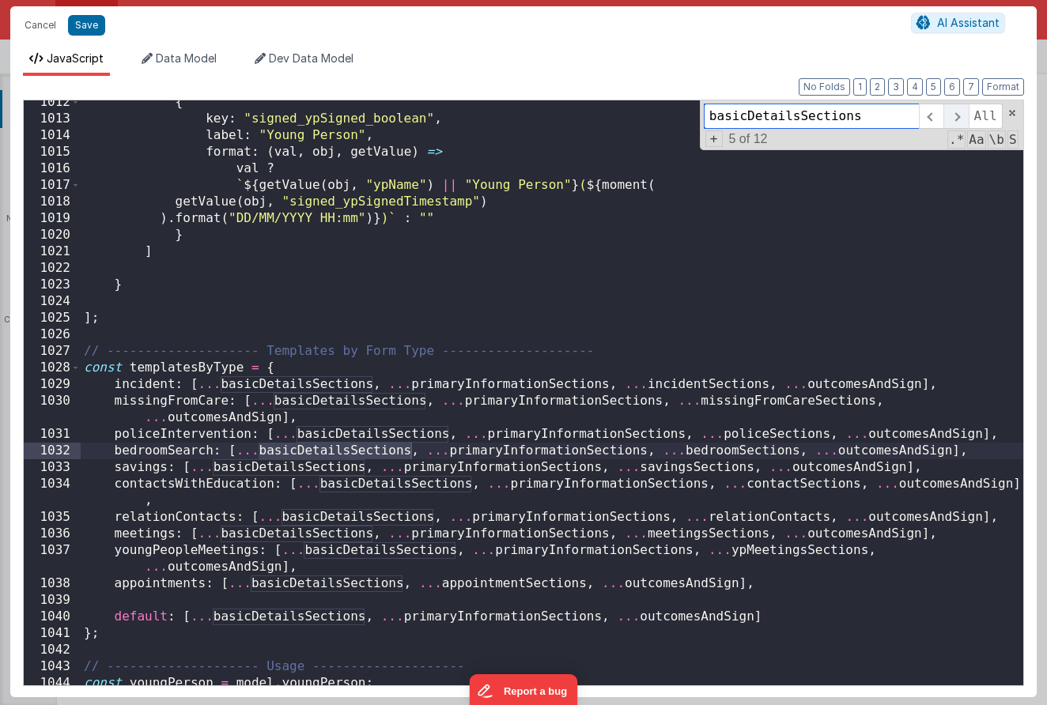
click at [953, 119] on span at bounding box center [955, 116] width 25 height 25
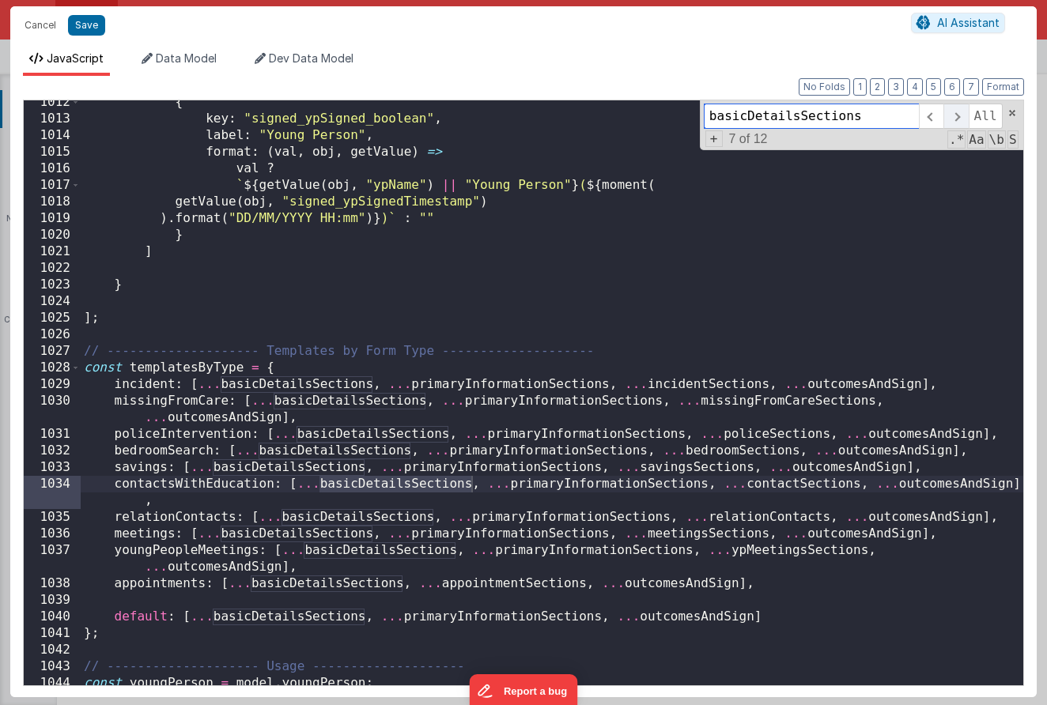
click at [953, 119] on span at bounding box center [955, 116] width 25 height 25
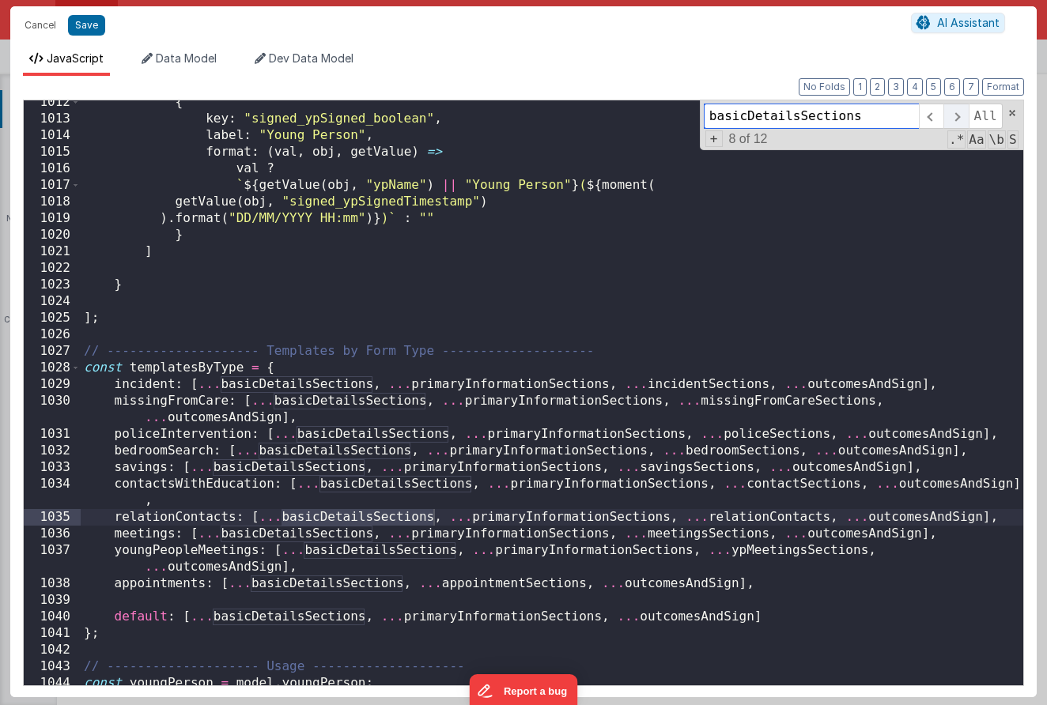
click at [953, 119] on span at bounding box center [955, 116] width 25 height 25
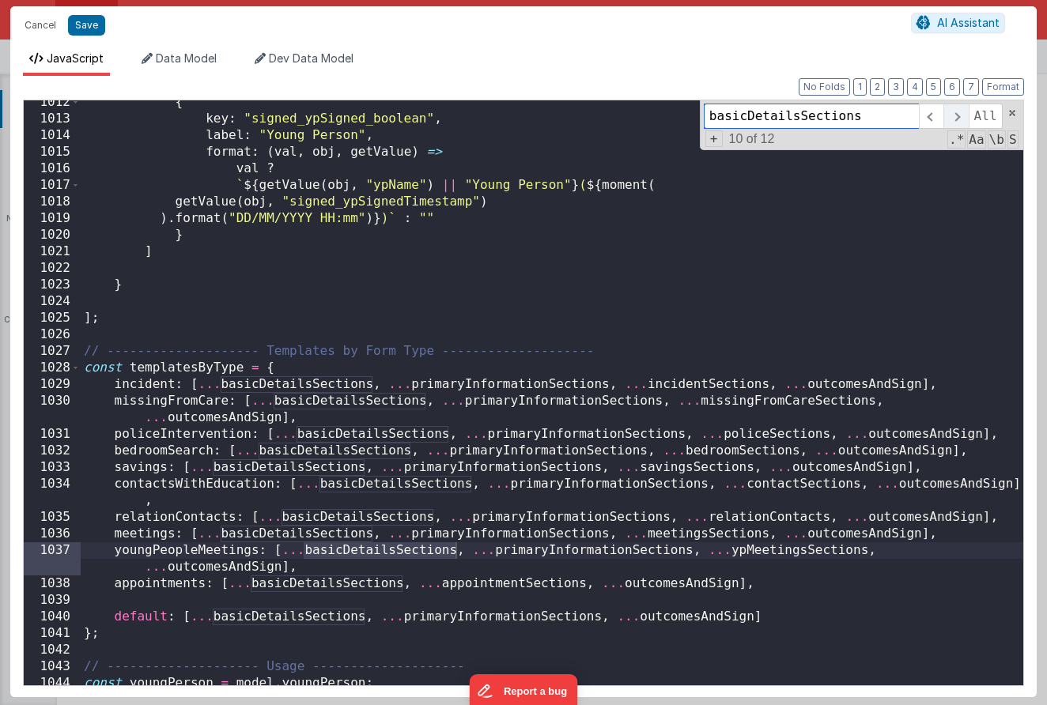
click at [953, 119] on span at bounding box center [955, 116] width 25 height 25
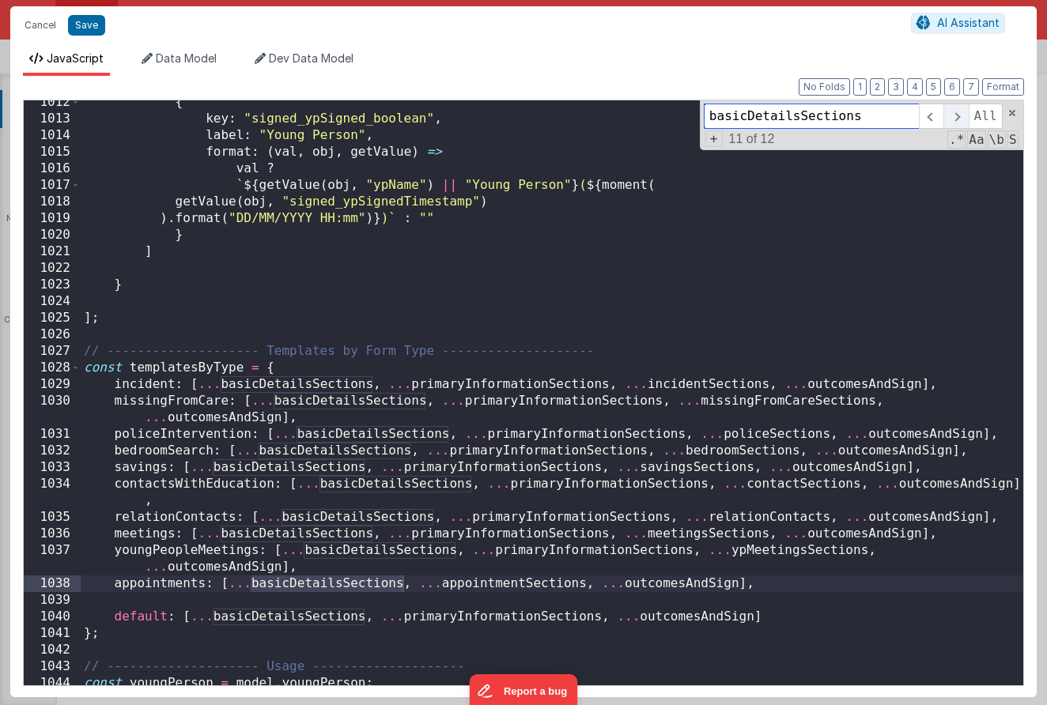
click at [953, 119] on span at bounding box center [955, 116] width 25 height 25
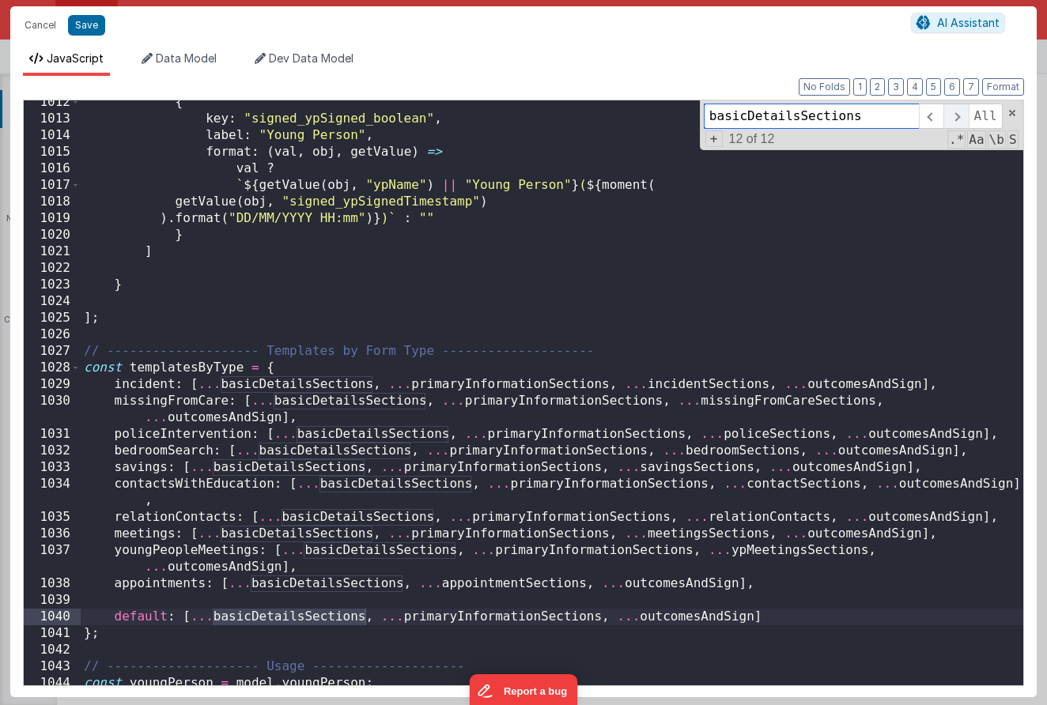
click at [953, 119] on span at bounding box center [955, 116] width 25 height 25
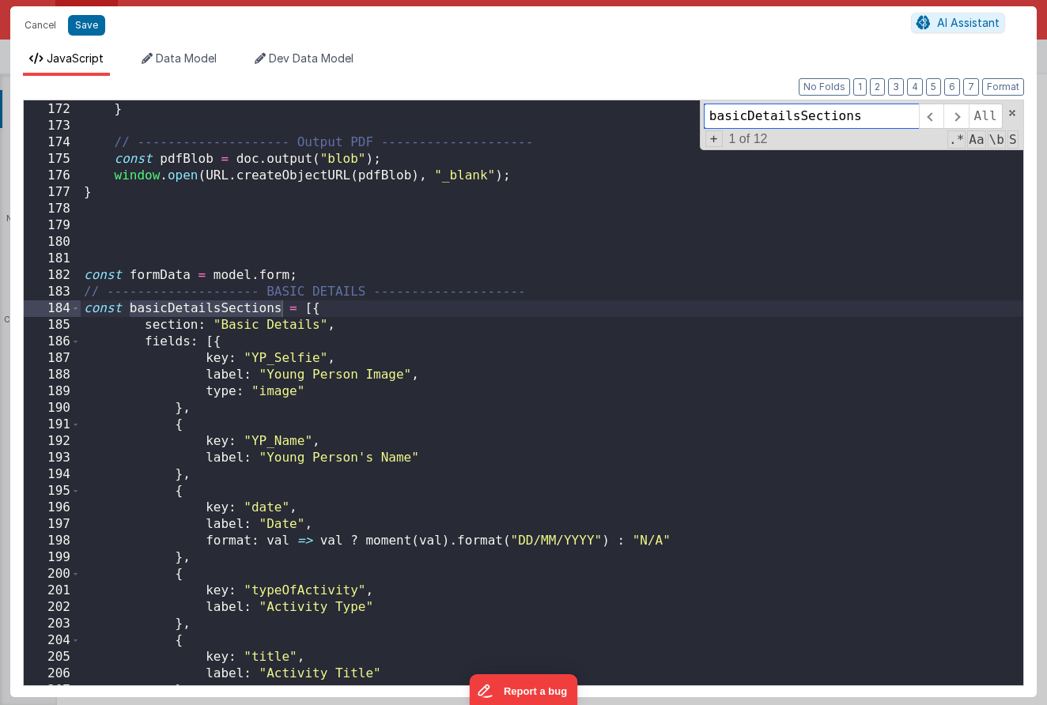
scroll to position [2853, 0]
click at [233, 360] on div "await addSection ( section ) ; } // -------------------- Output PDF -----------…" at bounding box center [552, 395] width 942 height 618
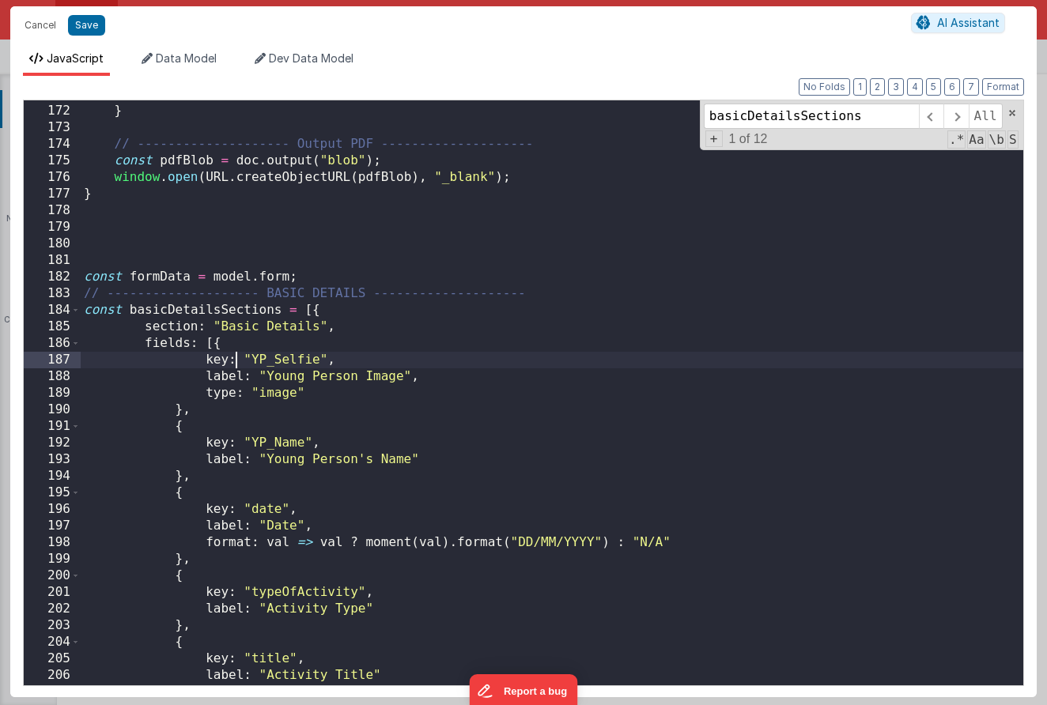
click at [157, 280] on div "await addSection ( section ) ; } // -------------------- Output PDF -----------…" at bounding box center [552, 395] width 942 height 618
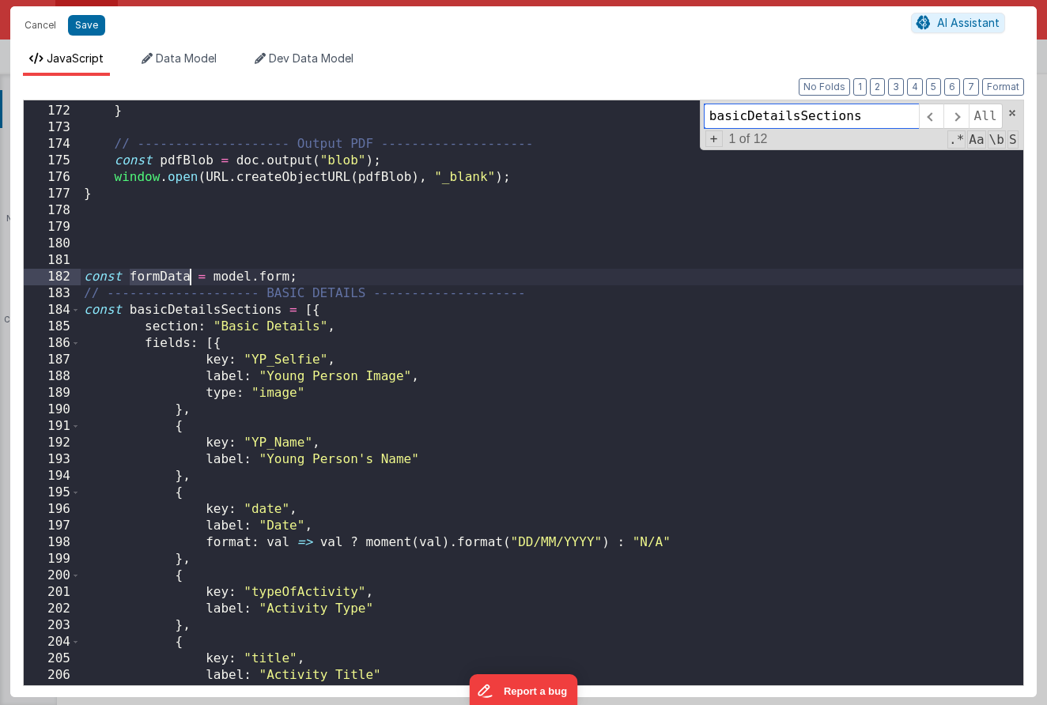
type input "formData"
click at [949, 123] on span at bounding box center [955, 116] width 25 height 25
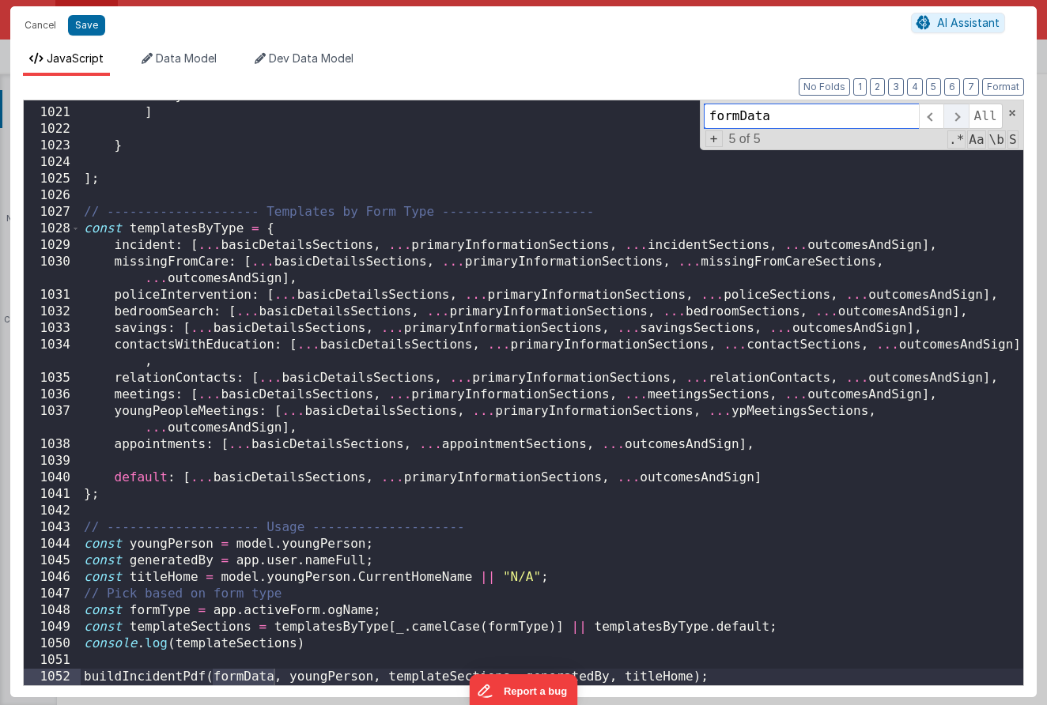
scroll to position [16947, 0]
click at [949, 123] on span at bounding box center [955, 116] width 25 height 25
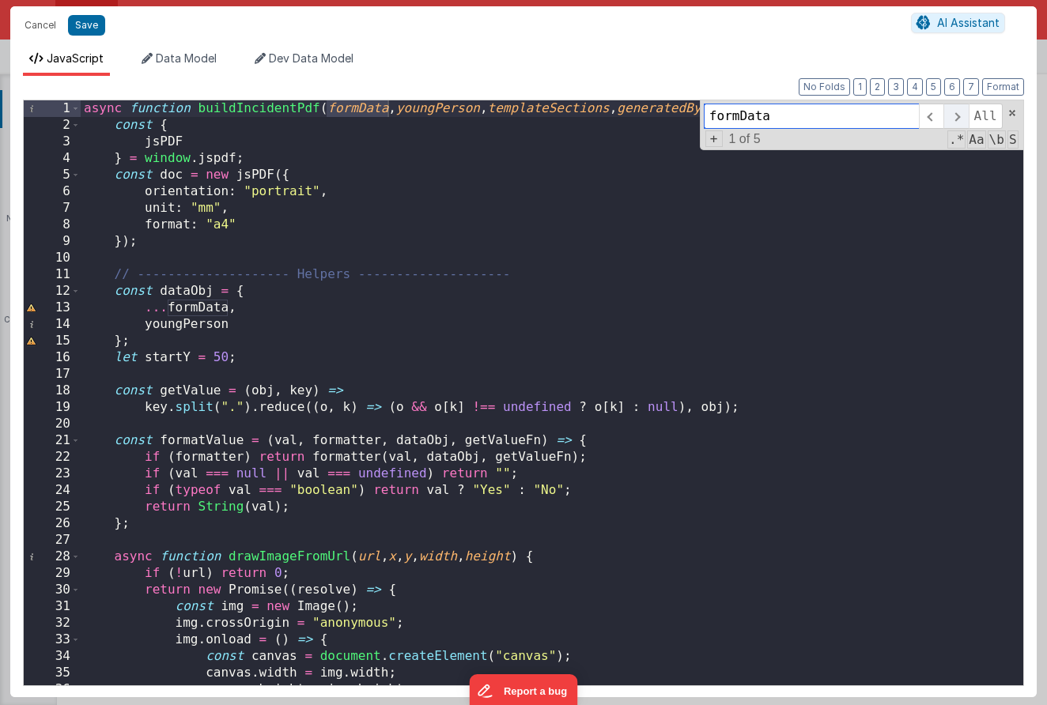
scroll to position [0, 0]
click at [949, 123] on span at bounding box center [955, 116] width 25 height 25
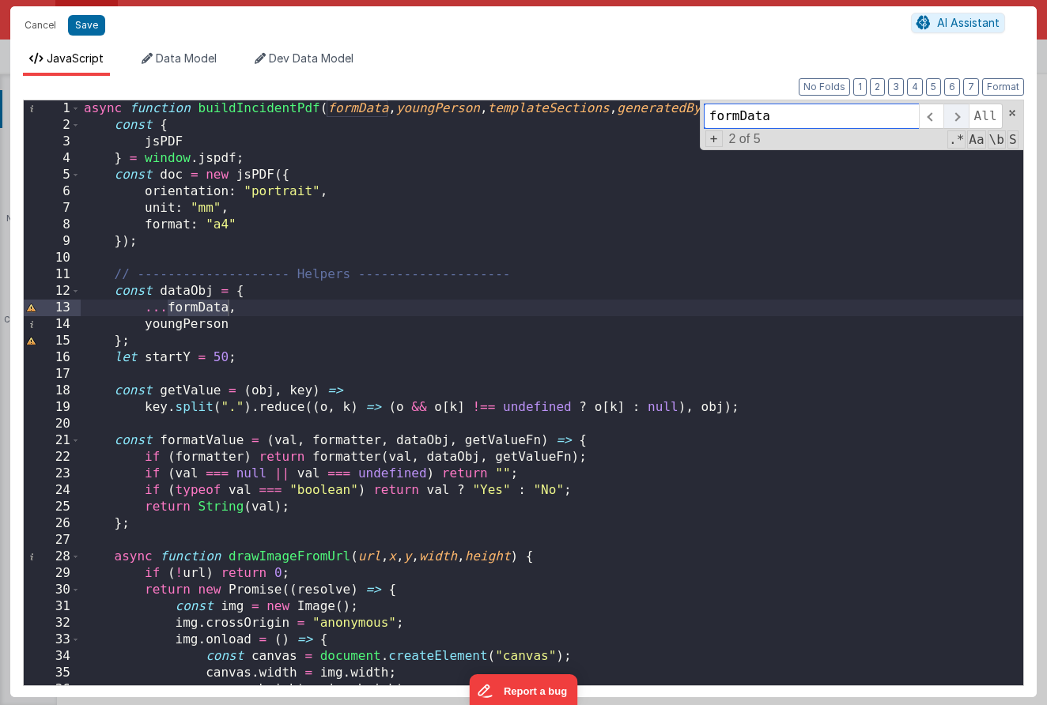
click at [949, 123] on span at bounding box center [955, 116] width 25 height 25
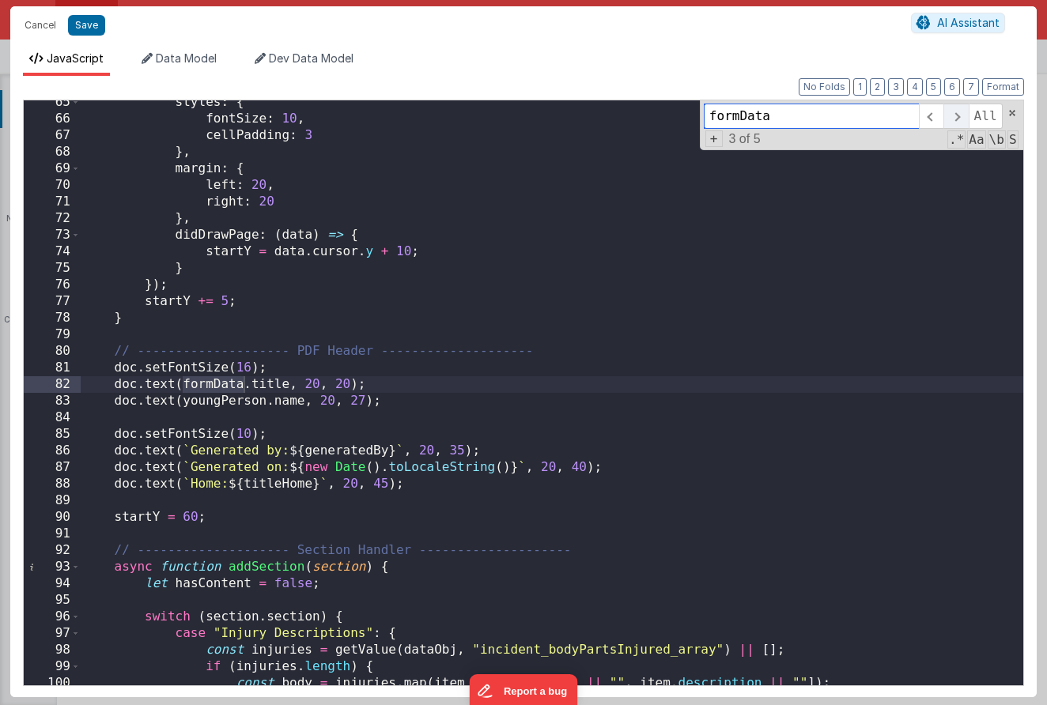
scroll to position [1069, 0]
click at [924, 119] on span at bounding box center [931, 116] width 25 height 25
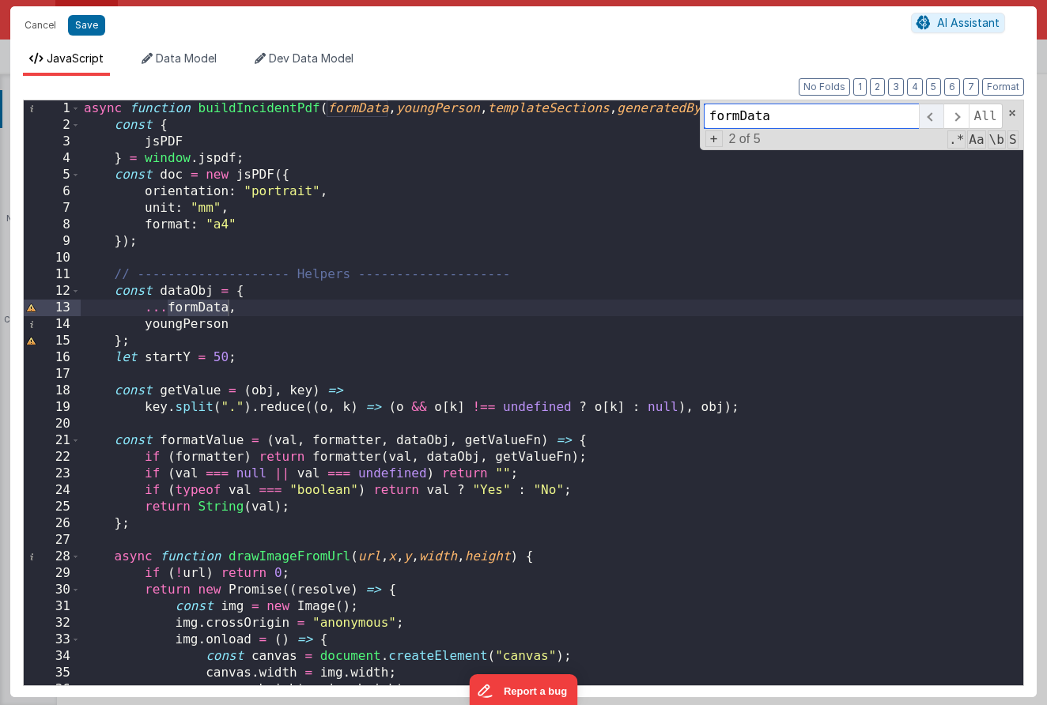
scroll to position [0, 0]
click at [26, 30] on button "Cancel" at bounding box center [40, 25] width 47 height 22
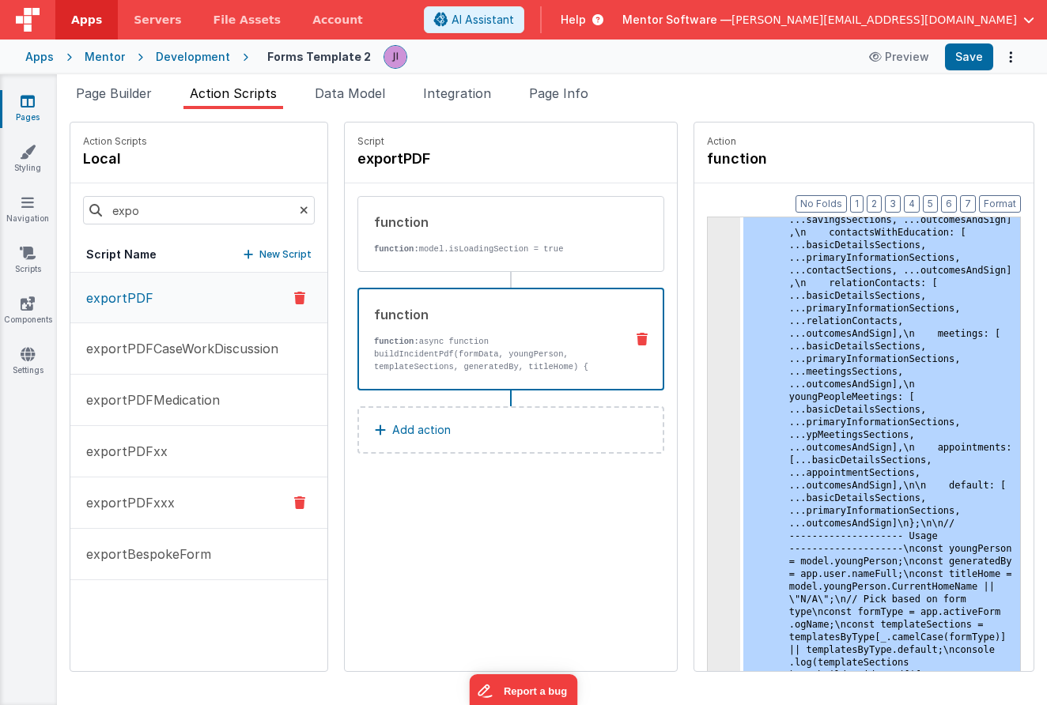
click at [149, 526] on button "exportPDFxxx" at bounding box center [198, 503] width 257 height 51
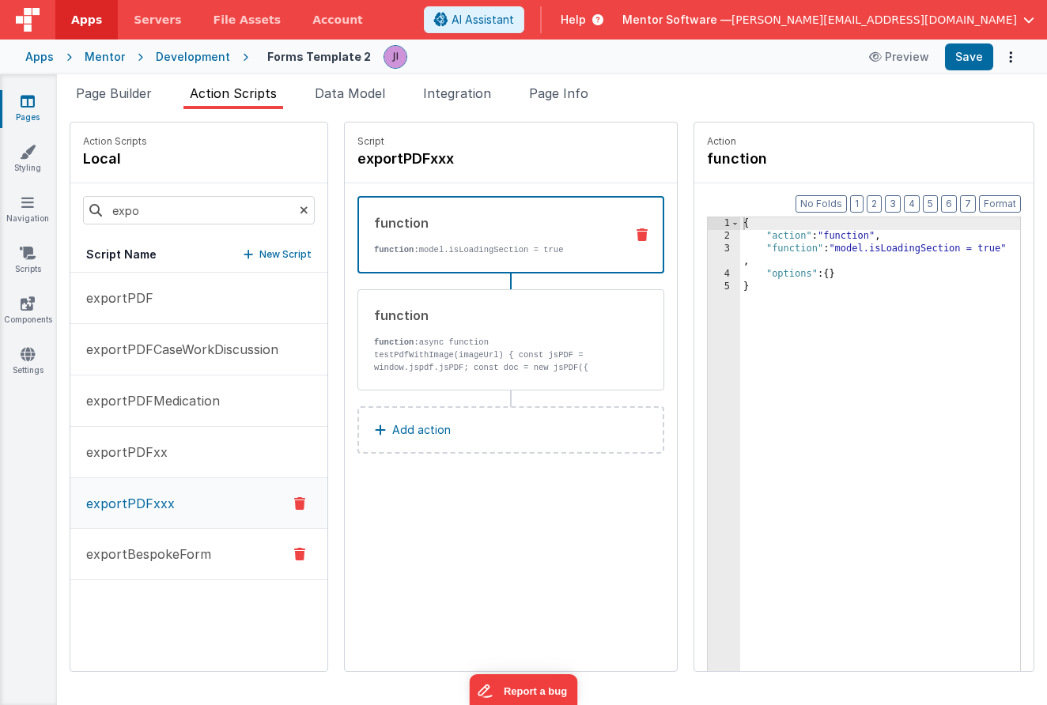
click at [149, 542] on button "exportBespokeForm" at bounding box center [198, 554] width 257 height 51
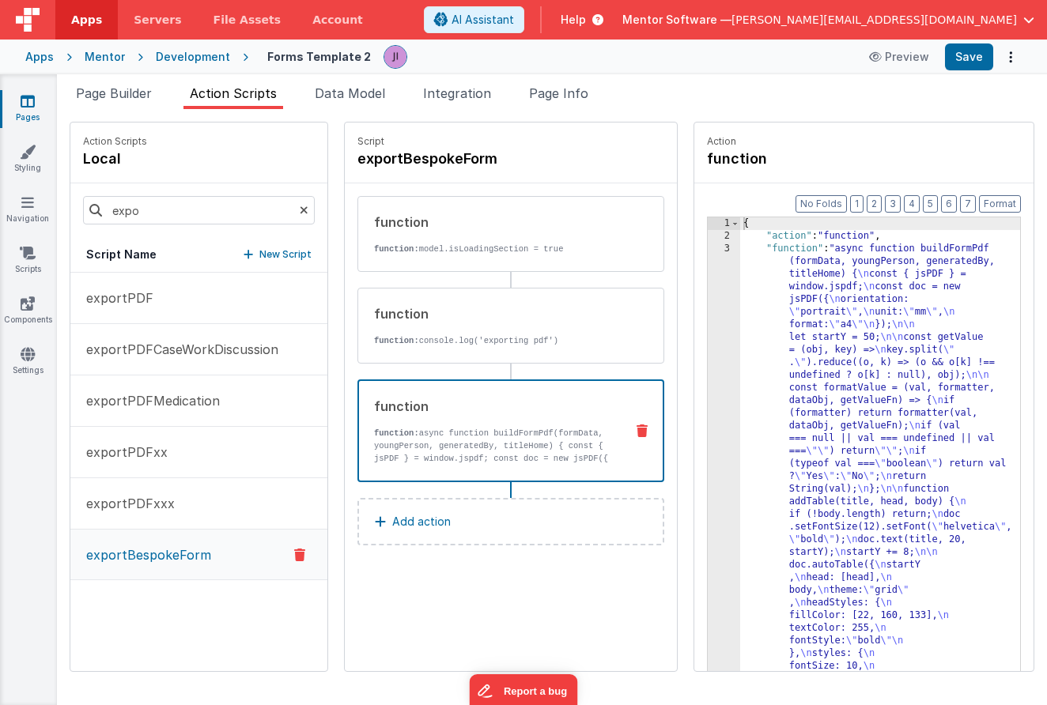
click at [493, 412] on div "function" at bounding box center [493, 406] width 238 height 19
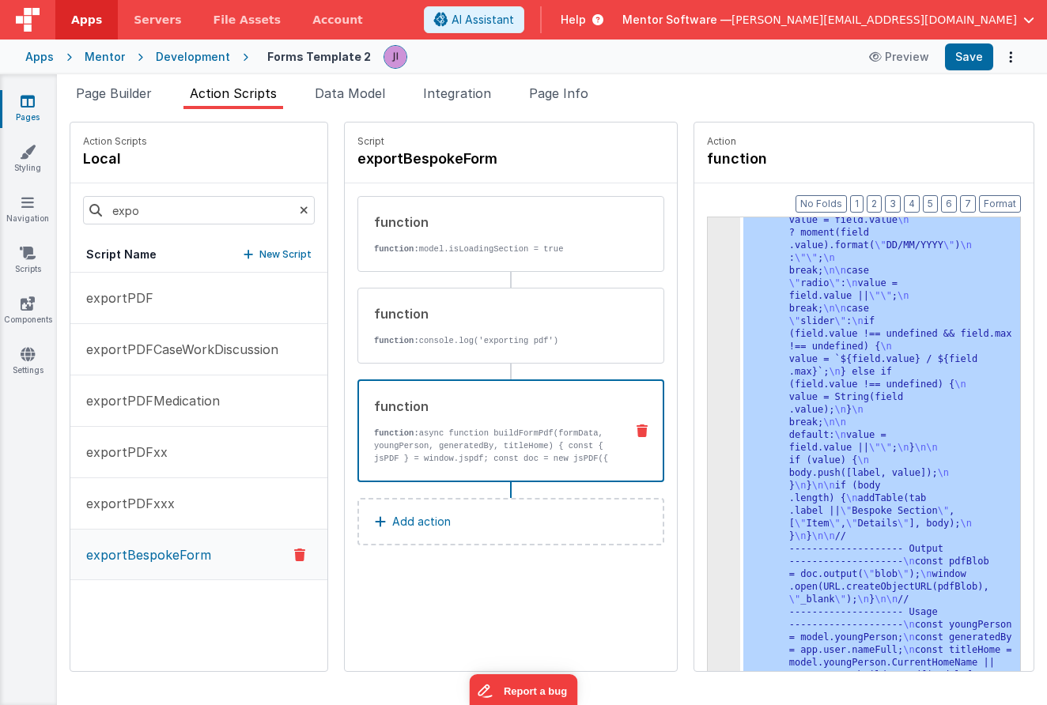
scroll to position [889, 0]
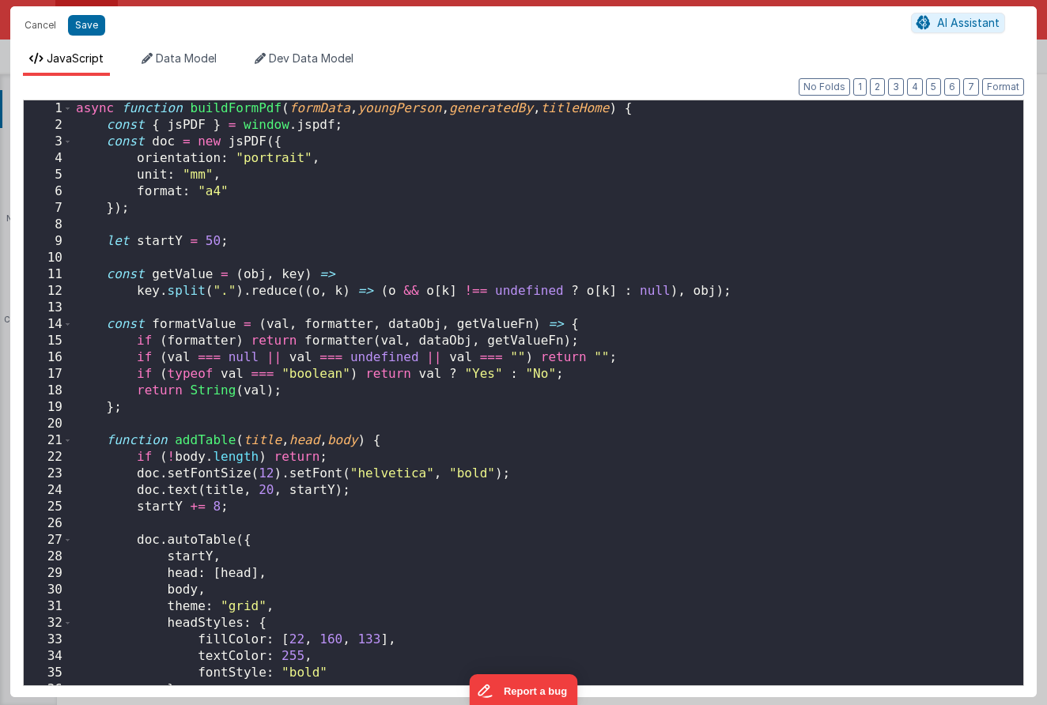
click at [727, 362] on div "async function buildFormPdf ( formData , youngPerson , generatedBy , titleHome …" at bounding box center [548, 409] width 950 height 618
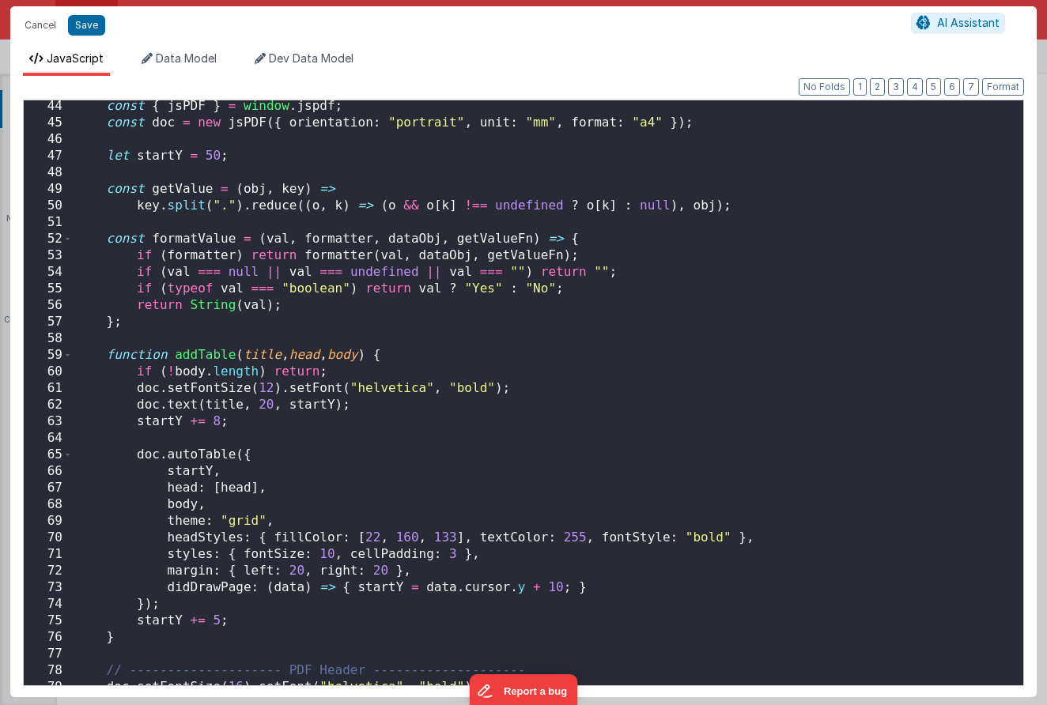
scroll to position [0, 0]
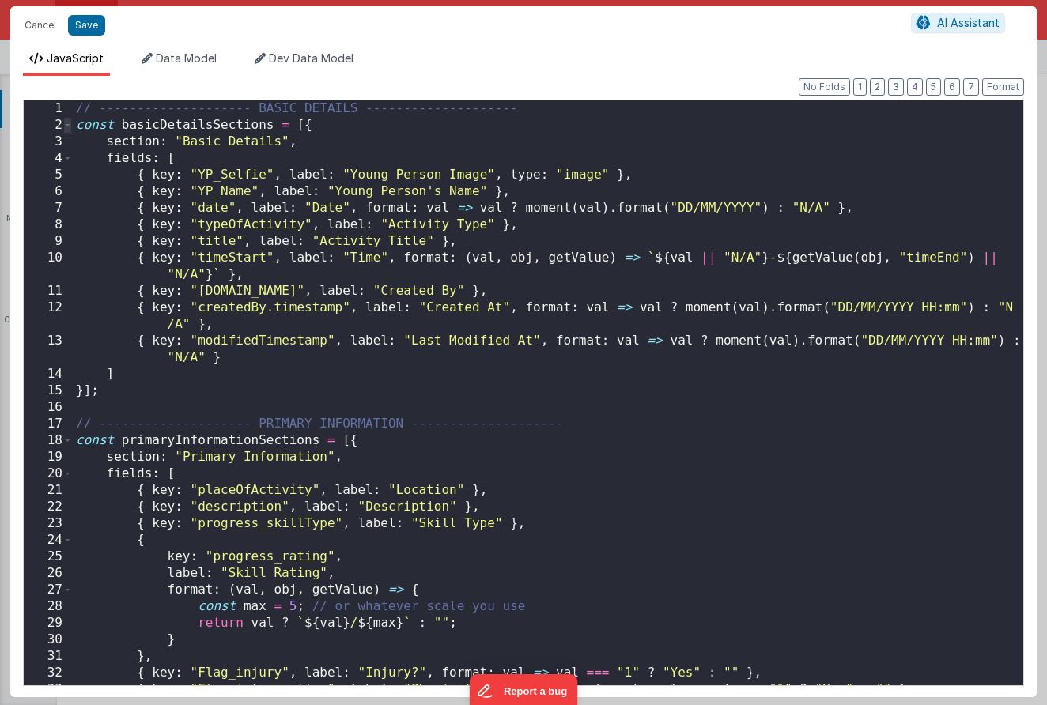
click at [63, 128] on span at bounding box center [67, 125] width 9 height 17
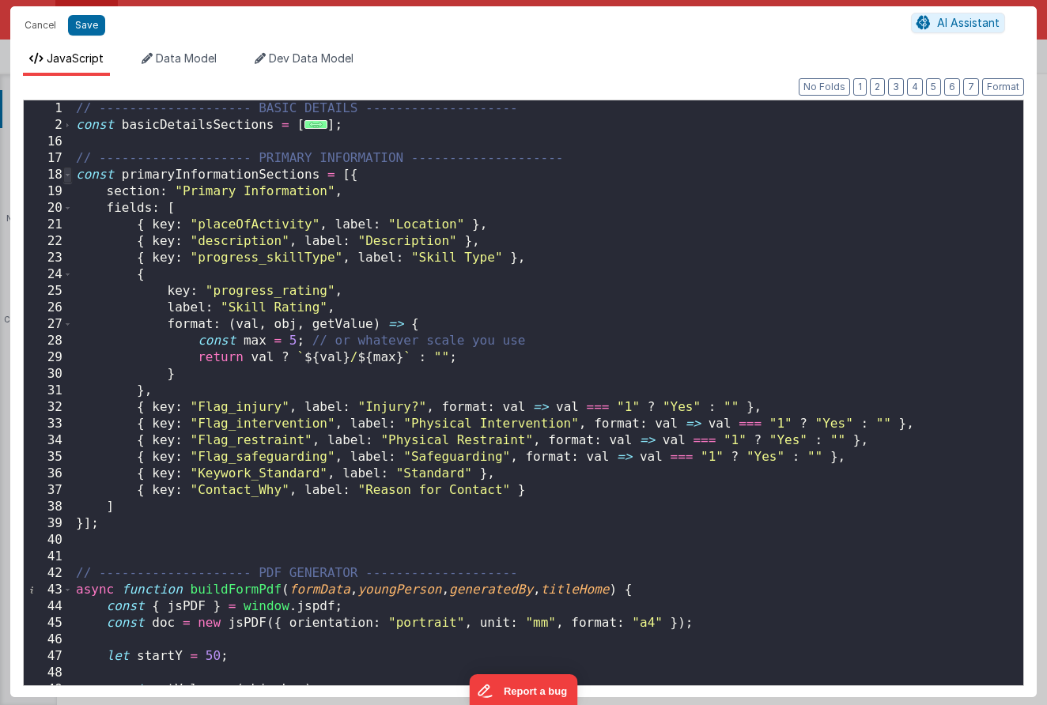
click at [69, 174] on span at bounding box center [67, 175] width 9 height 17
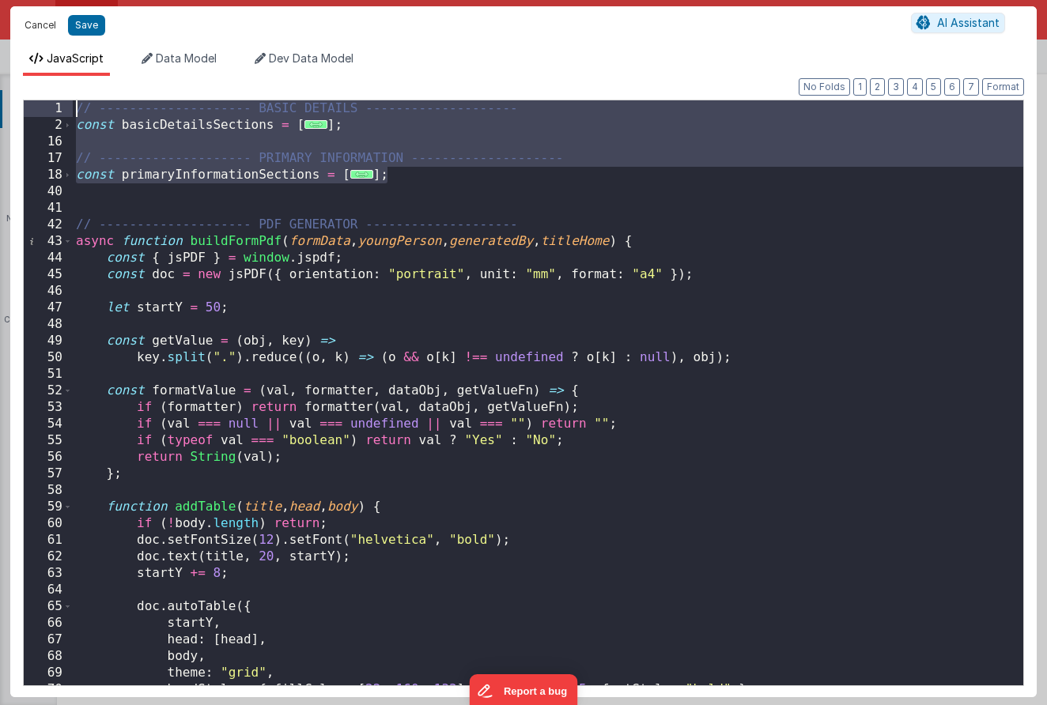
drag, startPoint x: 408, startPoint y: 183, endPoint x: 50, endPoint y: 17, distance: 394.4
click at [50, 17] on div "Cancel Save AI Assistant JavaScript Data Model Dev Data Model Format 7 6 5 4 3 …" at bounding box center [523, 351] width 1026 height 691
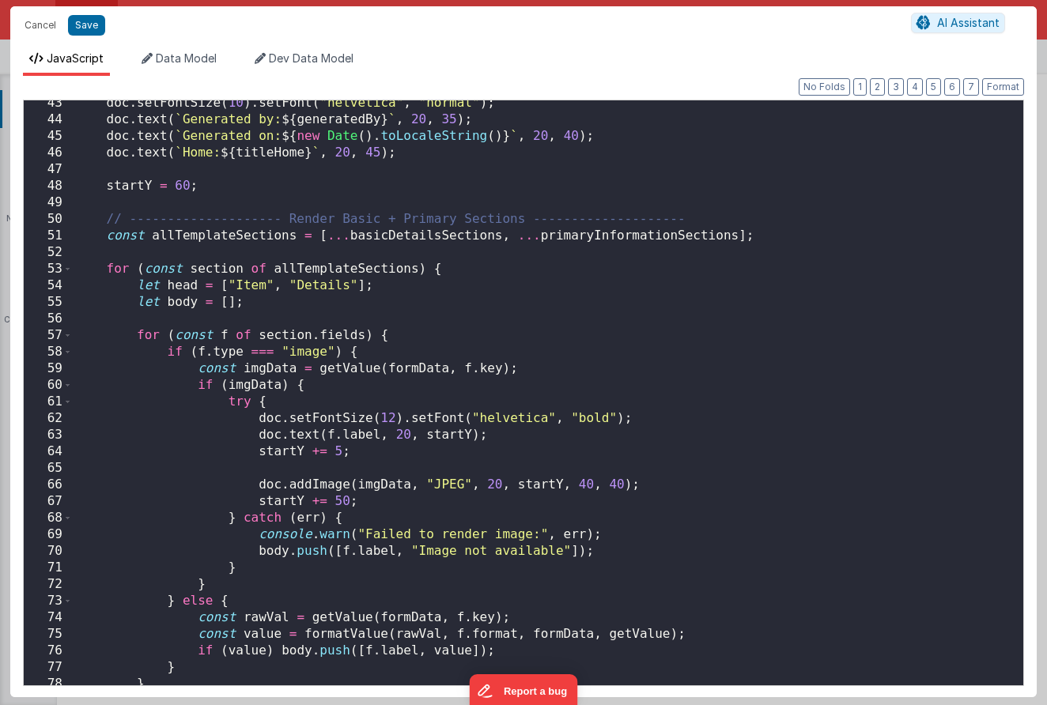
scroll to position [726, 0]
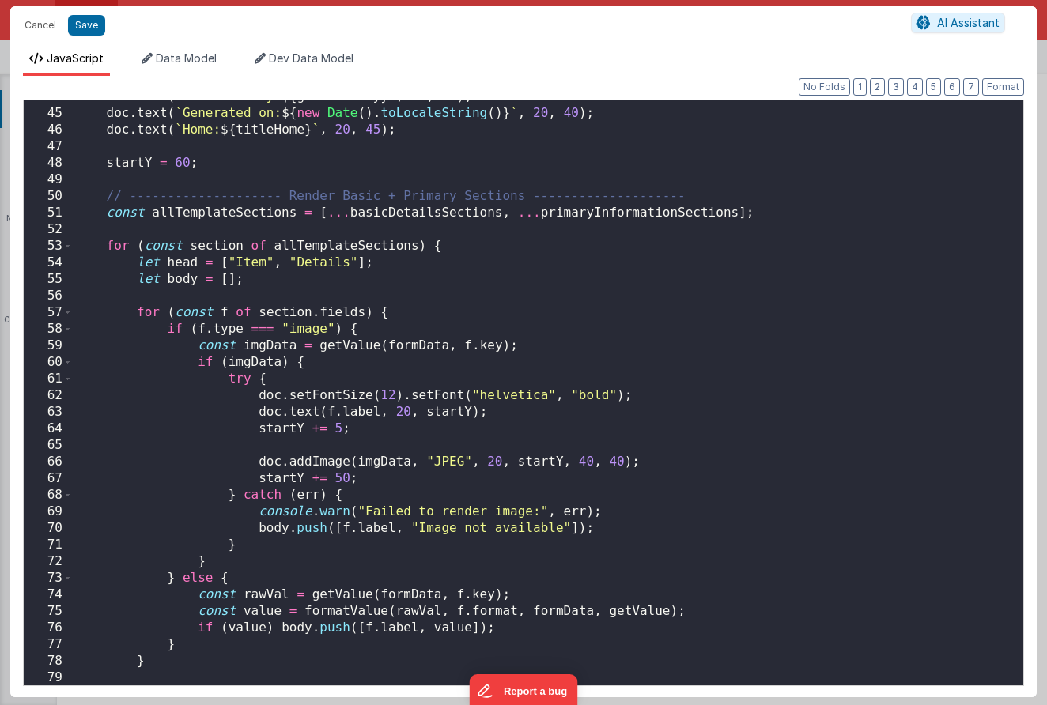
click at [255, 165] on div "doc . text ( ` Generated by: ${ generatedBy } ` , 20 , 35 ) ; doc . text ( ` Ge…" at bounding box center [548, 398] width 950 height 618
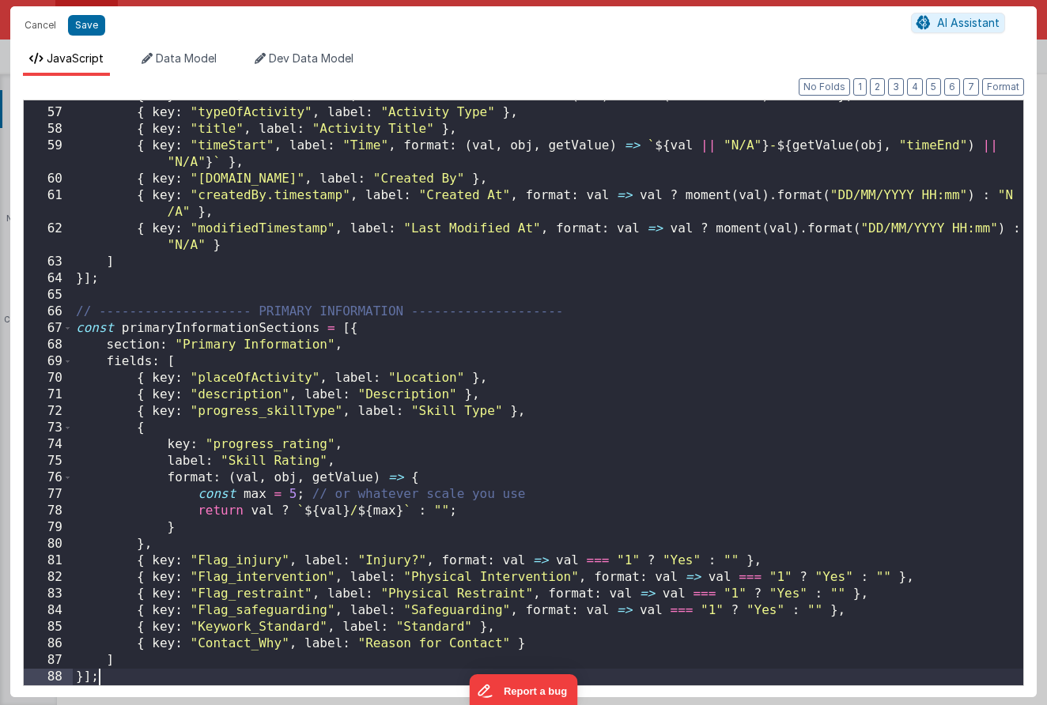
scroll to position [926, 0]
click at [999, 84] on button "Format" at bounding box center [1003, 86] width 42 height 17
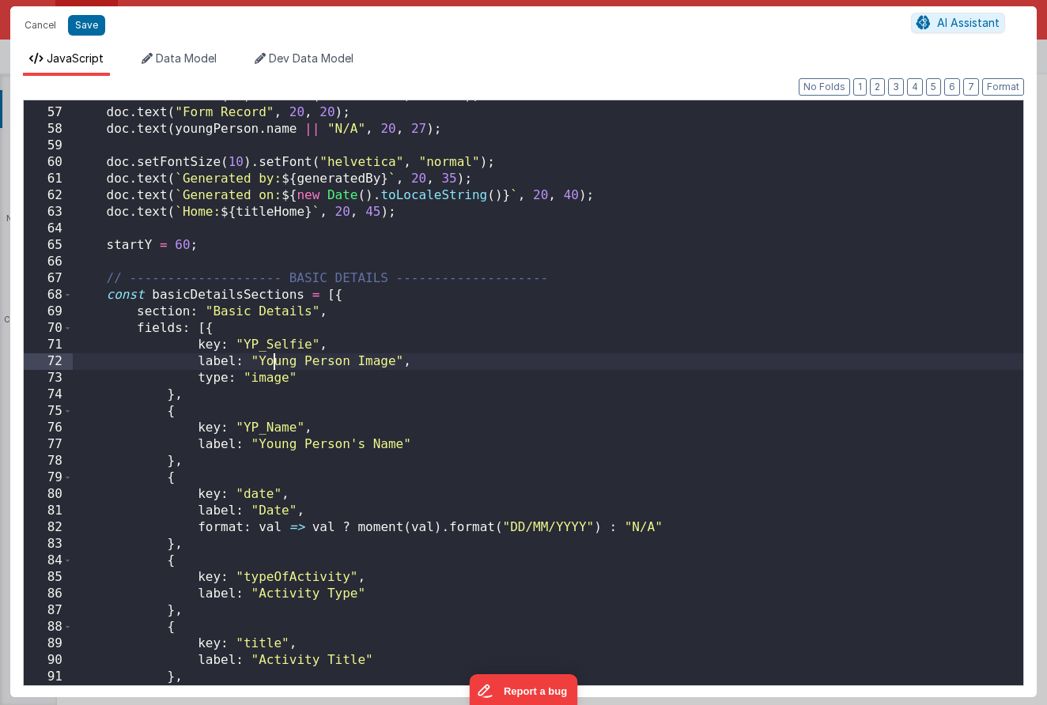
click at [275, 364] on div "doc . setFontSize ( 16 ) . setFont ( "helvetica" , "bold" ) ; doc . text ( "For…" at bounding box center [548, 397] width 950 height 618
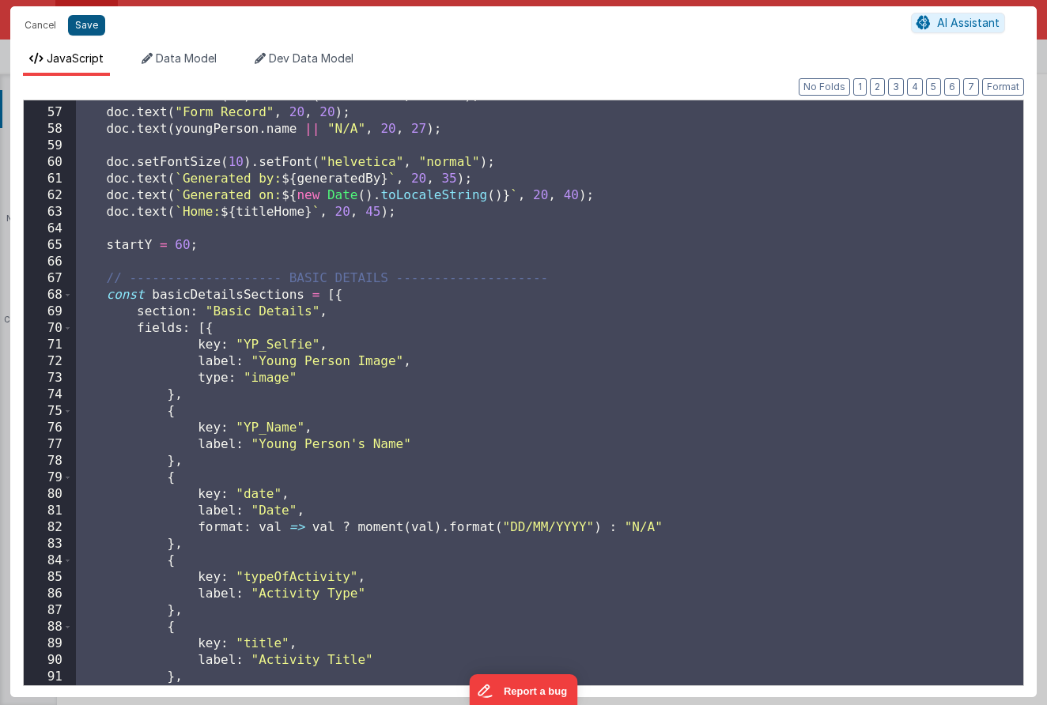
click at [92, 28] on button "Save" at bounding box center [86, 25] width 37 height 21
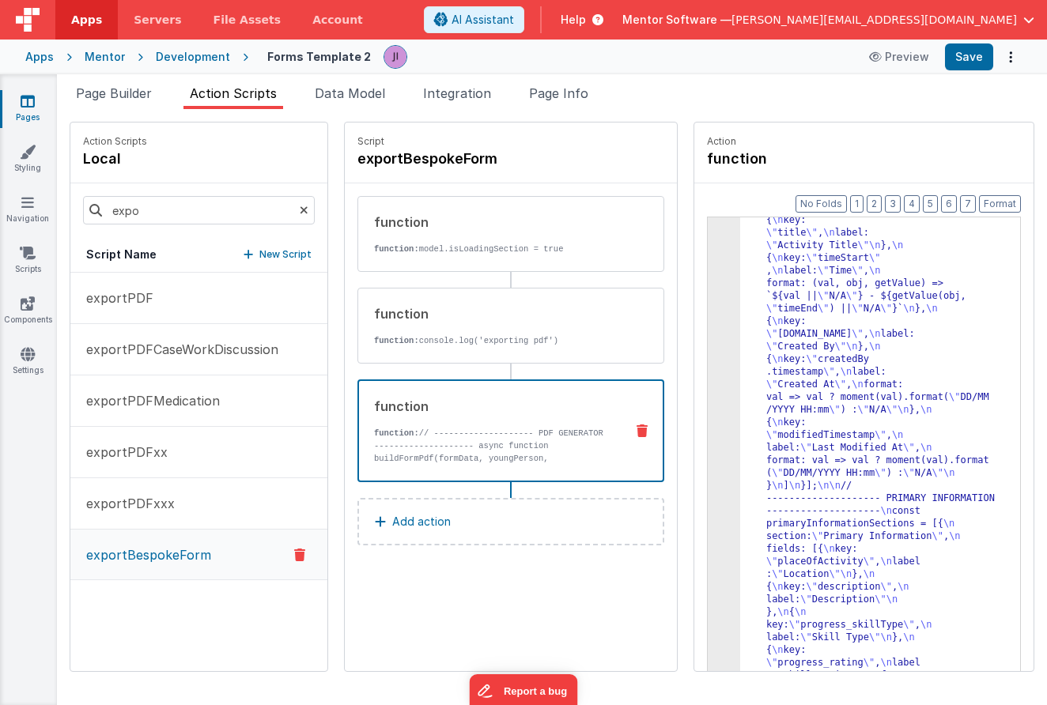
click at [989, 40] on div "Apps Mentor Development Forms Template 2 Preview Save" at bounding box center [523, 57] width 1047 height 35
click at [987, 48] on button "Save" at bounding box center [969, 56] width 48 height 27
click at [970, 59] on button "Save" at bounding box center [969, 56] width 48 height 27
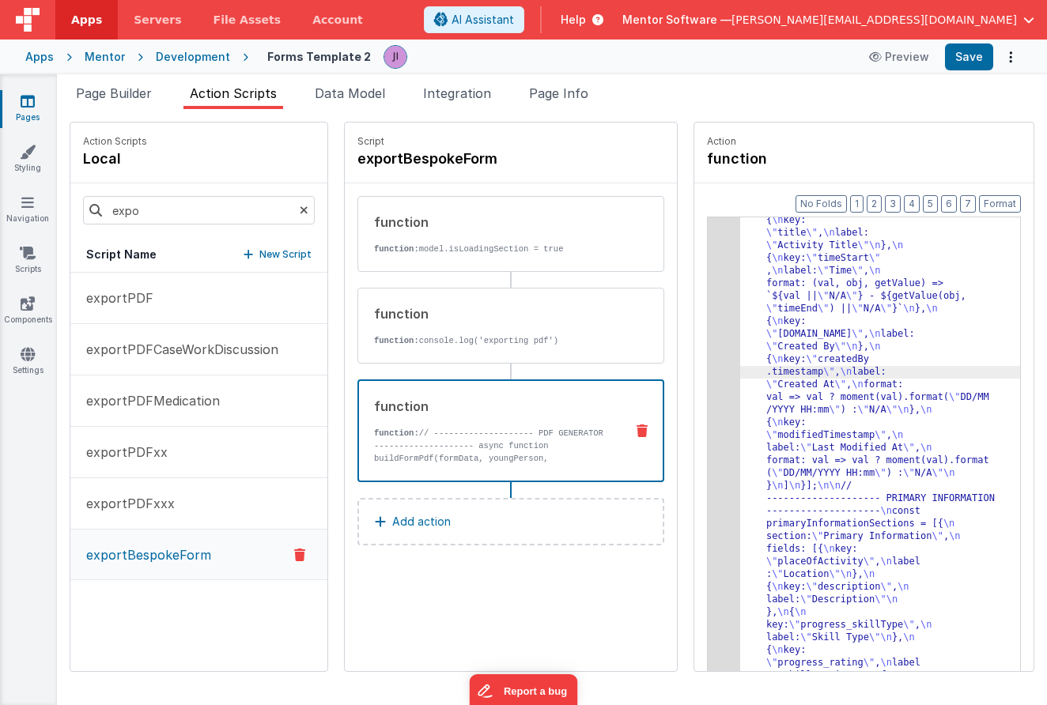
click at [726, 347] on div "3" at bounding box center [724, 701] width 32 height 2694
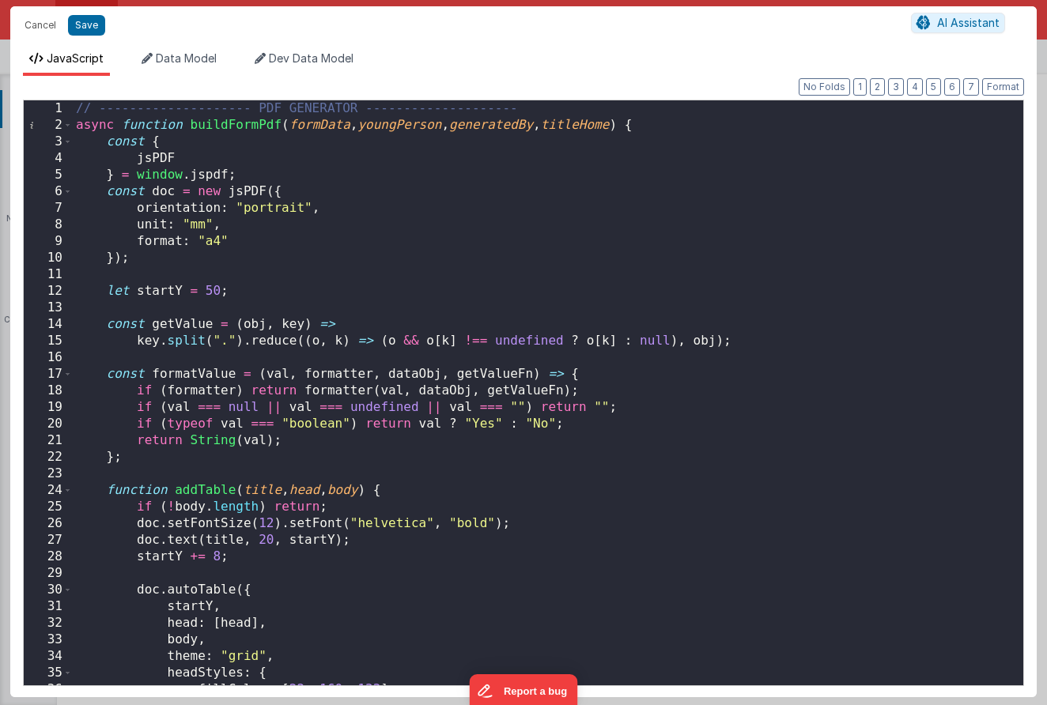
scroll to position [0, 0]
click at [204, 325] on div "// -------------------- PDF GENERATOR -------------------- async function build…" at bounding box center [548, 409] width 950 height 618
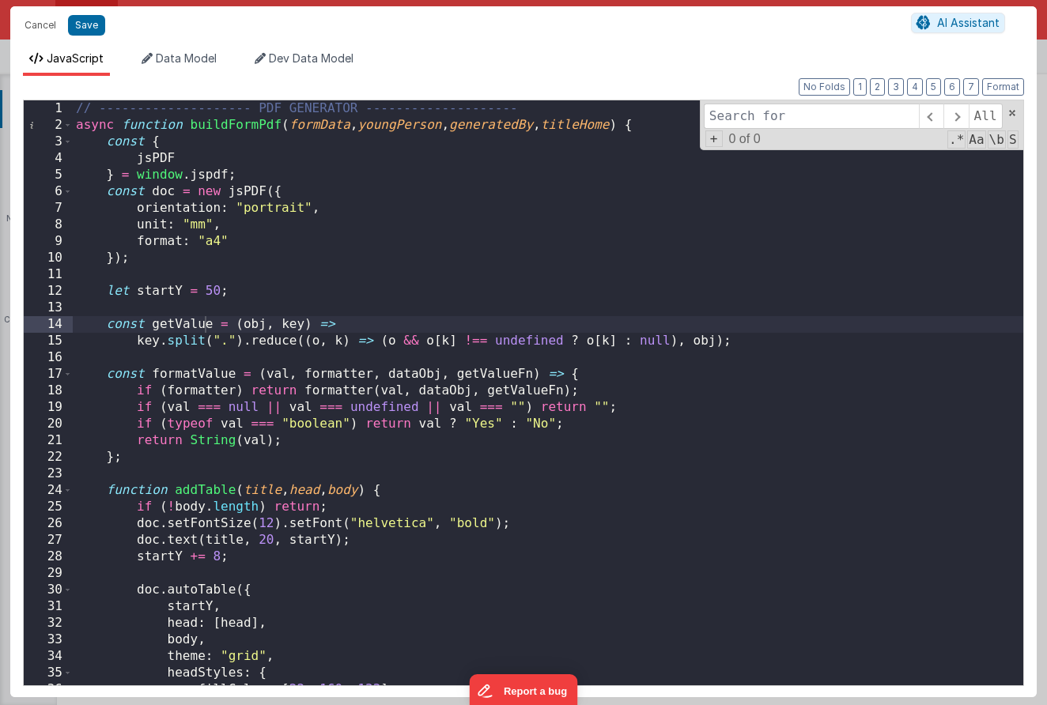
click at [433, 252] on div "// -------------------- PDF GENERATOR -------------------- async function build…" at bounding box center [548, 409] width 950 height 618
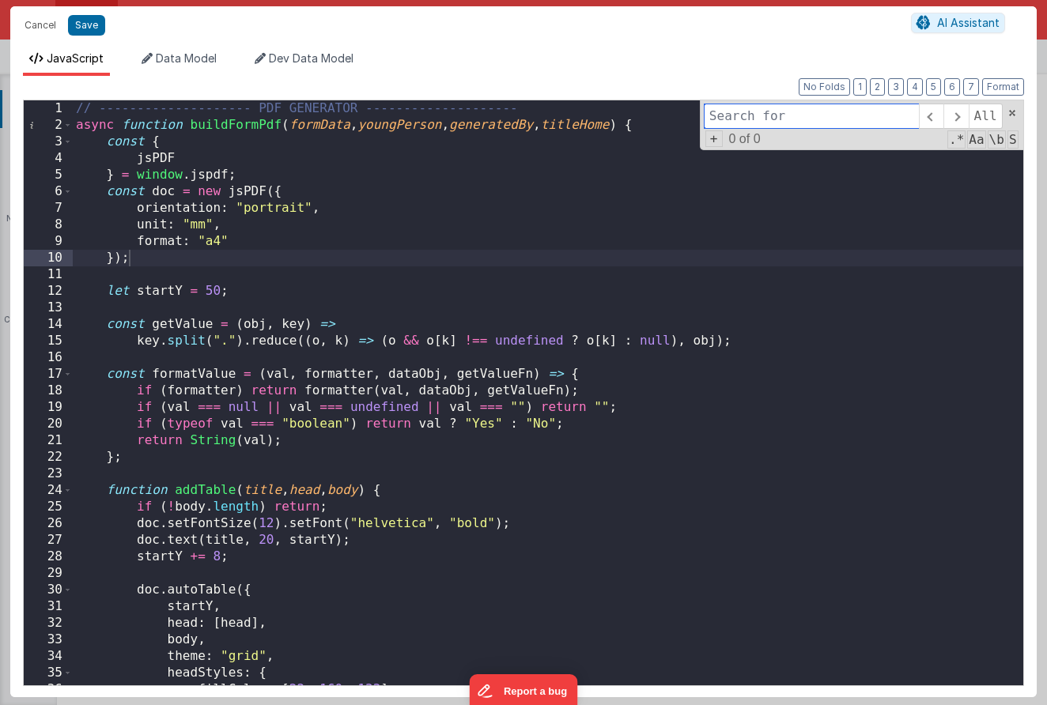
paste input "Form Record"
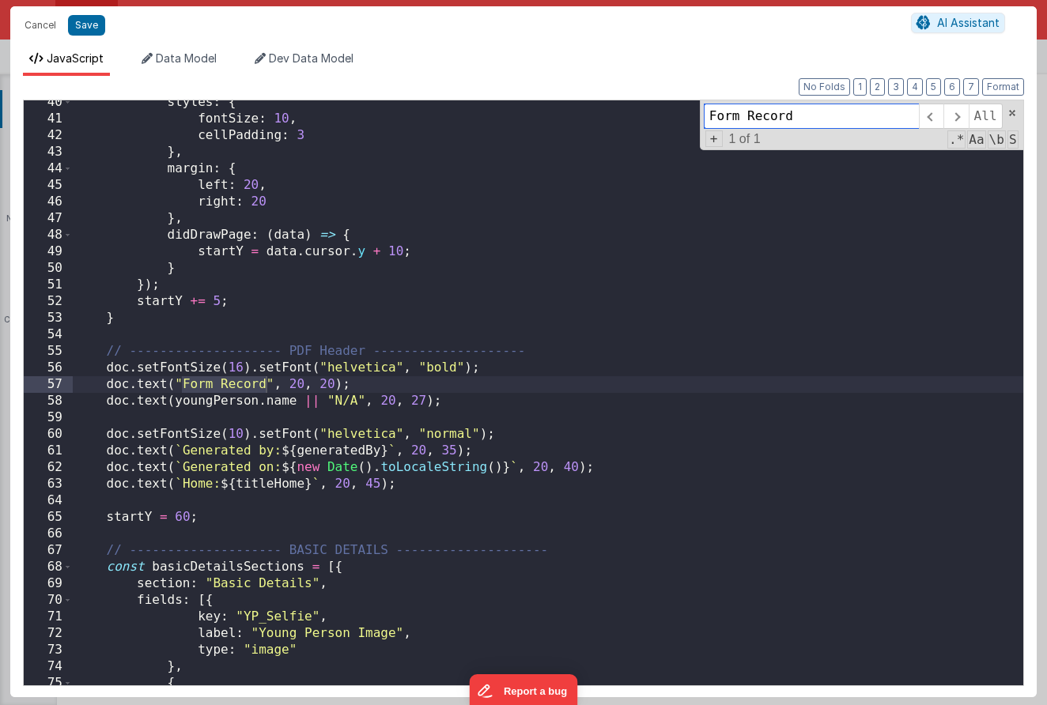
scroll to position [654, 0]
type input "Form Record"
click at [232, 398] on div "styles : { fontSize : 10 , cellPadding : 3 } , margin : { left : 20 , right : 2…" at bounding box center [548, 403] width 950 height 618
drag, startPoint x: 175, startPoint y: 387, endPoint x: 270, endPoint y: 387, distance: 95.7
click at [270, 387] on div "styles : { fontSize : 10 , cellPadding : 3 } , margin : { left : 20 , right : 2…" at bounding box center [548, 403] width 950 height 618
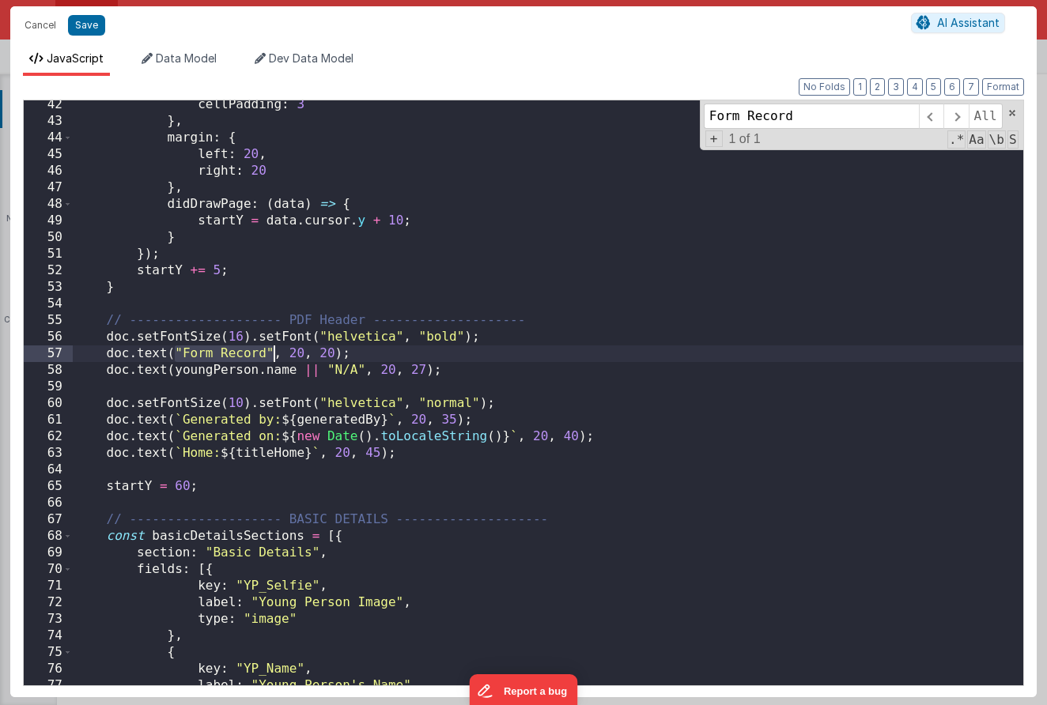
scroll to position [668, 0]
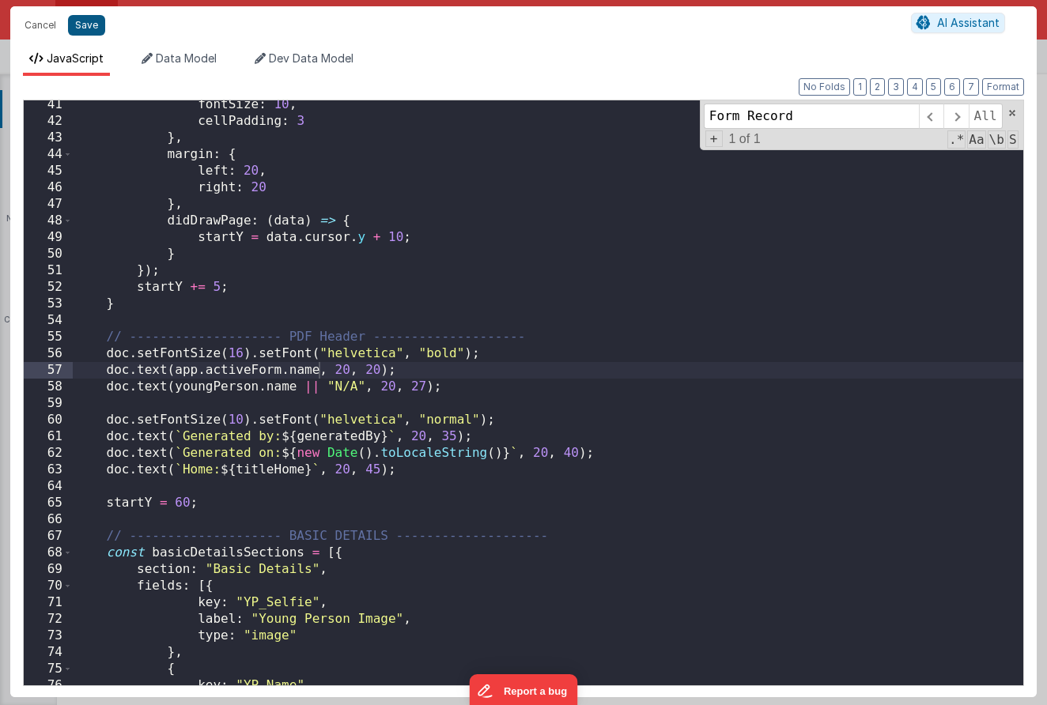
click at [82, 16] on button "Save" at bounding box center [86, 25] width 37 height 21
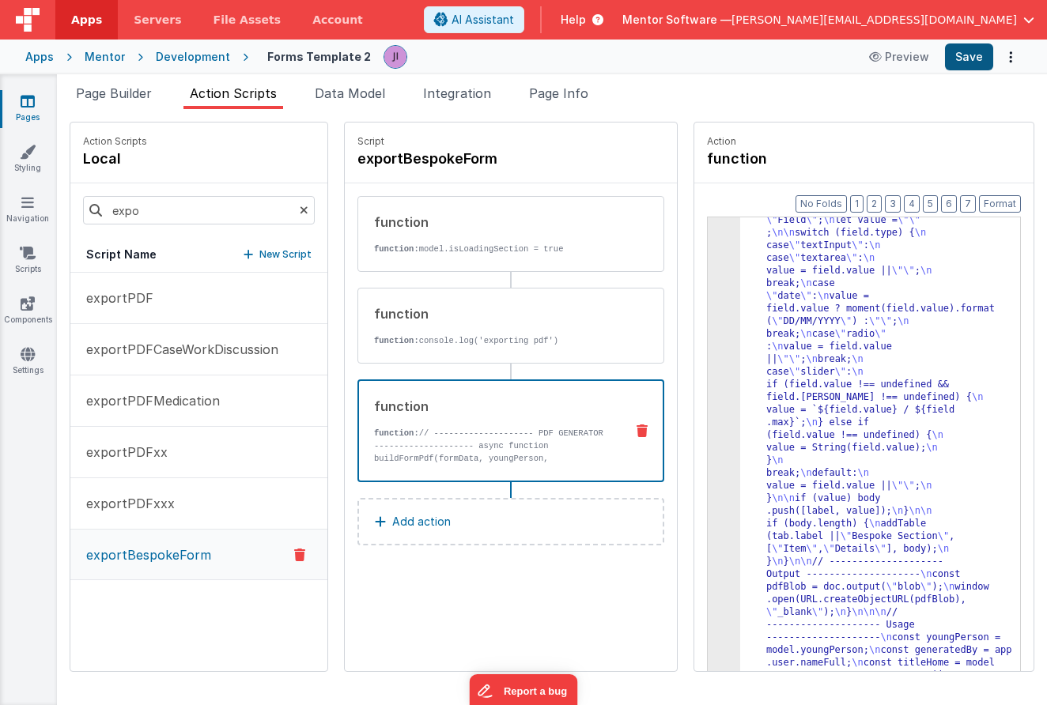
click at [982, 60] on button "Save" at bounding box center [969, 56] width 48 height 27
click at [190, 306] on button "exportPDF" at bounding box center [198, 298] width 257 height 51
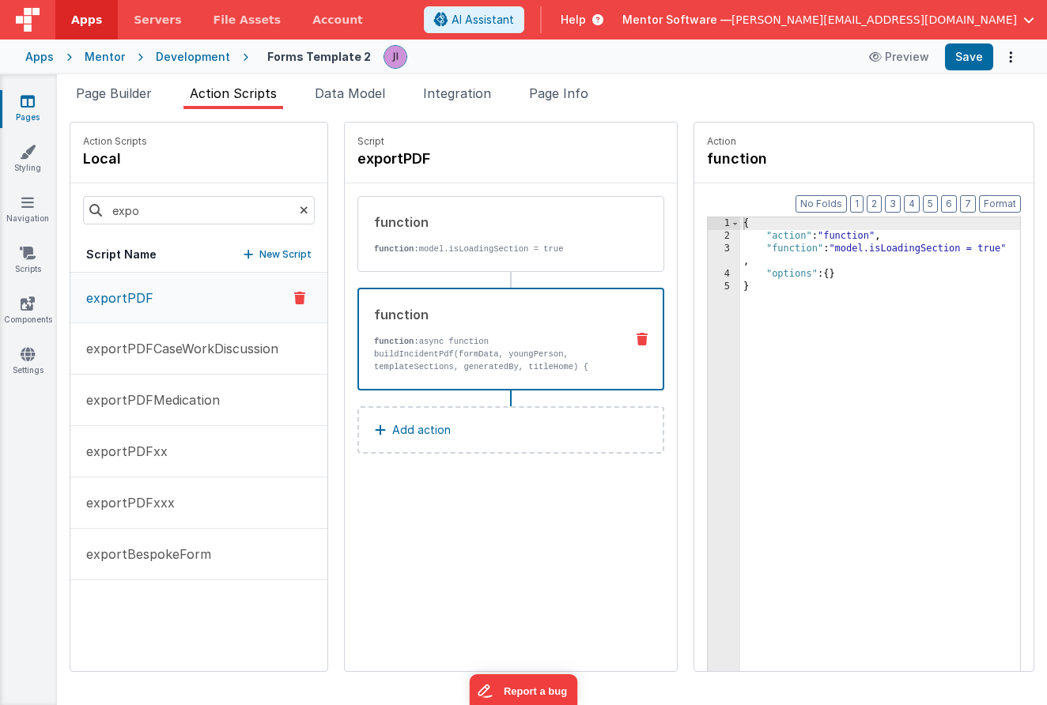
click at [606, 342] on p "function: async function buildIncidentPdf(formData, youngPerson, templateSectio…" at bounding box center [493, 373] width 238 height 76
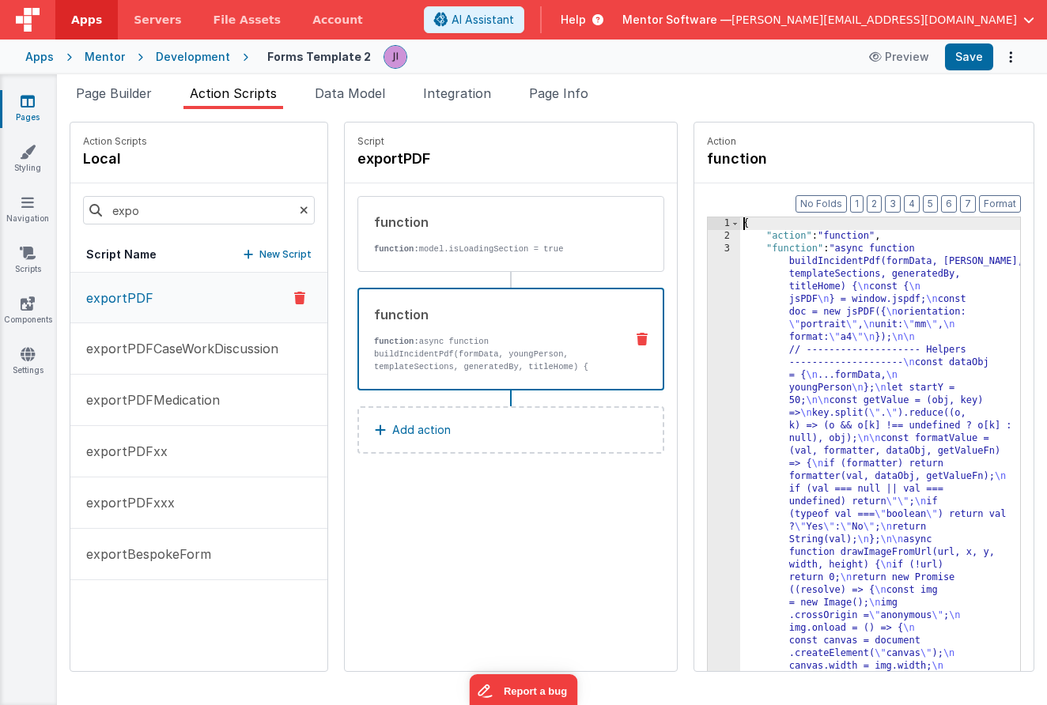
drag, startPoint x: 814, startPoint y: 349, endPoint x: 693, endPoint y: 362, distance: 121.7
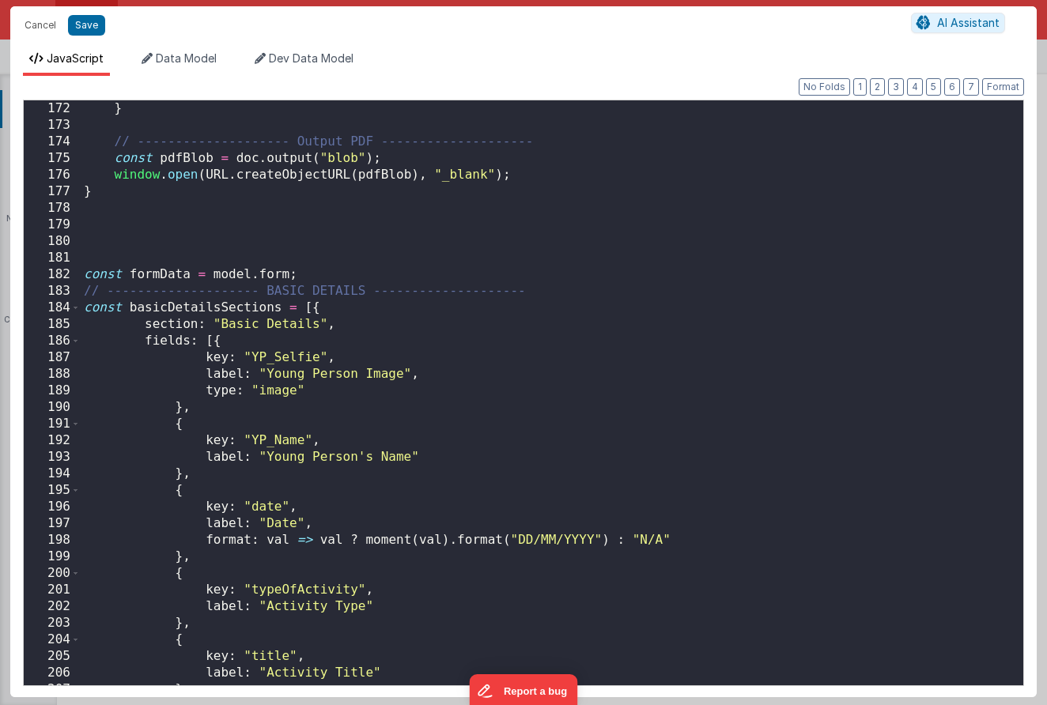
scroll to position [2993, 0]
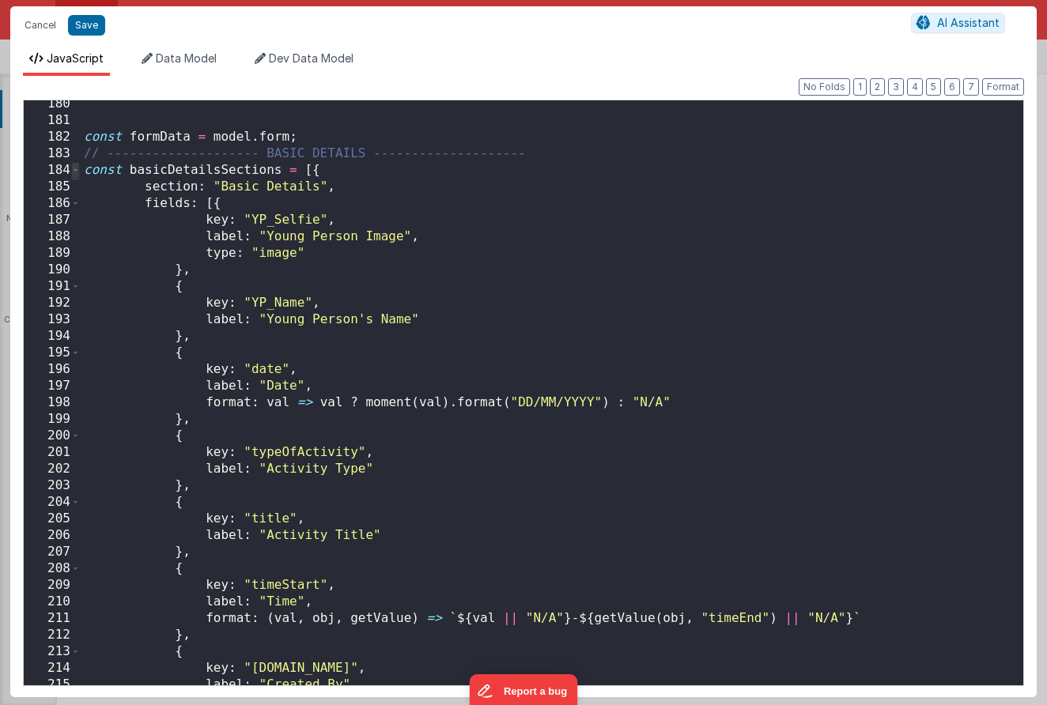
click at [71, 168] on span at bounding box center [75, 170] width 9 height 17
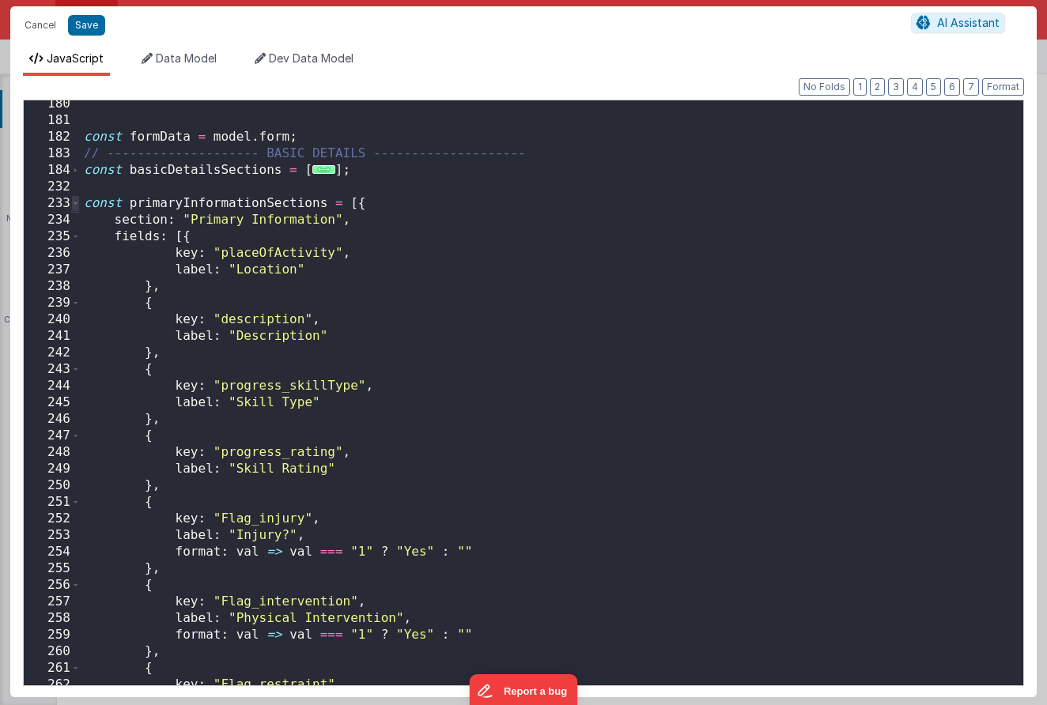
click at [71, 207] on span at bounding box center [75, 203] width 9 height 17
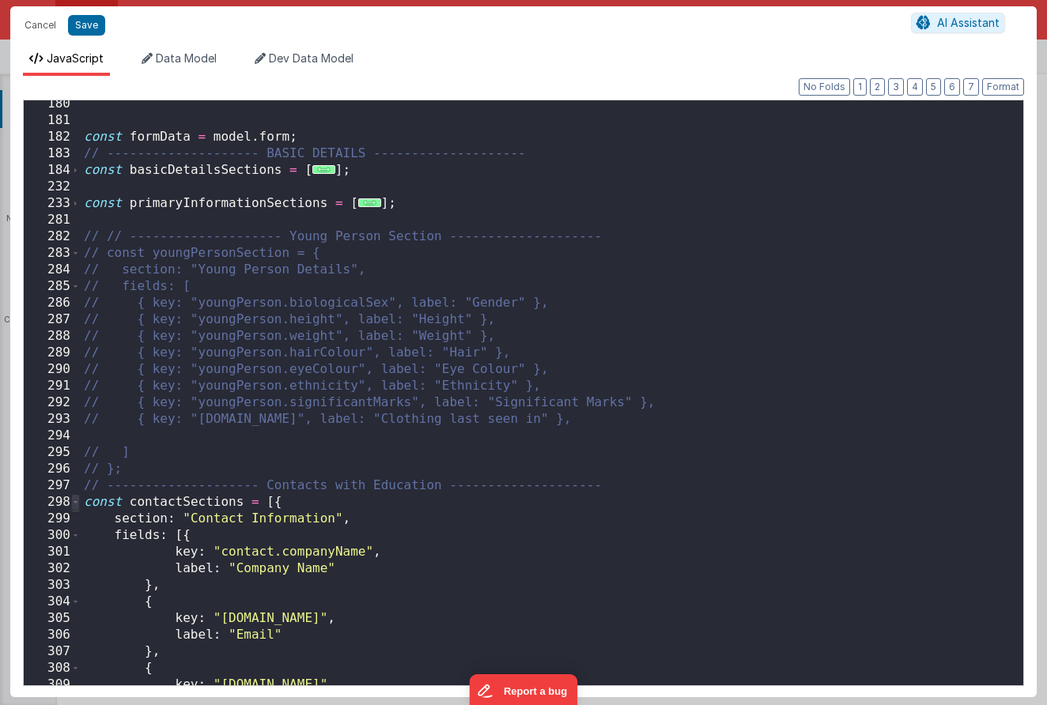
click at [76, 504] on span at bounding box center [75, 502] width 9 height 17
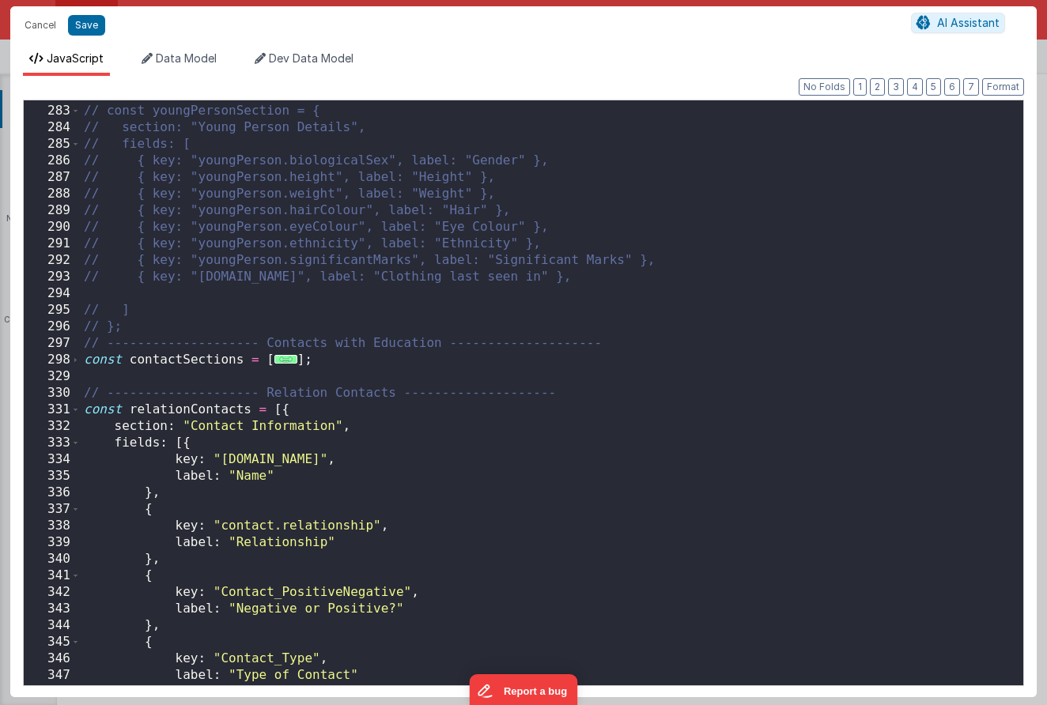
scroll to position [3138, 0]
click at [75, 410] on span at bounding box center [75, 407] width 9 height 17
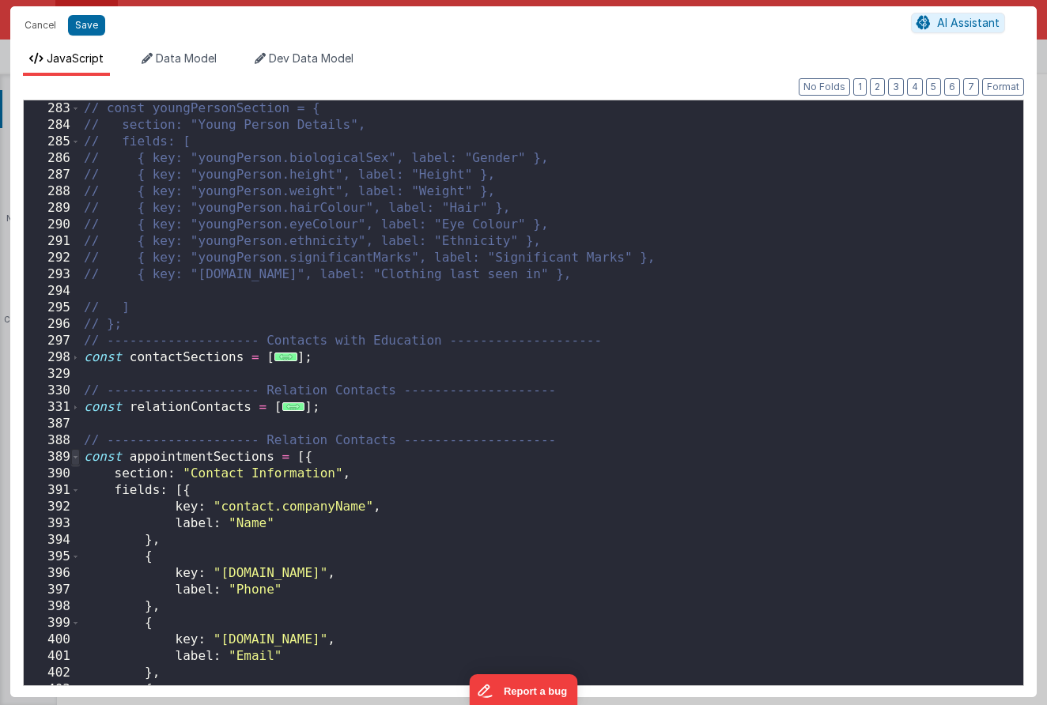
click at [76, 455] on span at bounding box center [75, 457] width 9 height 17
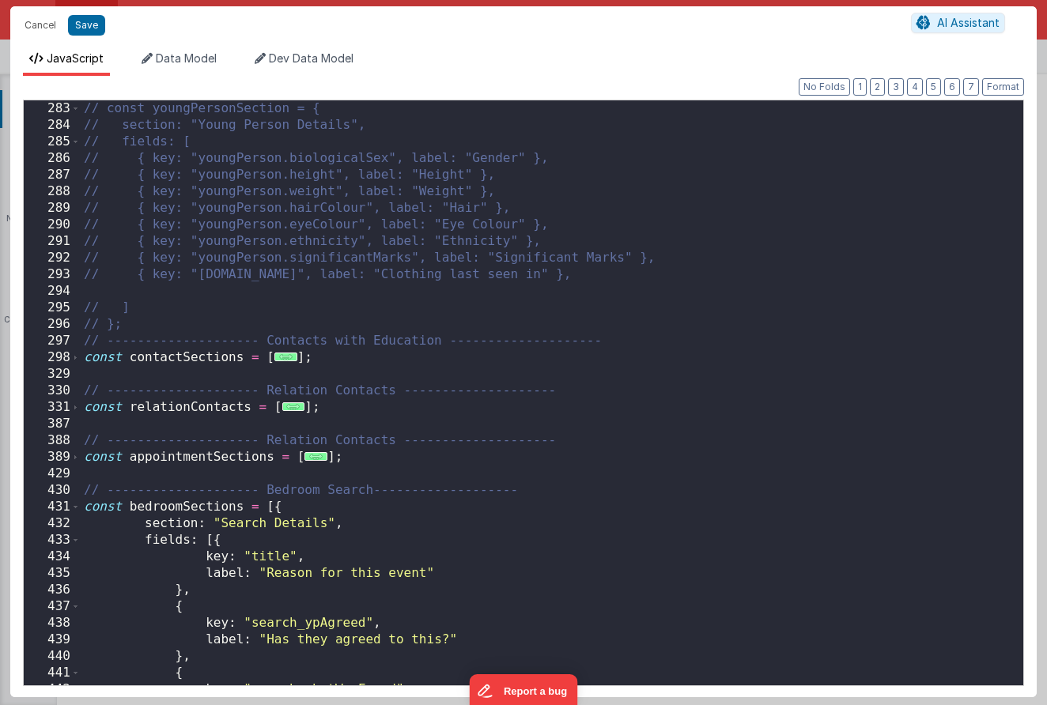
click at [78, 495] on div "430" at bounding box center [52, 490] width 57 height 17
click at [77, 503] on span at bounding box center [75, 507] width 9 height 17
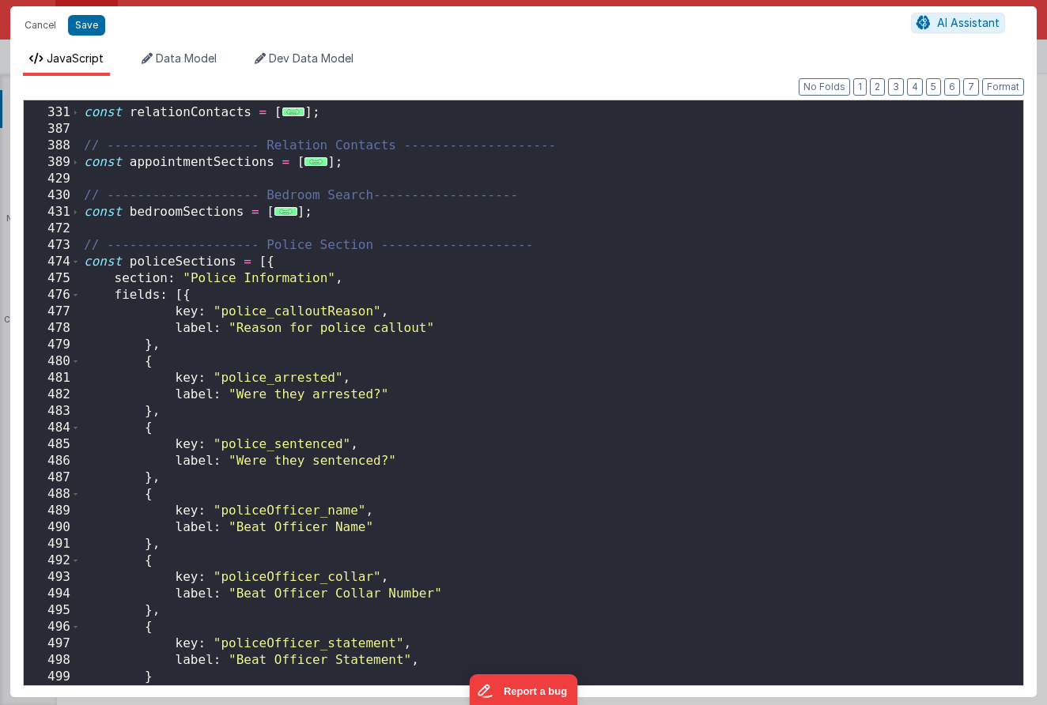
scroll to position [3510, 0]
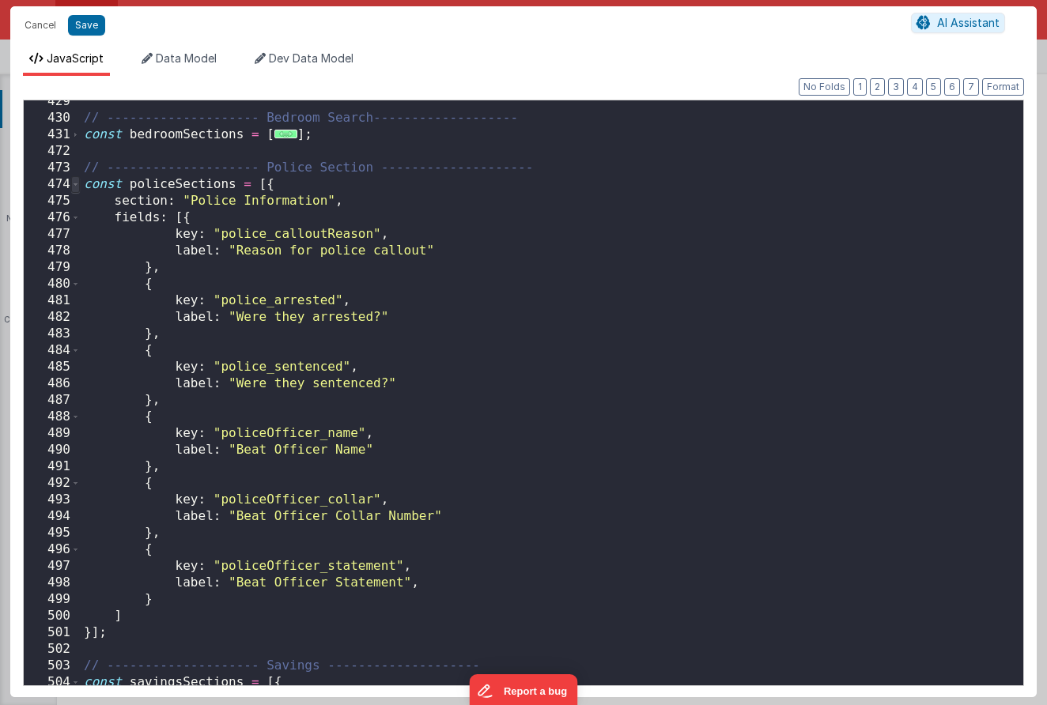
click at [75, 191] on span at bounding box center [75, 184] width 9 height 17
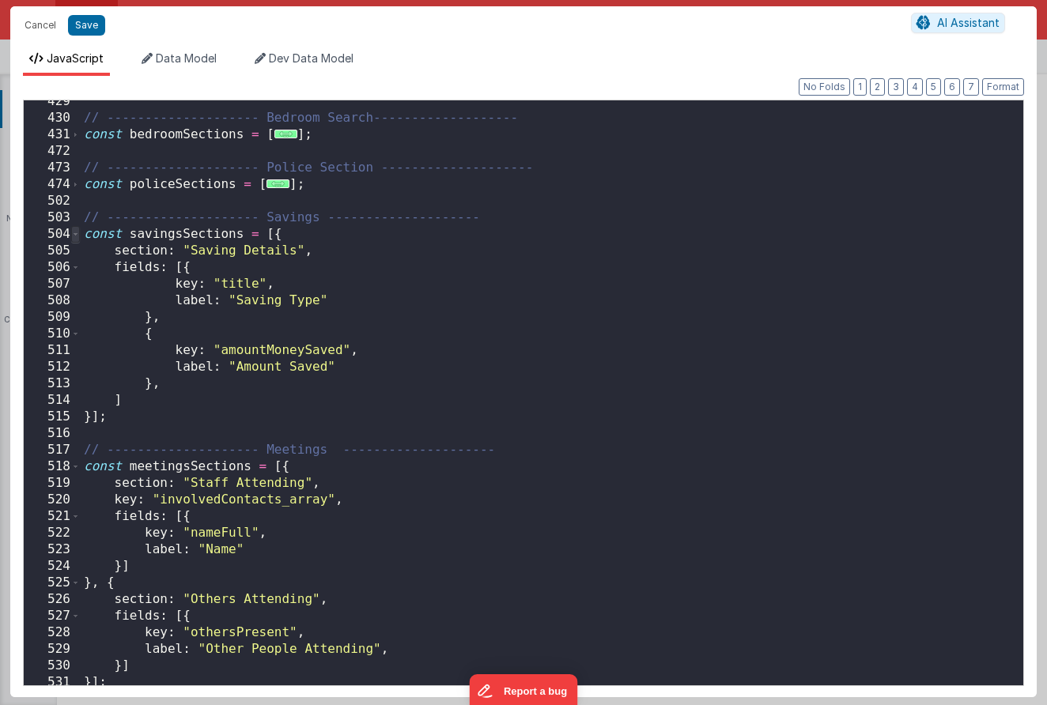
click at [78, 239] on span at bounding box center [75, 234] width 9 height 17
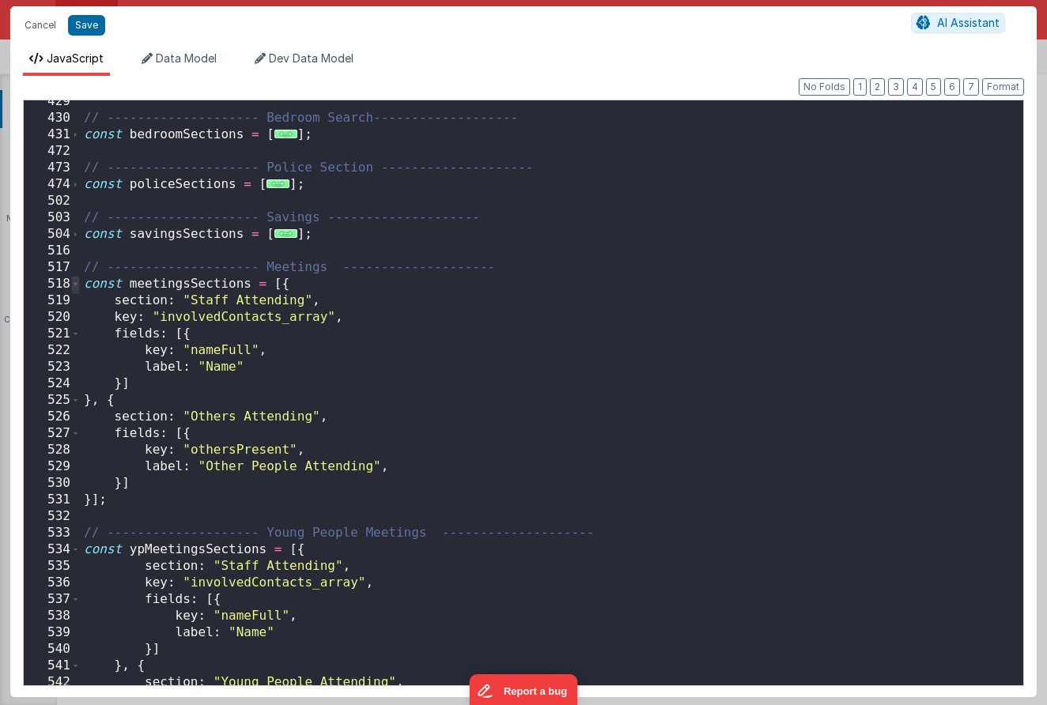
click at [78, 277] on span at bounding box center [75, 284] width 9 height 17
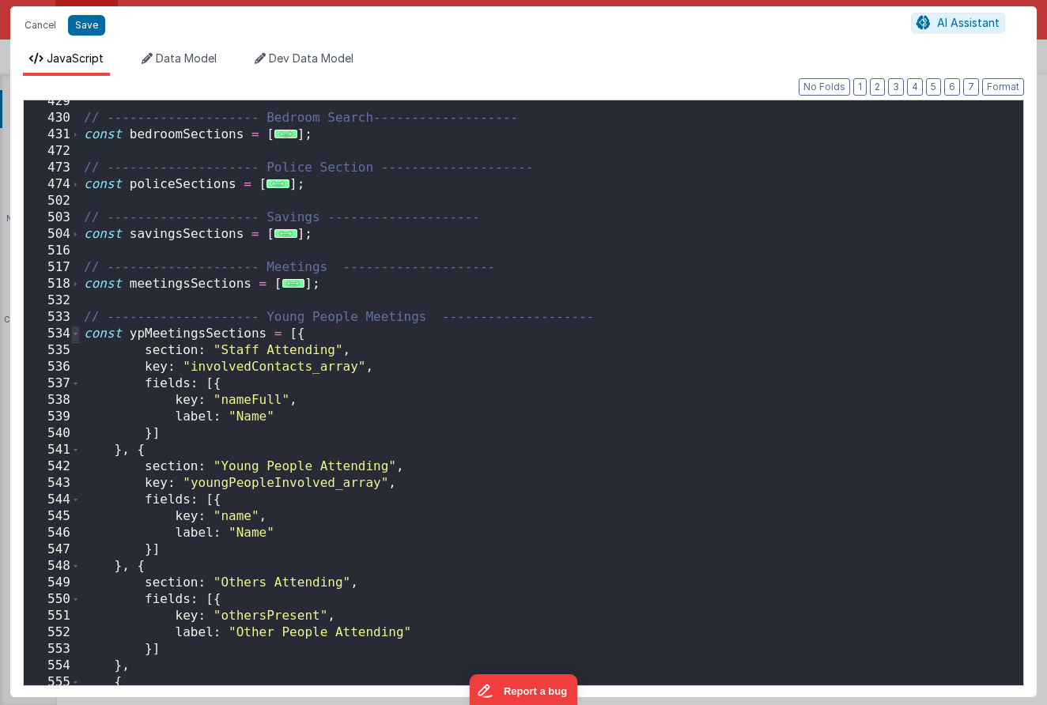
click at [78, 332] on span at bounding box center [75, 334] width 9 height 17
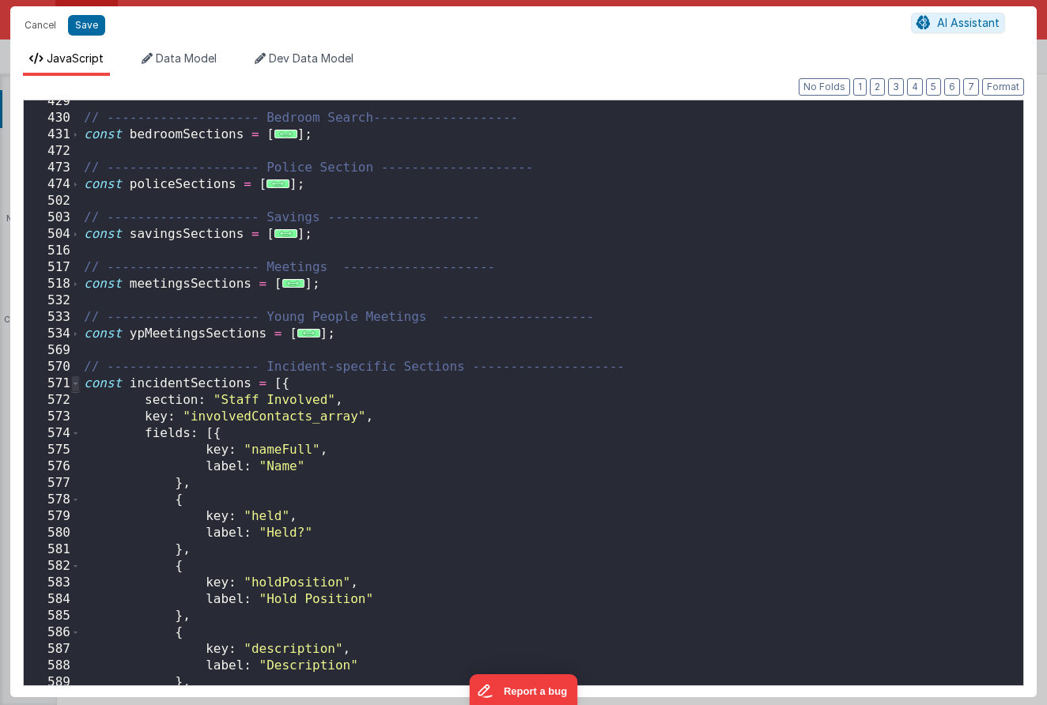
click at [74, 390] on span at bounding box center [75, 384] width 9 height 17
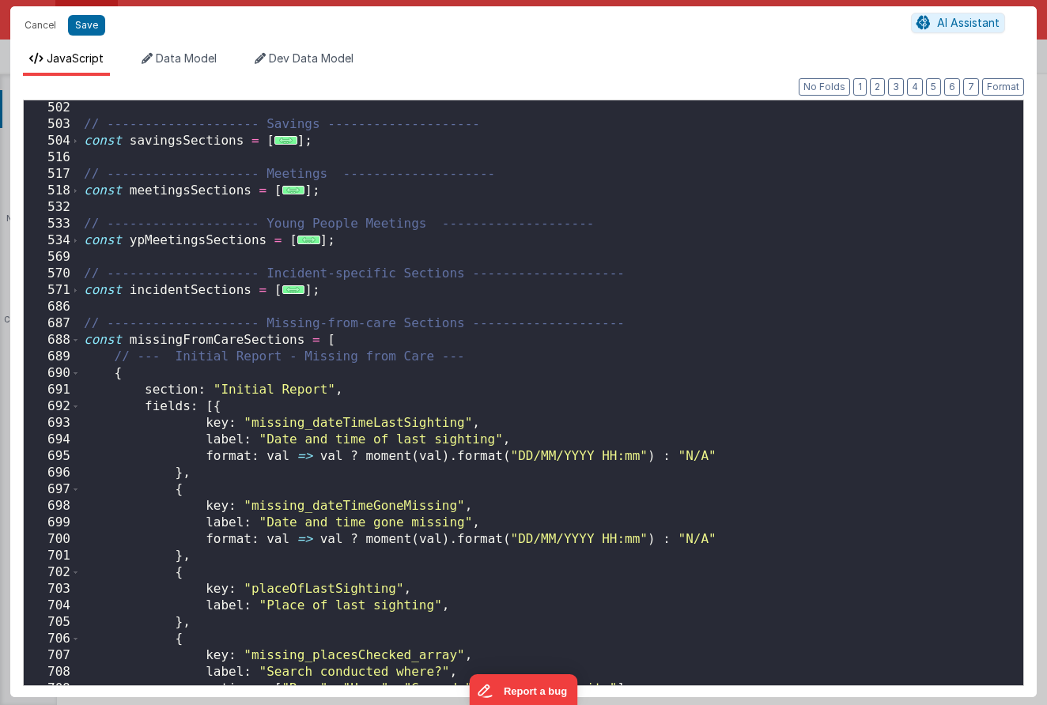
scroll to position [3618, 0]
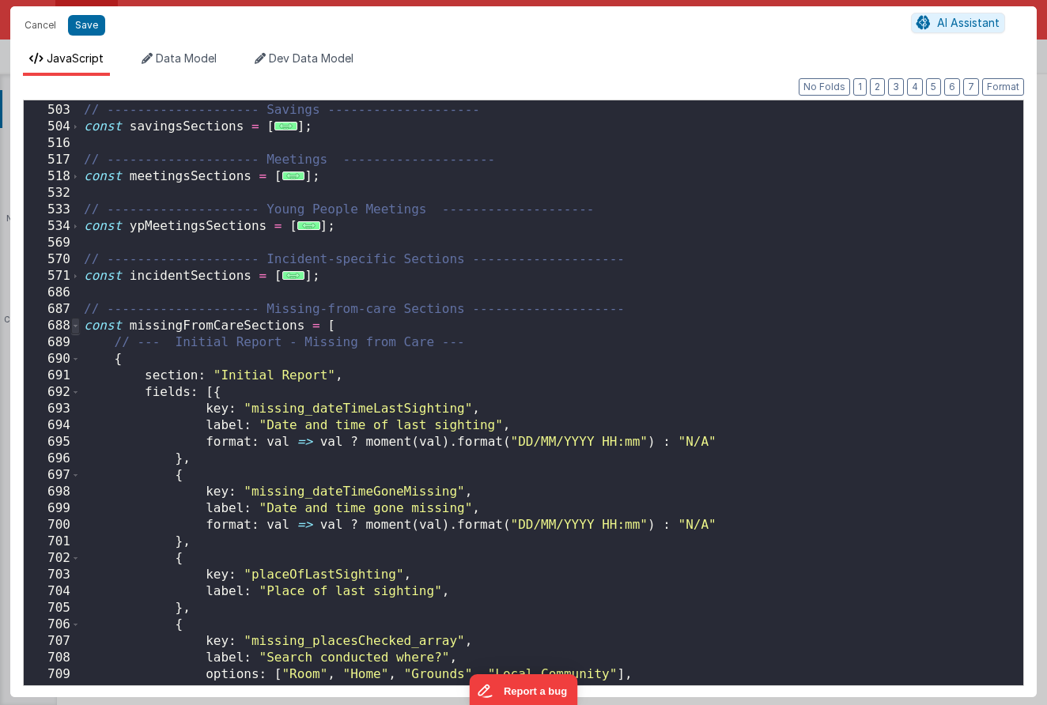
click at [73, 325] on span at bounding box center [75, 326] width 9 height 17
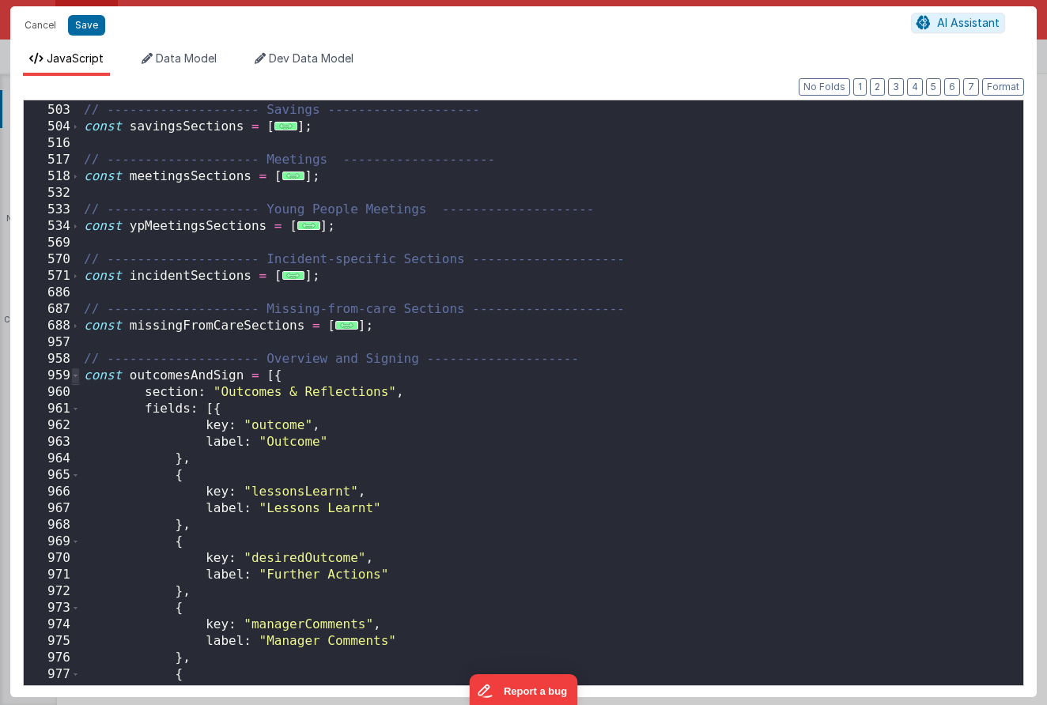
click at [74, 375] on span at bounding box center [75, 376] width 9 height 17
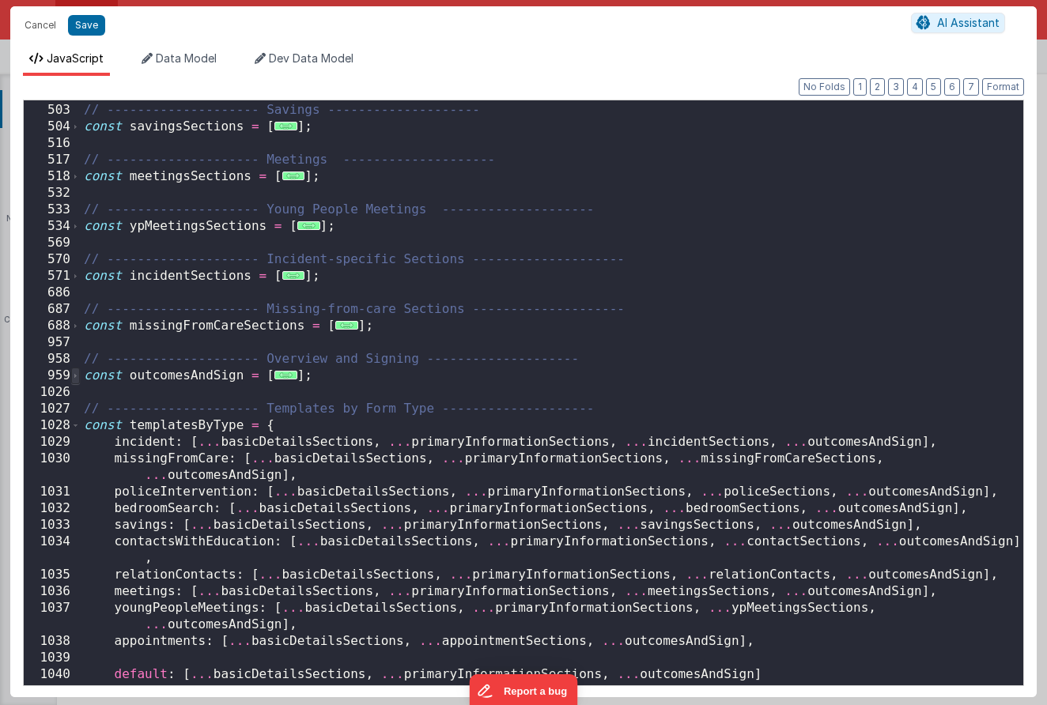
click at [74, 375] on span at bounding box center [75, 376] width 9 height 17
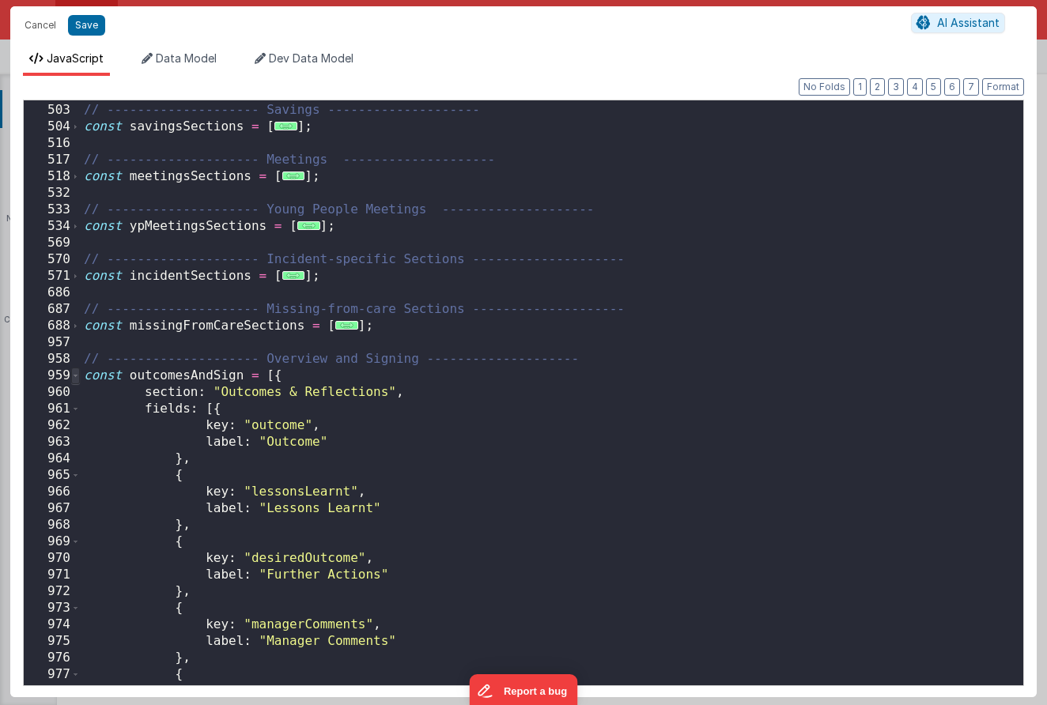
click at [74, 375] on span at bounding box center [75, 376] width 9 height 17
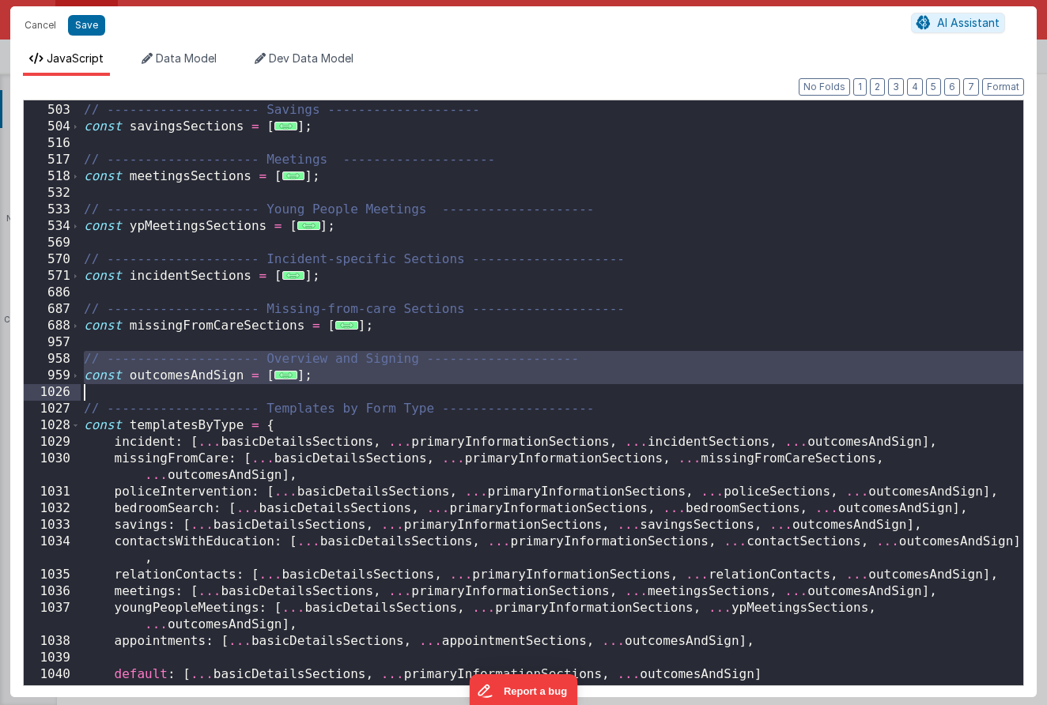
drag, startPoint x: 81, startPoint y: 361, endPoint x: 327, endPoint y: 383, distance: 247.7
click at [327, 383] on div "// -------------------- Savings -------------------- const savingsSections = [ …" at bounding box center [552, 394] width 942 height 618
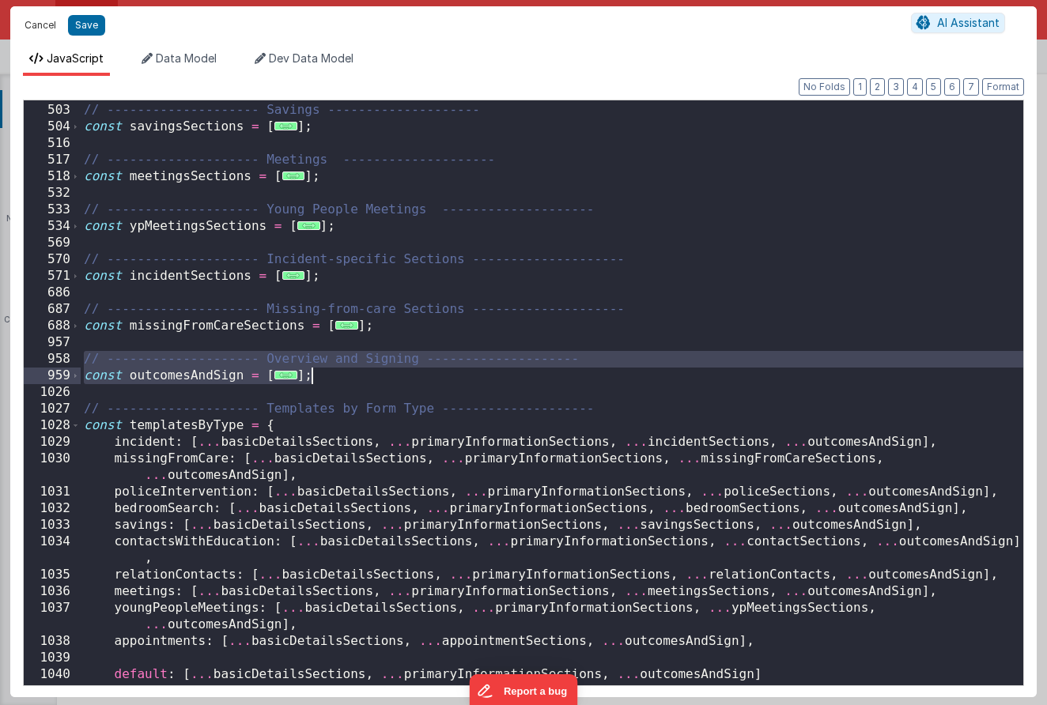
click at [40, 32] on button "Cancel" at bounding box center [40, 25] width 47 height 22
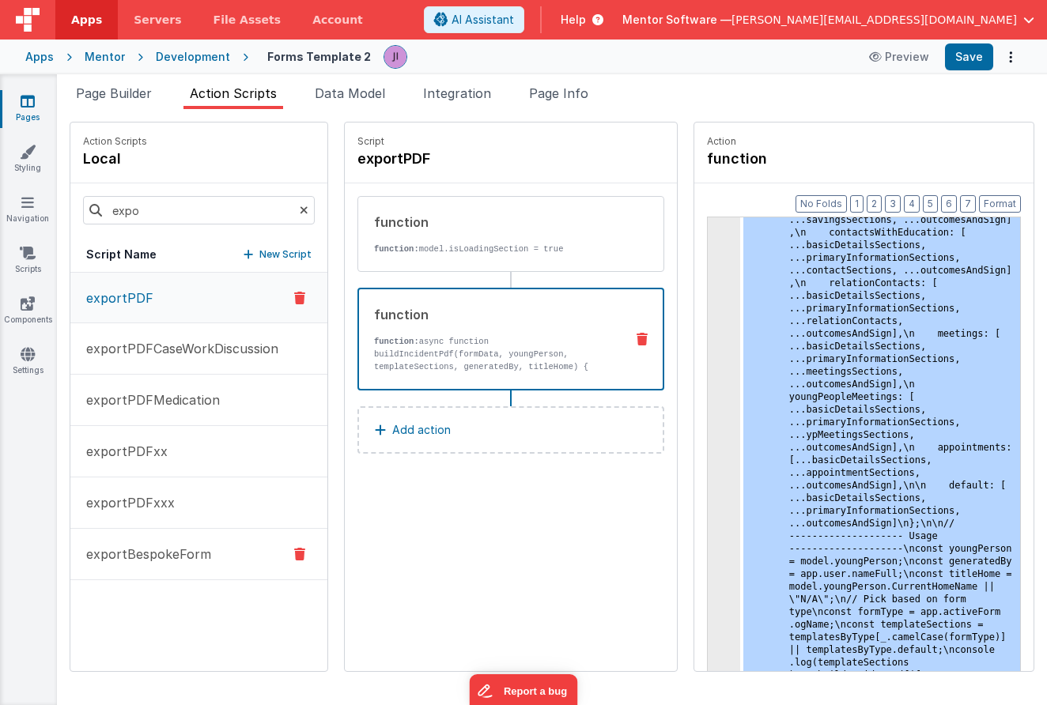
click at [179, 540] on button "exportBespokeForm" at bounding box center [198, 554] width 257 height 51
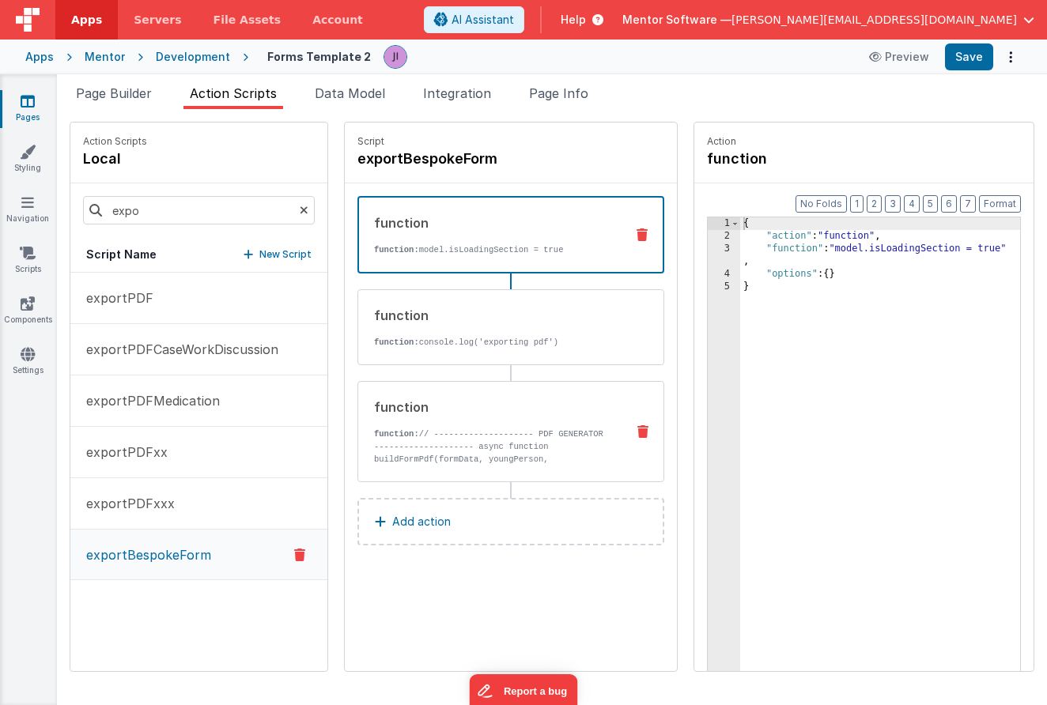
click at [620, 384] on div "function function: // -------------------- PDF GENERATOR -------------------- a…" at bounding box center [510, 431] width 307 height 101
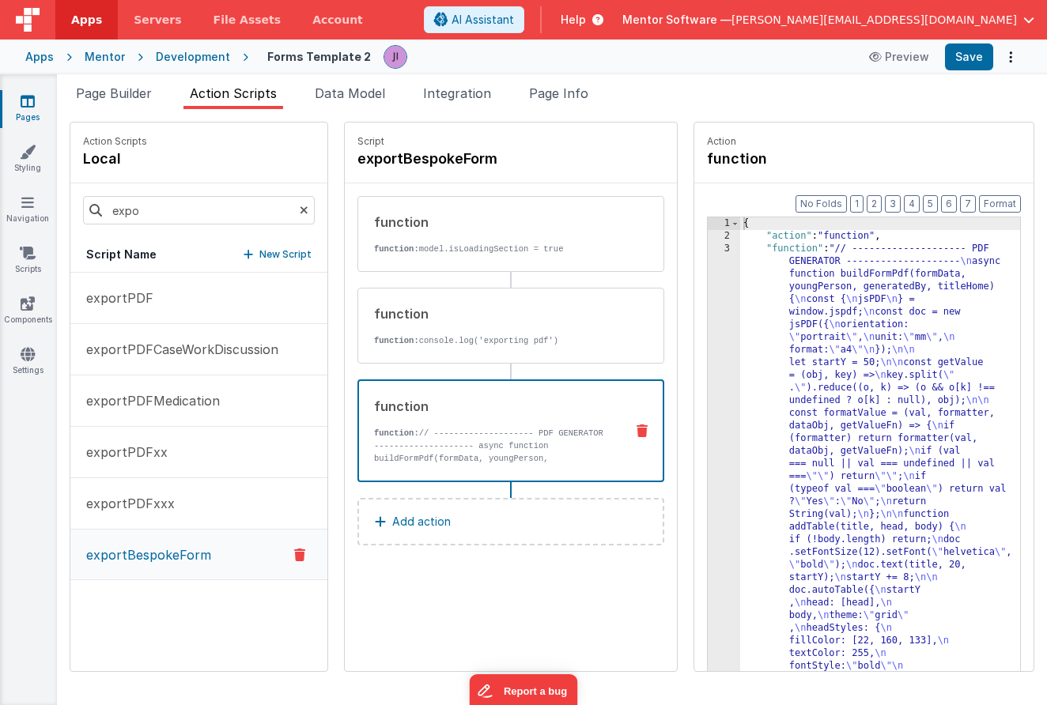
scroll to position [2508, 0]
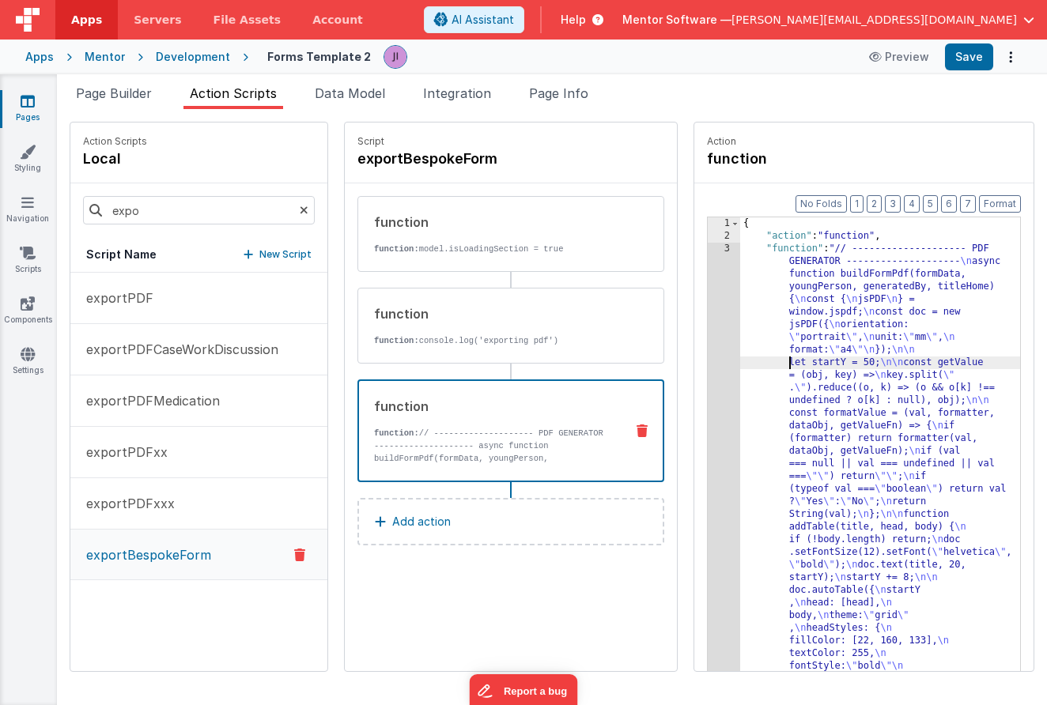
click at [708, 368] on div "1 2 3 { "action" : "function" , "function" : "// -------------------- PDF GENER…" at bounding box center [864, 469] width 314 height 504
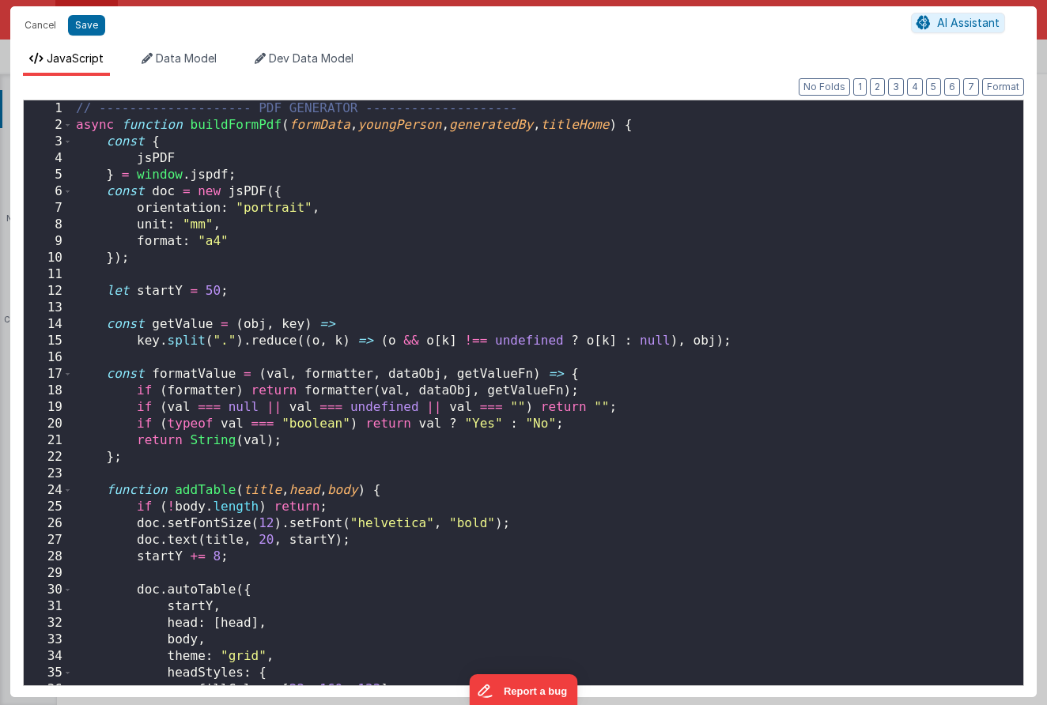
click at [617, 340] on div "// -------------------- PDF GENERATOR -------------------- async function build…" at bounding box center [548, 409] width 950 height 618
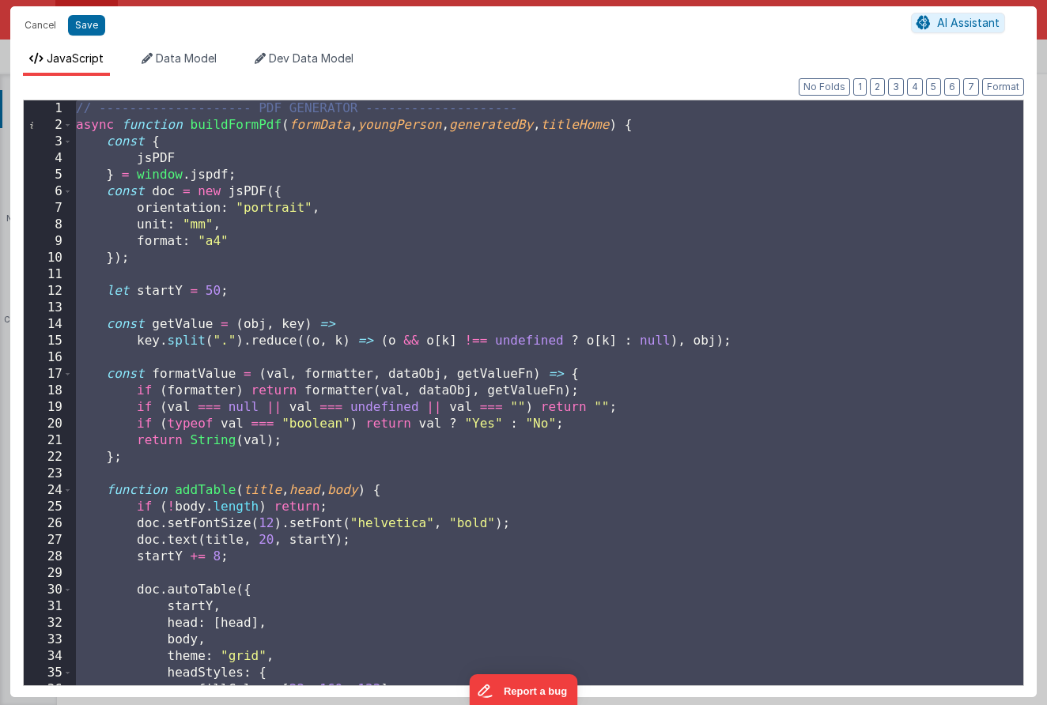
click at [496, 515] on div "// -------------------- PDF GENERATOR -------------------- async function build…" at bounding box center [548, 409] width 950 height 618
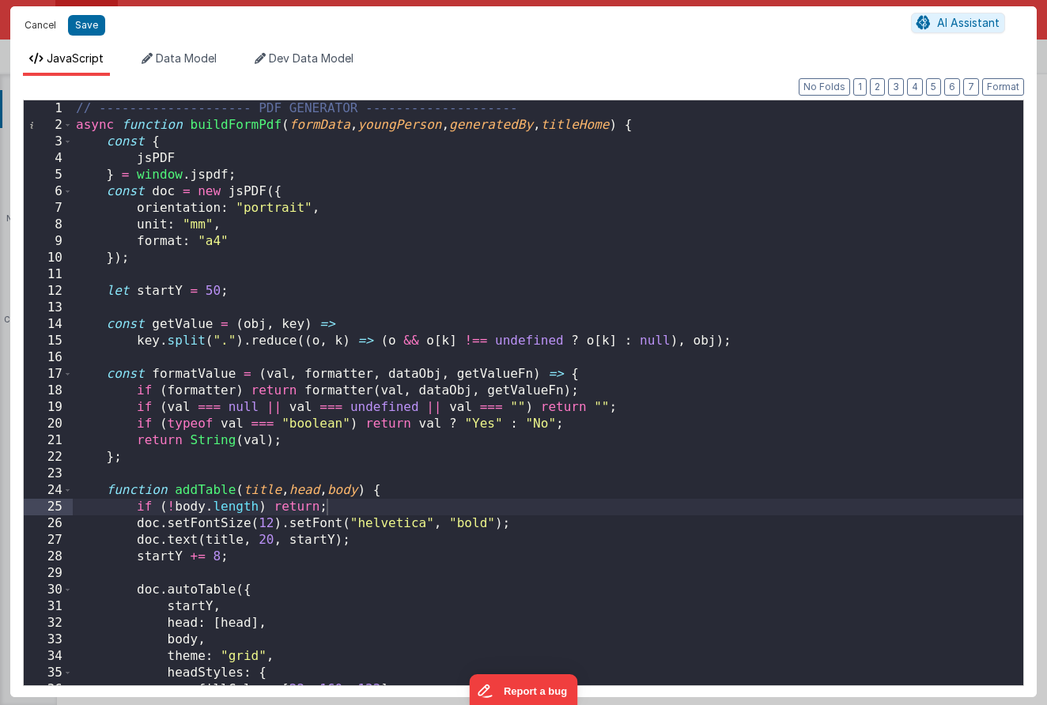
click at [41, 23] on button "Cancel" at bounding box center [40, 25] width 47 height 22
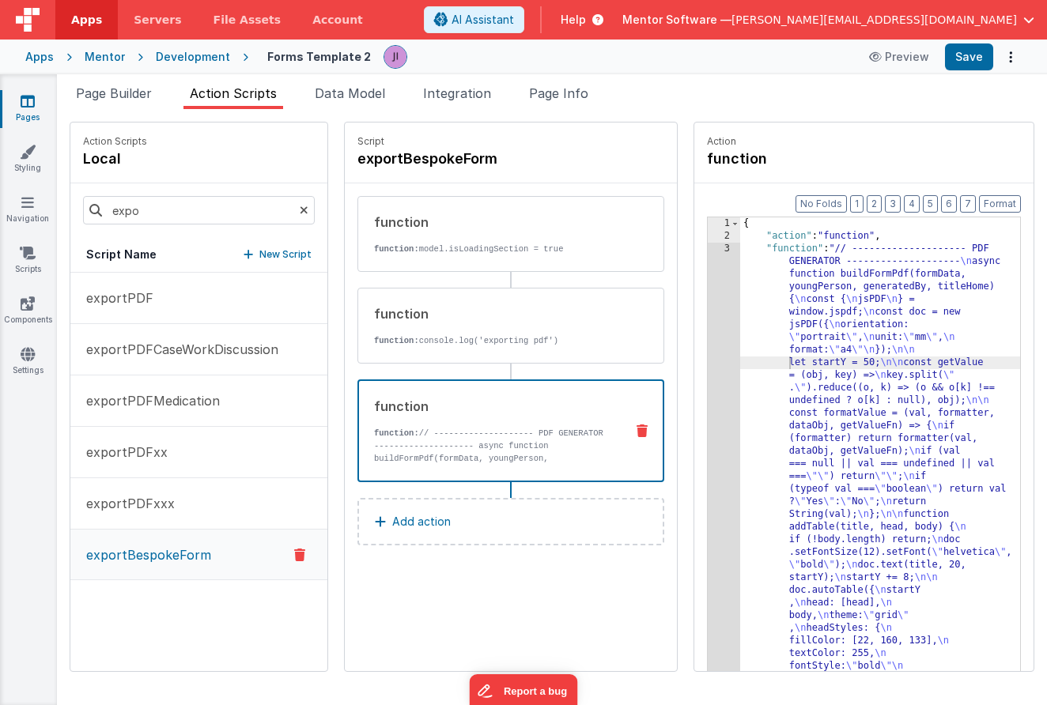
click at [688, 374] on div "Action function Format 7 6 5 4 3 2 1 No Folds 1 2 3 { "action" : "function" , "…" at bounding box center [856, 397] width 357 height 550
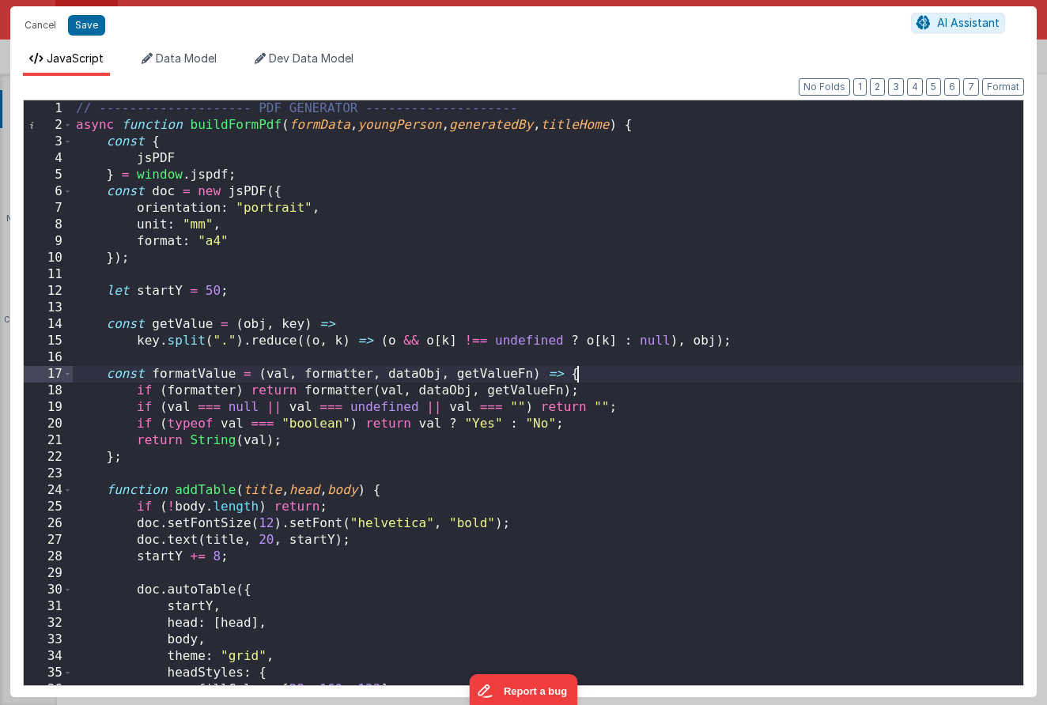
click at [719, 374] on div "// -------------------- PDF GENERATOR -------------------- async function build…" at bounding box center [548, 409] width 950 height 618
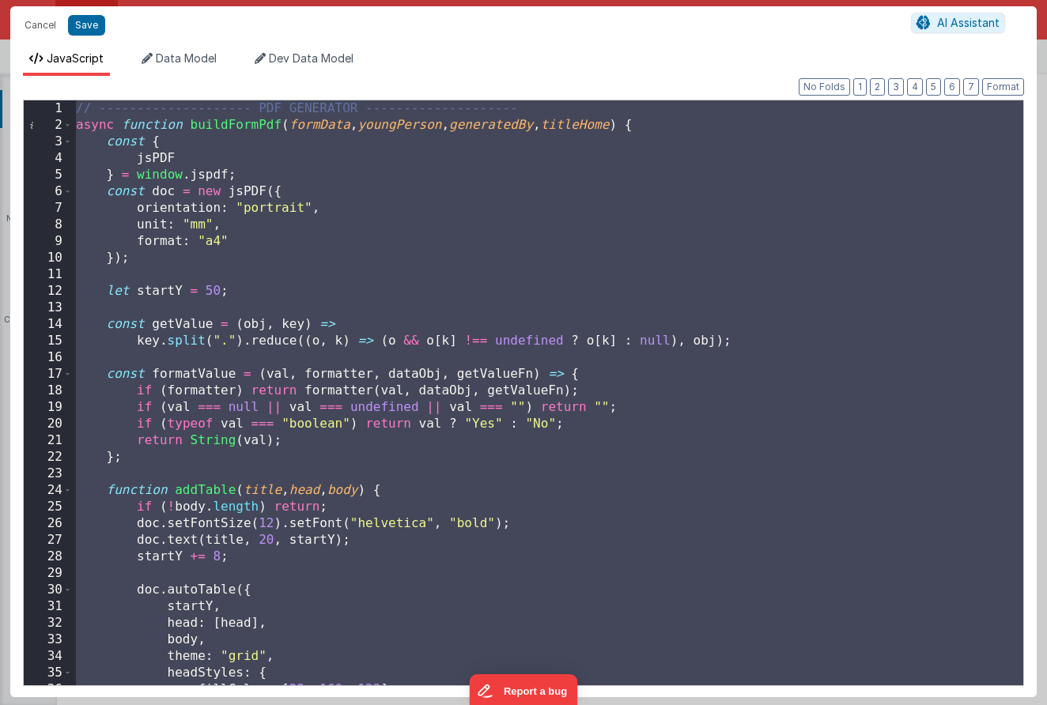
scroll to position [3067, 0]
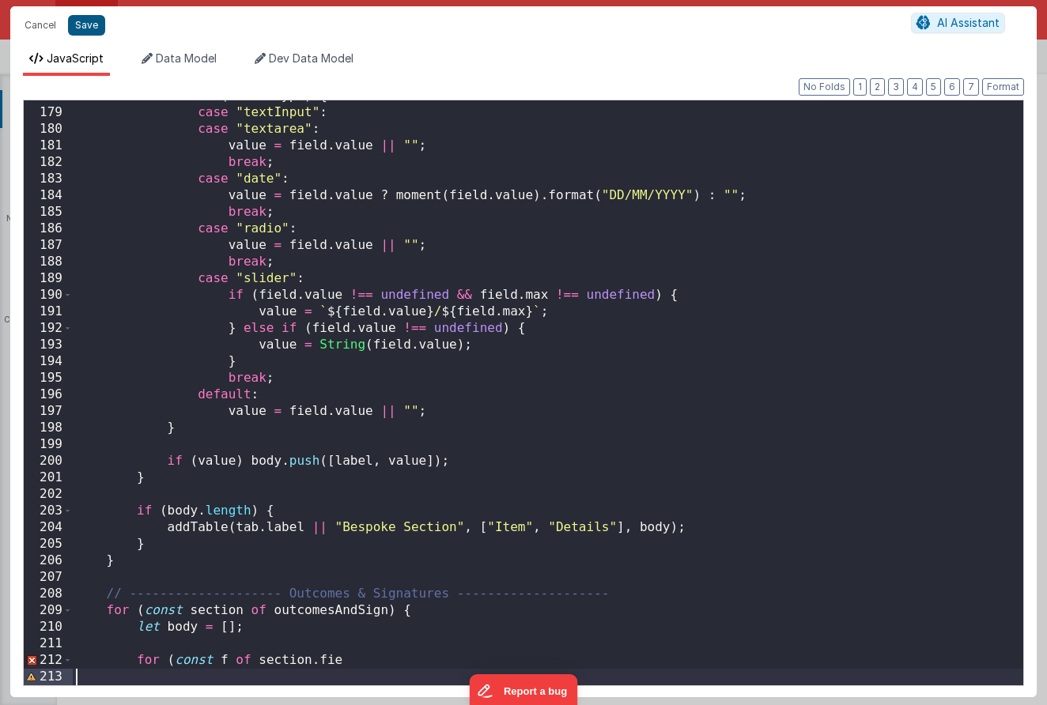
click at [87, 35] on button "Save" at bounding box center [86, 25] width 37 height 21
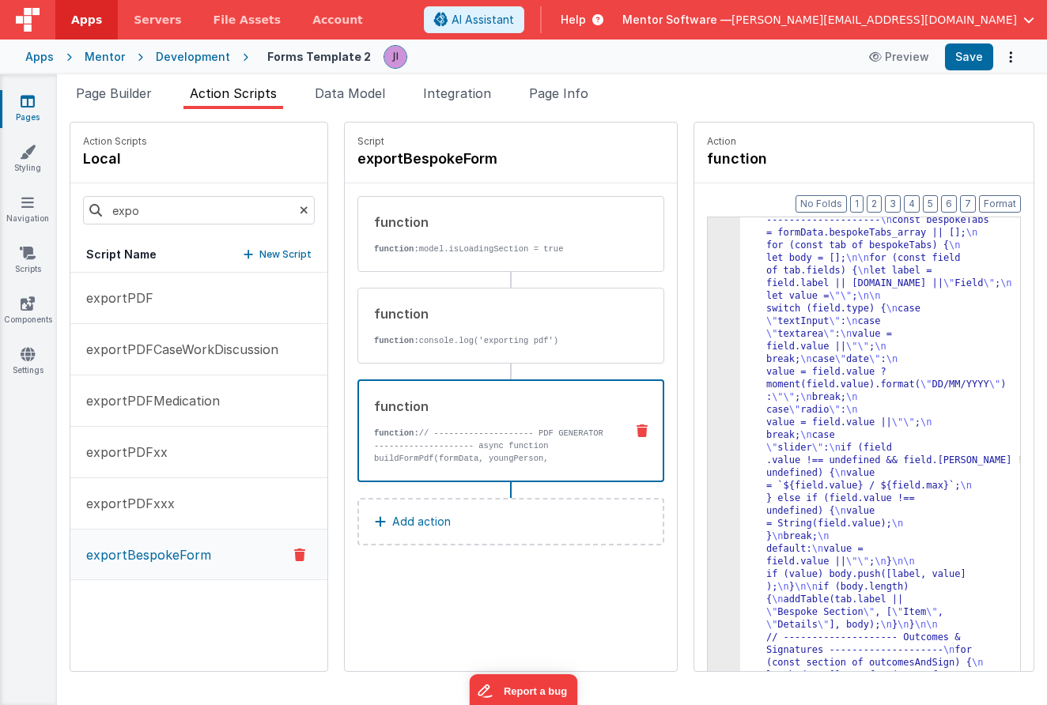
scroll to position [2470, 0]
click at [175, 290] on button "exportPDF" at bounding box center [198, 298] width 257 height 51
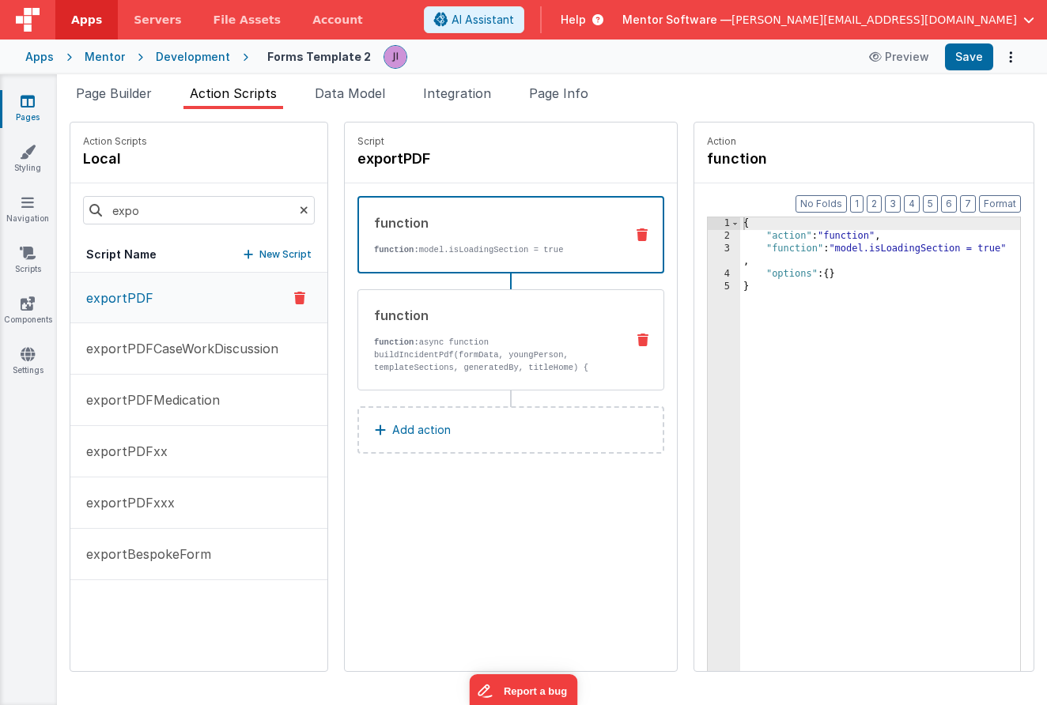
click at [639, 333] on div "function function: async function buildIncidentPdf(formData, youngPerson, templ…" at bounding box center [510, 339] width 307 height 101
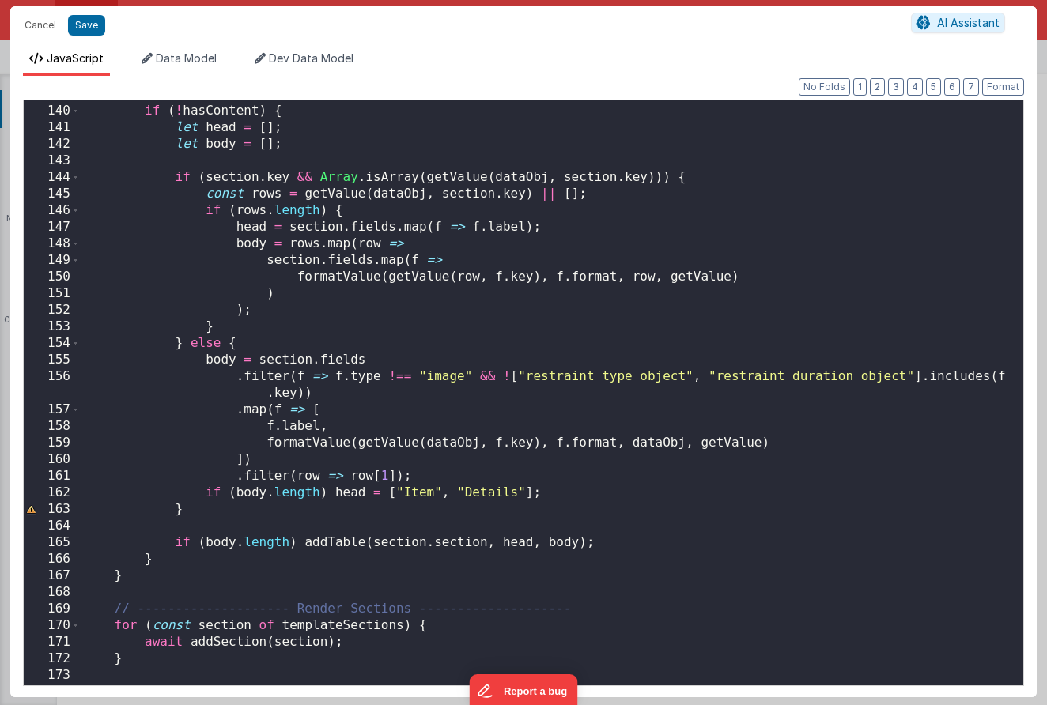
scroll to position [2263, 0]
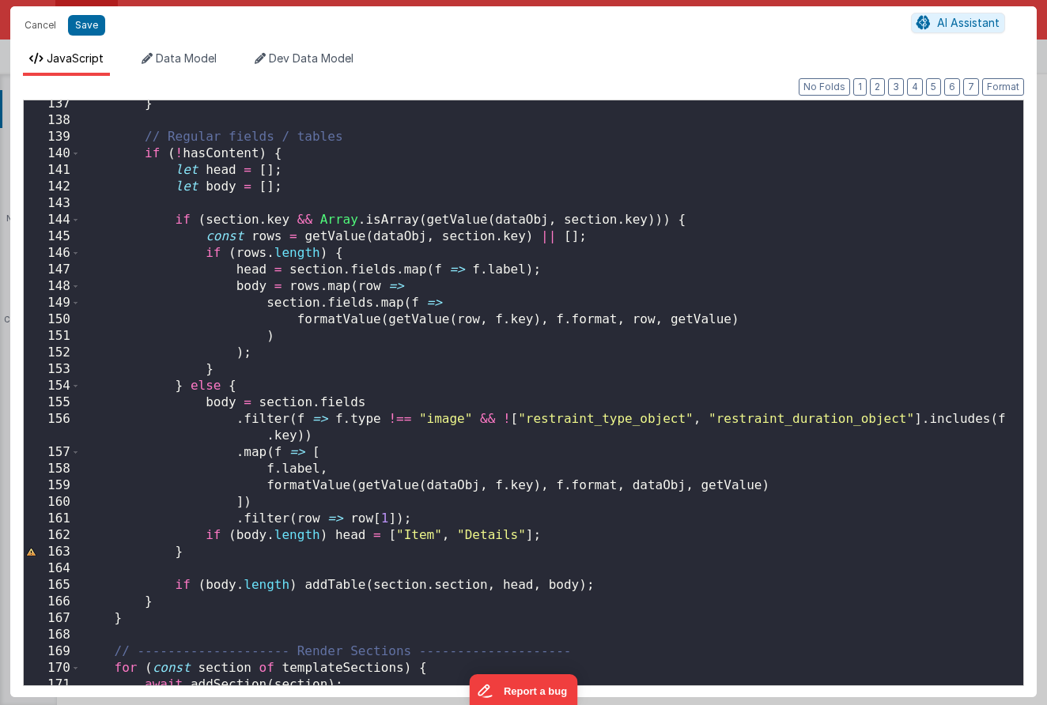
click at [226, 367] on div "} // Regular fields / tables if ( ! hasContent ) { let head = [ ] ; let body = …" at bounding box center [552, 405] width 942 height 618
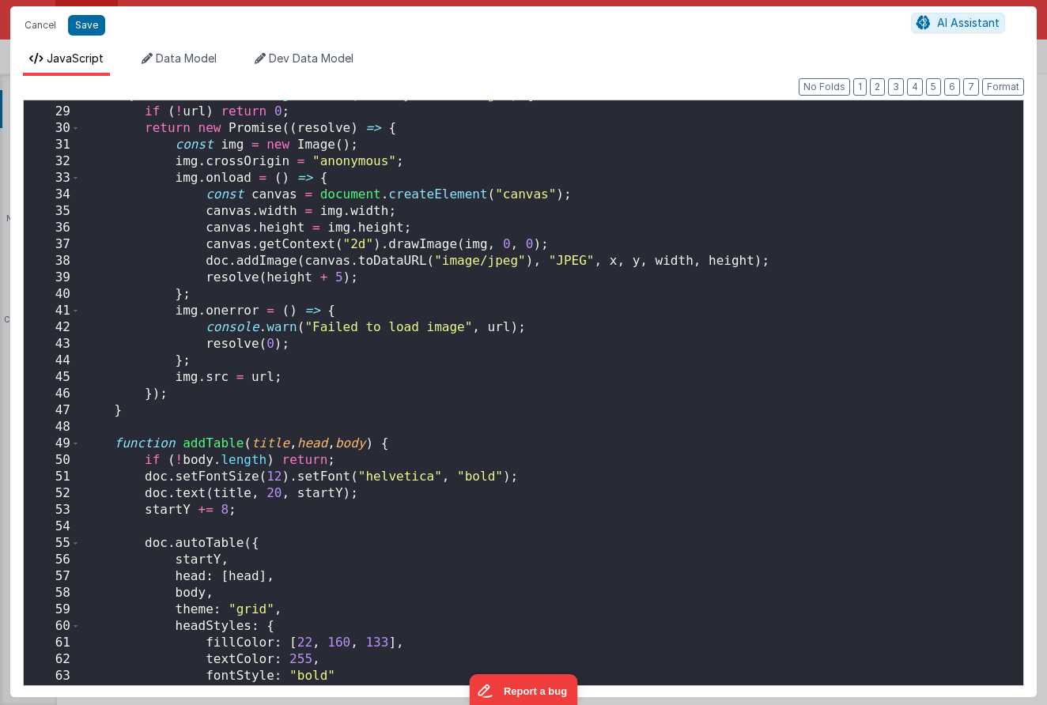
scroll to position [383, 0]
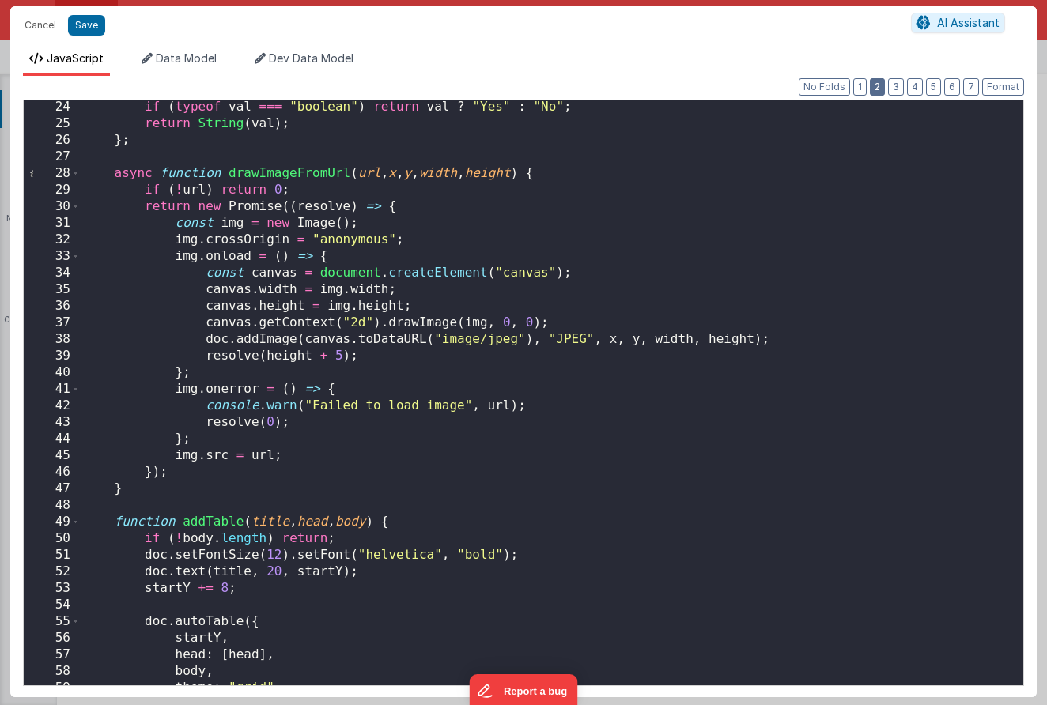
click at [882, 84] on button "2" at bounding box center [877, 86] width 15 height 17
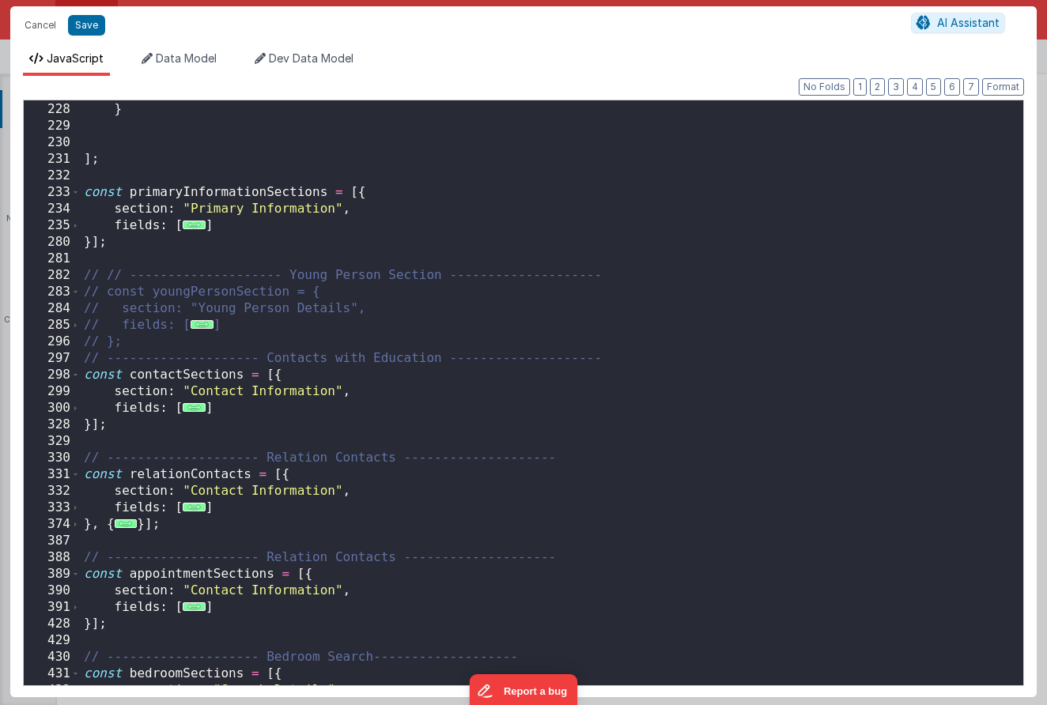
scroll to position [825, 0]
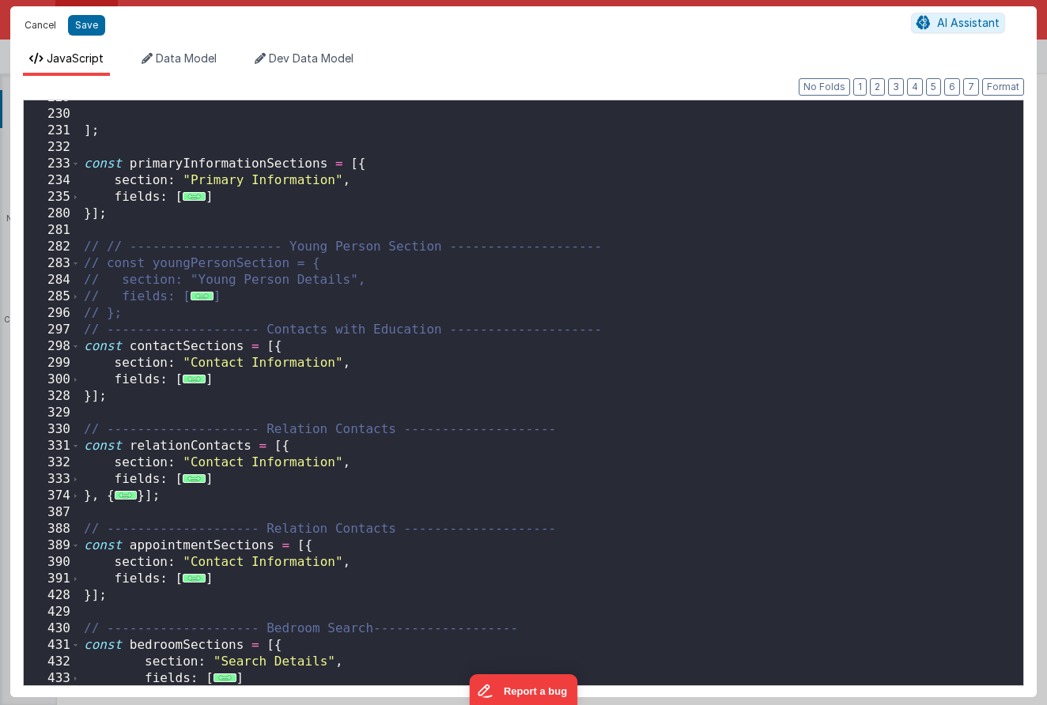
click at [46, 20] on button "Cancel" at bounding box center [40, 25] width 47 height 22
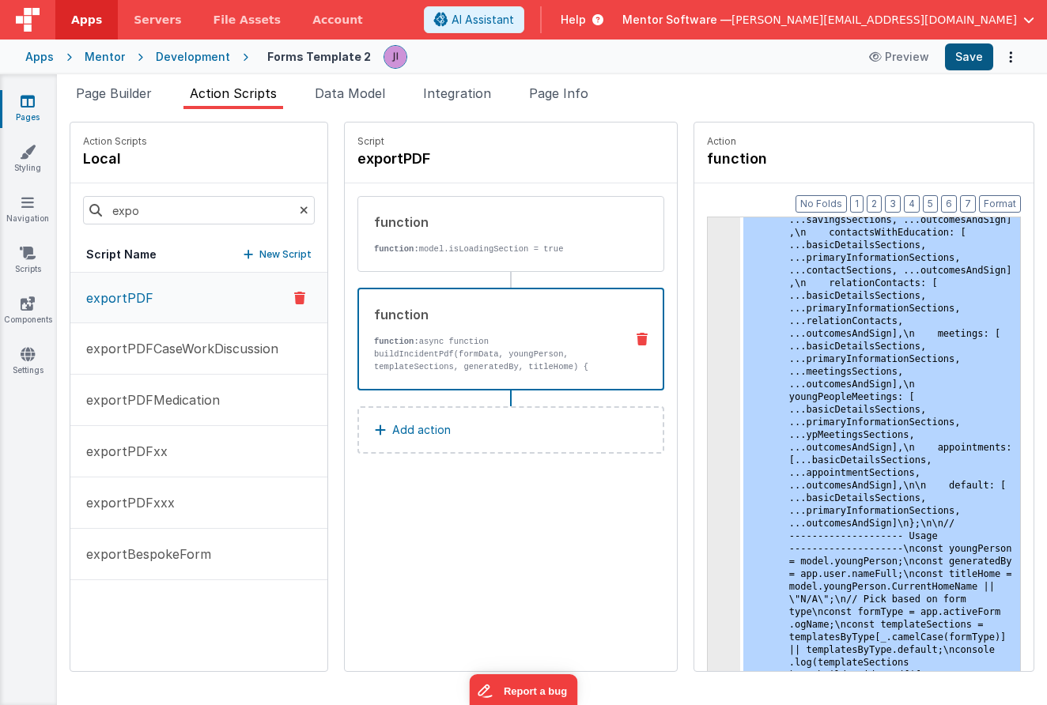
click at [985, 59] on button "Save" at bounding box center [969, 56] width 48 height 27
click at [175, 545] on p "exportBespokeForm" at bounding box center [144, 554] width 134 height 19
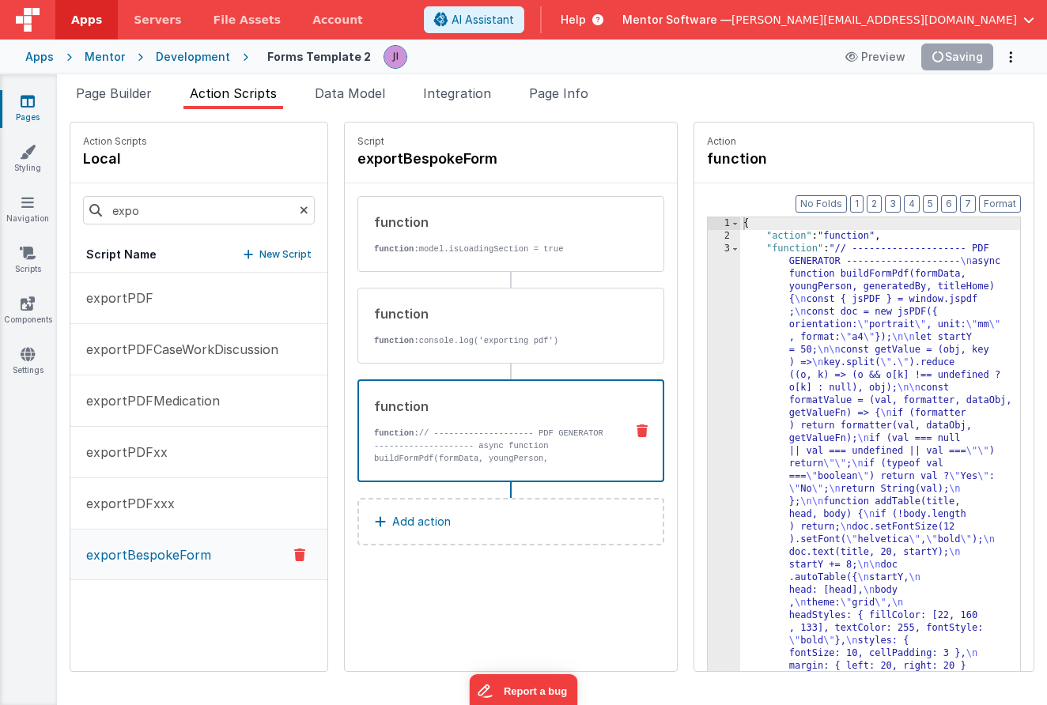
click at [440, 413] on div "function" at bounding box center [493, 406] width 238 height 19
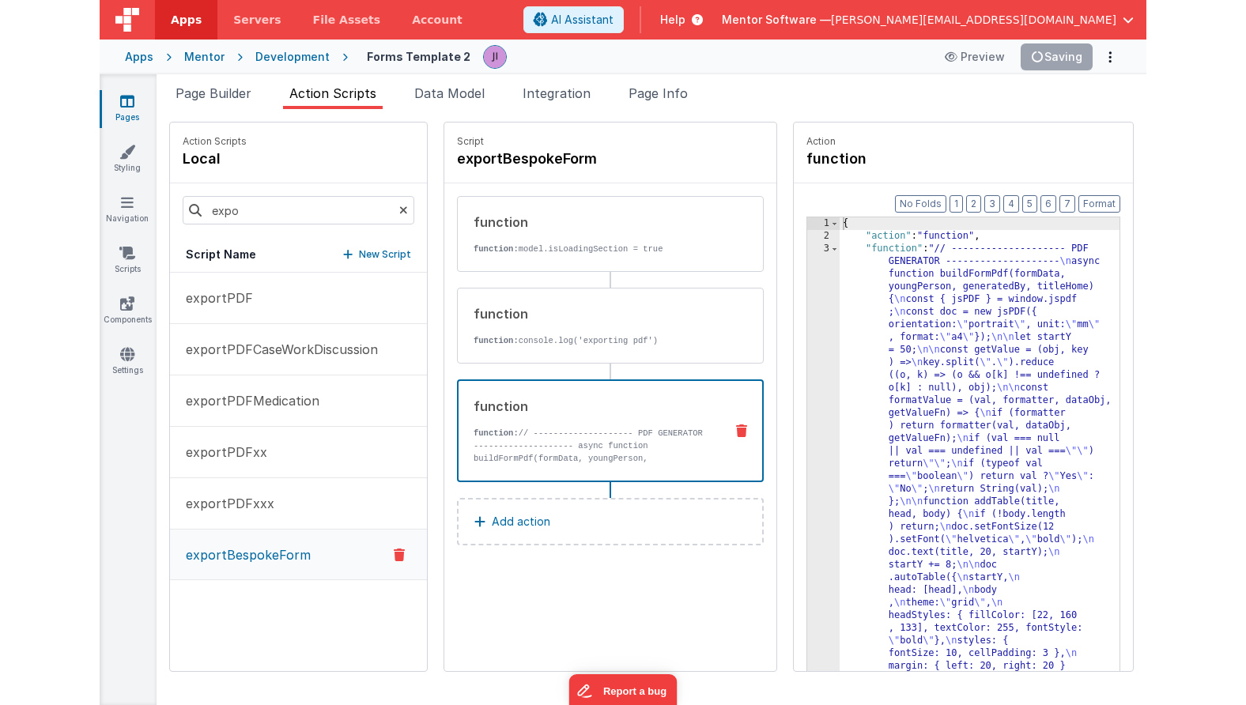
scroll to position [2786, 0]
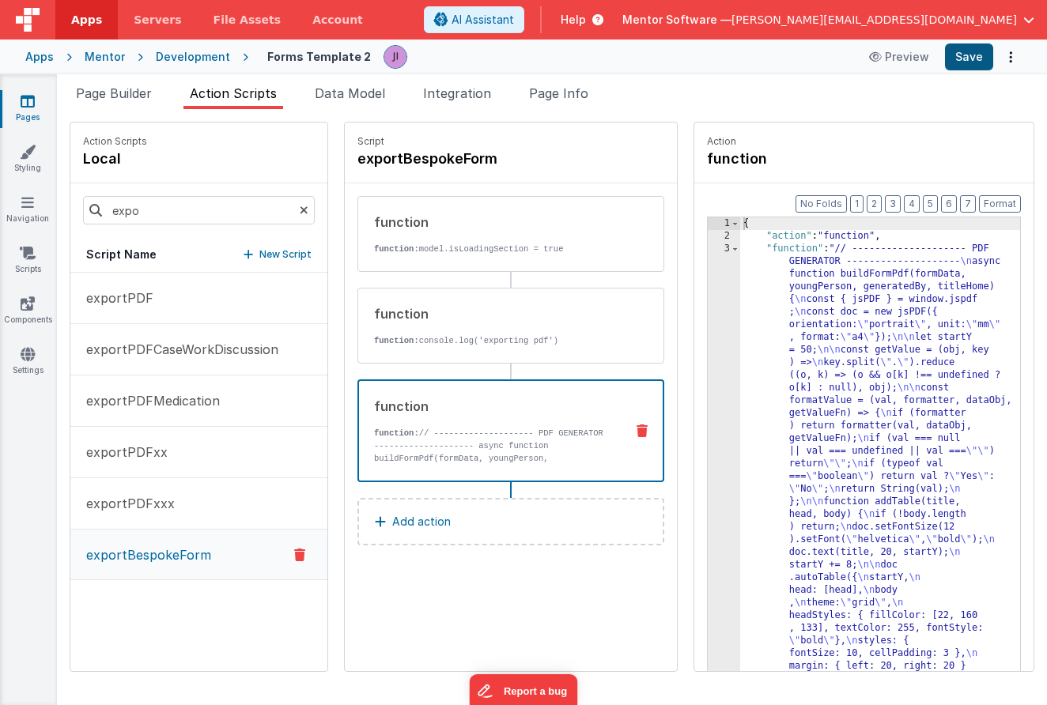
click at [977, 64] on button "Save" at bounding box center [969, 56] width 48 height 27
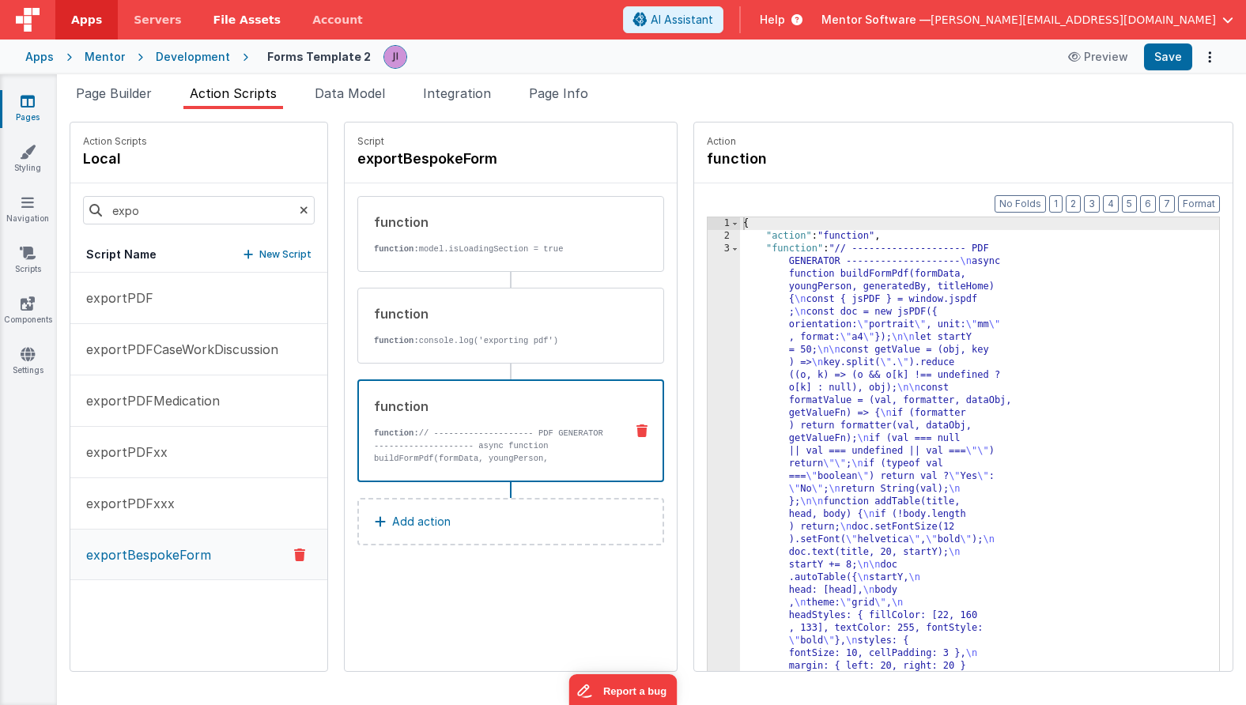
scroll to position [0, 0]
